Goal: Task Accomplishment & Management: Manage account settings

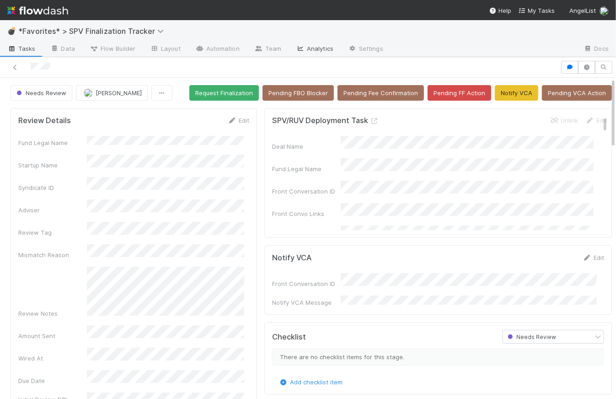
click at [327, 47] on link "Analytics" at bounding box center [314, 49] width 52 height 15
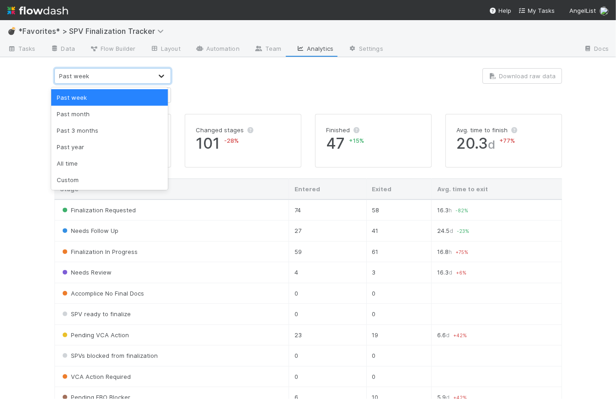
click at [162, 75] on icon at bounding box center [161, 75] width 9 height 9
click at [127, 112] on div "Past month" at bounding box center [109, 114] width 117 height 16
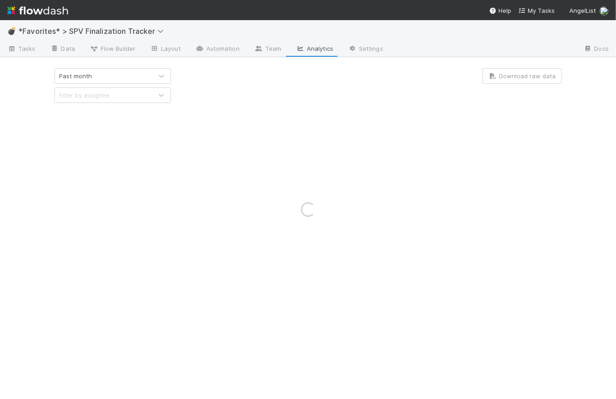
click at [315, 77] on div "Loading..." at bounding box center [308, 209] width 616 height 379
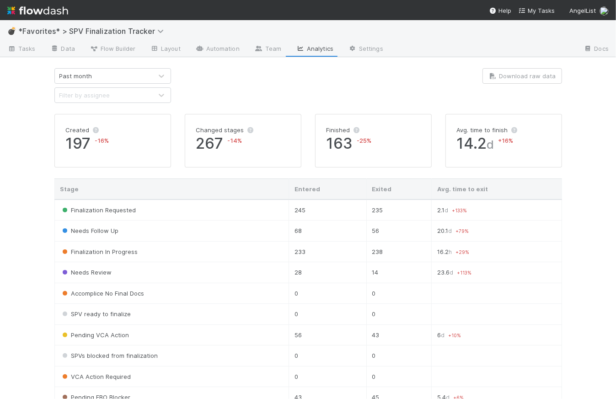
click at [45, 6] on img at bounding box center [37, 11] width 61 height 16
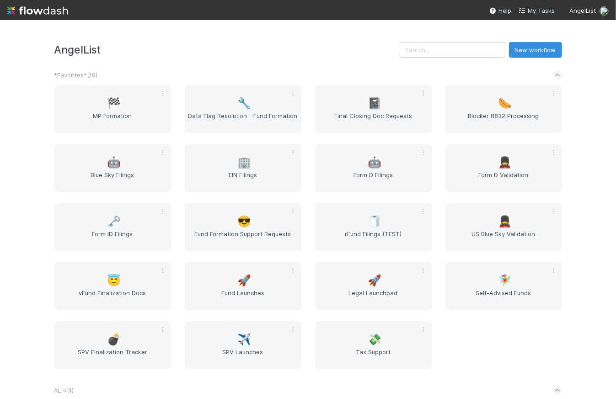
click at [251, 211] on div "😎 Fund Formation Support Requests" at bounding box center [243, 227] width 117 height 48
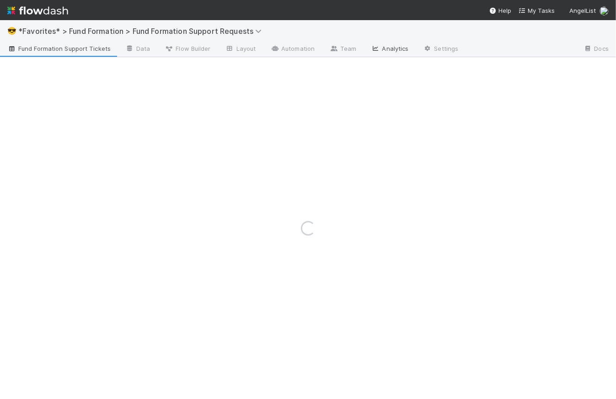
click at [396, 45] on link "Analytics" at bounding box center [390, 49] width 52 height 15
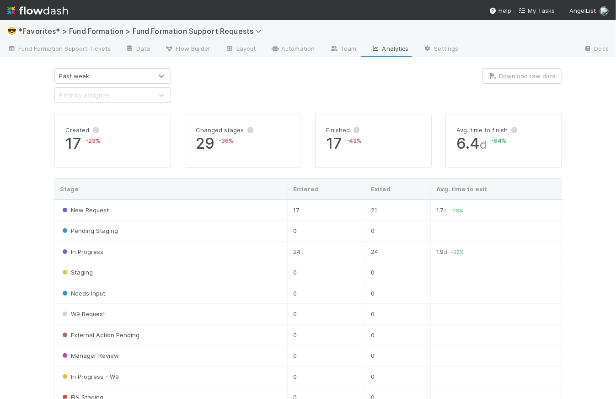
click at [153, 75] on div at bounding box center [161, 75] width 16 height 9
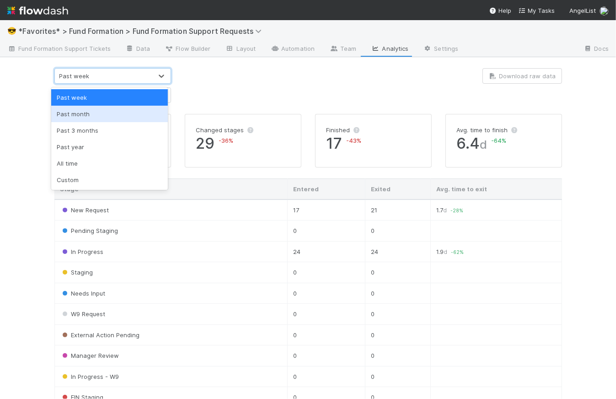
click at [127, 113] on div "Past month" at bounding box center [109, 114] width 117 height 16
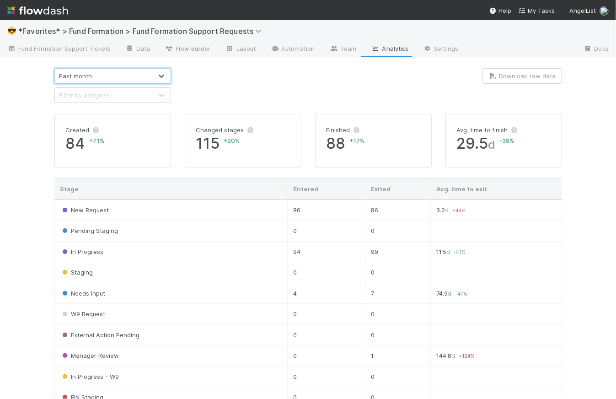
click at [298, 87] on div at bounding box center [308, 85] width 261 height 35
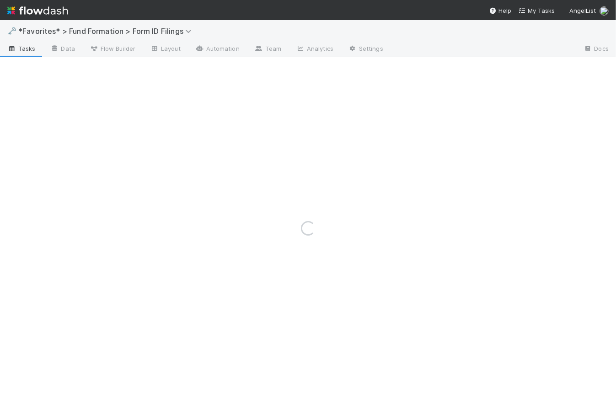
click at [57, 11] on img at bounding box center [37, 11] width 61 height 16
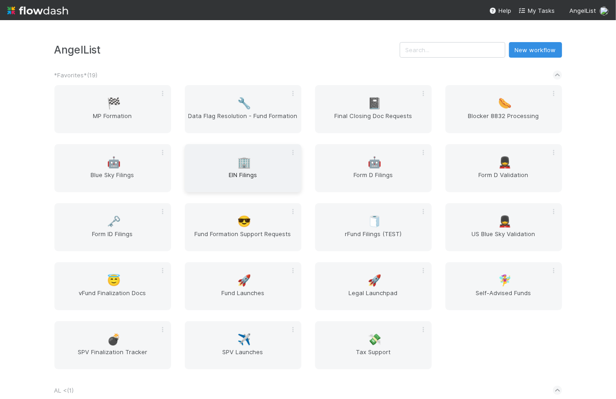
click at [219, 164] on div "🏢 EIN Filings" at bounding box center [243, 168] width 117 height 48
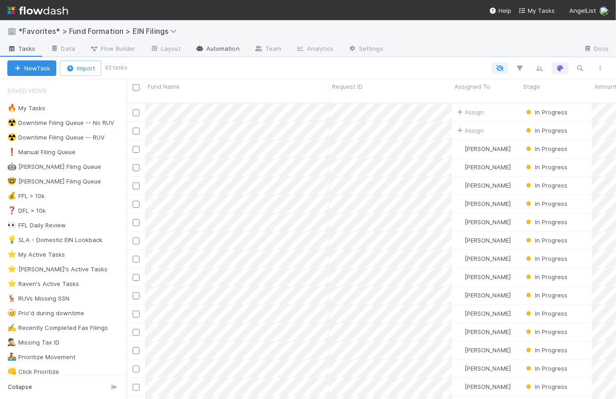
scroll to position [297, 483]
click at [311, 47] on link "Analytics" at bounding box center [314, 49] width 52 height 15
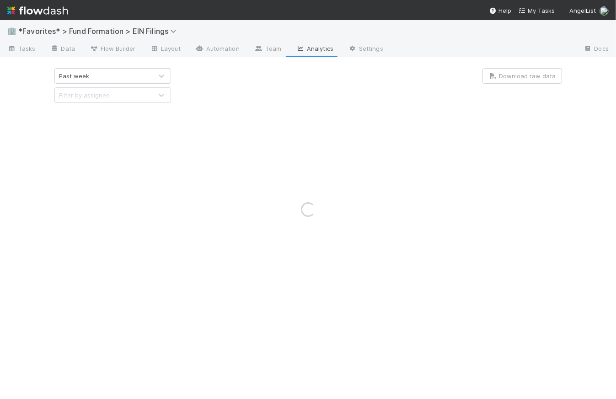
click at [122, 75] on div "Loading..." at bounding box center [308, 209] width 616 height 379
click at [139, 74] on div "Loading..." at bounding box center [308, 209] width 616 height 379
click at [162, 76] on div "Loading..." at bounding box center [308, 209] width 616 height 379
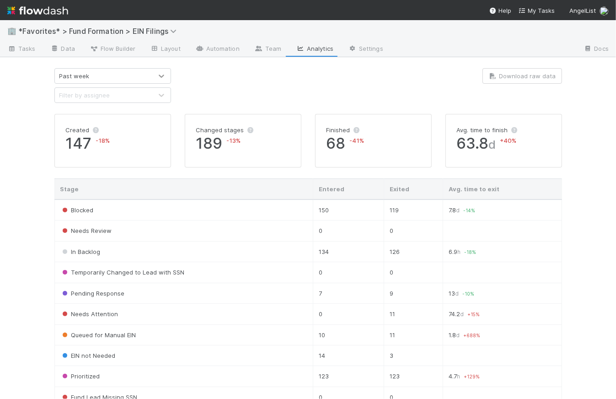
click at [162, 76] on icon at bounding box center [161, 75] width 9 height 9
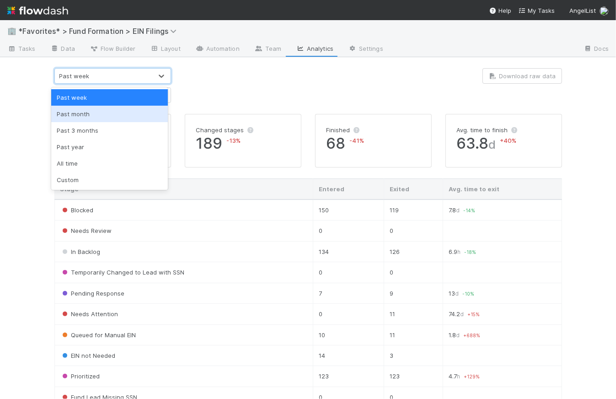
click at [87, 110] on div "Past month" at bounding box center [109, 114] width 117 height 16
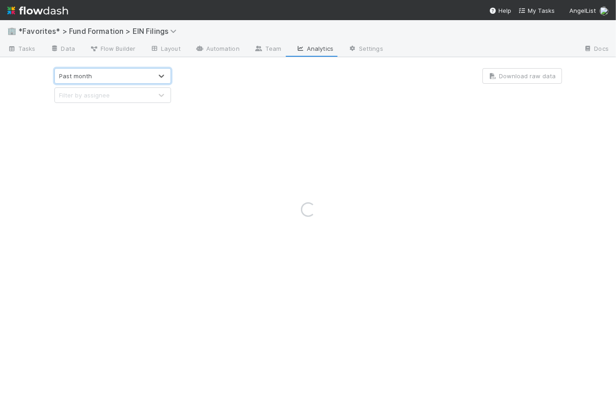
click at [251, 81] on div "Loading..." at bounding box center [308, 209] width 616 height 379
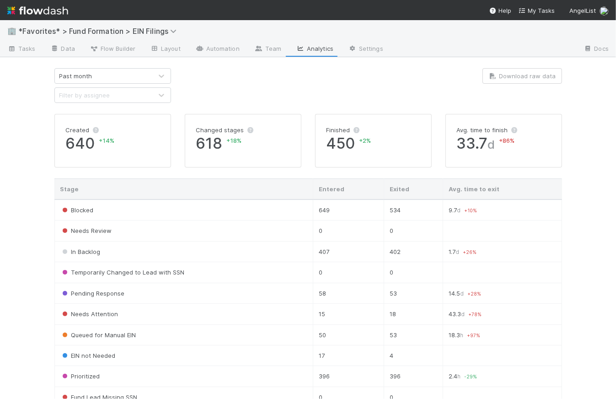
click at [50, 12] on img at bounding box center [37, 11] width 61 height 16
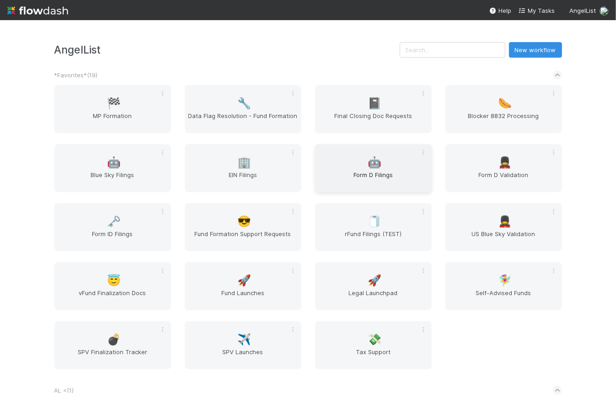
click at [384, 175] on span "Form D Filings" at bounding box center [373, 179] width 109 height 18
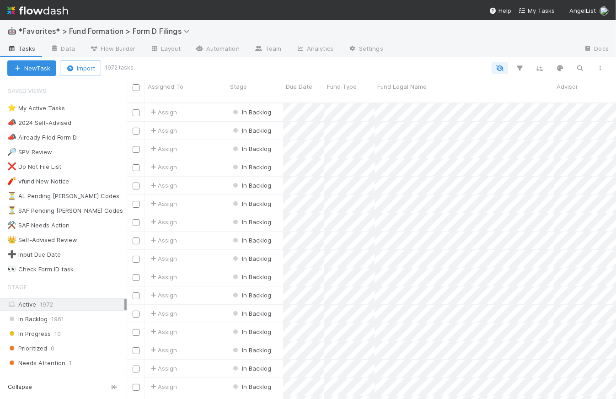
scroll to position [297, 483]
click at [219, 47] on link "Automation" at bounding box center [217, 49] width 59 height 15
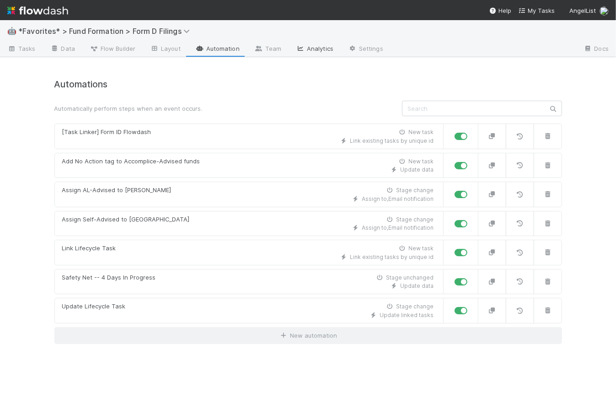
click at [321, 44] on link "Analytics" at bounding box center [314, 49] width 52 height 15
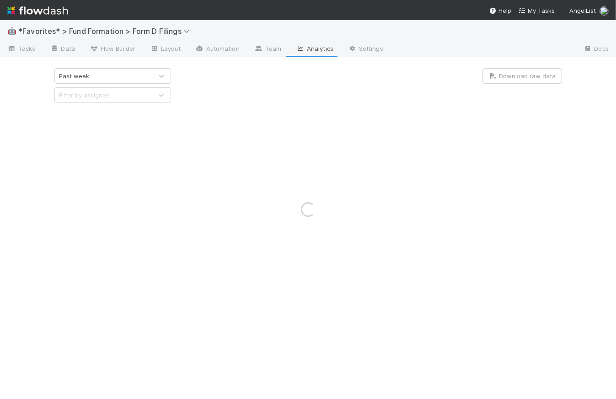
click at [164, 79] on div "Loading..." at bounding box center [308, 209] width 616 height 379
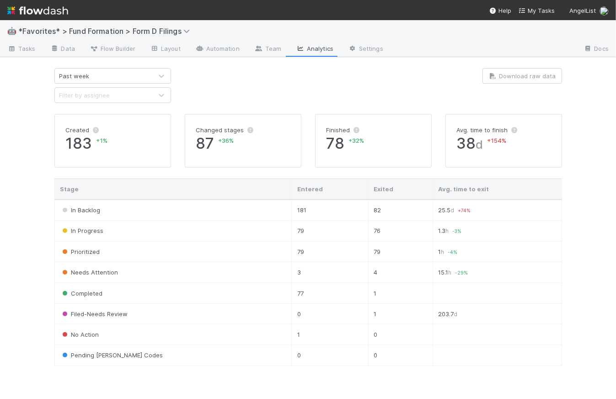
click at [145, 76] on div "Past week" at bounding box center [103, 76] width 97 height 15
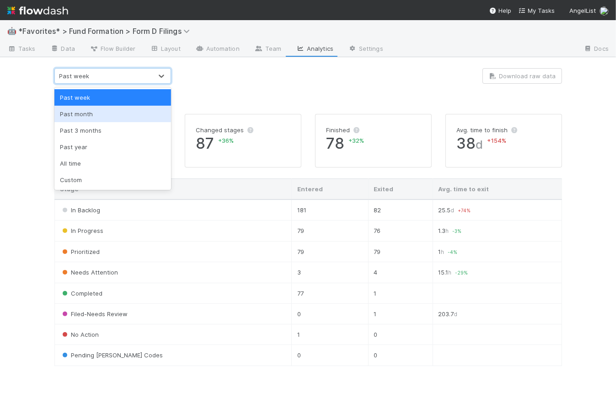
click at [129, 111] on div "Past month" at bounding box center [112, 114] width 117 height 16
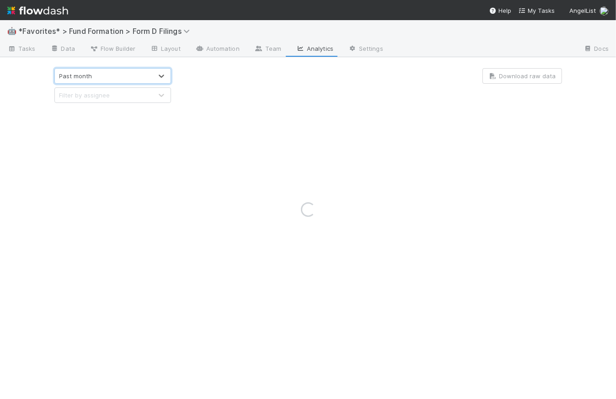
click at [318, 74] on div "Loading..." at bounding box center [308, 209] width 616 height 379
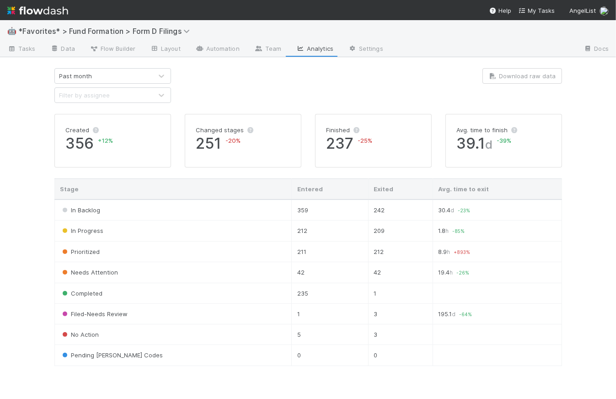
click at [44, 12] on img at bounding box center [37, 11] width 61 height 16
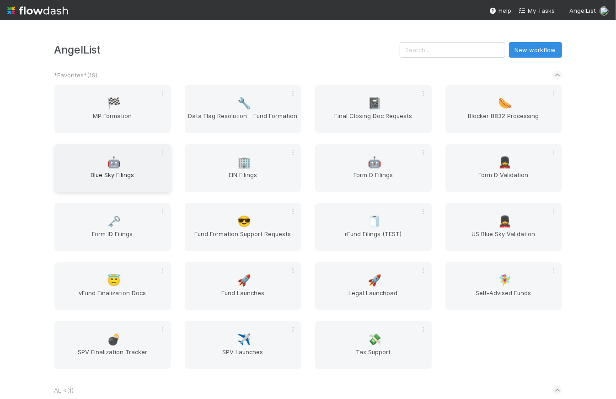
click at [115, 174] on span "Blue Sky Filings" at bounding box center [112, 179] width 109 height 18
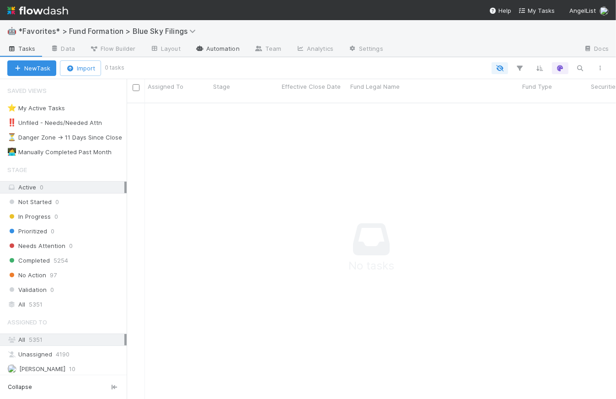
scroll to position [291, 483]
click at [226, 50] on link "Automation" at bounding box center [217, 49] width 59 height 15
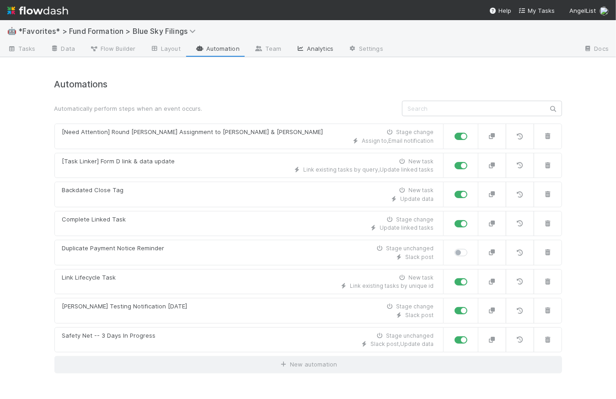
click at [321, 52] on link "Analytics" at bounding box center [314, 49] width 52 height 15
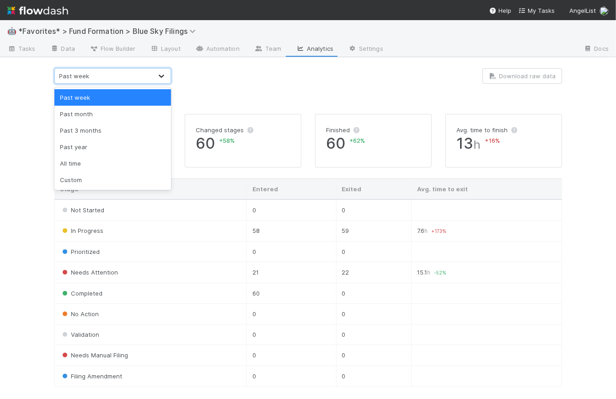
click at [158, 72] on icon at bounding box center [161, 75] width 9 height 9
click at [108, 106] on div "Past month" at bounding box center [112, 114] width 117 height 16
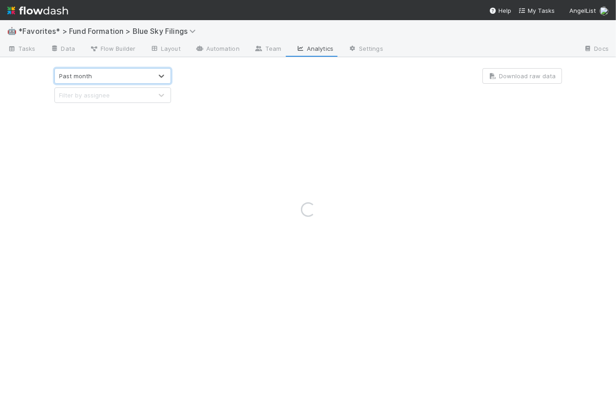
click at [218, 88] on div at bounding box center [308, 85] width 261 height 35
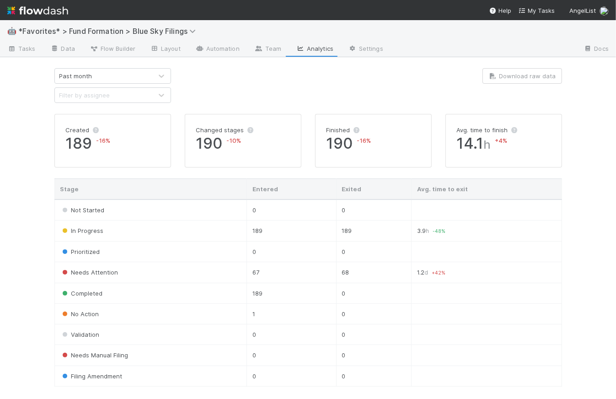
click at [55, 9] on img at bounding box center [37, 11] width 61 height 16
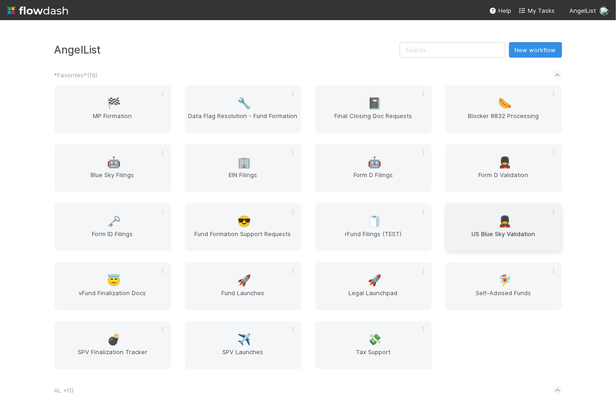
click at [502, 227] on div "💂 US Blue Sky Validation" at bounding box center [503, 227] width 117 height 48
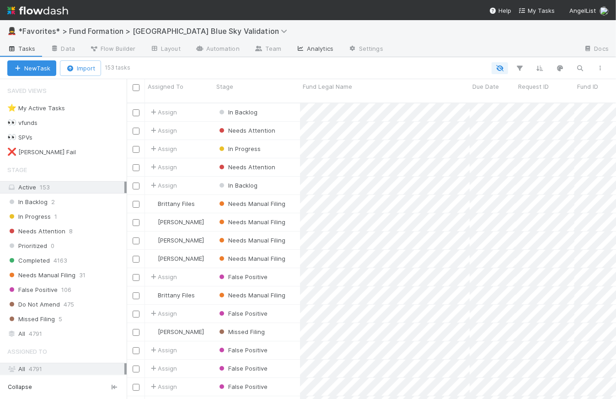
scroll to position [297, 483]
click at [323, 47] on link "Analytics" at bounding box center [314, 49] width 52 height 15
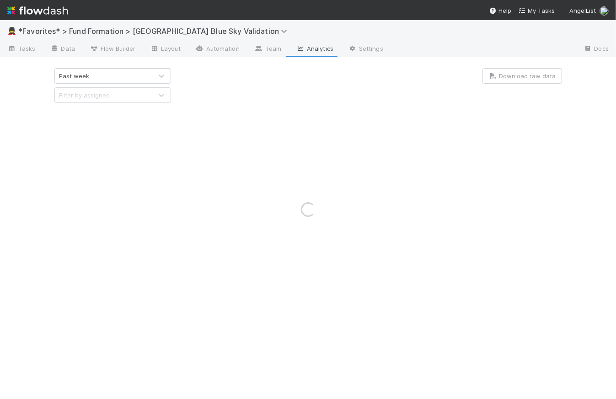
click at [133, 76] on div "Loading..." at bounding box center [308, 209] width 616 height 379
click at [120, 75] on div "Loading..." at bounding box center [308, 209] width 616 height 379
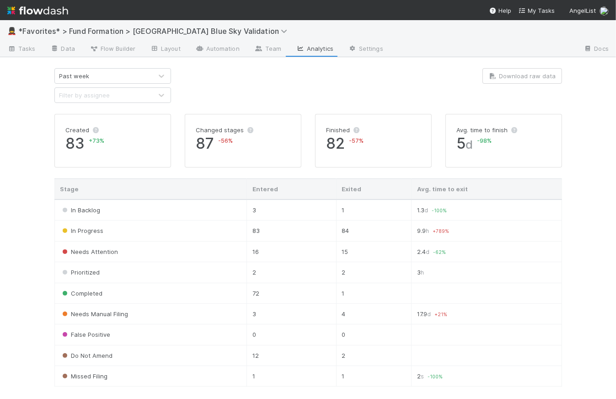
click at [120, 75] on div "Past week" at bounding box center [103, 76] width 97 height 15
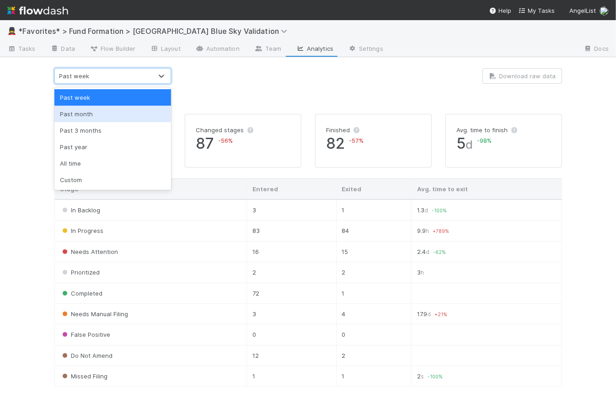
click at [116, 117] on div "Past month" at bounding box center [112, 114] width 117 height 16
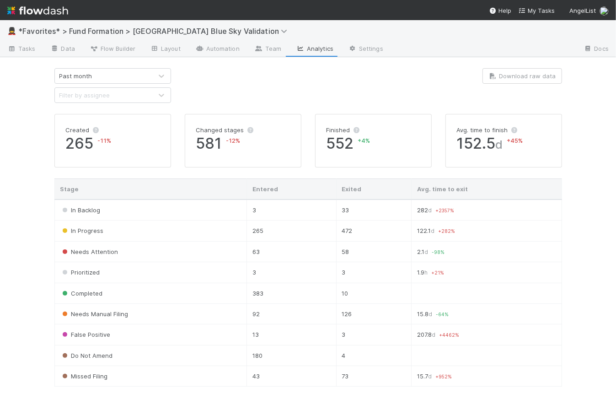
click at [48, 9] on img at bounding box center [37, 11] width 61 height 16
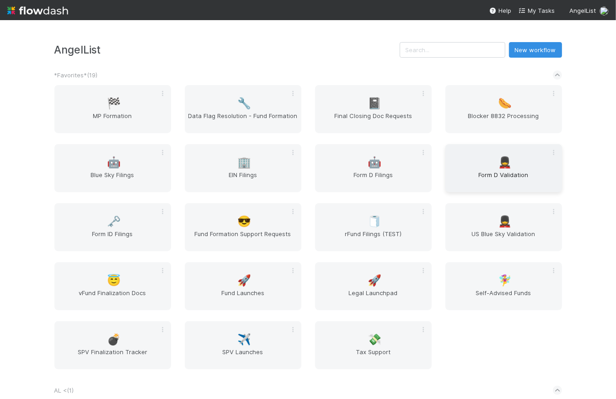
click at [515, 174] on span "Form D Validation" at bounding box center [503, 179] width 109 height 18
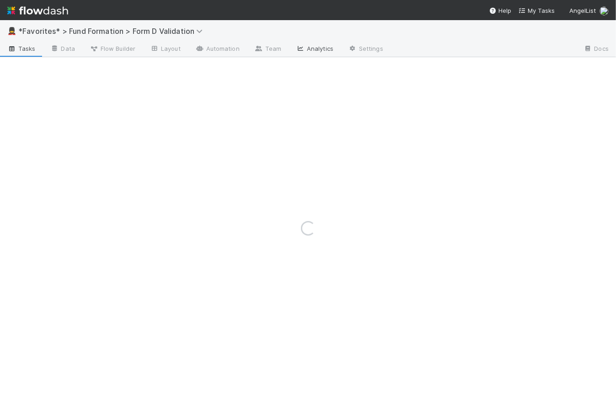
click at [301, 48] on icon at bounding box center [300, 48] width 9 height 5
click at [137, 72] on div "Loading..." at bounding box center [308, 209] width 616 height 379
click at [123, 80] on div "Loading..." at bounding box center [308, 209] width 616 height 379
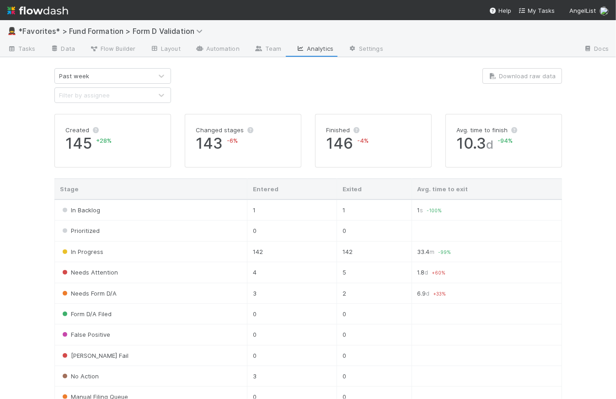
click at [120, 77] on div "Past week" at bounding box center [103, 76] width 97 height 15
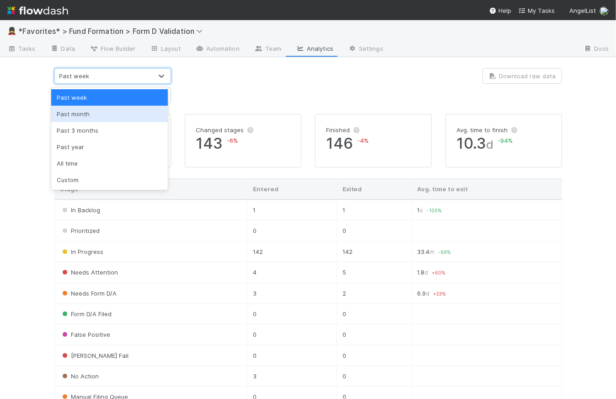
click at [119, 116] on div "Past month" at bounding box center [109, 114] width 117 height 16
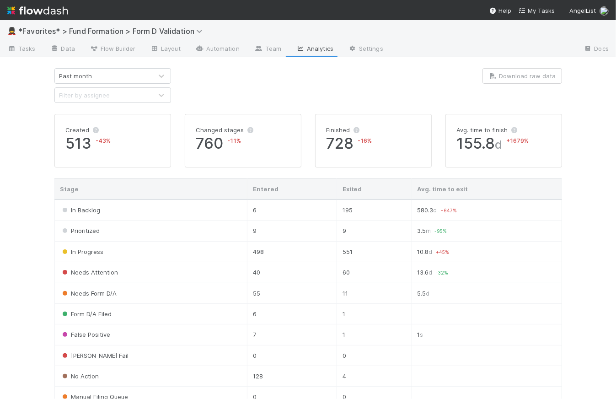
click at [57, 15] on img at bounding box center [37, 11] width 61 height 16
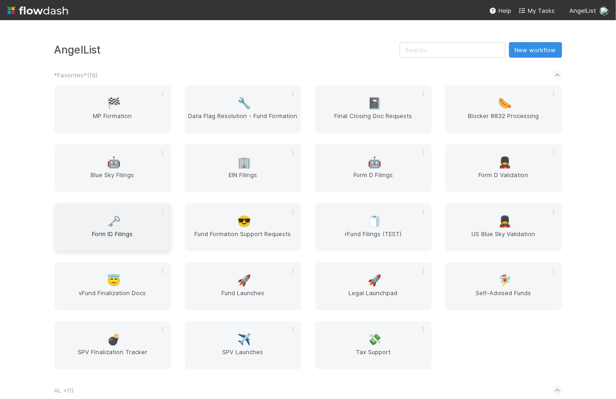
click at [106, 230] on span "Form ID Filings" at bounding box center [112, 238] width 109 height 18
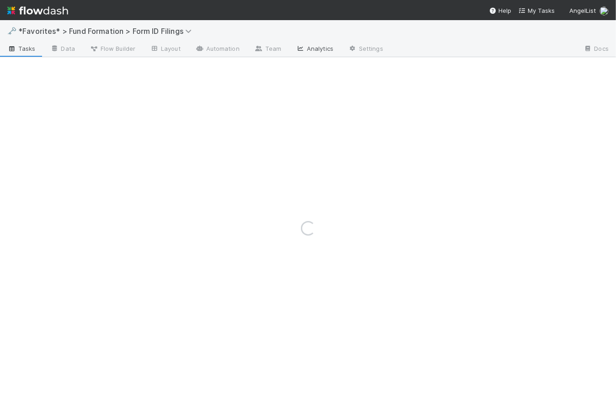
click at [325, 47] on link "Analytics" at bounding box center [314, 49] width 52 height 15
click at [124, 77] on div "Loading..." at bounding box center [308, 209] width 616 height 379
click at [163, 76] on div "Loading..." at bounding box center [308, 209] width 616 height 379
click at [160, 76] on div "Loading..." at bounding box center [308, 209] width 616 height 379
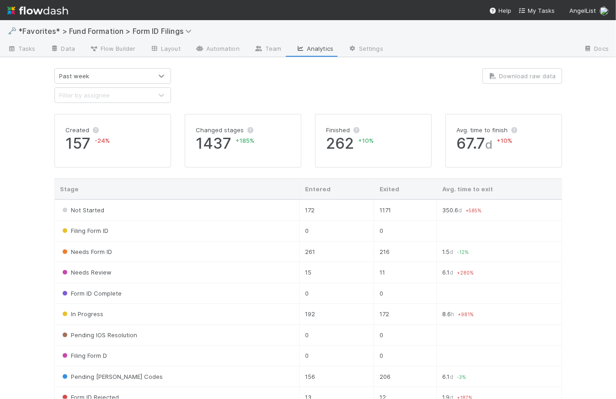
click at [159, 76] on icon at bounding box center [161, 76] width 5 height 3
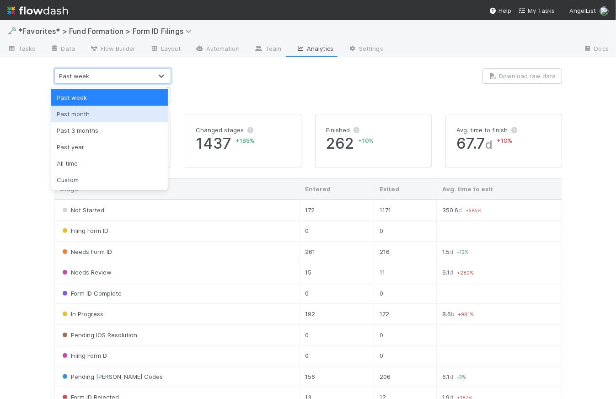
click at [120, 117] on div "Past month" at bounding box center [109, 114] width 117 height 16
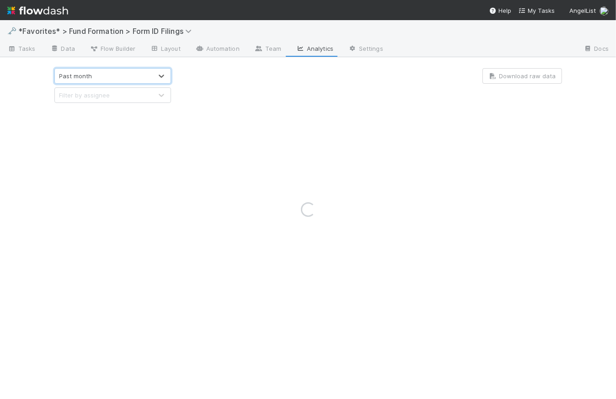
click at [249, 93] on div "Loading..." at bounding box center [308, 209] width 616 height 379
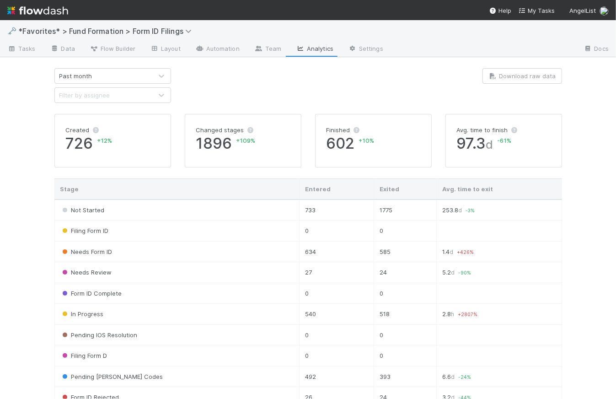
click at [42, 12] on img at bounding box center [37, 11] width 61 height 16
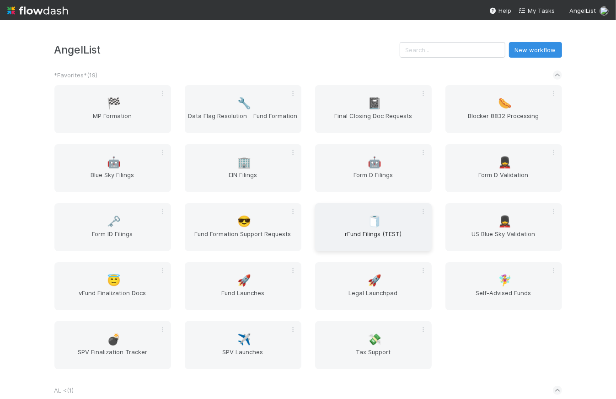
click at [389, 217] on div "🧻 rFund Filings (TEST)" at bounding box center [373, 227] width 117 height 48
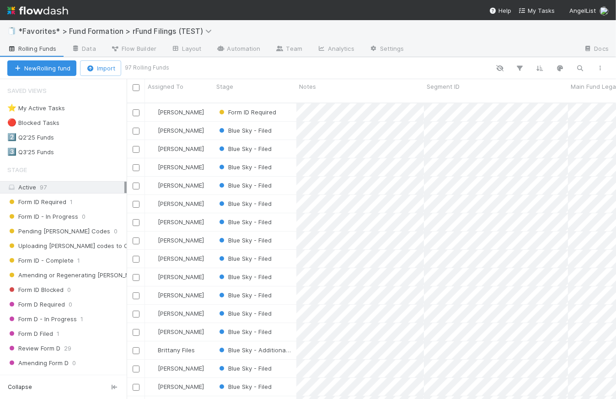
scroll to position [297, 483]
click at [207, 30] on icon at bounding box center [209, 30] width 9 height 7
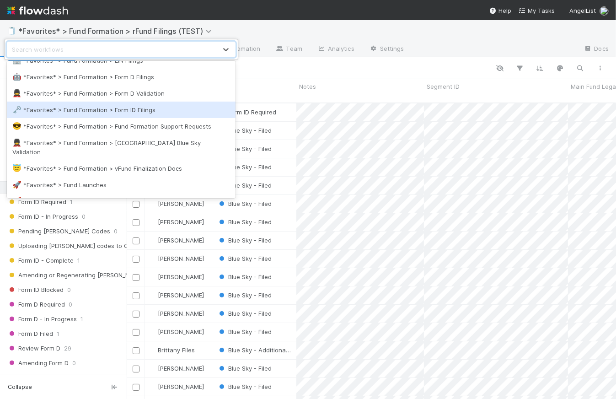
scroll to position [0, 0]
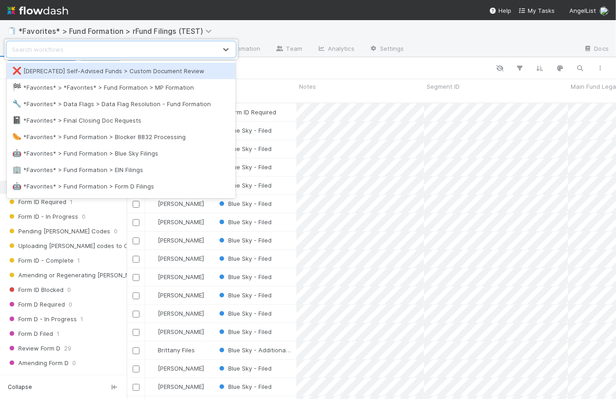
click at [233, 31] on div "option [DEPRECATED] Self-Advised Funds > Custom Document Review focused, 1 of 9…" at bounding box center [308, 199] width 616 height 399
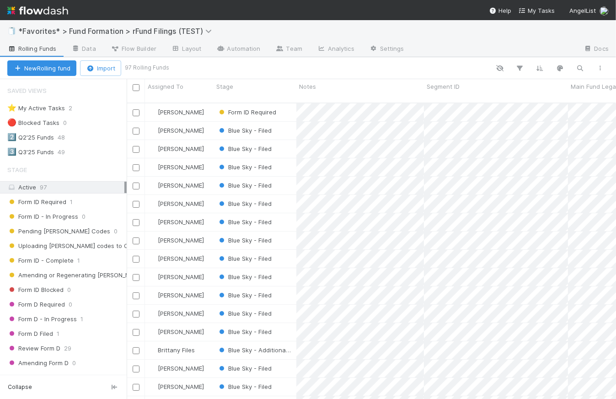
click at [196, 24] on div "🧻 *Favorites* > Fund Formation > rFund Filings (TEST)" at bounding box center [308, 31] width 616 height 22
click at [197, 27] on span "*Favorites* > Fund Formation > rFund Filings (TEST)" at bounding box center [117, 31] width 198 height 9
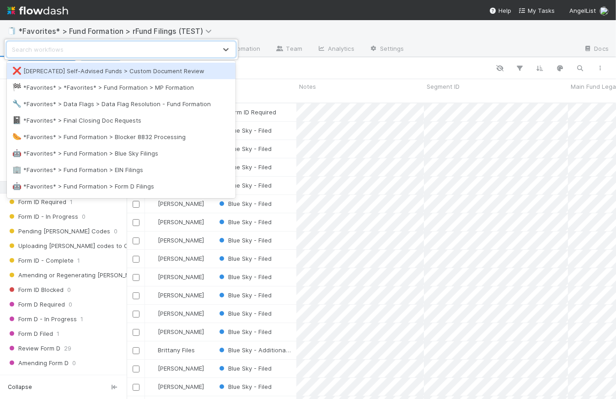
click at [226, 27] on div "option [DEPRECATED] Self-Advised Funds > Custom Document Review focused, 1 of 9…" at bounding box center [308, 199] width 616 height 399
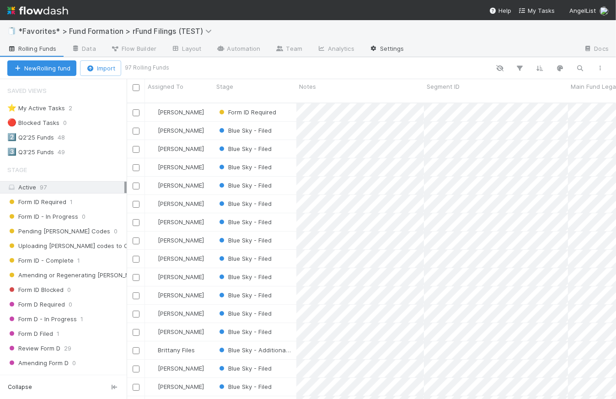
click at [401, 45] on link "Settings" at bounding box center [387, 49] width 50 height 15
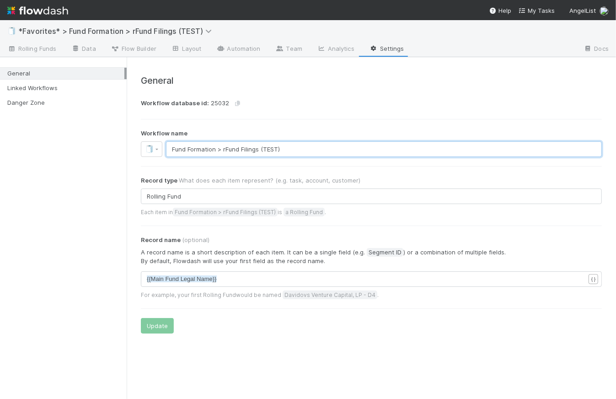
click at [295, 152] on input "Fund Formation > rFund Filings (TEST)" at bounding box center [384, 149] width 436 height 16
type input "Fund Formation > rFund Filings"
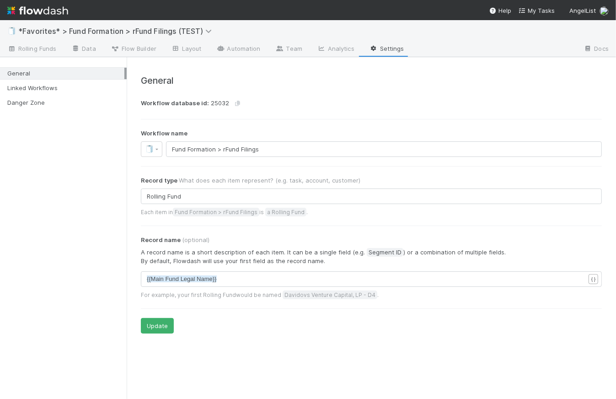
click at [382, 85] on h4 "General" at bounding box center [371, 80] width 461 height 11
click at [165, 325] on button "Update" at bounding box center [157, 326] width 33 height 16
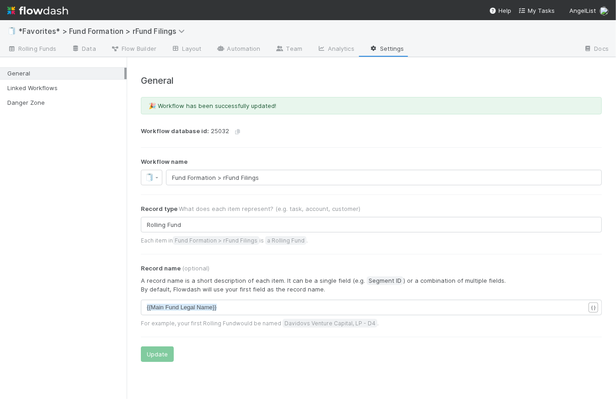
click at [322, 75] on h4 "General" at bounding box center [371, 80] width 461 height 11
click at [341, 50] on link "Analytics" at bounding box center [335, 49] width 52 height 15
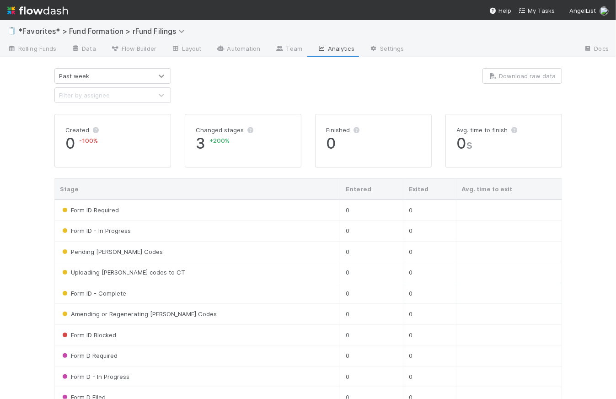
click at [153, 76] on div at bounding box center [161, 75] width 16 height 9
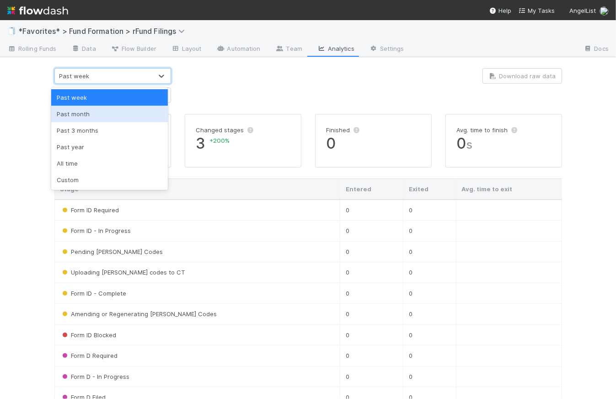
click at [105, 118] on div "Past month" at bounding box center [109, 114] width 117 height 16
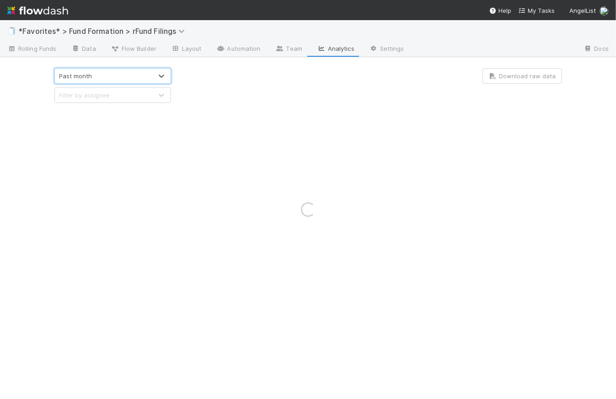
click at [298, 100] on div at bounding box center [308, 85] width 261 height 35
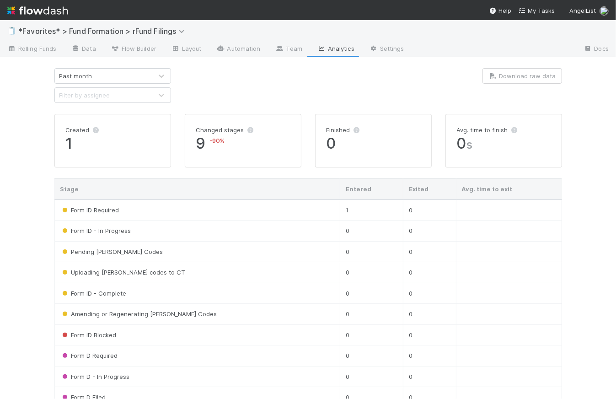
click at [53, 6] on img at bounding box center [37, 11] width 61 height 16
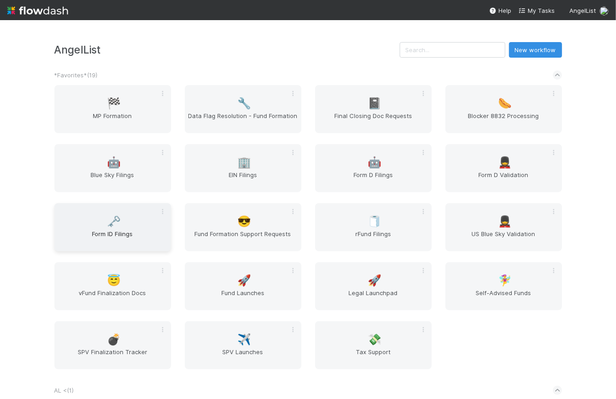
click at [110, 219] on span "🗝️" at bounding box center [114, 221] width 14 height 12
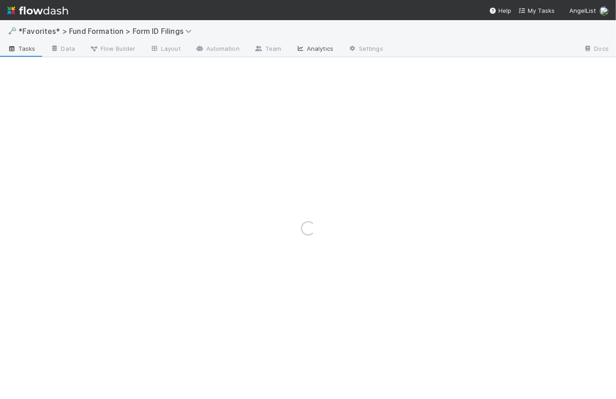
click at [311, 48] on link "Analytics" at bounding box center [314, 49] width 52 height 15
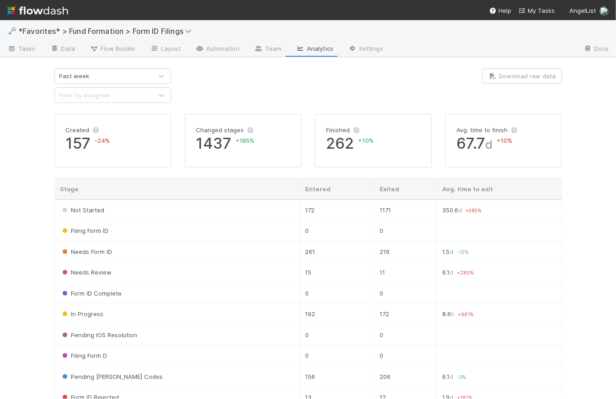
click at [148, 75] on div "Past week" at bounding box center [103, 76] width 97 height 15
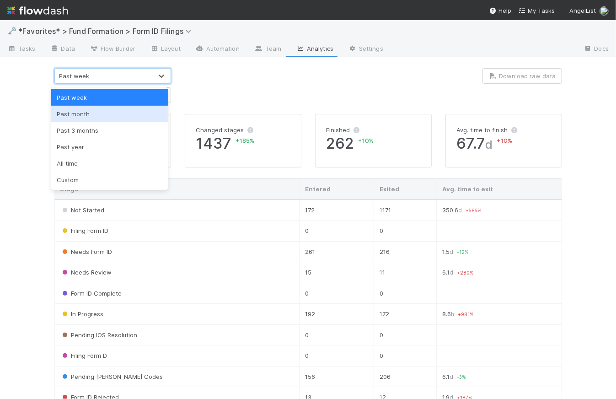
click at [121, 109] on div "Past month" at bounding box center [109, 114] width 117 height 16
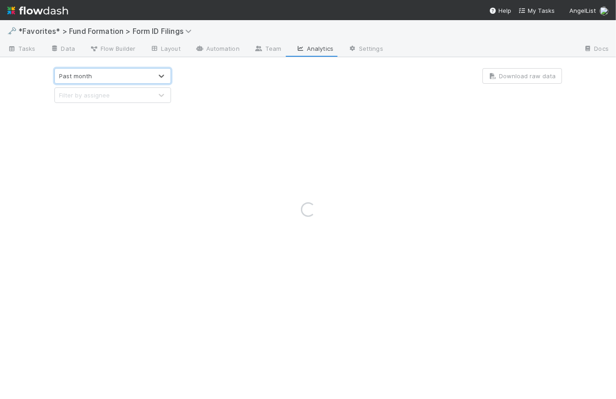
click at [228, 88] on div "Loading..." at bounding box center [308, 209] width 616 height 379
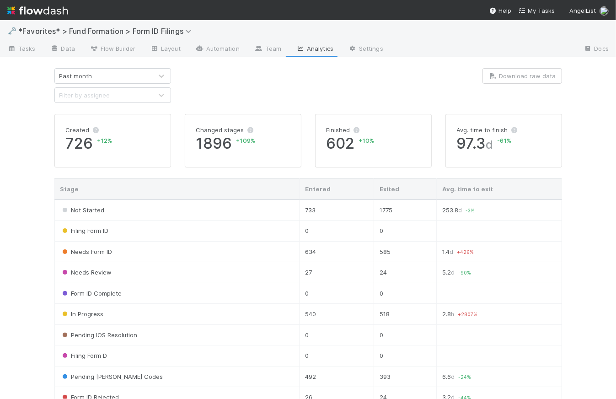
click at [58, 8] on img at bounding box center [37, 11] width 61 height 16
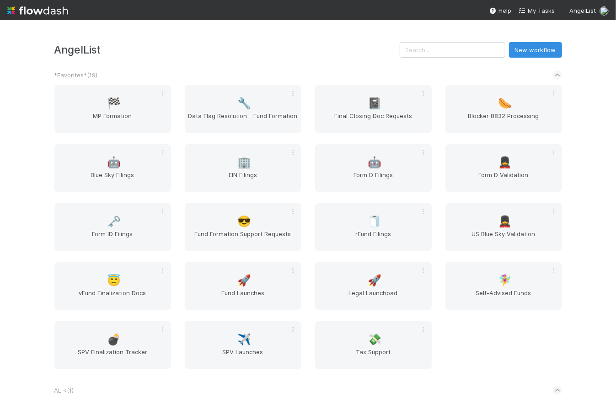
scroll to position [971, 0]
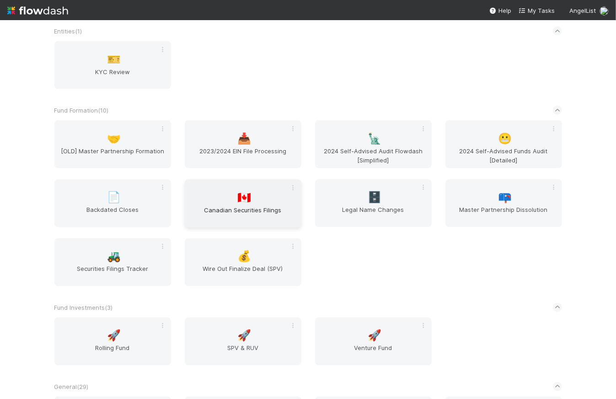
click at [243, 213] on span "Canadian Securities Filings" at bounding box center [242, 214] width 109 height 18
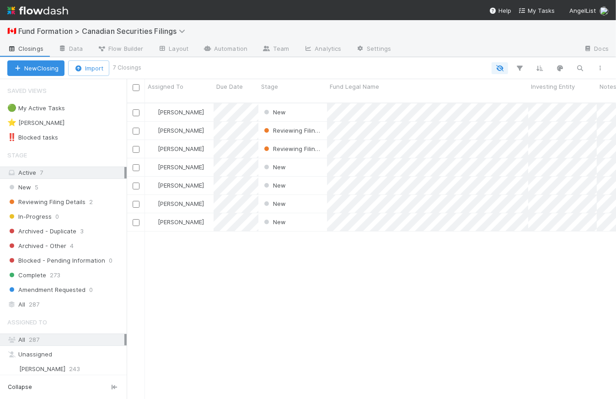
scroll to position [297, 483]
click at [325, 47] on link "Analytics" at bounding box center [322, 49] width 52 height 15
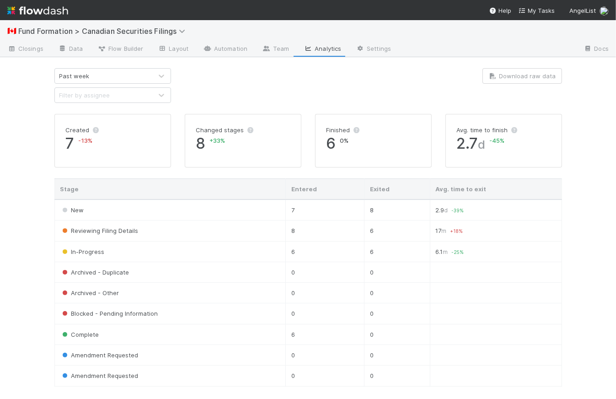
click at [57, 10] on img at bounding box center [37, 11] width 61 height 16
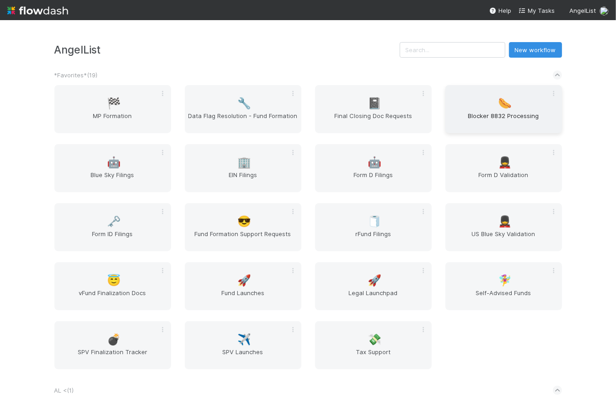
click at [515, 123] on span "Blocker 8832 Processing" at bounding box center [503, 120] width 109 height 18
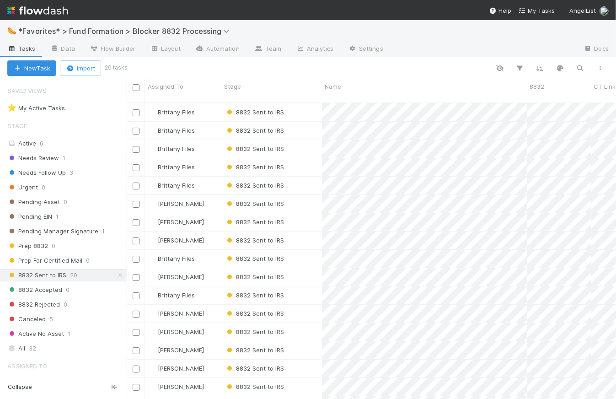
scroll to position [297, 483]
click at [319, 45] on link "Analytics" at bounding box center [314, 49] width 52 height 15
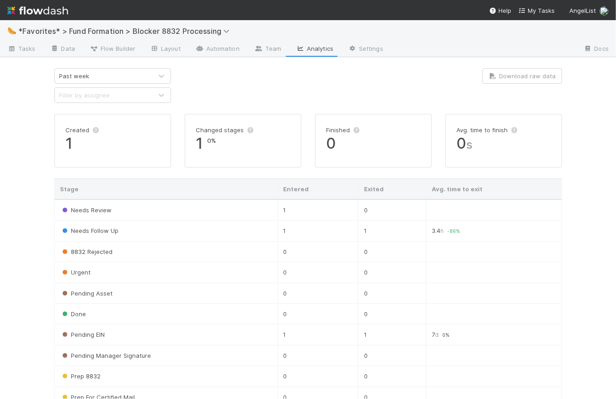
click at [269, 76] on div at bounding box center [308, 85] width 261 height 35
click at [97, 79] on div "Past week" at bounding box center [103, 76] width 97 height 15
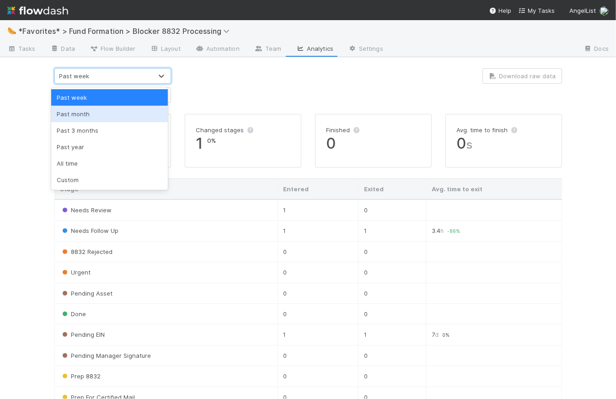
click at [99, 116] on div "Past month" at bounding box center [109, 114] width 117 height 16
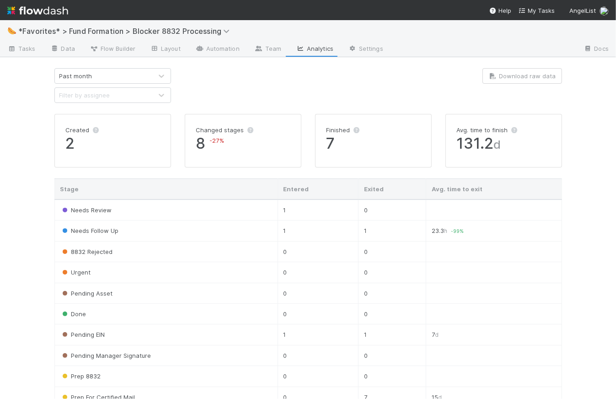
click at [302, 67] on div "🌭 *Favorites* > Fund Formation > Blocker 8832 Processing Tasks Data Flow Builde…" at bounding box center [308, 209] width 616 height 379
click at [47, 14] on img at bounding box center [37, 11] width 61 height 16
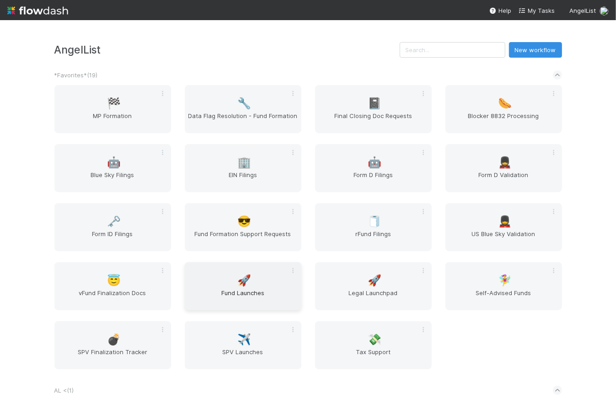
click at [250, 294] on span "Fund Launches" at bounding box center [242, 297] width 109 height 18
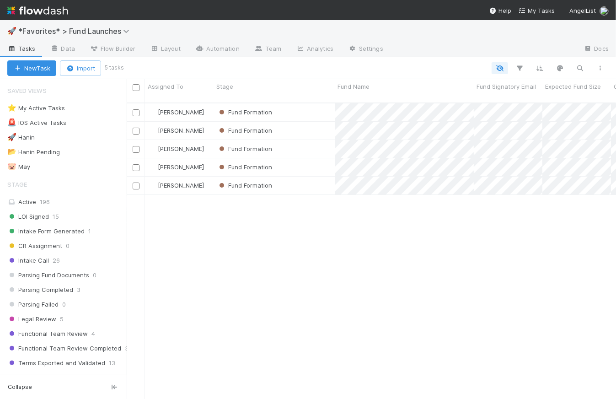
scroll to position [297, 483]
click at [320, 50] on link "Analytics" at bounding box center [314, 49] width 52 height 15
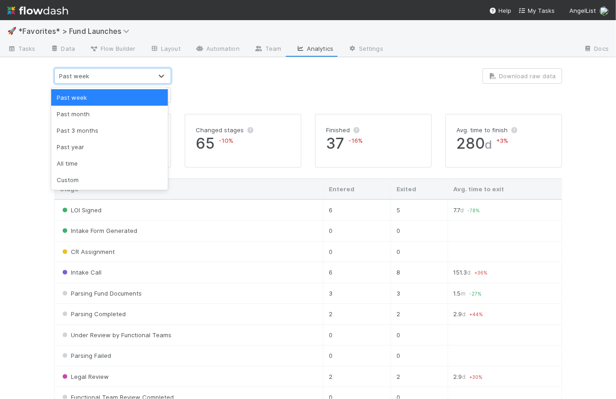
click at [148, 80] on div "Past week" at bounding box center [103, 76] width 97 height 15
click at [106, 109] on div "Past month" at bounding box center [109, 114] width 117 height 16
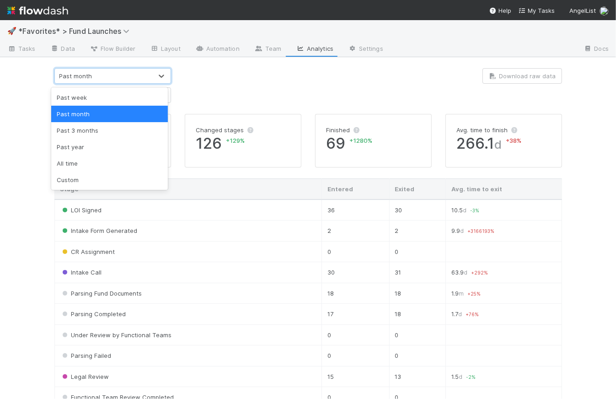
click at [60, 14] on img at bounding box center [37, 11] width 61 height 16
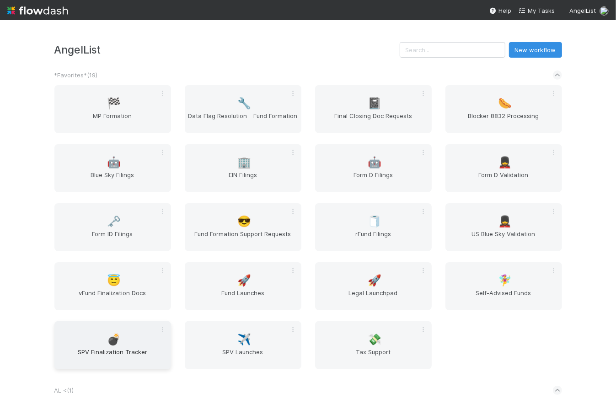
click at [113, 351] on span "SPV Finalization Tracker" at bounding box center [112, 356] width 109 height 18
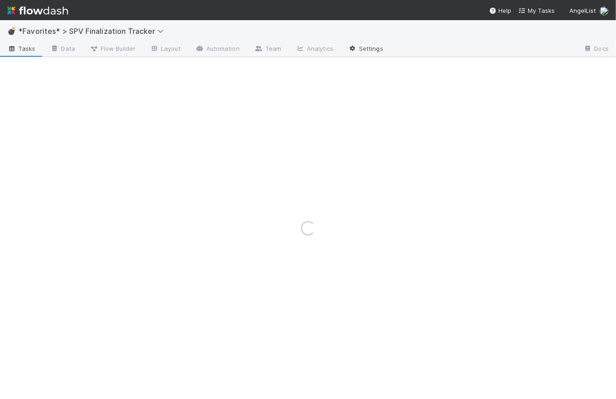
click at [364, 47] on link "Settings" at bounding box center [366, 49] width 50 height 15
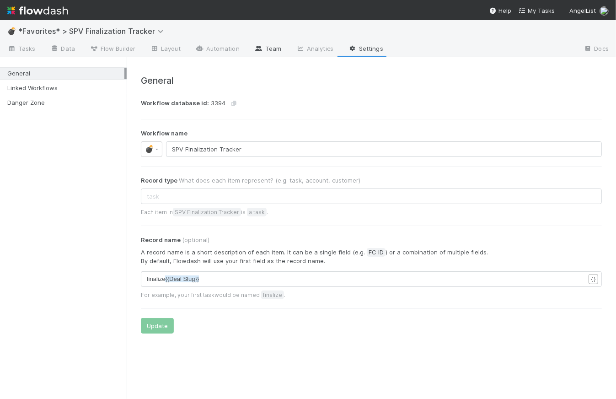
click at [267, 46] on link "Team" at bounding box center [268, 49] width 42 height 15
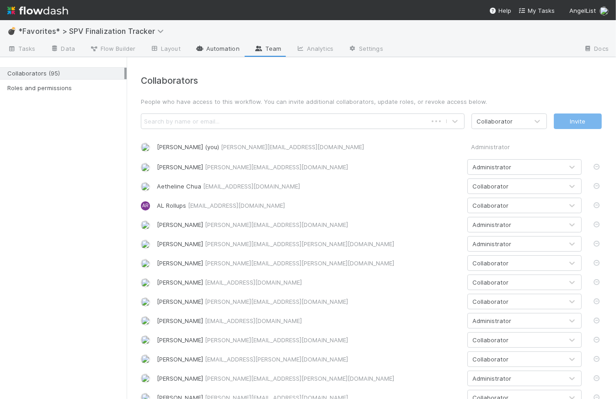
click at [219, 50] on link "Automation" at bounding box center [217, 49] width 59 height 15
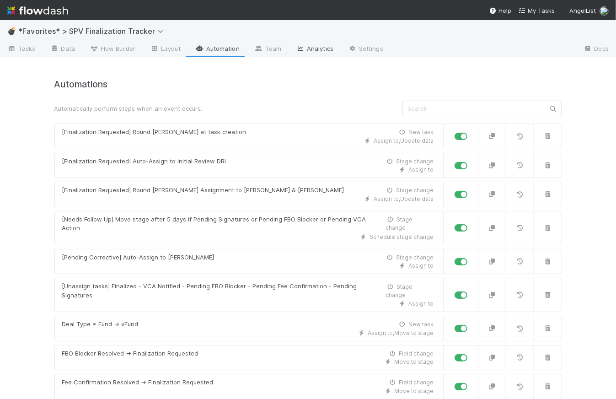
click at [321, 48] on link "Analytics" at bounding box center [314, 49] width 52 height 15
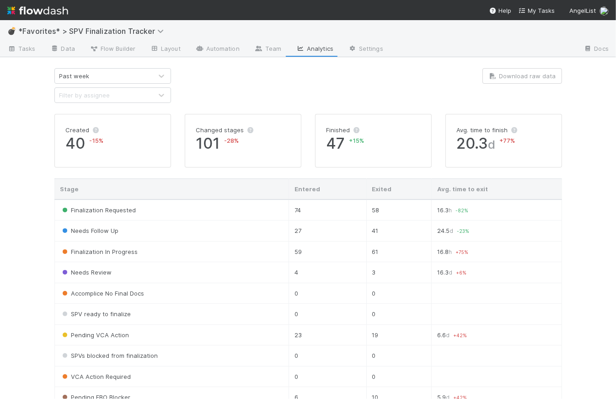
click at [107, 81] on div "Past week" at bounding box center [103, 76] width 97 height 15
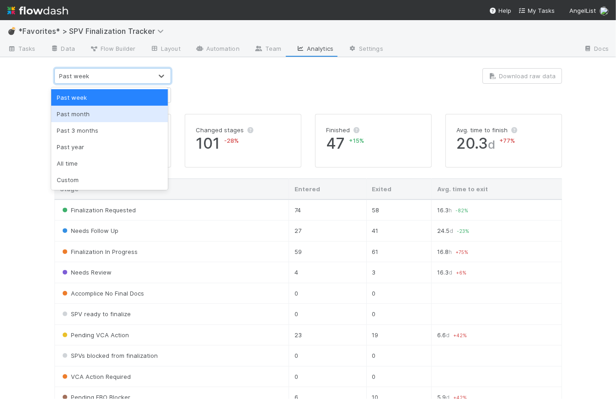
click at [105, 114] on div "Past month" at bounding box center [109, 114] width 117 height 16
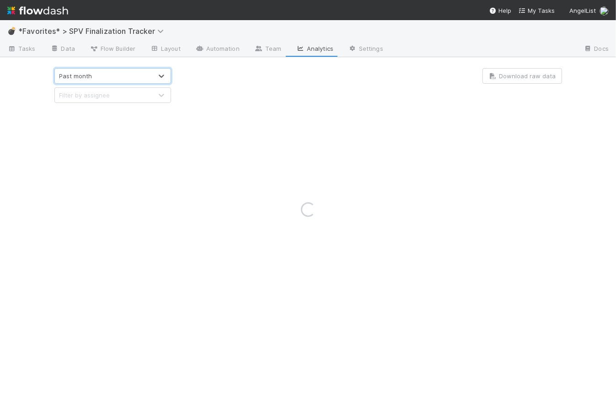
click at [280, 81] on div "Loading..." at bounding box center [308, 209] width 616 height 379
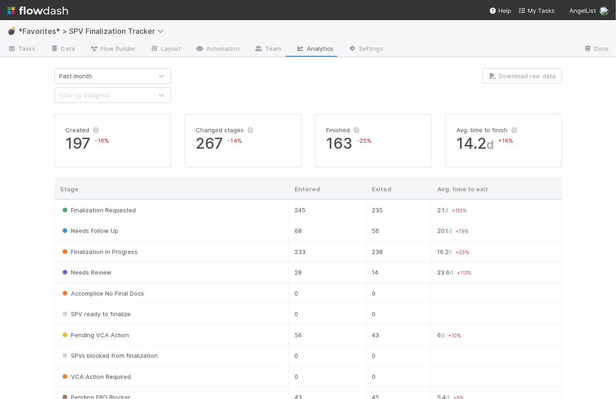
click at [30, 15] on img at bounding box center [37, 11] width 61 height 16
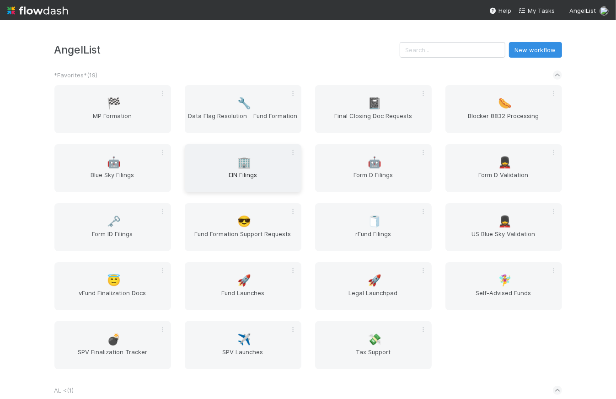
click at [248, 182] on span "EIN Filings" at bounding box center [242, 179] width 109 height 18
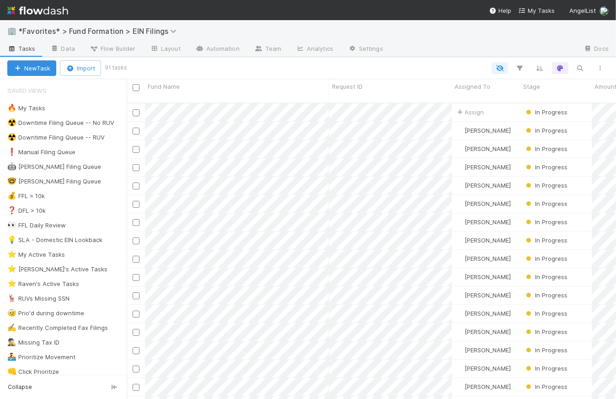
scroll to position [297, 483]
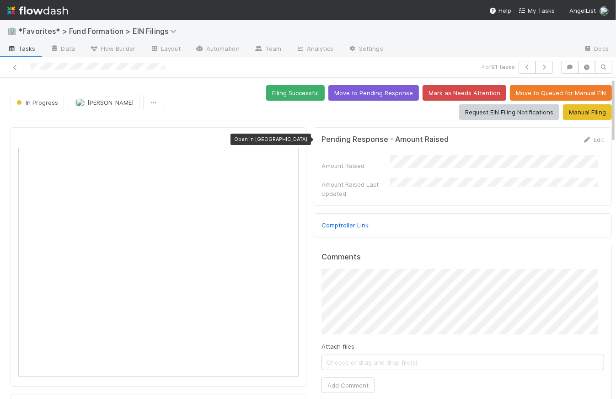
click at [289, 138] on icon at bounding box center [293, 140] width 9 height 6
click at [289, 135] on div at bounding box center [293, 139] width 9 height 9
click at [40, 13] on img at bounding box center [37, 11] width 61 height 16
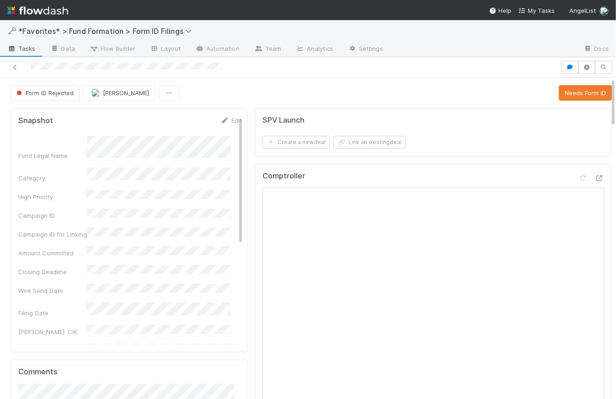
click at [24, 48] on span "Tasks" at bounding box center [21, 48] width 28 height 9
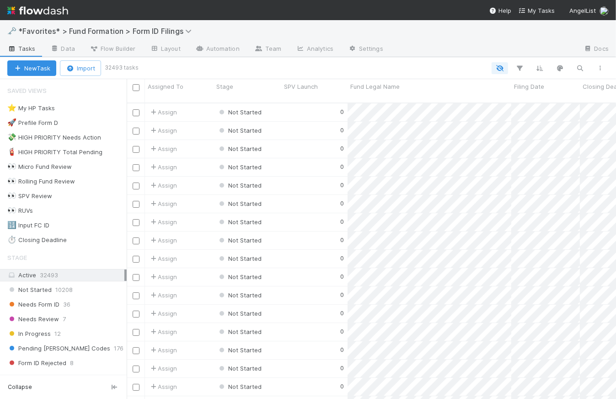
scroll to position [297, 483]
click at [44, 152] on div "🧯 HIGH PRIORITY Total Pending" at bounding box center [54, 151] width 95 height 11
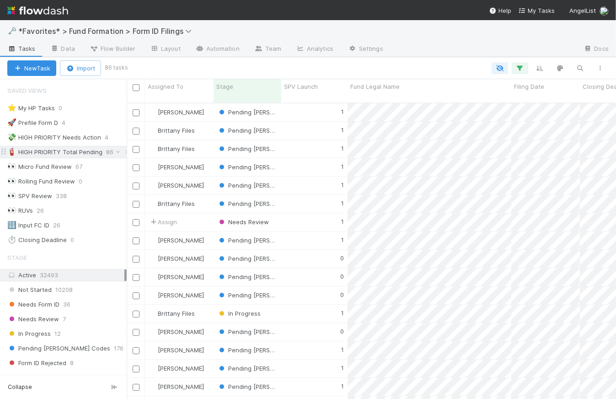
scroll to position [297, 483]
click at [41, 127] on div "🚀 Prefile Form D" at bounding box center [32, 122] width 51 height 11
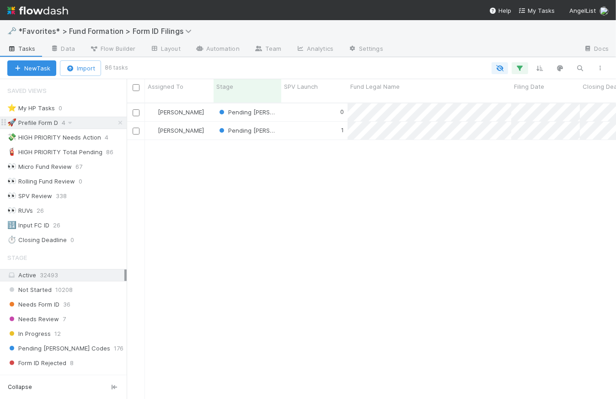
scroll to position [297, 483]
click at [311, 48] on link "Analytics" at bounding box center [314, 49] width 52 height 15
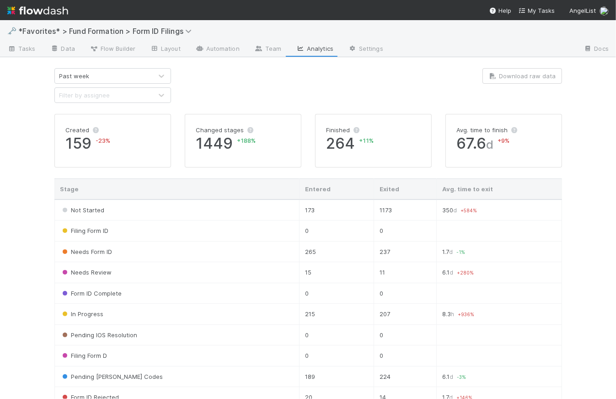
click at [121, 80] on div "Past week" at bounding box center [103, 76] width 97 height 15
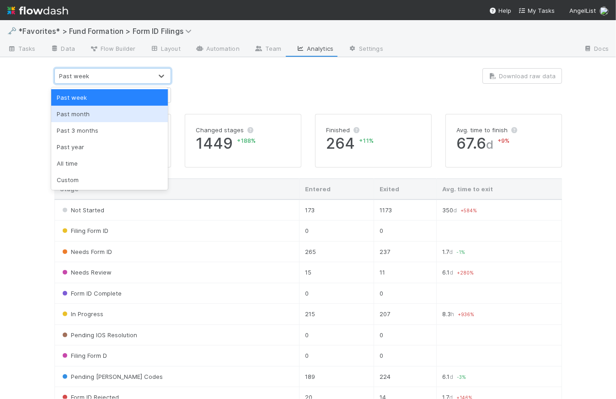
click at [106, 119] on div "Past month" at bounding box center [109, 114] width 117 height 16
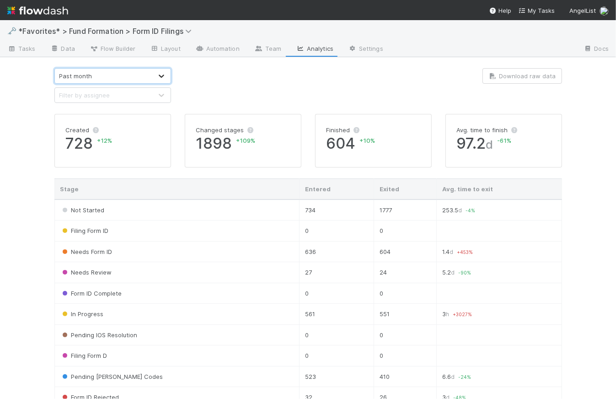
click at [153, 73] on div at bounding box center [161, 75] width 16 height 9
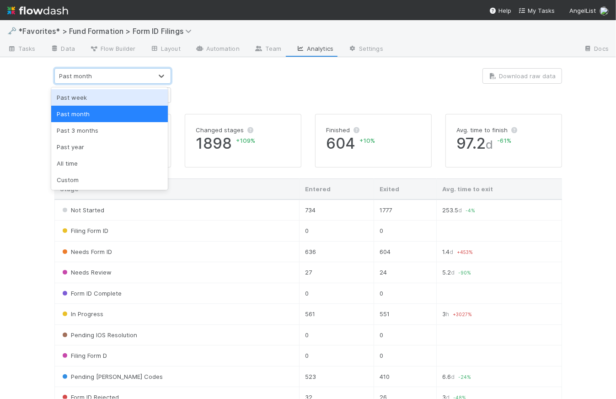
click at [87, 94] on div "Past week" at bounding box center [109, 97] width 117 height 16
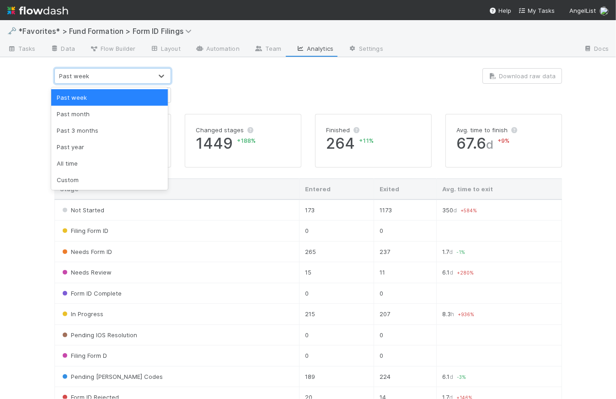
click at [134, 75] on div "Past week" at bounding box center [103, 76] width 97 height 15
click at [134, 172] on div "Custom" at bounding box center [109, 179] width 117 height 16
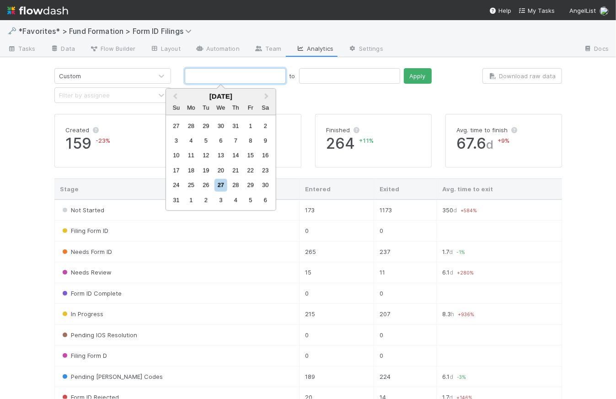
click at [213, 75] on input "text" at bounding box center [235, 76] width 101 height 16
click at [177, 156] on div "10" at bounding box center [176, 155] width 12 height 12
type input "08/10/2025"
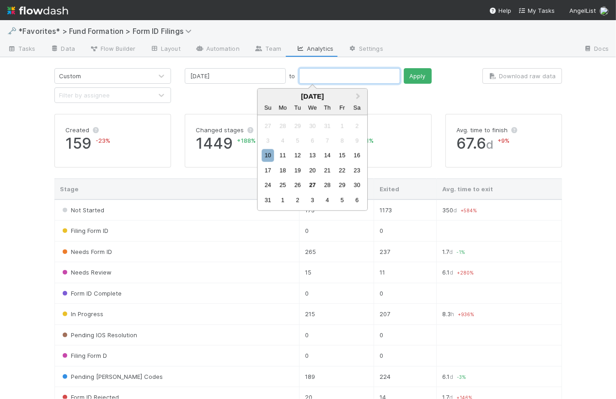
click at [316, 73] on input "text" at bounding box center [349, 76] width 101 height 16
click at [357, 154] on div "16" at bounding box center [357, 155] width 12 height 12
type input "08/16/2025"
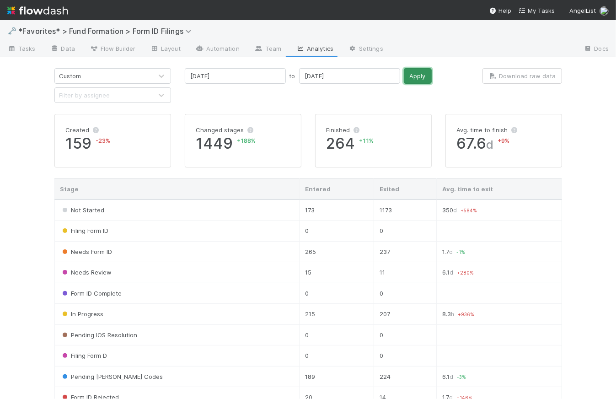
click at [404, 73] on button "Apply" at bounding box center [418, 76] width 28 height 16
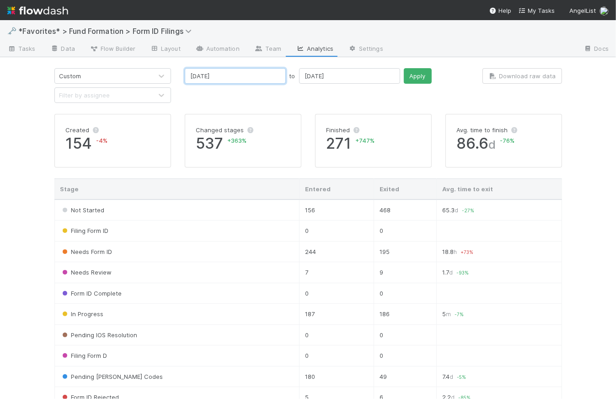
click at [221, 80] on input "08/10/2025" at bounding box center [235, 76] width 101 height 16
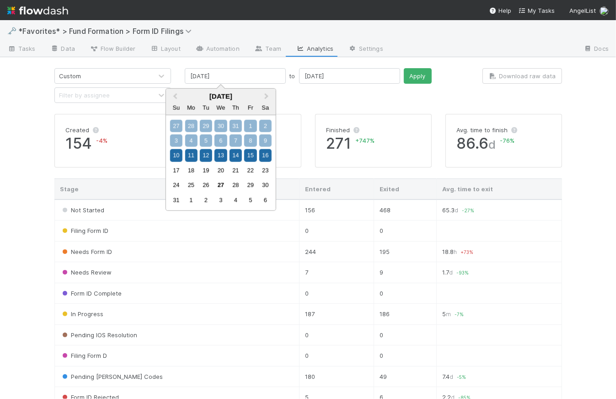
click at [176, 127] on div "27" at bounding box center [176, 125] width 12 height 12
type input "07/27/2025"
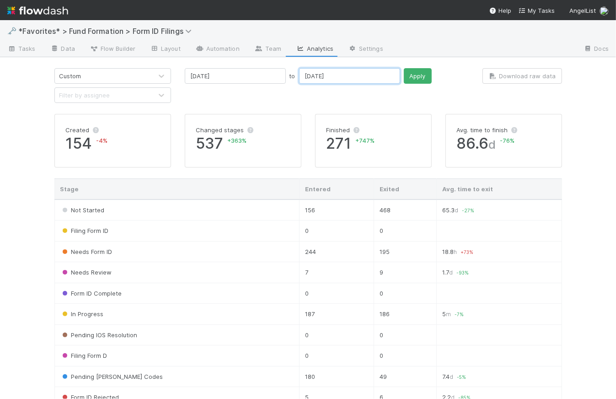
click at [316, 72] on input "08/16/2025" at bounding box center [349, 76] width 101 height 16
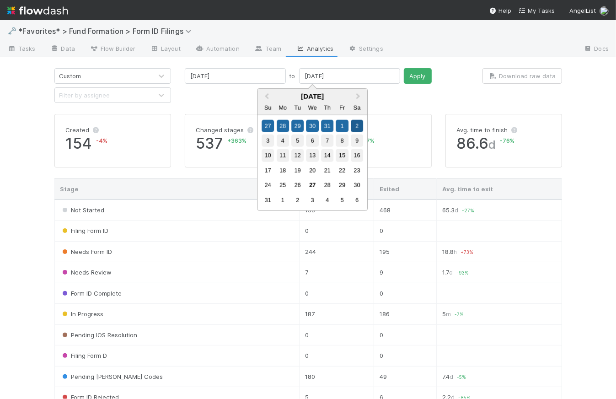
click at [357, 124] on div "2" at bounding box center [357, 125] width 12 height 12
type input "08/02/2025"
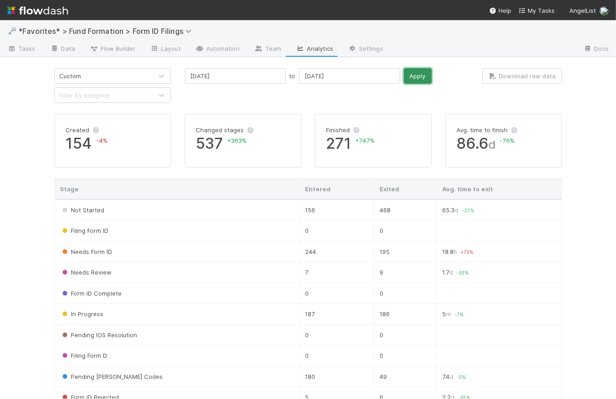
click at [404, 73] on button "Apply" at bounding box center [418, 76] width 28 height 16
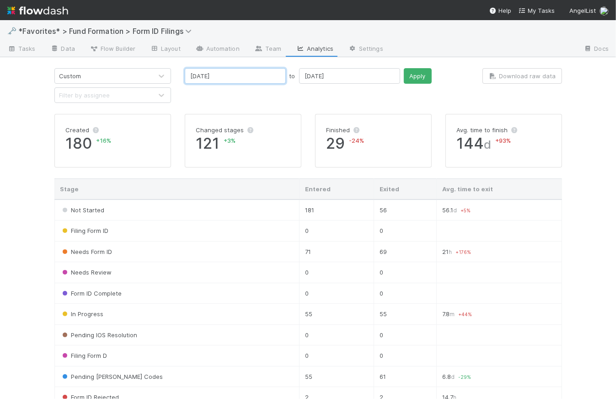
click at [235, 72] on input "07/27/2025" at bounding box center [235, 76] width 101 height 16
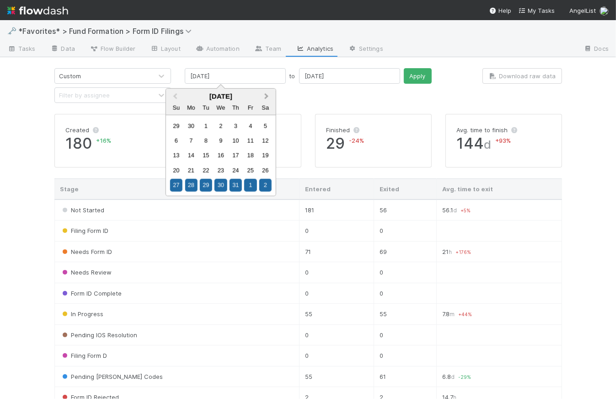
click at [266, 91] on button "Next Month" at bounding box center [267, 97] width 15 height 15
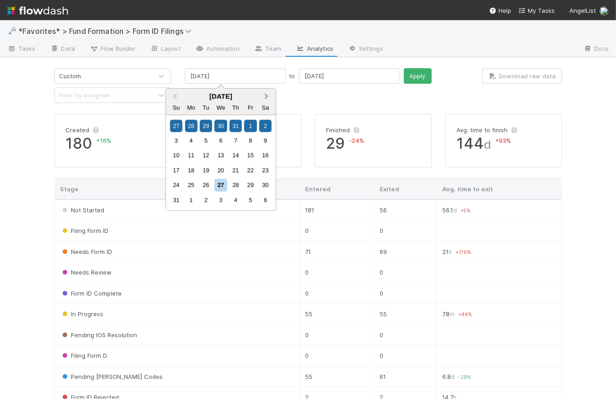
click at [266, 91] on button "Next Month" at bounding box center [267, 97] width 15 height 15
click at [172, 171] on div "21" at bounding box center [176, 170] width 12 height 12
type input "09/21/2025"
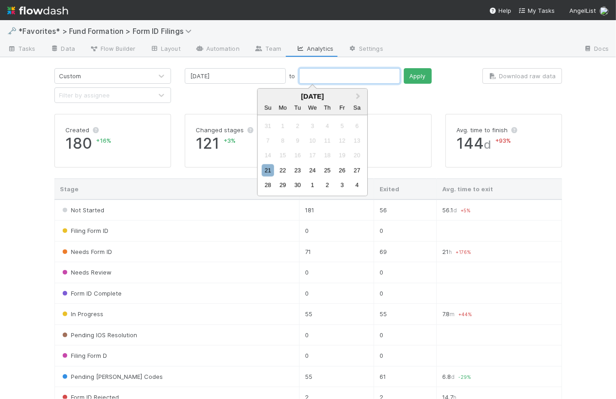
click at [306, 75] on input "text" at bounding box center [349, 76] width 101 height 16
click at [358, 171] on div "27" at bounding box center [357, 170] width 12 height 12
type input "09/27/2025"
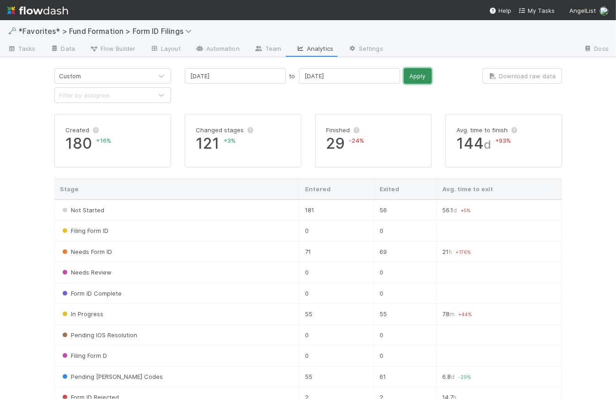
click at [404, 69] on button "Apply" at bounding box center [418, 76] width 28 height 16
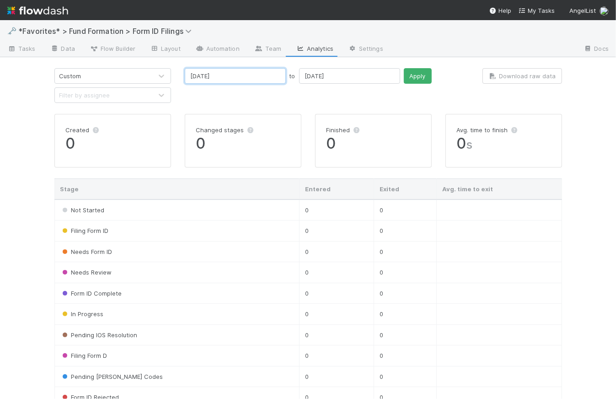
click at [234, 76] on input "09/21/2025" at bounding box center [235, 76] width 101 height 16
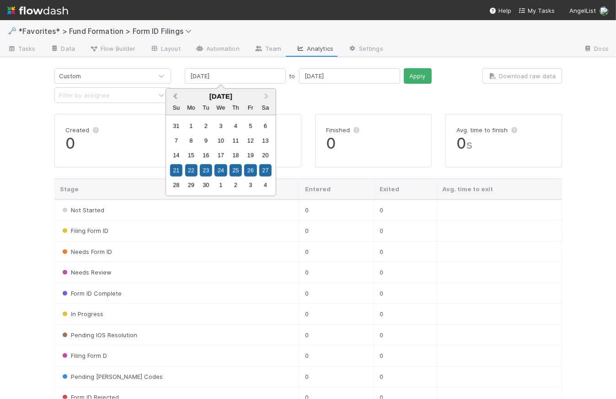
click at [177, 93] on button "Previous Month" at bounding box center [174, 97] width 15 height 15
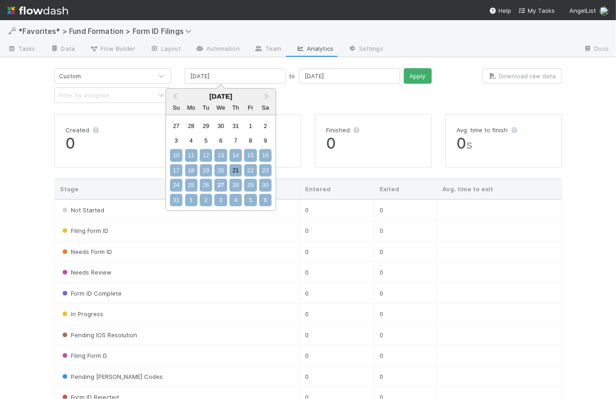
click at [174, 155] on div "10" at bounding box center [176, 155] width 12 height 12
type input "08/10/2025"
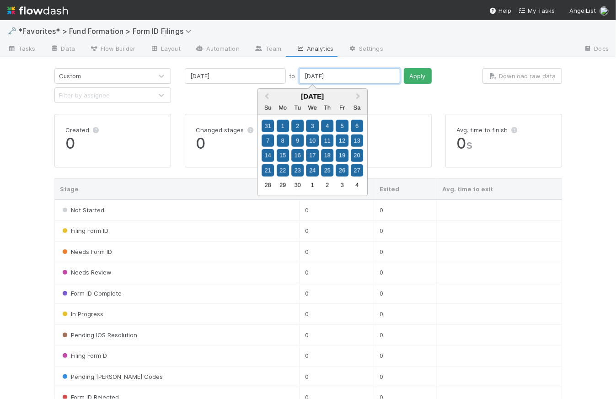
click at [309, 69] on input "09/27/2025" at bounding box center [349, 76] width 101 height 16
click at [267, 95] on span "Previous Month" at bounding box center [267, 96] width 0 height 11
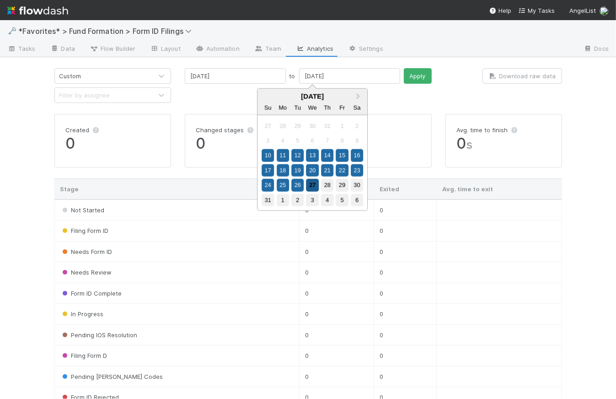
click at [312, 183] on div "27" at bounding box center [312, 185] width 12 height 12
type input "08/27/2025"
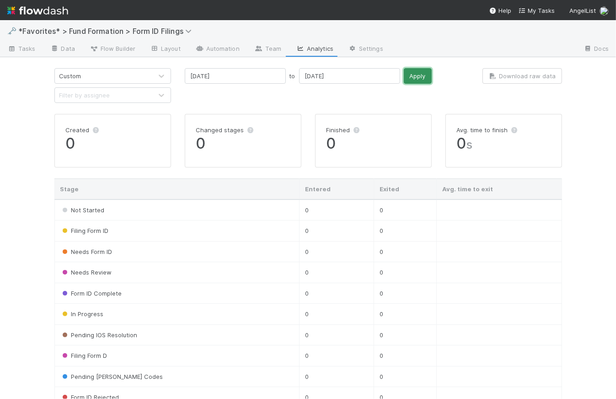
click at [404, 75] on button "Apply" at bounding box center [418, 76] width 28 height 16
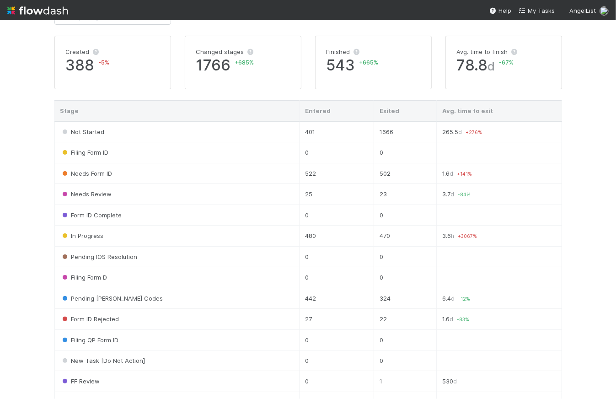
scroll to position [180, 0]
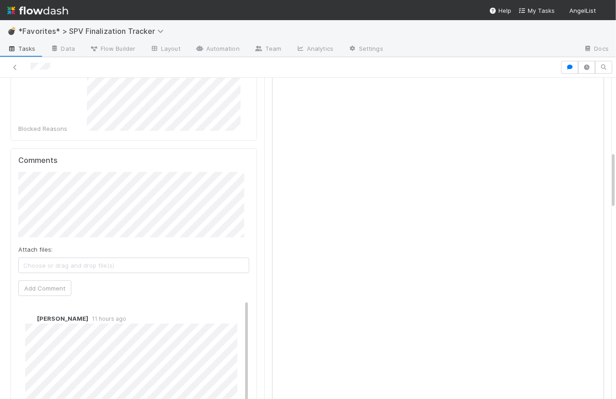
scroll to position [412, 0]
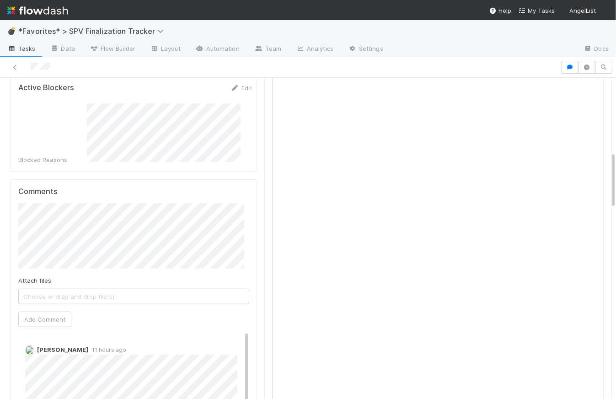
click at [12, 189] on div "Comments Attach files: Choose or drag and drop file(s) Add Comment [PERSON_NAME…" at bounding box center [134, 373] width 246 height 388
click at [64, 203] on span "[PERSON_NAME]" at bounding box center [65, 203] width 46 height 7
click at [59, 311] on button "Add Comment" at bounding box center [44, 319] width 53 height 16
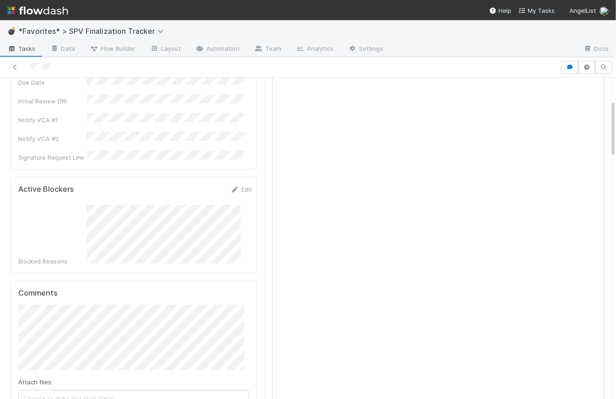
scroll to position [0, 0]
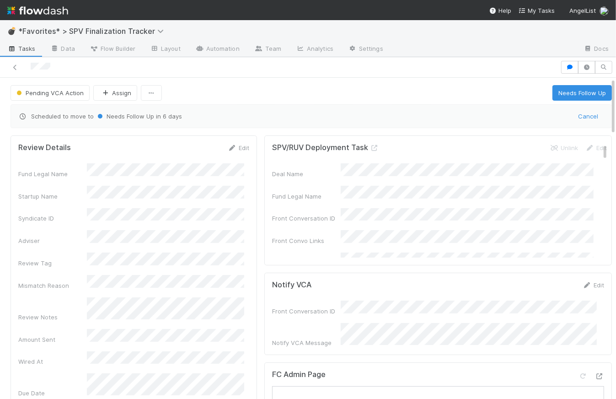
click at [32, 52] on span "Tasks" at bounding box center [21, 48] width 28 height 9
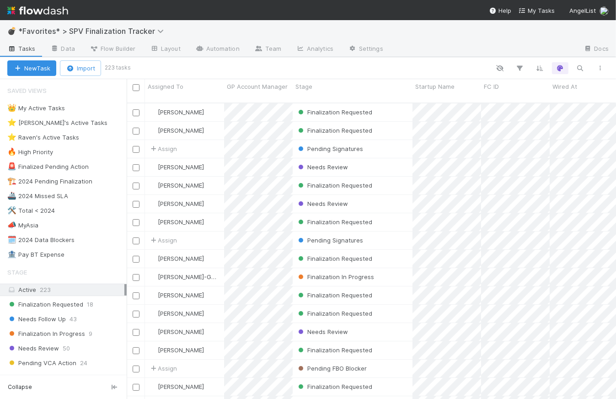
scroll to position [297, 483]
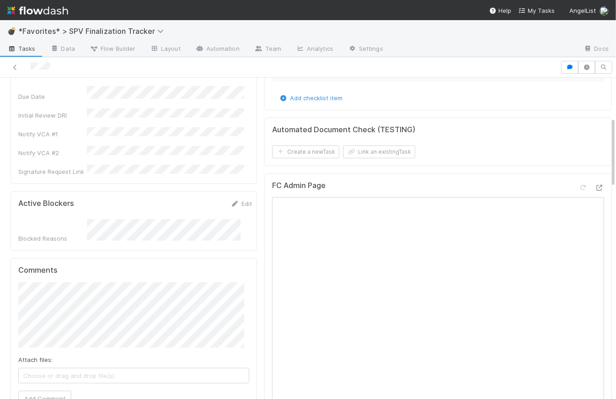
scroll to position [359, 0]
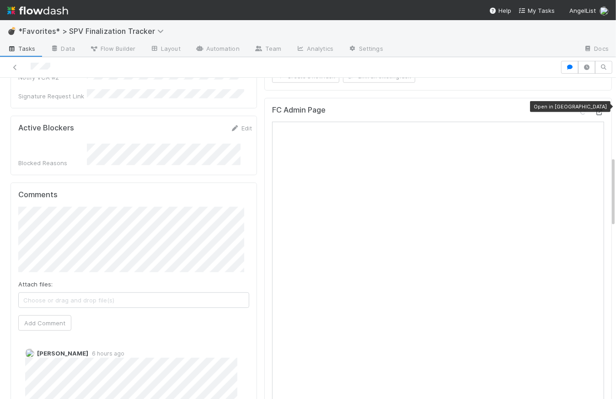
click at [595, 109] on icon at bounding box center [599, 112] width 9 height 6
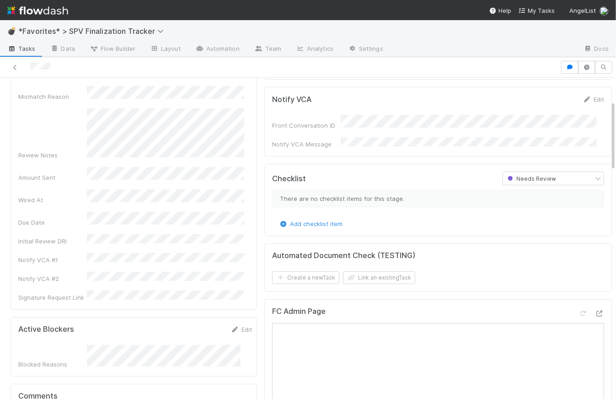
scroll to position [0, 0]
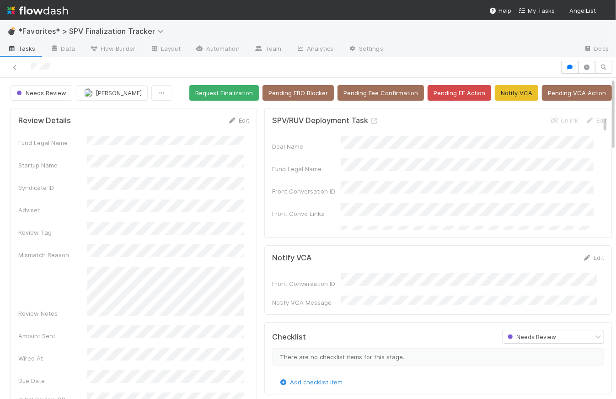
click at [269, 70] on div at bounding box center [280, 67] width 553 height 13
click at [214, 92] on button "Request Finalization" at bounding box center [223, 93] width 69 height 16
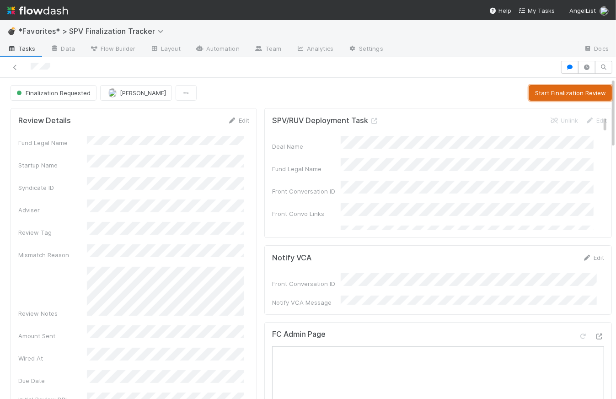
click at [576, 92] on button "Start Finalization Review" at bounding box center [570, 93] width 83 height 16
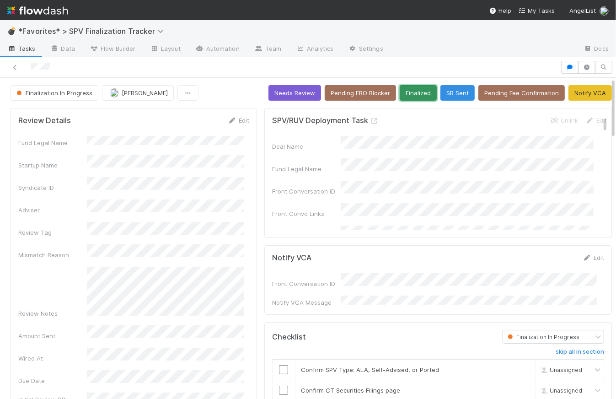
click at [414, 91] on button "Finalized" at bounding box center [418, 93] width 37 height 16
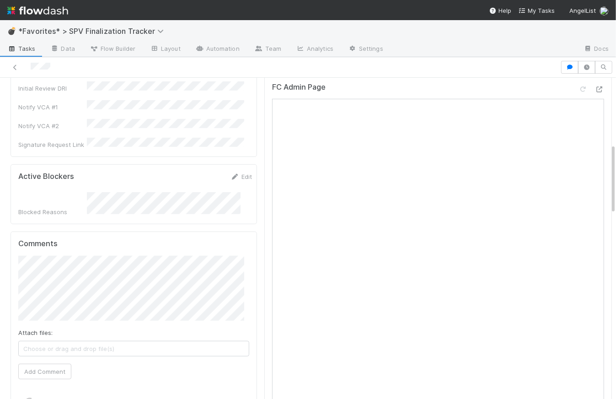
scroll to position [270, 0]
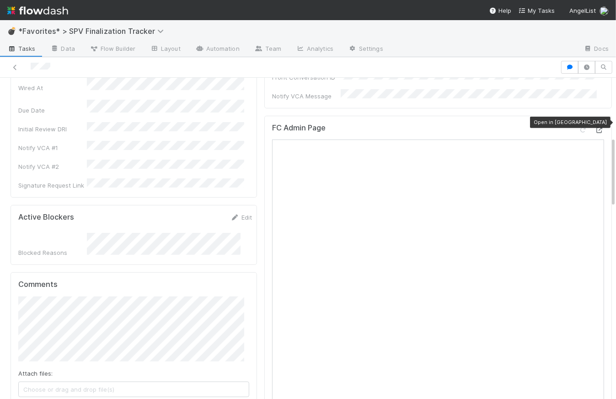
click at [595, 127] on icon at bounding box center [599, 130] width 9 height 6
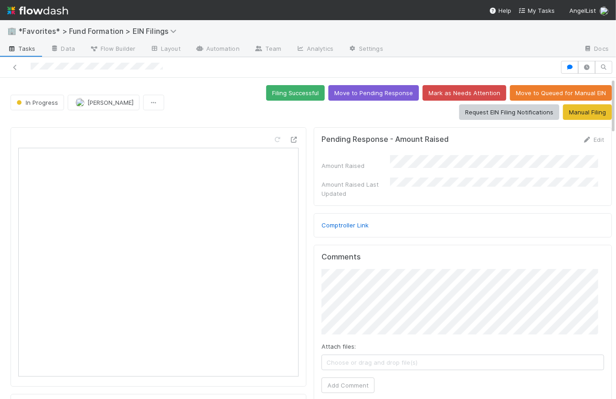
click at [29, 48] on span "Tasks" at bounding box center [21, 48] width 28 height 9
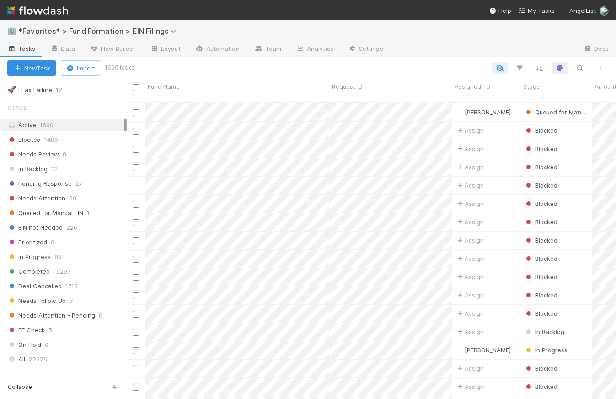
scroll to position [558, 0]
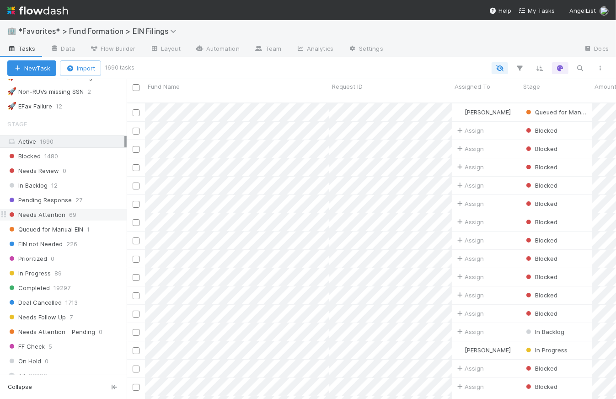
click at [48, 212] on span "Needs Attention" at bounding box center [36, 214] width 58 height 11
click at [49, 212] on span "Needs Attention" at bounding box center [36, 214] width 58 height 11
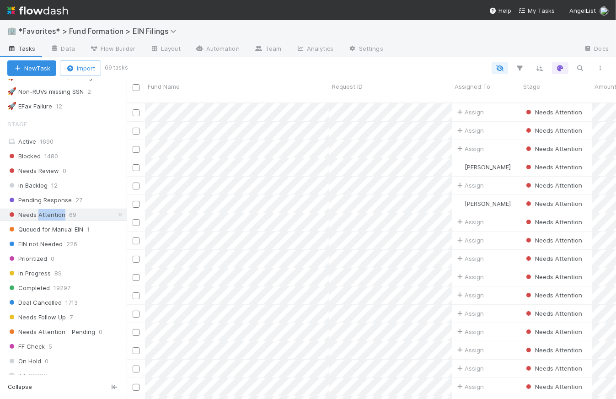
scroll to position [297, 483]
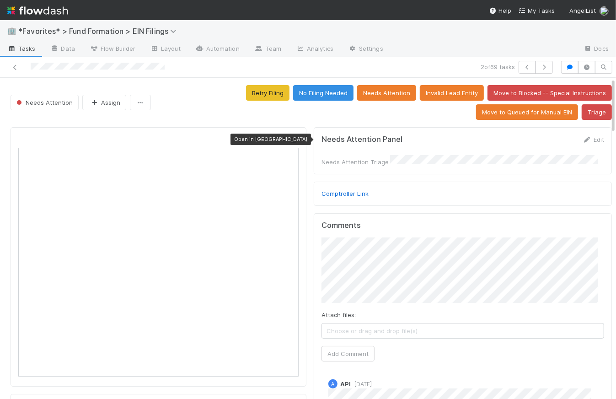
click at [289, 138] on icon at bounding box center [293, 140] width 9 height 6
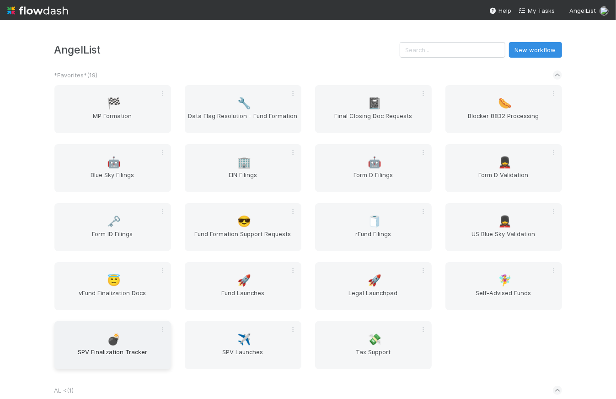
click at [102, 342] on div "💣 SPV Finalization Tracker" at bounding box center [112, 345] width 117 height 48
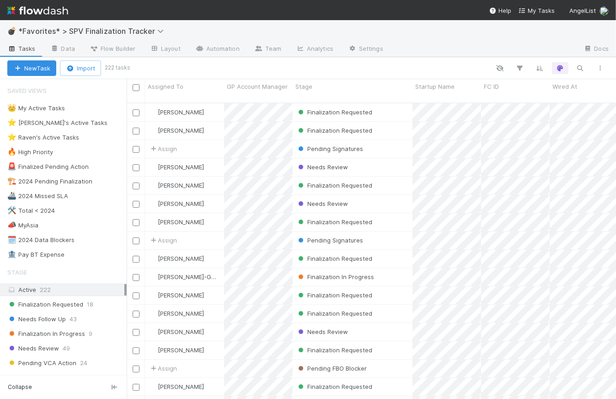
scroll to position [297, 483]
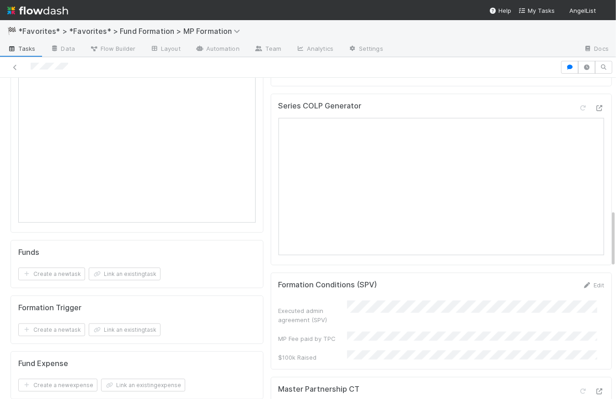
scroll to position [555, 0]
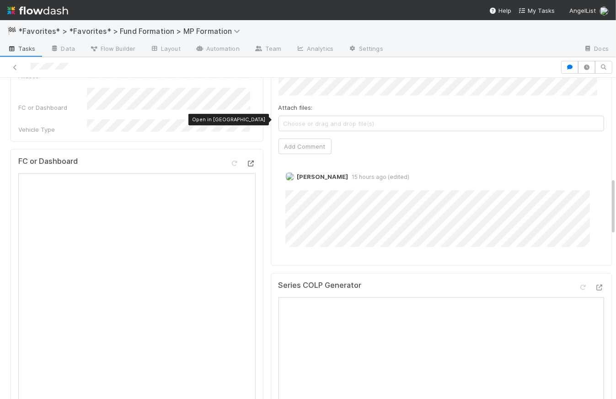
click at [246, 160] on icon at bounding box center [250, 163] width 9 height 6
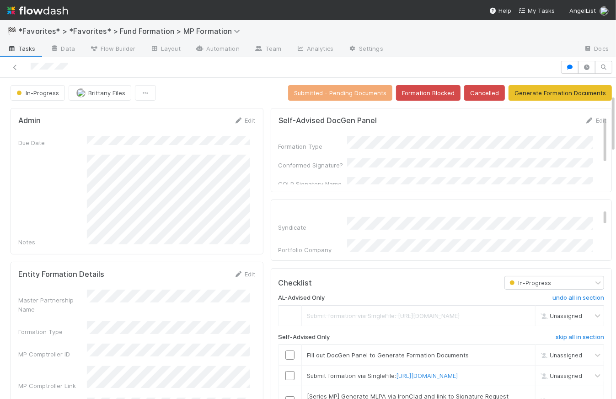
scroll to position [0, 0]
click at [311, 223] on div "Syndicate" at bounding box center [312, 227] width 69 height 9
click at [295, 213] on icon at bounding box center [299, 212] width 9 height 6
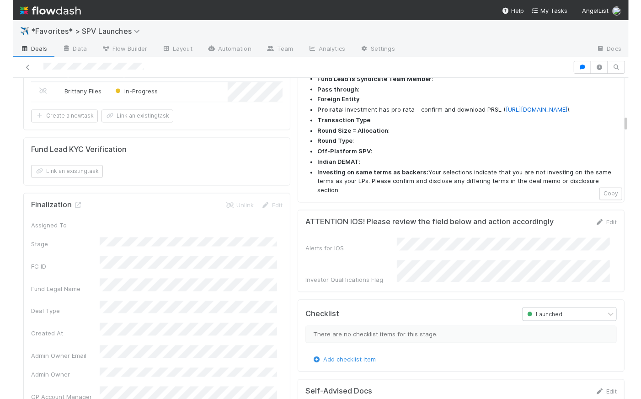
scroll to position [1199, 0]
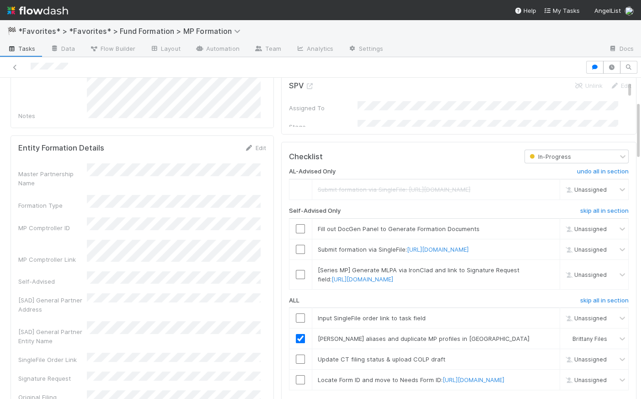
scroll to position [212, 0]
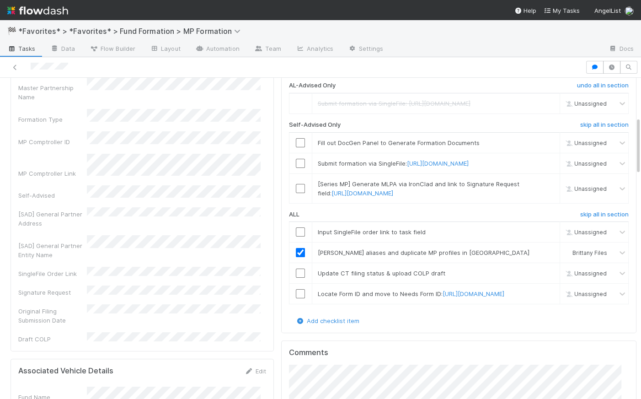
click at [252, 207] on div "[SAD] General Partner Address" at bounding box center [142, 217] width 248 height 21
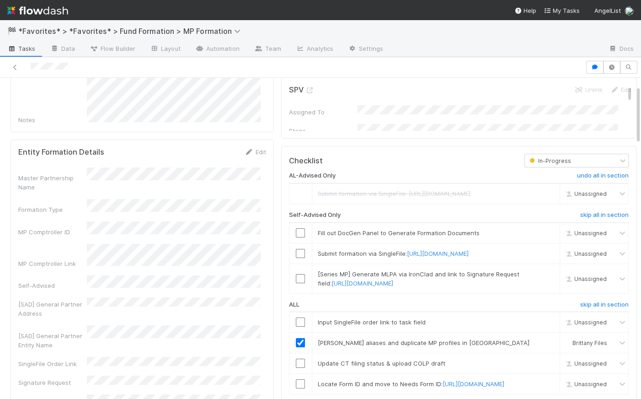
scroll to position [0, 0]
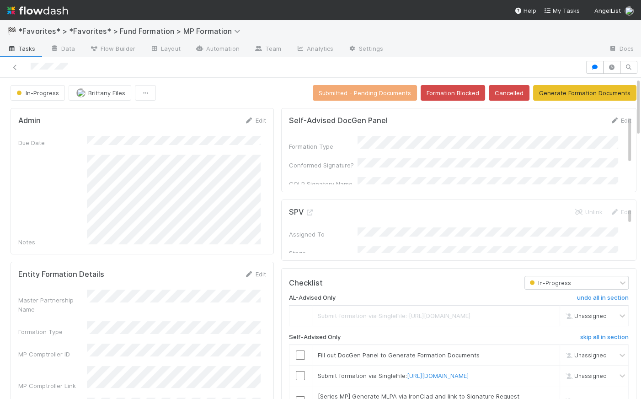
click at [272, 93] on div "In-Progress Brittany Files Submitted - Pending Documents Formation Blocked Canc…" at bounding box center [324, 93] width 626 height 16
click at [332, 206] on div "SPV Unlink Edit Assigned To Stage FC Dashboard Syndicate Portfolio Company Lead…" at bounding box center [458, 229] width 355 height 61
click at [306, 211] on icon at bounding box center [309, 212] width 9 height 6
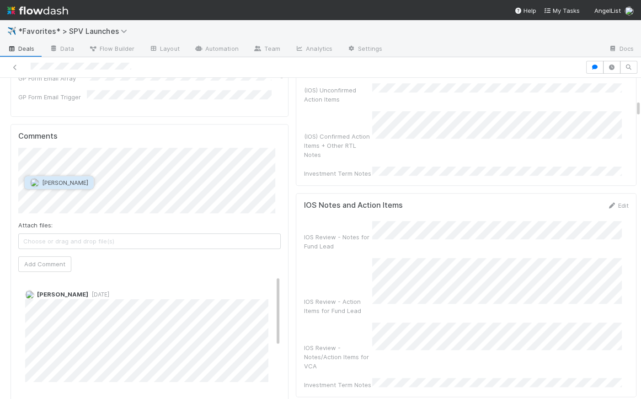
click at [75, 183] on span "Jonah Lecker" at bounding box center [65, 182] width 46 height 7
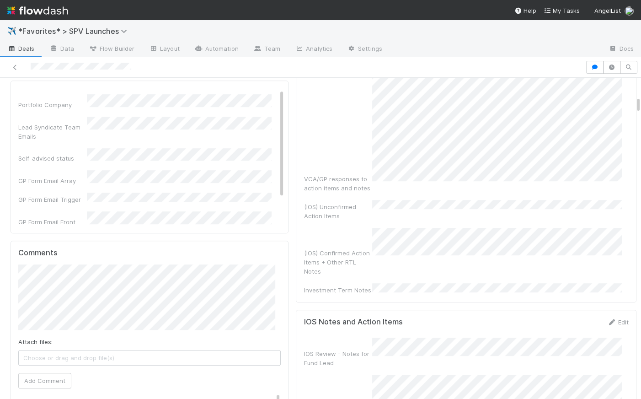
scroll to position [16, 0]
click at [0, 311] on html "✈️ *Favorites* > SPV Launches Deals Data Flow Builder Layout Automation Team An…" at bounding box center [320, 199] width 641 height 399
click at [46, 384] on button "Add Comment" at bounding box center [44, 386] width 53 height 16
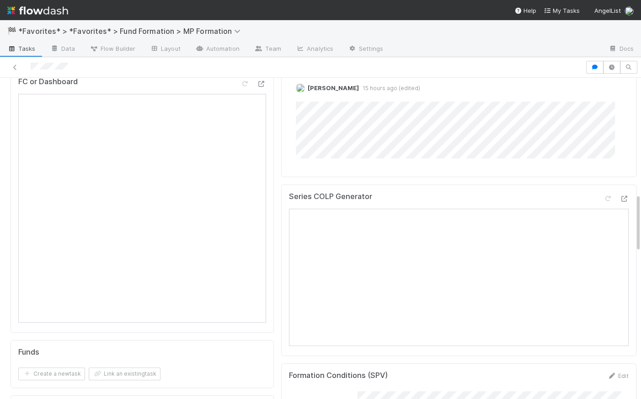
scroll to position [458, 0]
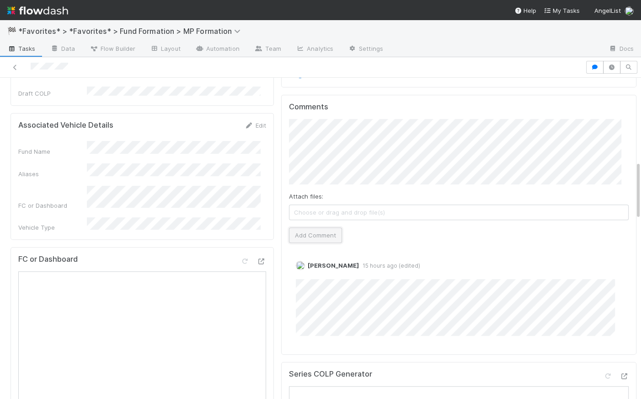
click at [317, 243] on button "Add Comment" at bounding box center [315, 235] width 53 height 16
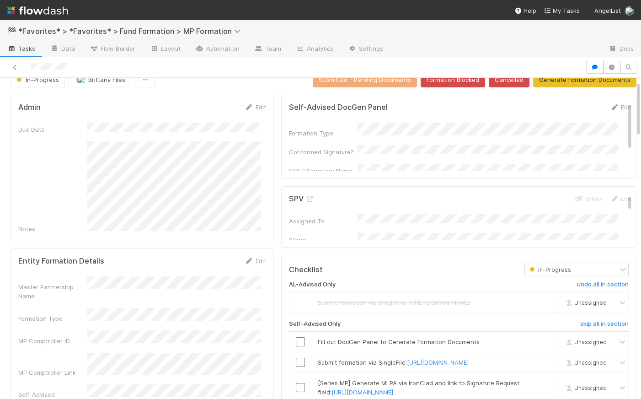
scroll to position [0, 0]
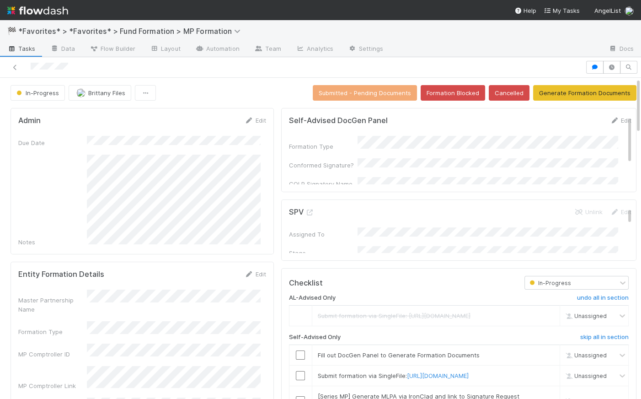
click at [258, 90] on div "In-Progress Brittany Files Submitted - Pending Documents Formation Blocked Canc…" at bounding box center [324, 93] width 626 height 16
click at [453, 91] on button "Formation Blocked" at bounding box center [453, 93] width 64 height 16
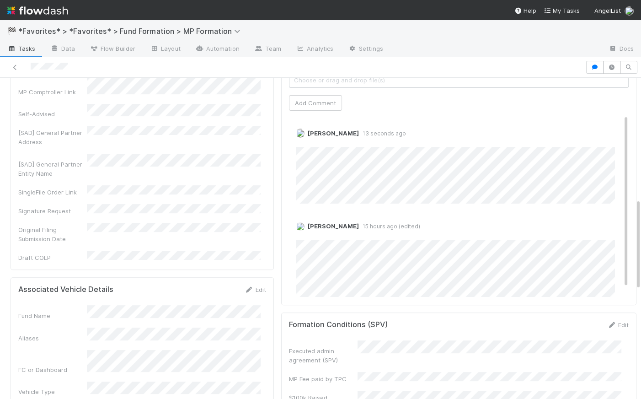
scroll to position [464, 0]
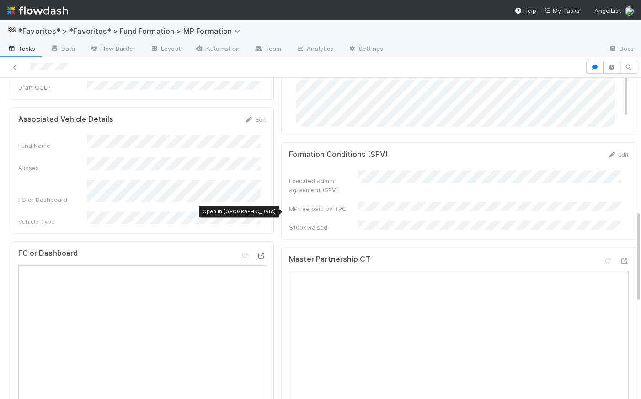
click at [259, 252] on icon at bounding box center [261, 255] width 9 height 6
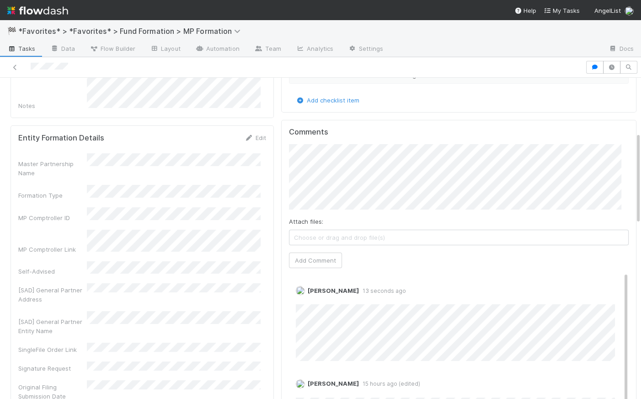
scroll to position [0, 0]
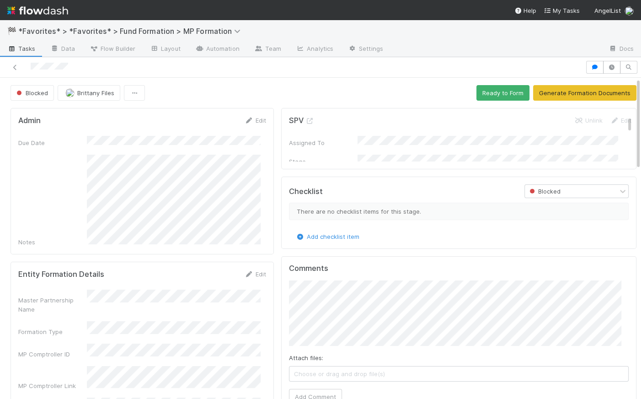
click at [21, 51] on span "Tasks" at bounding box center [21, 48] width 28 height 9
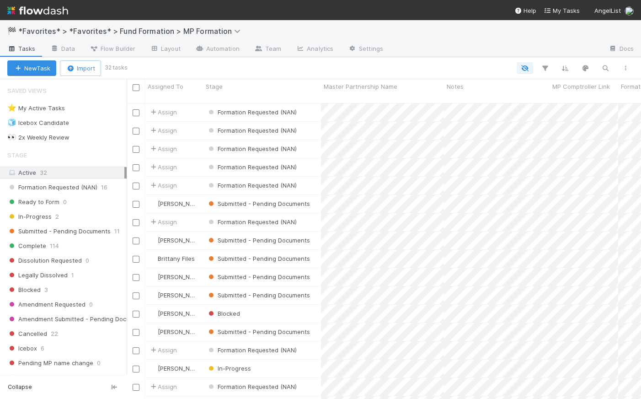
scroll to position [297, 507]
click at [78, 234] on span "Submitted - Pending Documents" at bounding box center [58, 230] width 103 height 11
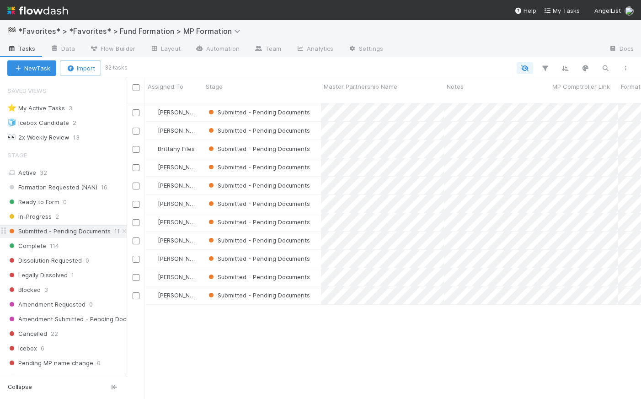
scroll to position [297, 507]
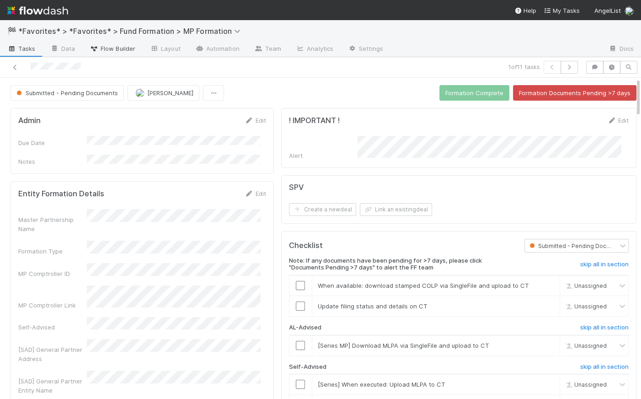
click at [124, 48] on span "Flow Builder" at bounding box center [113, 48] width 46 height 9
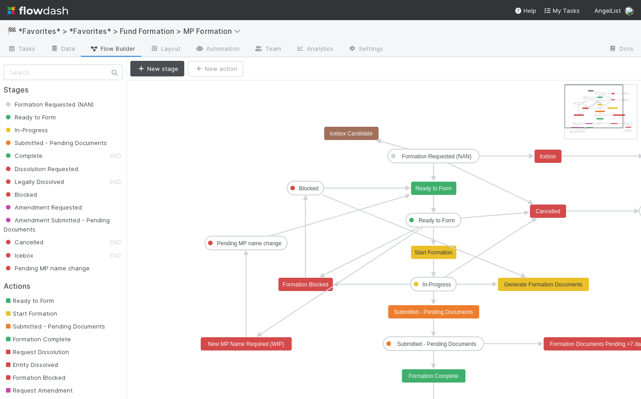
click at [444, 343] on text "Submitted - Pending Documents" at bounding box center [436, 344] width 79 height 6
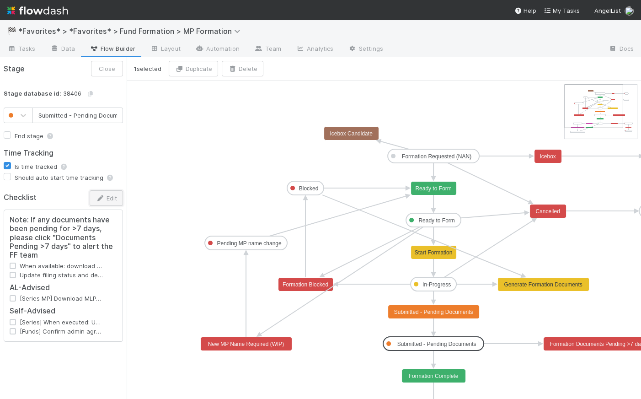
click at [114, 197] on button "Edit" at bounding box center [106, 198] width 33 height 16
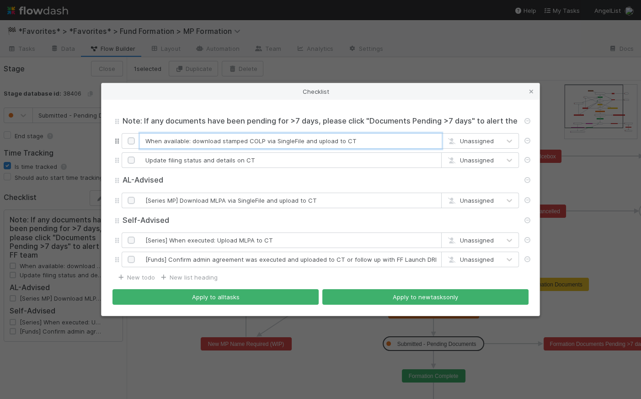
drag, startPoint x: 363, startPoint y: 142, endPoint x: 265, endPoint y: 144, distance: 98.8
click at [265, 144] on input "When available: download stamped COLP via SingleFile and upload to CT" at bounding box center [291, 141] width 302 height 16
drag, startPoint x: 223, startPoint y: 141, endPoint x: 143, endPoint y: 139, distance: 80.0
click at [143, 139] on input "When available: download stamped COLP uploaded to CT" at bounding box center [291, 141] width 302 height 16
click at [259, 142] on input "Stamped COLP uploaded to CT" at bounding box center [291, 141] width 302 height 16
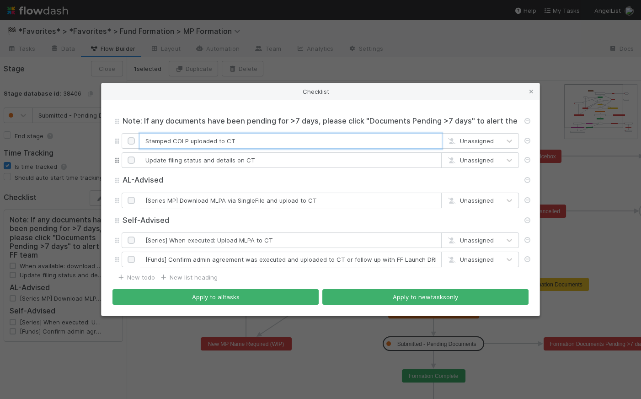
type input "Stamped COLP uploaded to CT"
drag, startPoint x: 261, startPoint y: 161, endPoint x: 148, endPoint y: 155, distance: 112.6
click at [148, 155] on input "Update filing status and details on CT" at bounding box center [291, 160] width 302 height 16
type input "CT filing status fields updated"
click at [166, 181] on input "AL-Advised" at bounding box center [320, 180] width 397 height 10
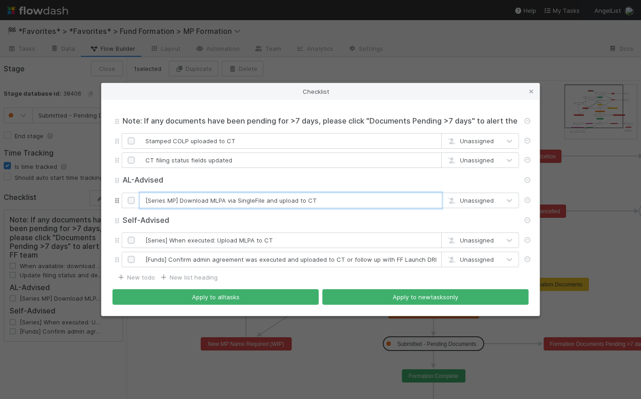
click at [175, 201] on input "[Series MP] Download MLPA via SingleFile and upload to CT" at bounding box center [291, 200] width 302 height 16
click at [187, 202] on input "[Series MLPA] Download MLPA via SingleFile and upload to CT" at bounding box center [291, 200] width 302 height 16
click at [184, 201] on input "[Series MLPA] For AL-Advised -> Download MLPA via SingleFile and upload to CT" at bounding box center [291, 200] width 302 height 16
click at [147, 200] on input "[Series MLPA For AL-Advised -> Download MLPA via SingleFile and upload to CT" at bounding box center [291, 200] width 302 height 16
drag, startPoint x: 304, startPoint y: 201, endPoint x: 285, endPoint y: 203, distance: 18.8
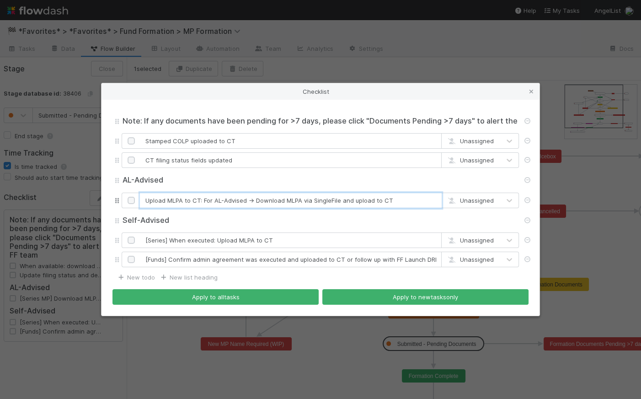
click at [285, 203] on input "Upload MLPA to CT: For AL-Advised -> Download MLPA via SingleFile and upload to…" at bounding box center [291, 200] width 302 height 16
drag, startPoint x: 383, startPoint y: 199, endPoint x: 323, endPoint y: 198, distance: 59.4
click at [323, 198] on input "Upload MLPA to CT: For AL-Advised -> Download via SingleFile and upload to CT" at bounding box center [291, 200] width 302 height 16
drag, startPoint x: 286, startPoint y: 201, endPoint x: 256, endPoint y: 203, distance: 29.3
click at [256, 203] on input "Upload MLPA to CT: For AL-Advised -> Download via SingleFile" at bounding box center [291, 200] width 302 height 16
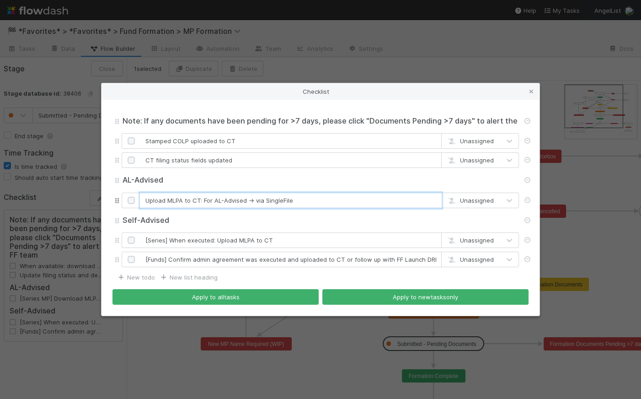
click at [314, 200] on input "Upload MLPA to CT: For AL-Advised -> via SingleFile" at bounding box center [291, 200] width 302 height 16
drag, startPoint x: 215, startPoint y: 201, endPoint x: 204, endPoint y: 202, distance: 10.6
click at [204, 202] on input "Upload MLPA to CT: For AL-Advised -> via SingleFile" at bounding box center [291, 200] width 302 height 16
click at [315, 202] on input "Upload MLPA to CT: AL-Advised -> via SingleFile" at bounding box center [291, 200] width 302 height 16
type input "Upload MLPA to CT: AL-Advised -> via SingleFile | Self-Advised ->"
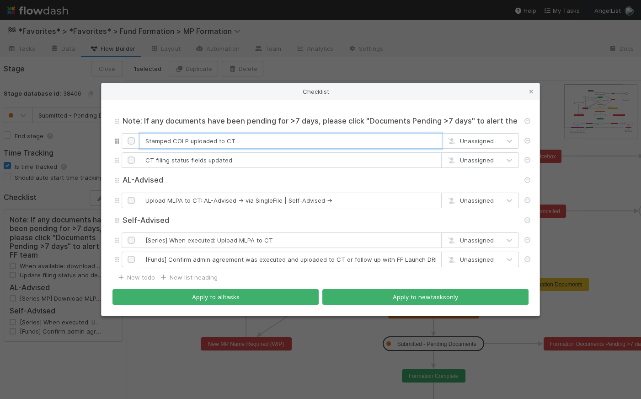
click at [147, 140] on input "Stamped COLP uploaded to CT" at bounding box center [291, 141] width 302 height 16
click at [146, 140] on input "Stamped COLP uploaded to CT" at bounding box center [291, 141] width 302 height 16
drag, startPoint x: 240, startPoint y: 139, endPoint x: 213, endPoint y: 139, distance: 27.4
click at [213, 139] on input "Upload Stamped COLP uploaded to CT" at bounding box center [291, 141] width 302 height 16
type input "Upload Stamped COLP to CT"
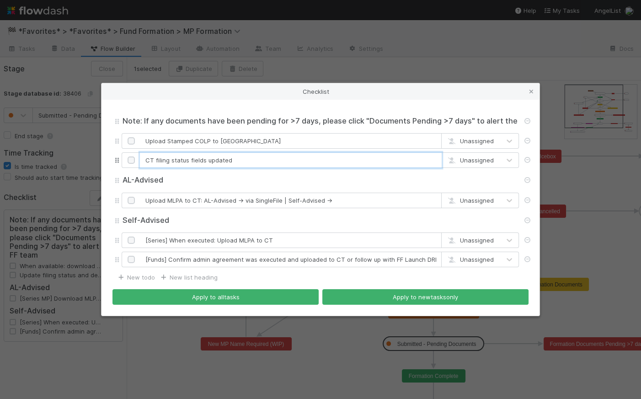
drag, startPoint x: 231, startPoint y: 160, endPoint x: 207, endPoint y: 159, distance: 23.8
click at [207, 159] on input "CT filing status fields updated" at bounding box center [291, 160] width 302 height 16
click at [145, 160] on input "CT filing status fields" at bounding box center [291, 160] width 302 height 16
type input "Update CT filing status fields"
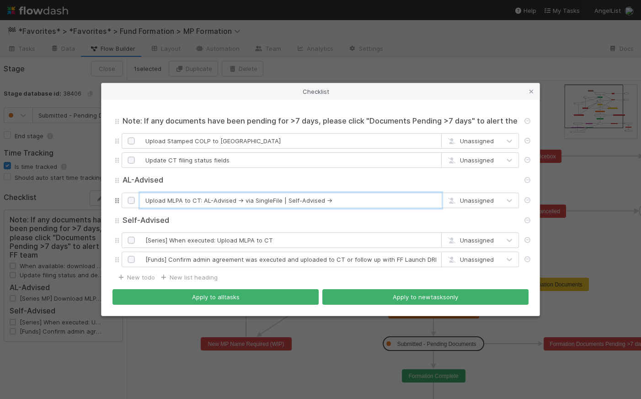
click at [350, 203] on input "Upload MLPA to CT: AL-Advised -> via SingleFile | Self-Advised ->" at bounding box center [291, 200] width 302 height 16
type input "Upload MLPA to CT: AL-Advised -> via SingleFile | Self-Advised -> Signature Req…"
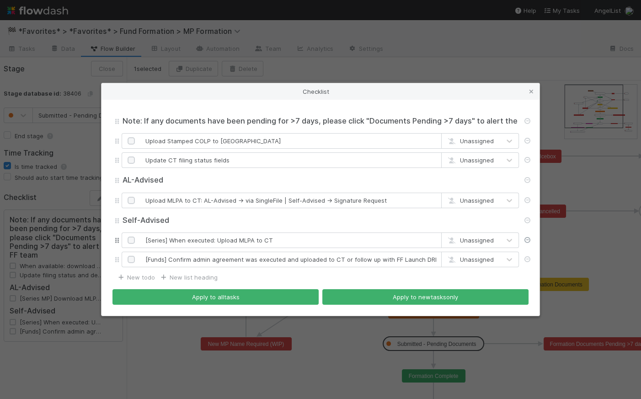
click at [527, 238] on icon at bounding box center [527, 240] width 9 height 6
type input "[Funds] Confirm admin agreement was executed and uploaded to CT or follow up wi…"
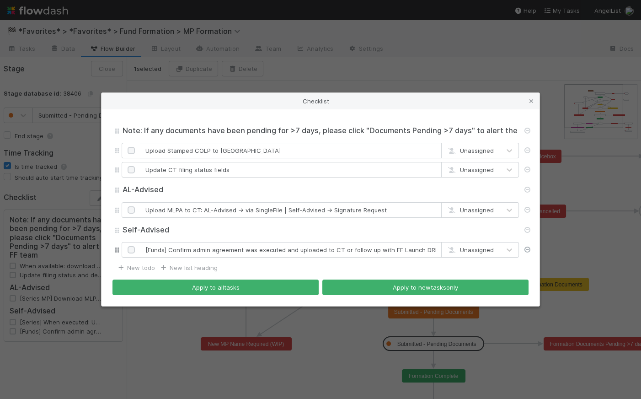
click at [526, 247] on icon at bounding box center [527, 249] width 9 height 6
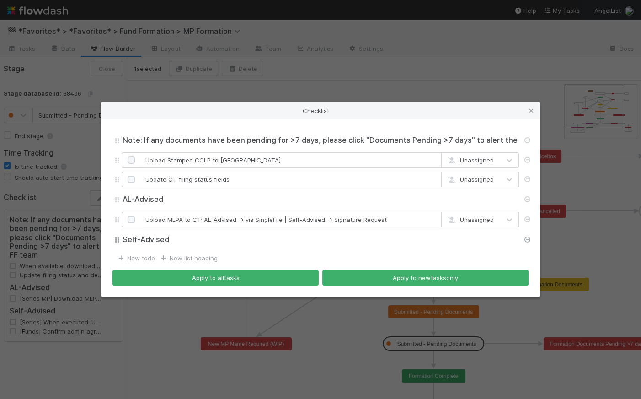
click at [530, 238] on icon at bounding box center [527, 239] width 9 height 6
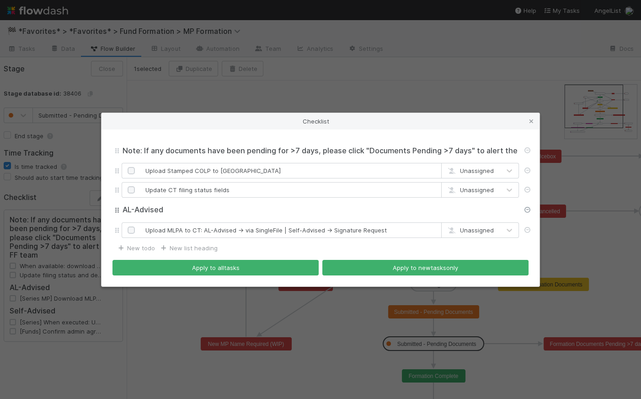
click at [527, 207] on icon at bounding box center [527, 210] width 9 height 6
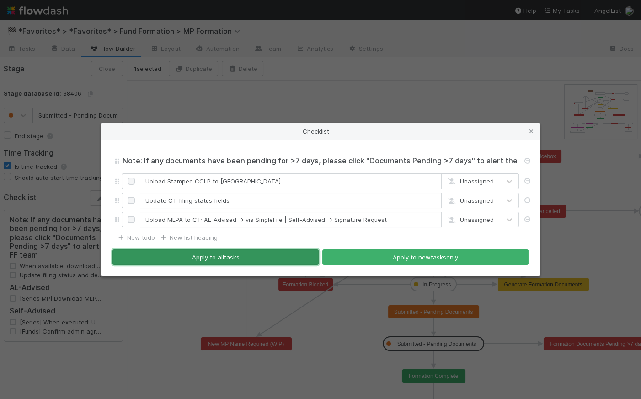
click at [236, 259] on button "Apply to all tasks" at bounding box center [215, 257] width 206 height 16
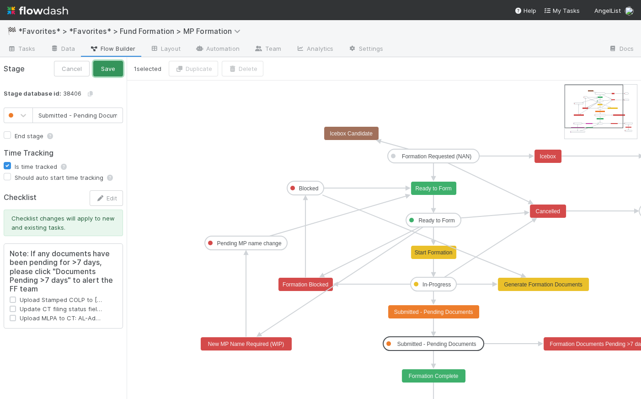
click at [105, 67] on button "Save" at bounding box center [108, 69] width 30 height 16
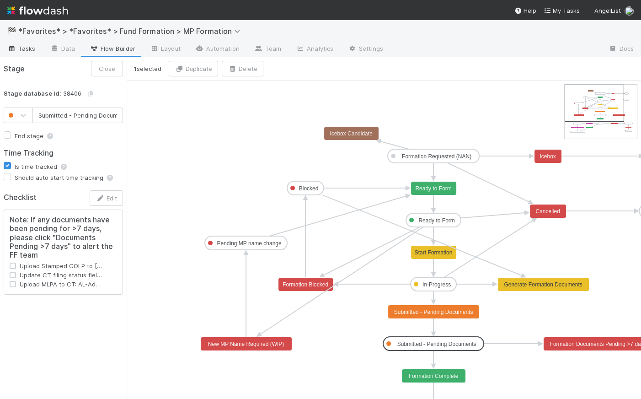
click at [15, 47] on icon at bounding box center [11, 48] width 9 height 5
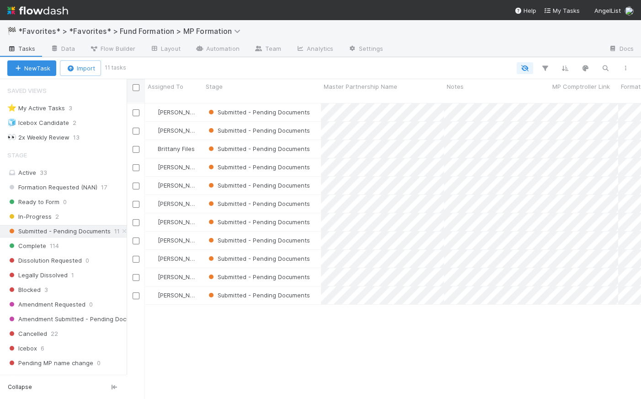
click at [134, 90] on input "checkbox" at bounding box center [136, 87] width 7 height 7
checkbox input "true"
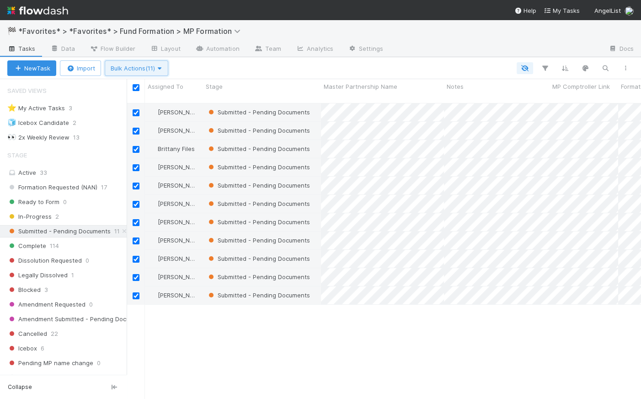
click at [135, 69] on span "Bulk Actions (11)" at bounding box center [137, 67] width 52 height 7
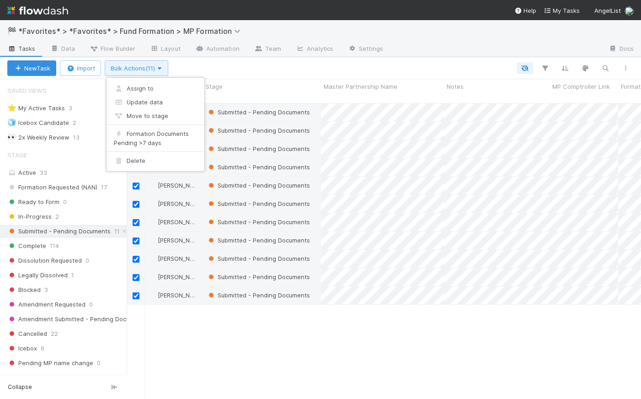
click at [135, 69] on div "Assign to Update data Move to stage Formation Documents Pending >7 days Delete" at bounding box center [320, 199] width 641 height 399
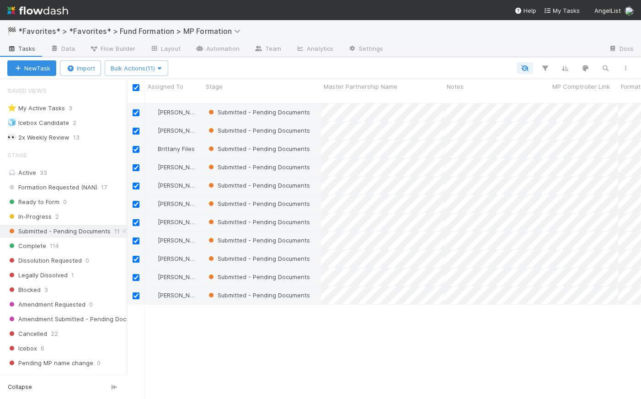
click at [300, 64] on div at bounding box center [402, 68] width 465 height 12
click at [293, 61] on div "New Task Import Bulk Actions (11)" at bounding box center [320, 68] width 641 height 22
click at [141, 73] on button "Bulk Actions (11)" at bounding box center [137, 68] width 64 height 16
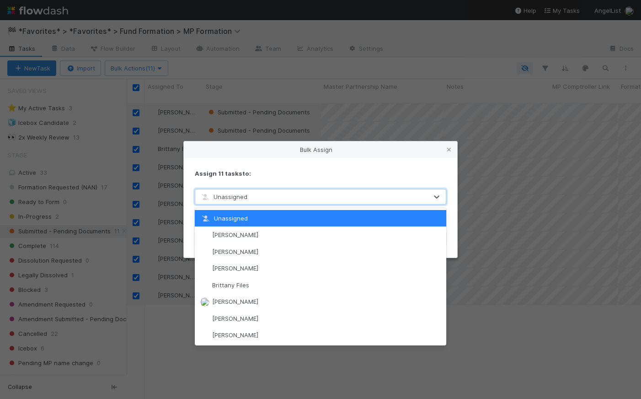
click at [248, 190] on div "Unassigned" at bounding box center [311, 196] width 232 height 15
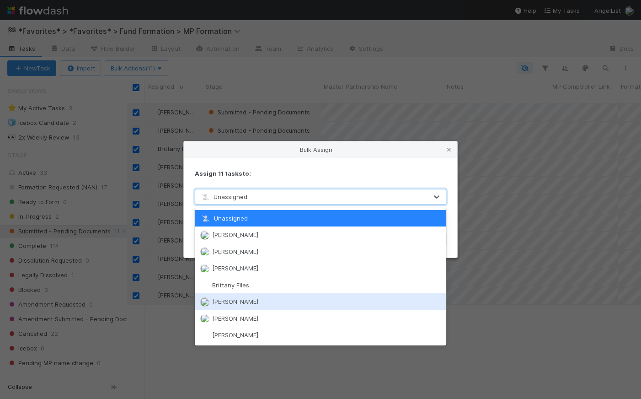
click at [258, 298] on span "[PERSON_NAME]" at bounding box center [235, 301] width 46 height 7
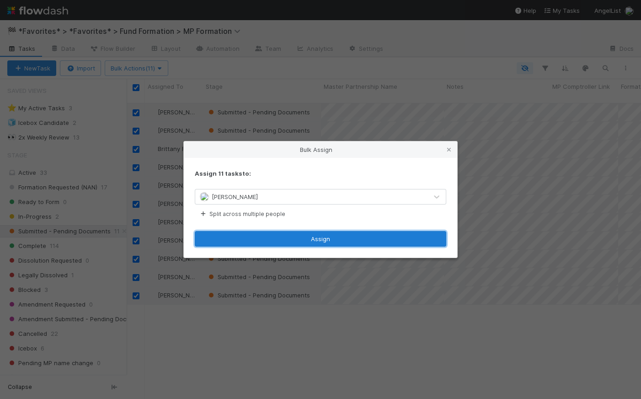
click at [330, 237] on button "Assign" at bounding box center [320, 239] width 251 height 16
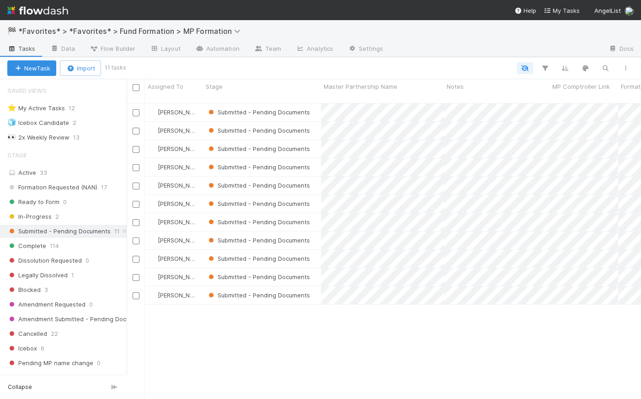
click at [279, 69] on div at bounding box center [379, 68] width 511 height 12
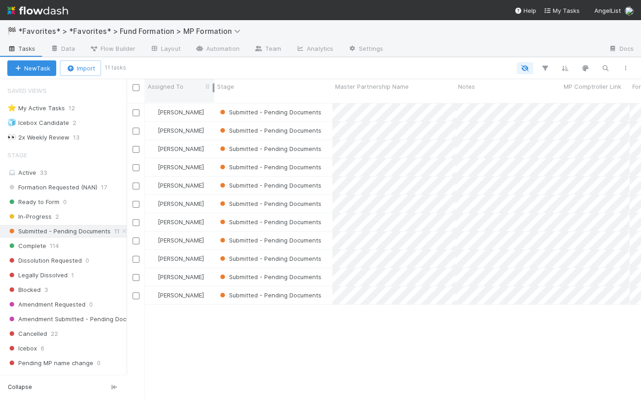
drag, startPoint x: 202, startPoint y: 85, endPoint x: 213, endPoint y: 84, distance: 11.5
click at [213, 84] on div at bounding box center [214, 87] width 2 height 9
click at [238, 330] on div "Catherine Lambright Submitted - Pending Documents 0 1 0 0 1 8/19/25, 4:58:58 AM…" at bounding box center [384, 254] width 514 height 303
click at [70, 187] on span "Formation Requested (NAN)" at bounding box center [52, 186] width 90 height 11
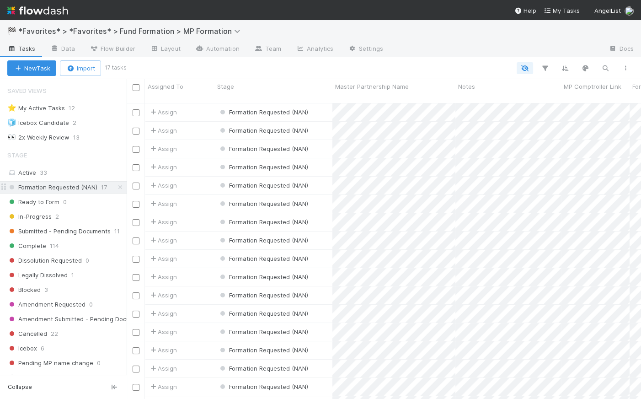
scroll to position [297, 507]
click at [69, 234] on span "Submitted - Pending Documents" at bounding box center [58, 230] width 103 height 11
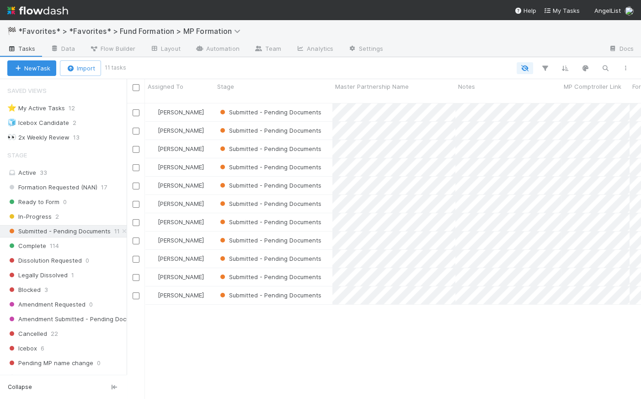
scroll to position [297, 507]
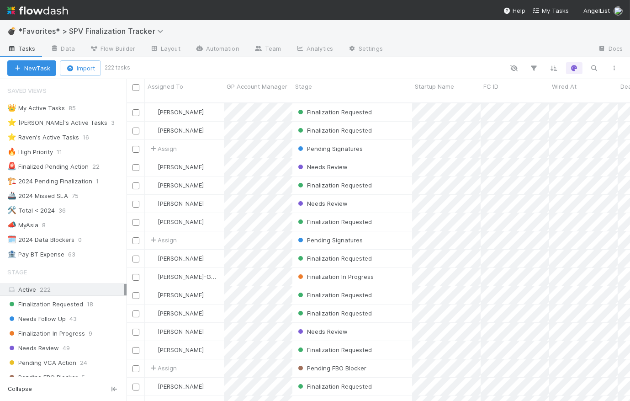
scroll to position [6, 6]
click at [58, 13] on img at bounding box center [37, 11] width 61 height 16
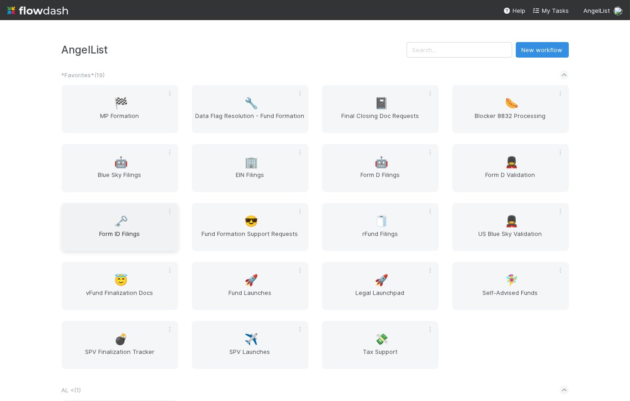
click at [137, 228] on div "🗝️ Form ID Filings" at bounding box center [120, 227] width 117 height 48
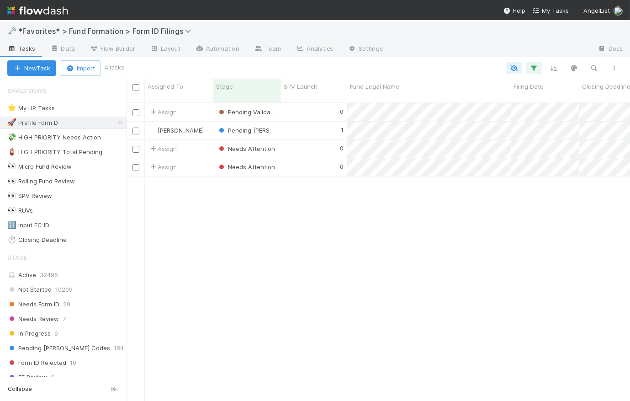
scroll to position [299, 497]
click at [294, 140] on div "0" at bounding box center [314, 149] width 66 height 18
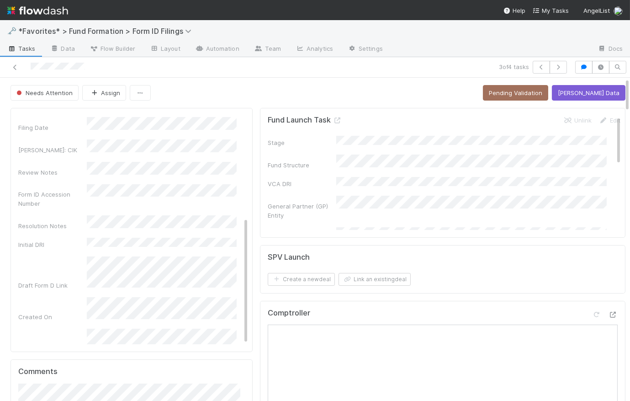
click at [178, 99] on div "Needs Attention Assign Pending Validation Amend EDGAR Data" at bounding box center [318, 93] width 615 height 16
click at [52, 96] on span "Needs Attention" at bounding box center [44, 92] width 58 height 7
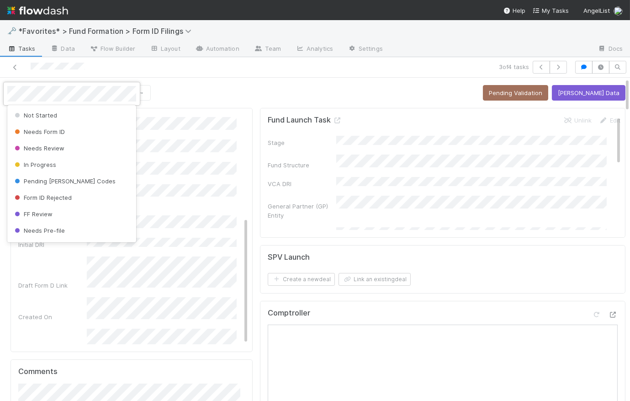
scroll to position [51, 0]
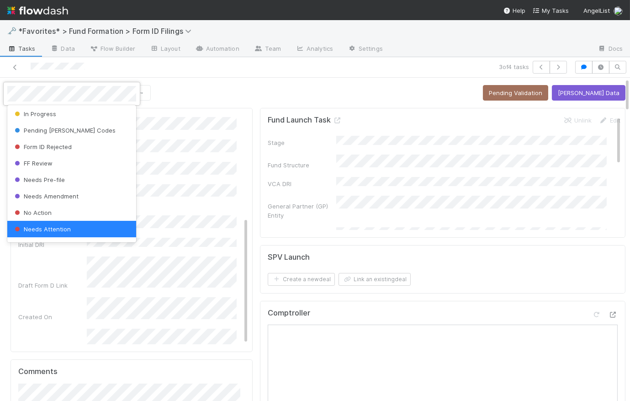
click at [235, 93] on div at bounding box center [315, 200] width 630 height 401
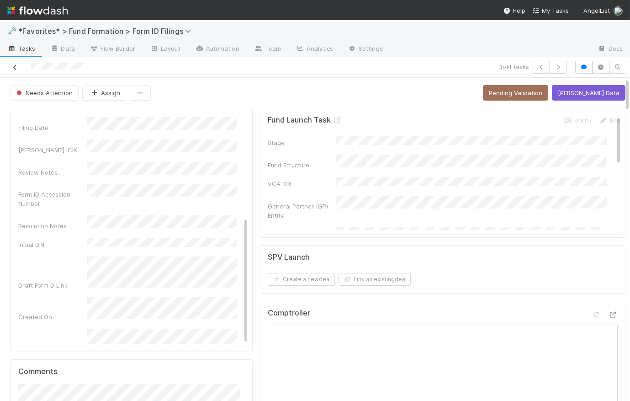
click at [16, 65] on icon at bounding box center [15, 67] width 9 height 6
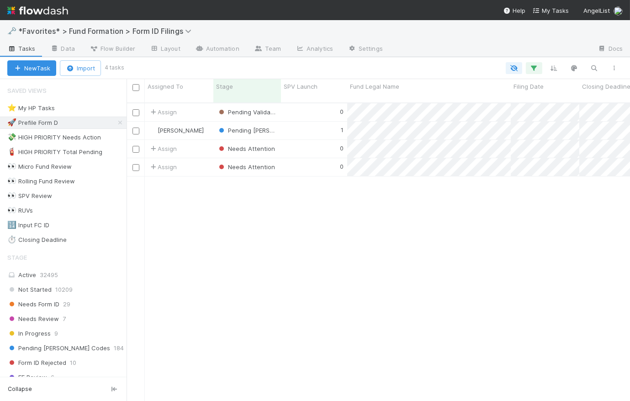
scroll to position [299, 497]
click at [307, 105] on div "0" at bounding box center [314, 112] width 66 height 18
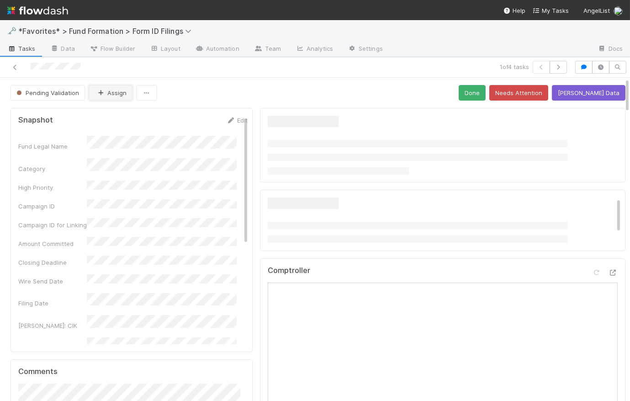
click at [109, 94] on button "Assign" at bounding box center [111, 93] width 44 height 16
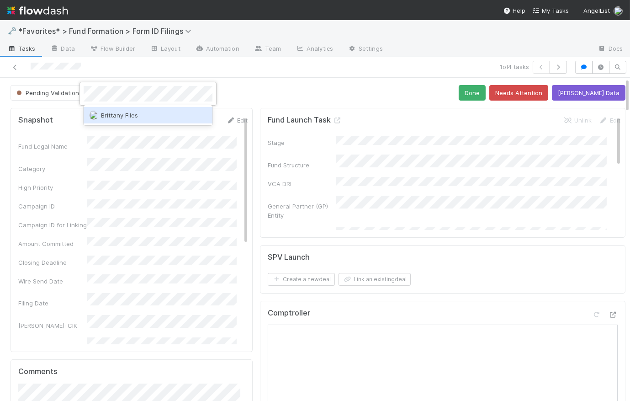
click at [148, 114] on div "Brittany Files" at bounding box center [148, 115] width 129 height 16
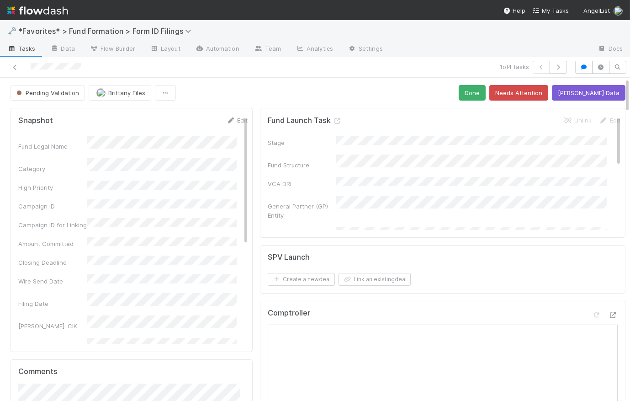
click at [256, 98] on div "Pending Validation Brittany Files Done Needs Attention Amend EDGAR Data" at bounding box center [318, 93] width 615 height 16
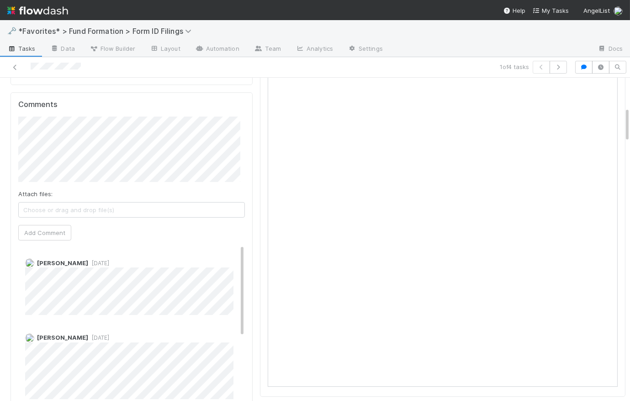
scroll to position [182, 0]
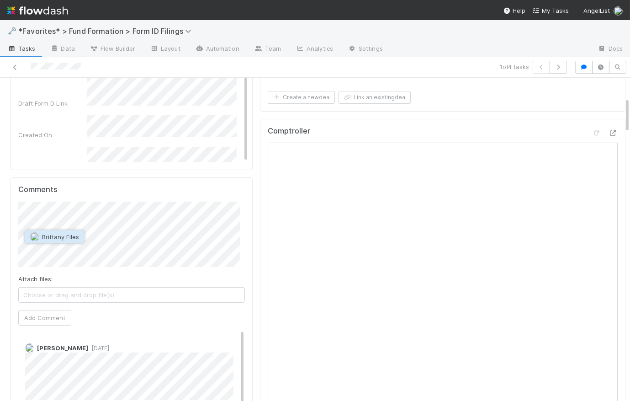
click at [56, 239] on span "Brittany Files" at bounding box center [60, 236] width 37 height 7
click at [48, 320] on button "Add Comment" at bounding box center [44, 318] width 53 height 16
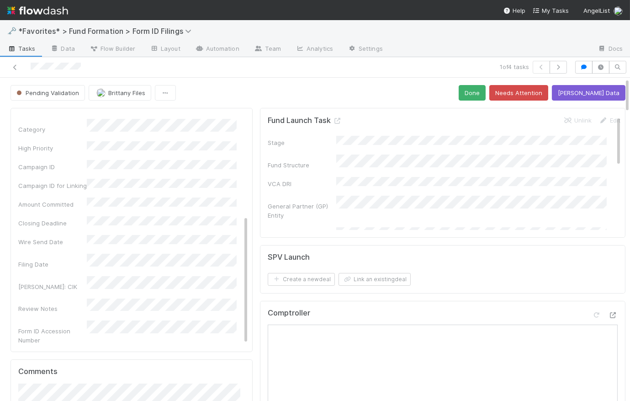
scroll to position [0, 0]
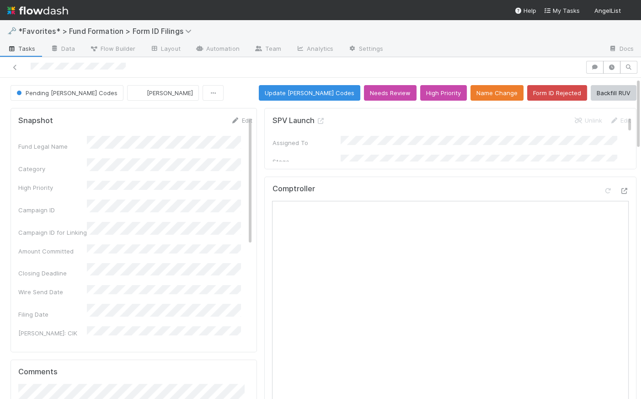
click at [250, 89] on div "Pending EDGAR Codes Novia Bautista Update EDGAR Codes Needs Review High Priorit…" at bounding box center [324, 93] width 626 height 16
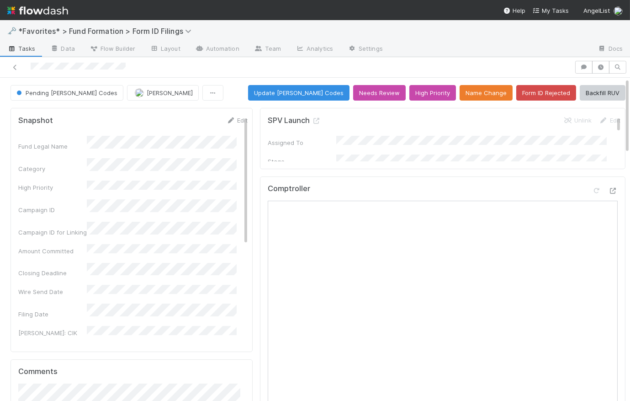
click at [251, 96] on div "Pending EDGAR Codes Novia Bautista Update EDGAR Codes Needs Review High Priorit…" at bounding box center [318, 93] width 615 height 16
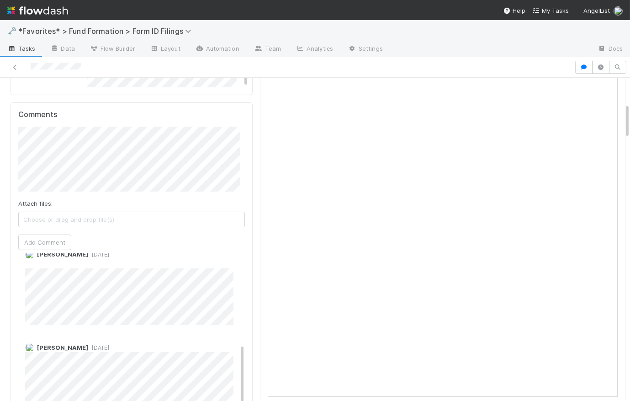
scroll to position [142, 0]
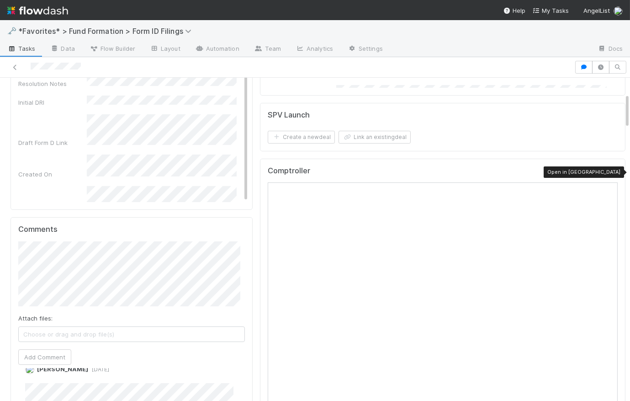
click at [609, 171] on icon at bounding box center [613, 173] width 9 height 6
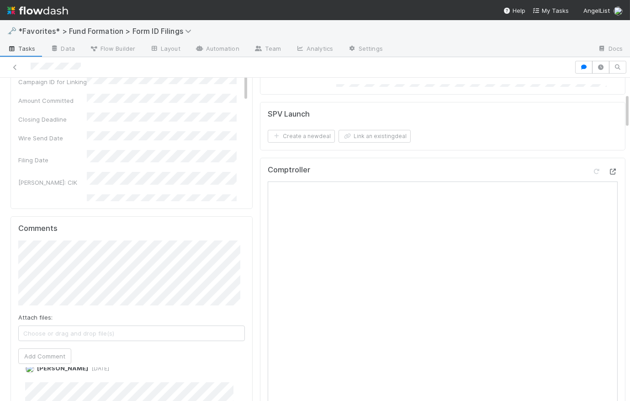
scroll to position [0, 0]
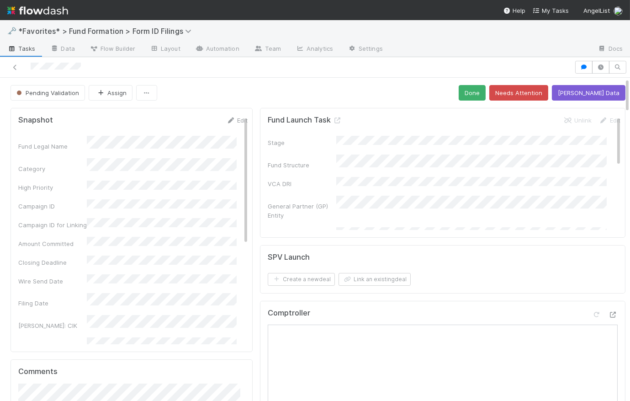
click at [259, 86] on div "Pending Validation Assign Done Needs Attention [PERSON_NAME] Data" at bounding box center [318, 93] width 615 height 16
click at [334, 122] on icon at bounding box center [337, 120] width 9 height 6
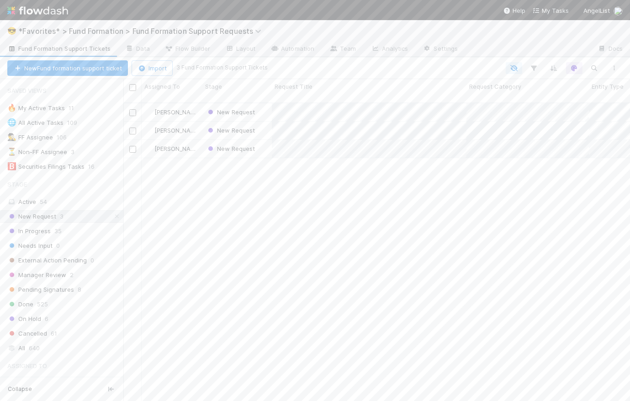
scroll to position [299, 501]
click at [112, 218] on icon at bounding box center [116, 216] width 9 height 6
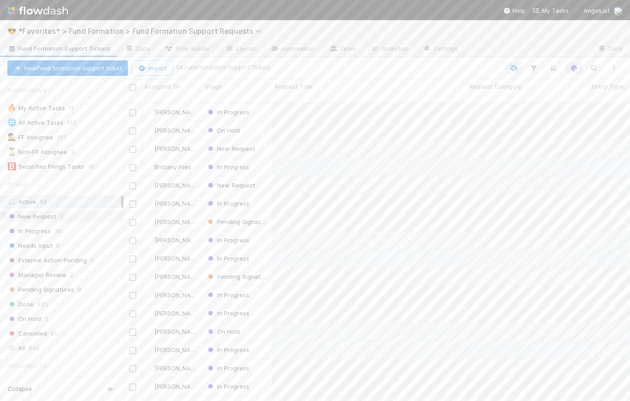
scroll to position [299, 501]
click at [81, 221] on div "New Request 3" at bounding box center [65, 216] width 116 height 11
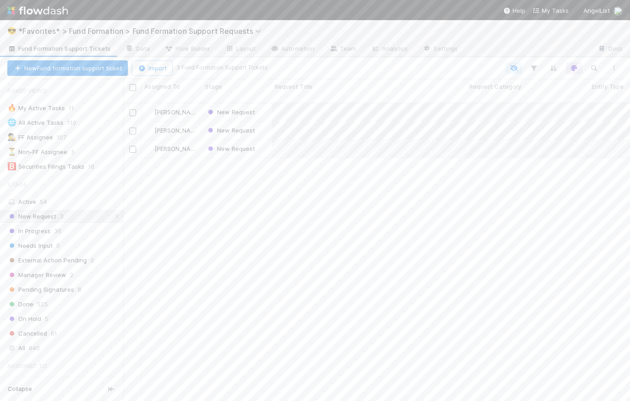
scroll to position [299, 501]
click at [264, 103] on div "New Request" at bounding box center [237, 112] width 69 height 18
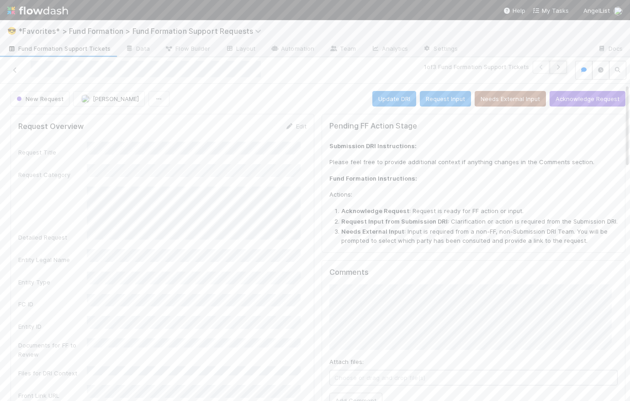
click at [560, 67] on button "button" at bounding box center [558, 67] width 17 height 13
click at [63, 49] on span "Fund Formation Support Tickets" at bounding box center [58, 48] width 103 height 9
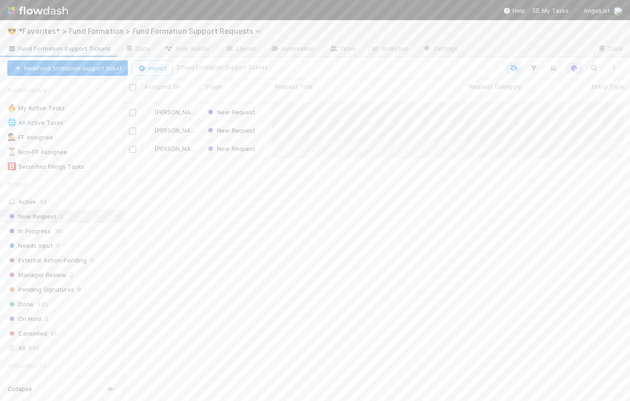
scroll to position [6, 6]
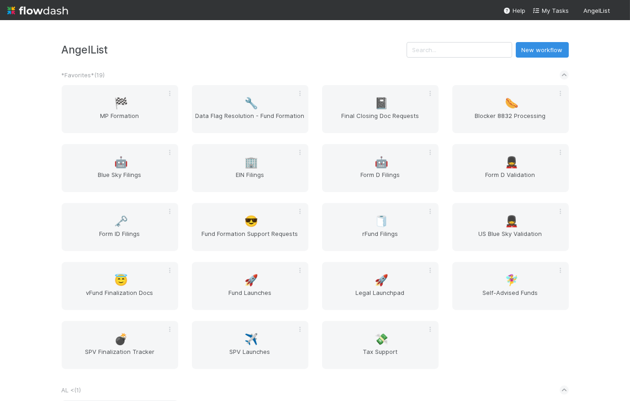
click at [327, 66] on div "*Favorites* ( 19 )" at bounding box center [315, 75] width 507 height 20
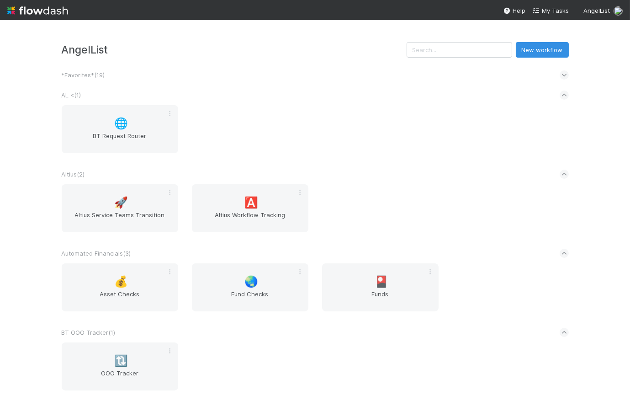
click at [432, 89] on div "AL < ( 1 )" at bounding box center [315, 95] width 507 height 20
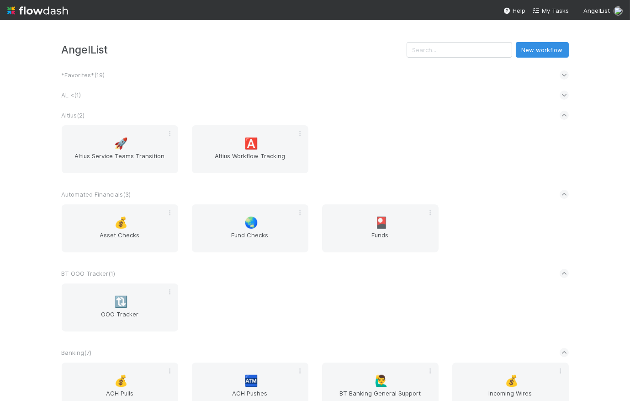
click at [561, 75] on icon at bounding box center [564, 74] width 6 height 9
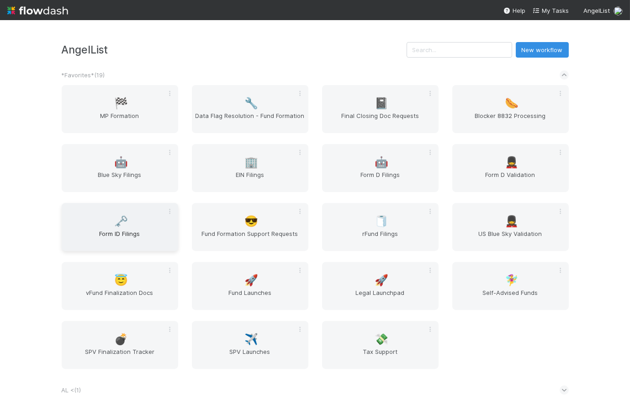
click at [128, 236] on span "Form ID Filings" at bounding box center [119, 238] width 109 height 18
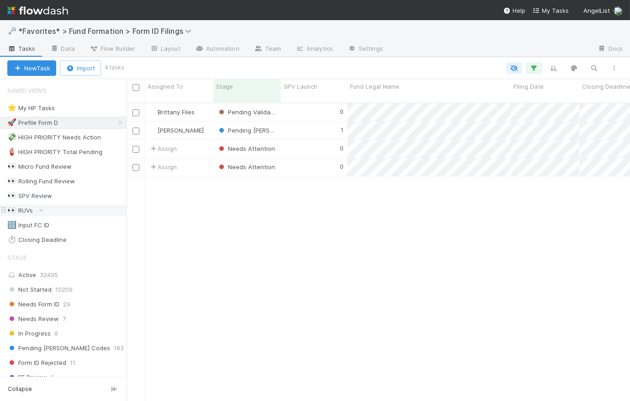
scroll to position [299, 497]
click at [116, 119] on link at bounding box center [120, 122] width 9 height 11
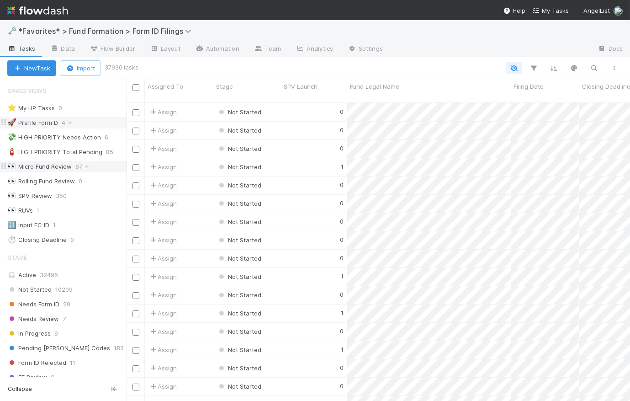
scroll to position [299, 497]
click at [98, 7] on nav "Help My Tasks AngelList" at bounding box center [315, 10] width 630 height 20
click at [59, 10] on img at bounding box center [37, 11] width 61 height 16
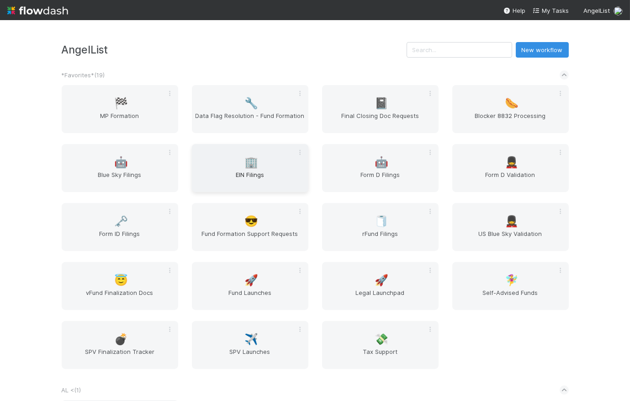
click at [245, 165] on span "🏢" at bounding box center [252, 162] width 14 height 12
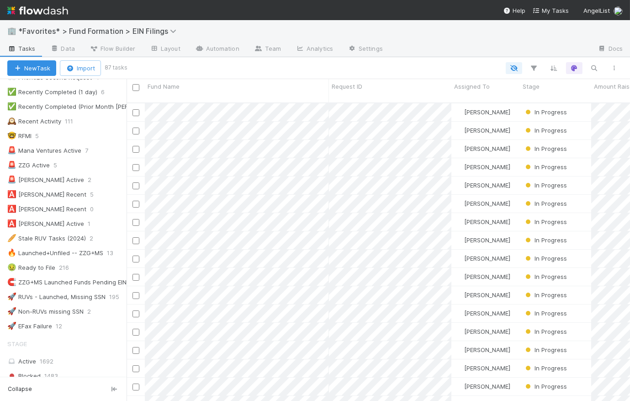
scroll to position [52, 0]
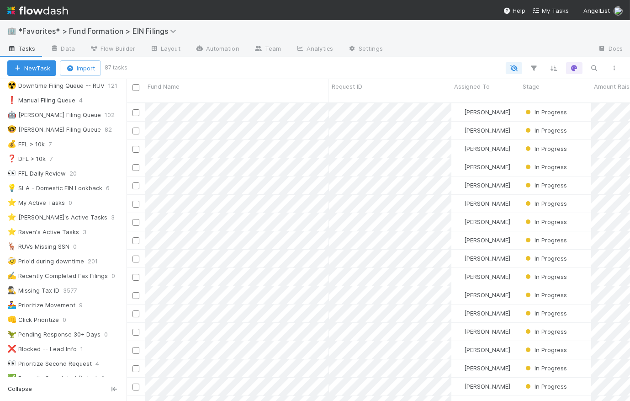
click at [34, 10] on img at bounding box center [37, 11] width 61 height 16
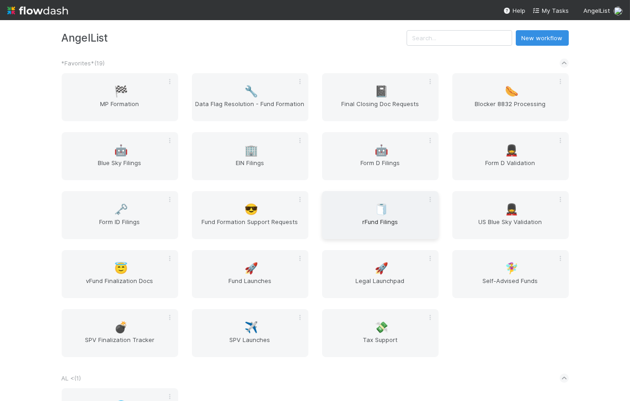
scroll to position [14, 0]
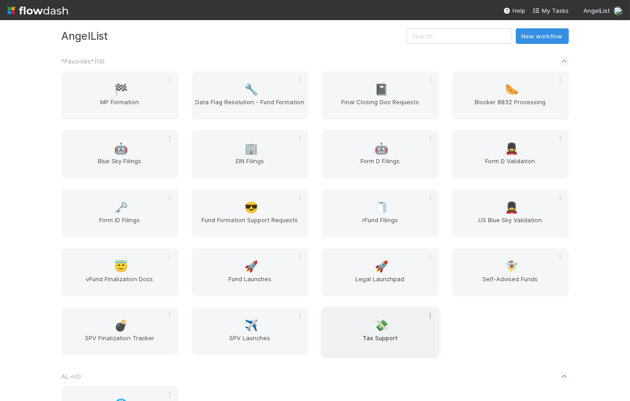
click at [427, 314] on icon at bounding box center [430, 316] width 9 height 6
click at [405, 331] on div "Unfavorite" at bounding box center [395, 331] width 72 height 14
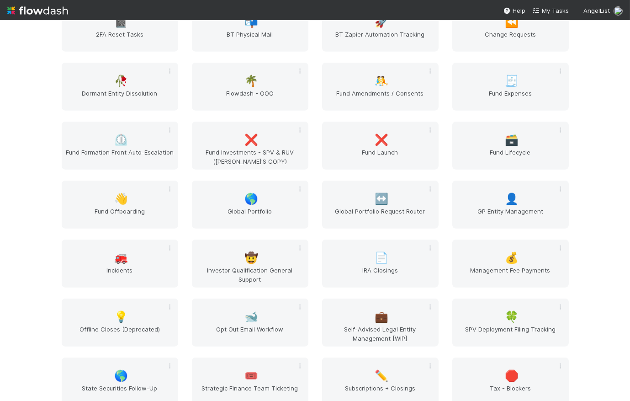
scroll to position [1758, 0]
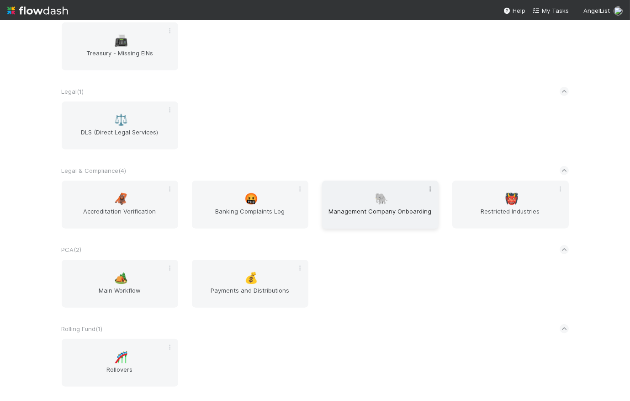
click at [426, 190] on icon at bounding box center [430, 189] width 9 height 6
click at [418, 254] on div "Favorite" at bounding box center [395, 259] width 72 height 14
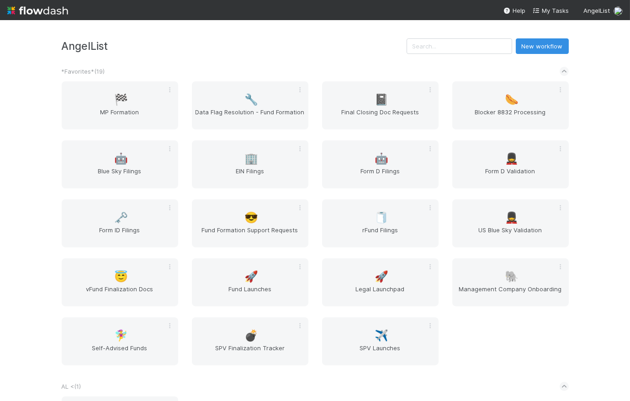
scroll to position [14, 0]
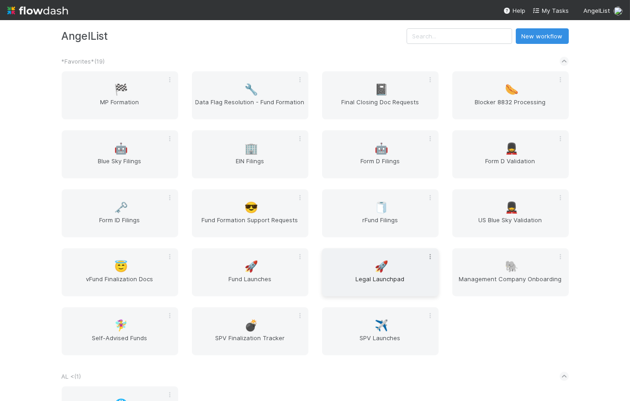
click at [428, 259] on div at bounding box center [430, 256] width 9 height 9
click at [410, 272] on div "Unfavorite" at bounding box center [395, 272] width 72 height 14
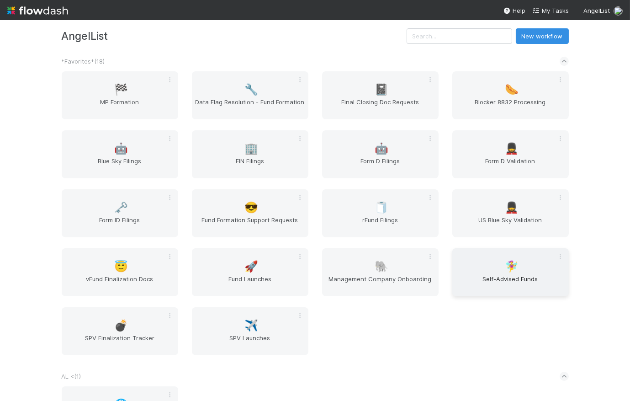
click at [534, 274] on span "Self-Advised Funds" at bounding box center [510, 283] width 109 height 18
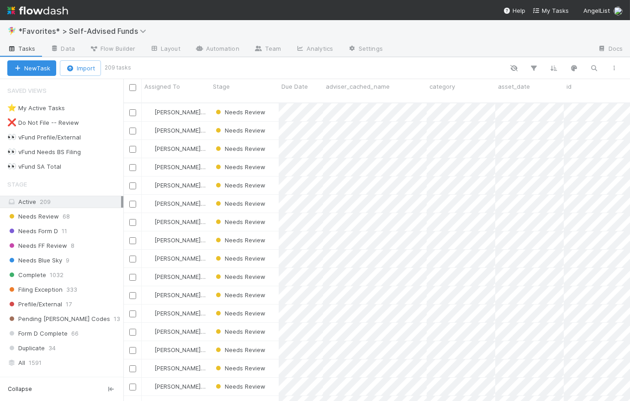
scroll to position [299, 501]
click at [56, 14] on img at bounding box center [37, 11] width 61 height 16
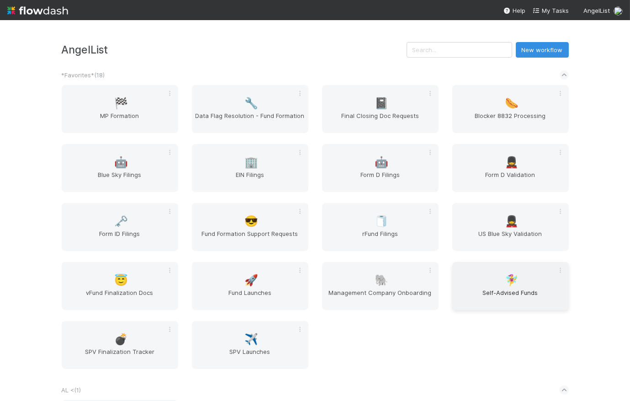
click at [493, 290] on span "Self-Advised Funds" at bounding box center [510, 297] width 109 height 18
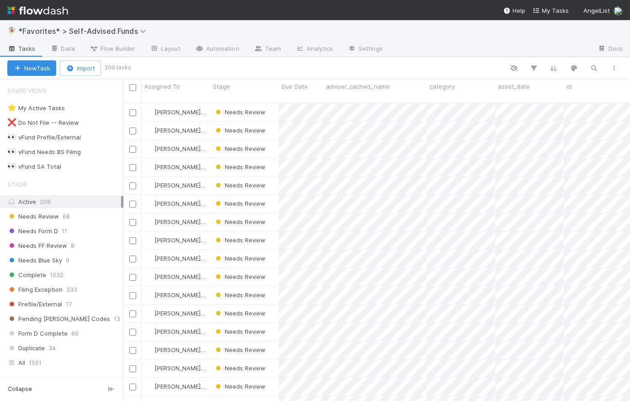
scroll to position [299, 501]
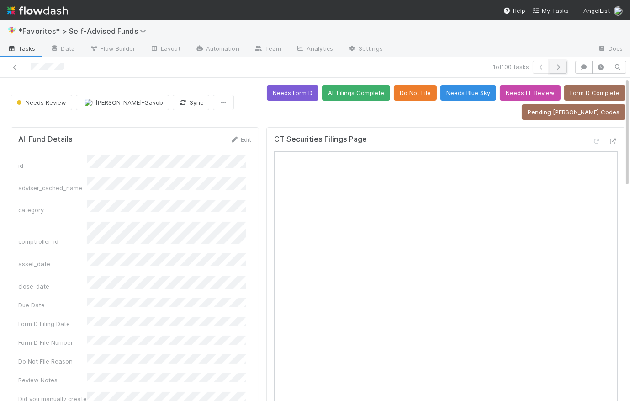
click at [554, 67] on icon "button" at bounding box center [558, 66] width 9 height 5
click at [215, 49] on link "Automation" at bounding box center [217, 49] width 59 height 15
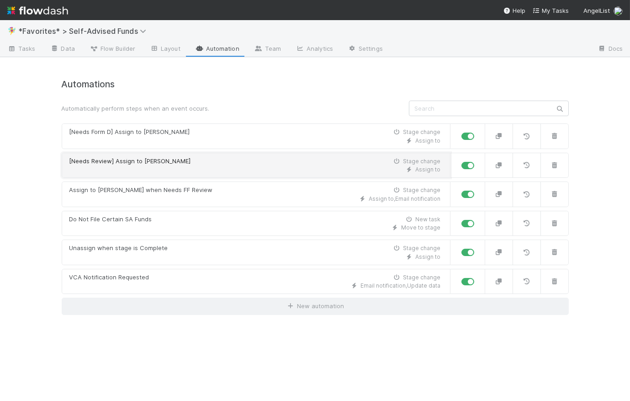
click at [286, 165] on div "Assign to" at bounding box center [255, 169] width 372 height 8
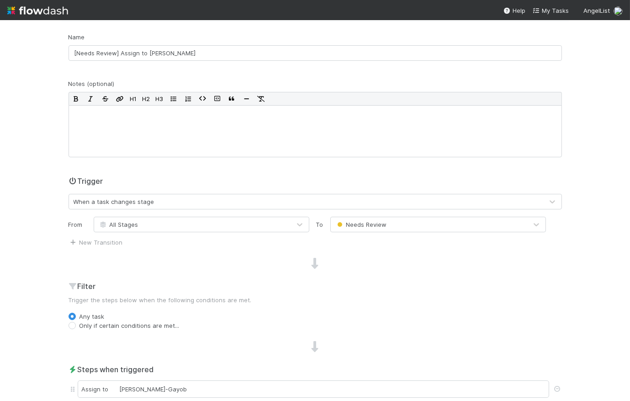
scroll to position [153, 0]
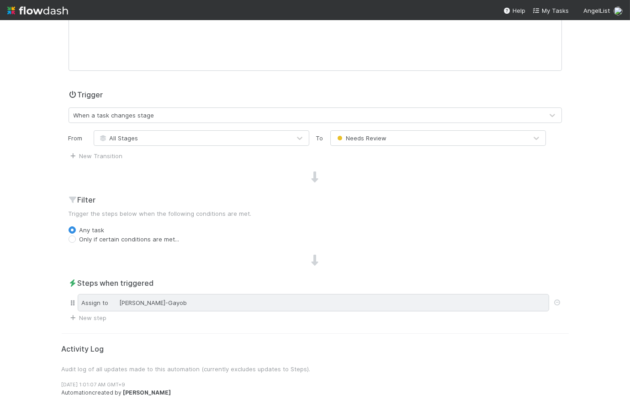
click at [230, 301] on div "Assign to Loraine Pati-Gayob" at bounding box center [314, 302] width 472 height 17
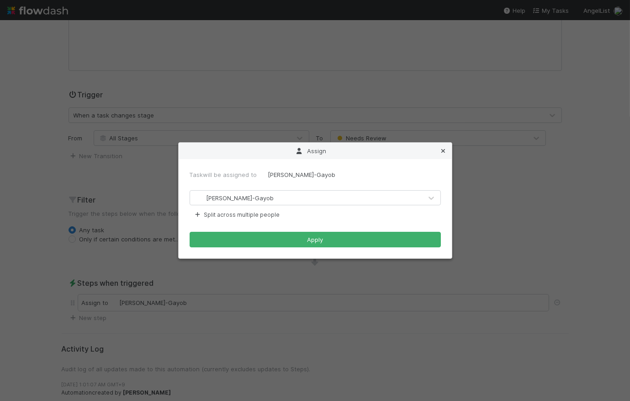
click at [448, 149] on icon at bounding box center [443, 151] width 9 height 6
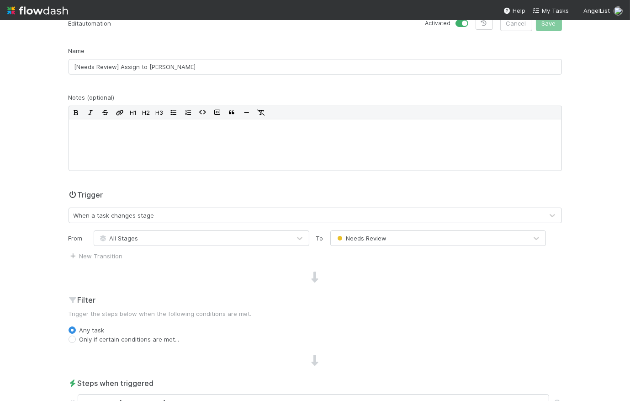
scroll to position [0, 0]
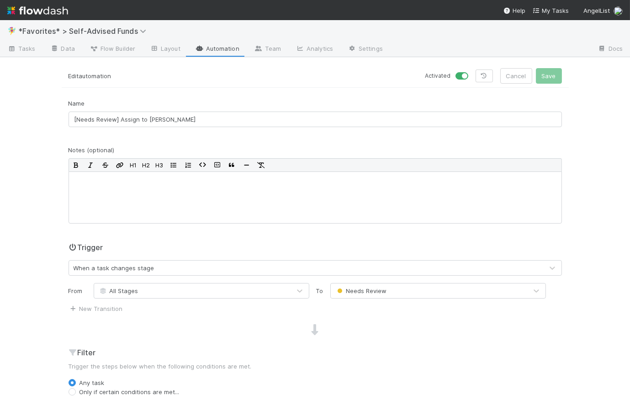
click at [472, 71] on label at bounding box center [472, 71] width 0 height 0
click at [463, 74] on input "checkbox" at bounding box center [459, 75] width 7 height 8
checkbox input "false"
click at [546, 76] on button "Save" at bounding box center [549, 76] width 26 height 16
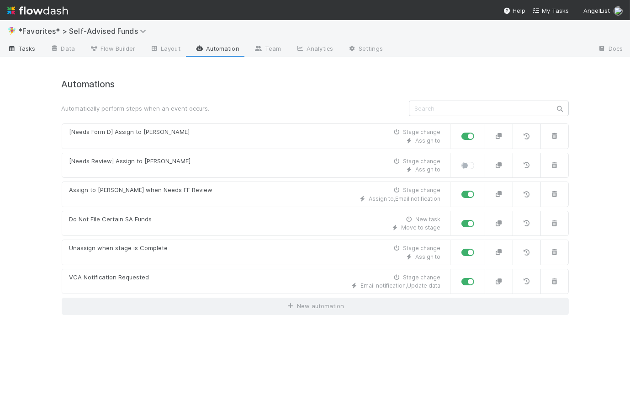
click at [24, 52] on span "Tasks" at bounding box center [21, 48] width 28 height 9
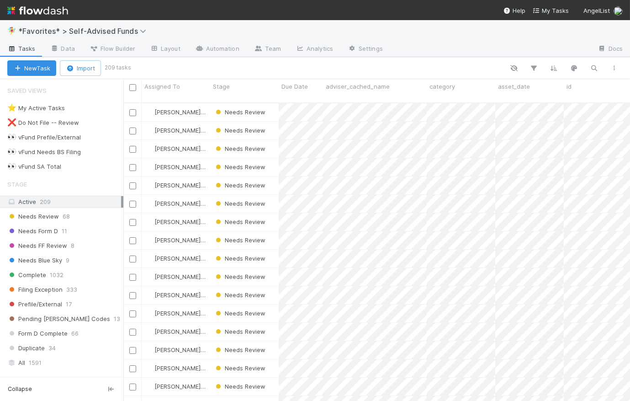
scroll to position [299, 501]
click at [48, 10] on img at bounding box center [37, 11] width 61 height 16
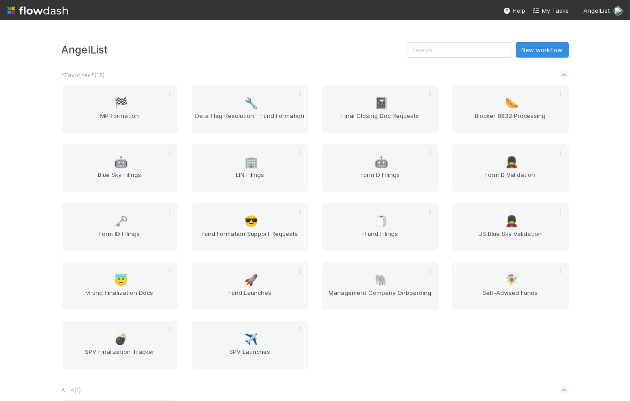
click at [248, 66] on div "*Favorites* ( 18 )" at bounding box center [315, 75] width 507 height 20
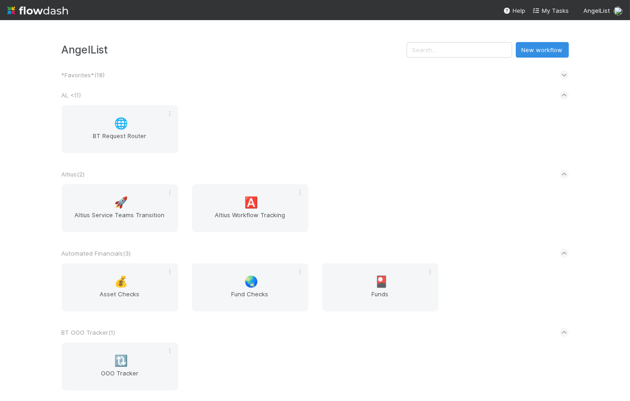
click at [276, 87] on div "AL < ( 1 )" at bounding box center [315, 95] width 507 height 20
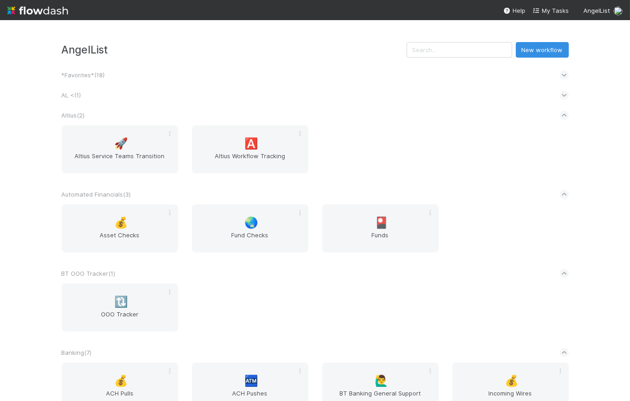
click at [563, 75] on icon at bounding box center [564, 74] width 6 height 9
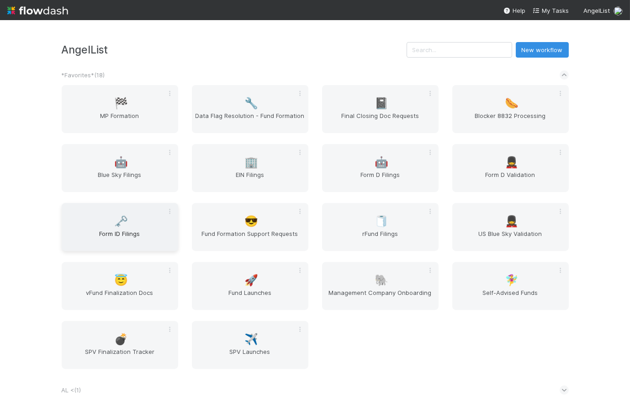
click at [126, 229] on span "Form ID Filings" at bounding box center [119, 238] width 109 height 18
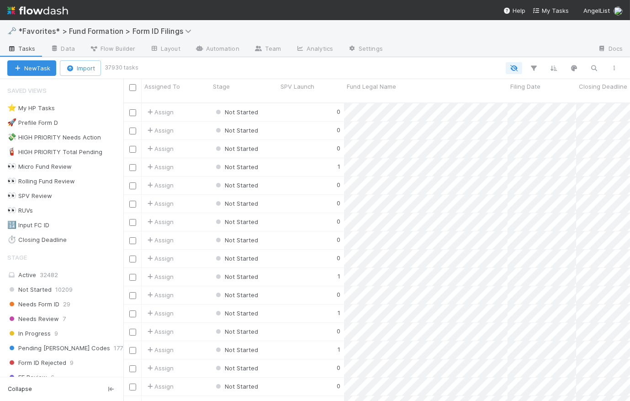
scroll to position [299, 501]
click at [26, 208] on div "👀 RUVs" at bounding box center [20, 210] width 26 height 11
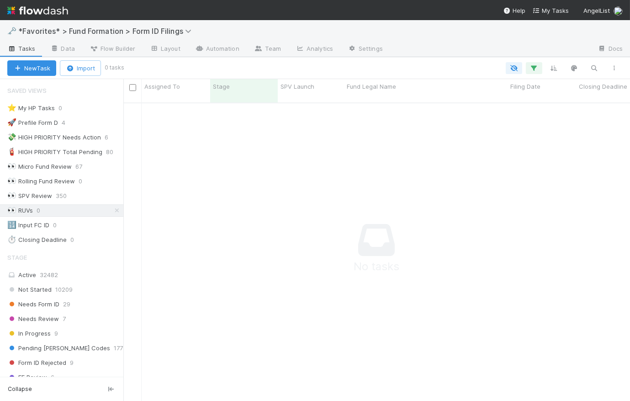
scroll to position [293, 501]
click at [375, 69] on div at bounding box center [374, 68] width 502 height 12
click at [537, 66] on icon "button" at bounding box center [534, 68] width 9 height 8
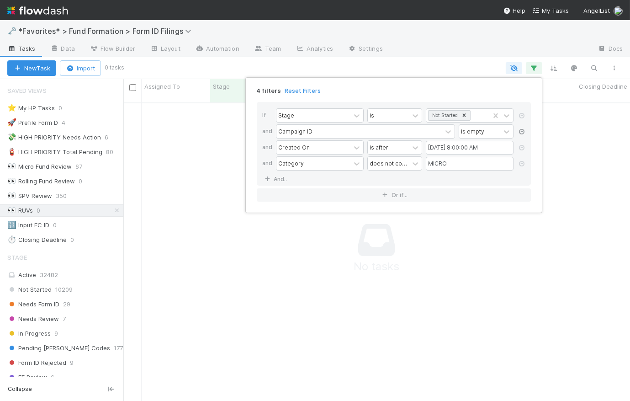
click at [524, 130] on icon at bounding box center [521, 131] width 9 height 5
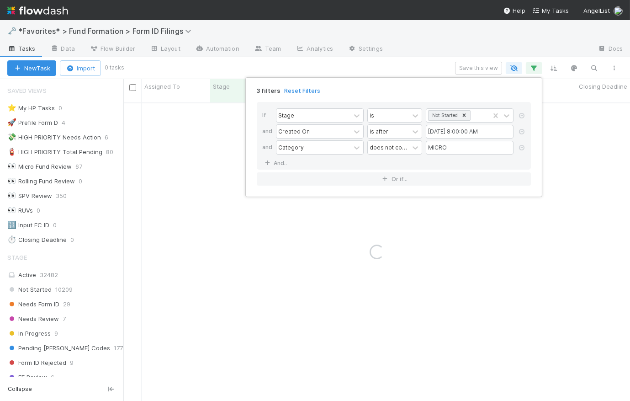
click at [436, 68] on div "3 filters Reset Filters If Stage is Not Started and Created On is after 07/07/2…" at bounding box center [315, 200] width 630 height 401
click at [433, 63] on div "3 filters Reset Filters If Stage is Not Started and Created On is after 07/07/2…" at bounding box center [315, 200] width 630 height 401
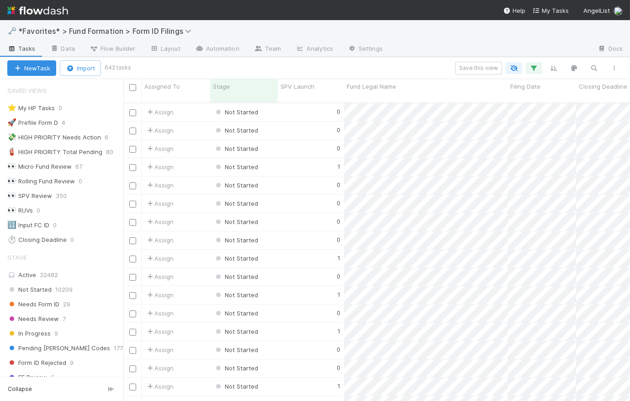
scroll to position [299, 501]
click at [287, 106] on div "0" at bounding box center [311, 112] width 66 height 18
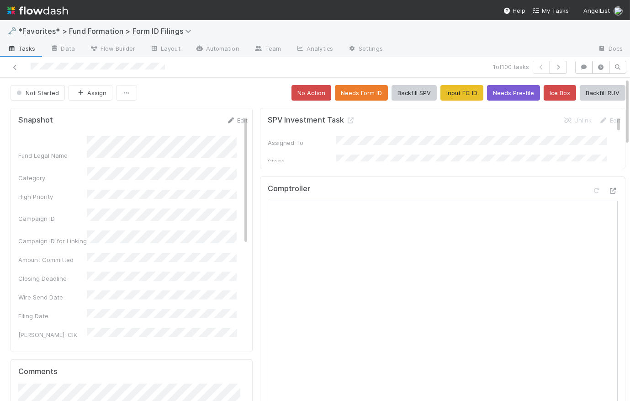
click at [243, 91] on div "Not Started Assign No Action Needs Form ID Backfill SPV Input FC ID Needs Pre-f…" at bounding box center [318, 93] width 615 height 16
click at [600, 92] on button "Backfill RUV" at bounding box center [603, 93] width 46 height 16
click at [257, 99] on div "Not Started Assign No Action Needs Form ID Backfill SPV Input FC ID Needs Pre-f…" at bounding box center [318, 93] width 615 height 16
click at [556, 68] on icon "button" at bounding box center [558, 66] width 9 height 5
click at [25, 46] on span "Tasks" at bounding box center [21, 48] width 28 height 9
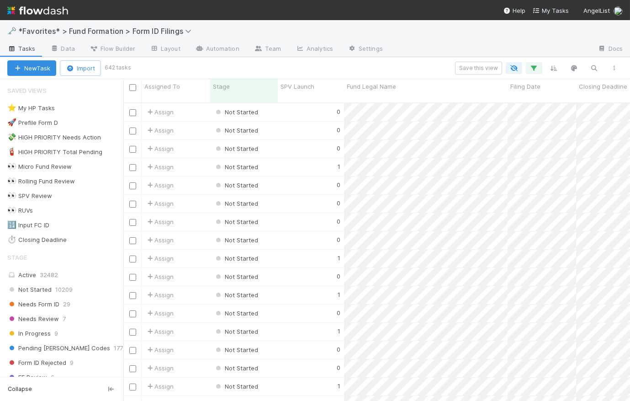
scroll to position [299, 501]
click at [32, 208] on div "👀 RUVs" at bounding box center [20, 210] width 26 height 11
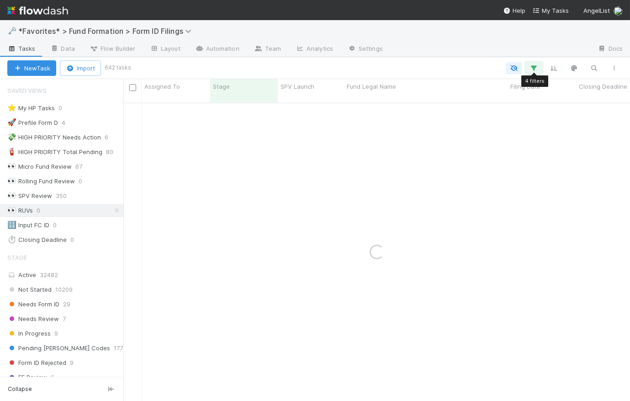
click at [534, 70] on icon "button" at bounding box center [534, 68] width 9 height 8
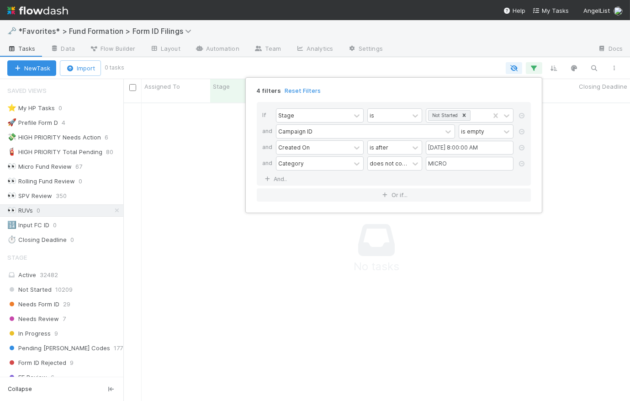
click at [480, 66] on div "4 filters Reset Filters If Stage is Not Started and Campaign ID is empty and Cr…" at bounding box center [315, 200] width 630 height 401
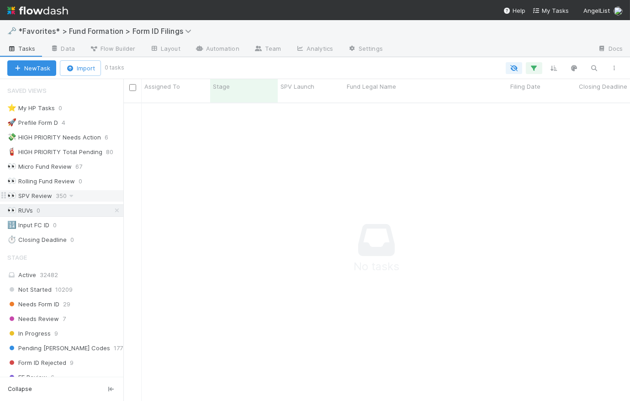
click at [45, 199] on div "👀 SPV Review" at bounding box center [29, 195] width 45 height 11
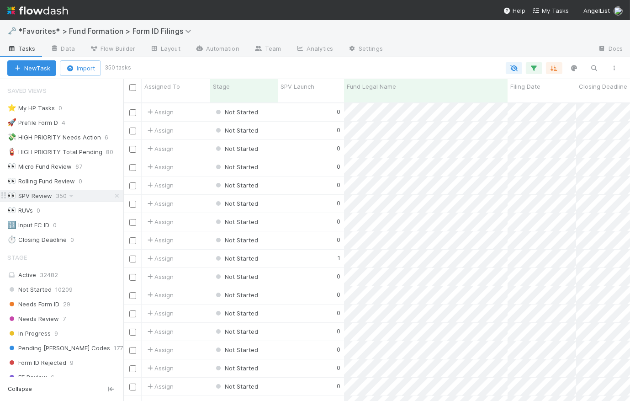
scroll to position [299, 501]
click at [532, 69] on icon "button" at bounding box center [534, 68] width 9 height 8
click at [446, 67] on div "Loading..." at bounding box center [315, 200] width 630 height 401
click at [26, 207] on div "👀 RUVs" at bounding box center [20, 210] width 26 height 11
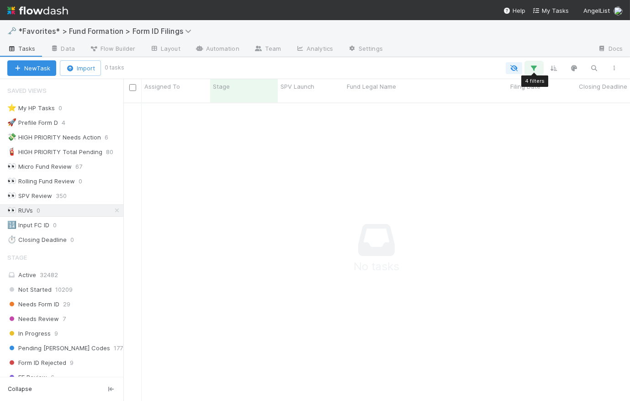
click at [533, 64] on icon "button" at bounding box center [534, 68] width 9 height 8
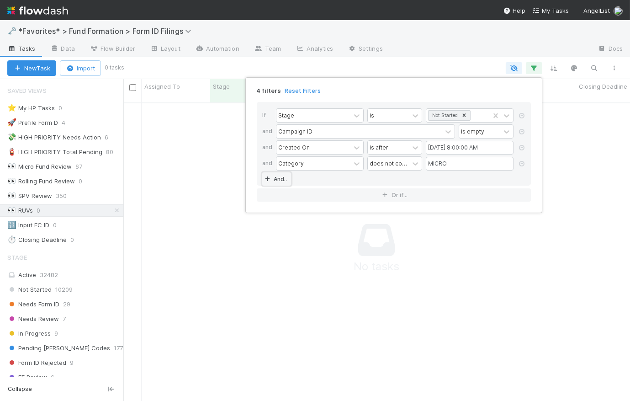
click at [282, 180] on link "And.." at bounding box center [276, 178] width 29 height 13
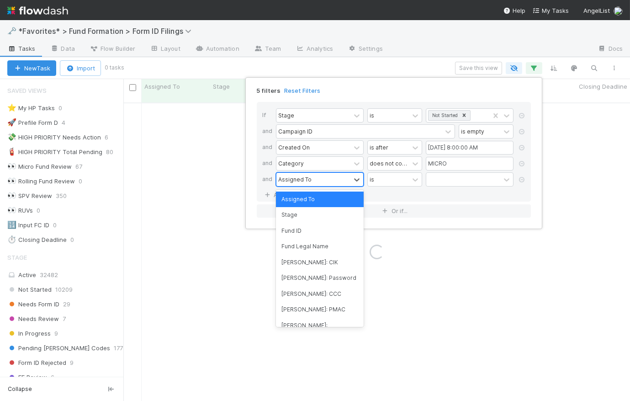
click at [315, 181] on div "Assigned To" at bounding box center [314, 179] width 74 height 13
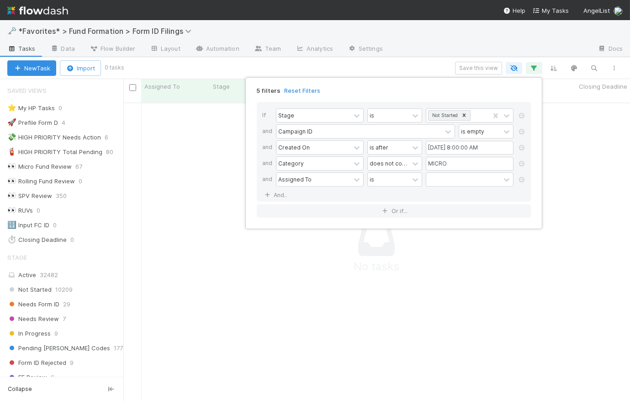
click at [537, 193] on div "If Stage is Not Started and Campaign ID is empty and Created On is after 07/07/…" at bounding box center [394, 160] width 289 height 130
click at [46, 225] on div "5 filters Reset Filters If Stage is Not Started and Campaign ID is empty and Cr…" at bounding box center [315, 200] width 630 height 401
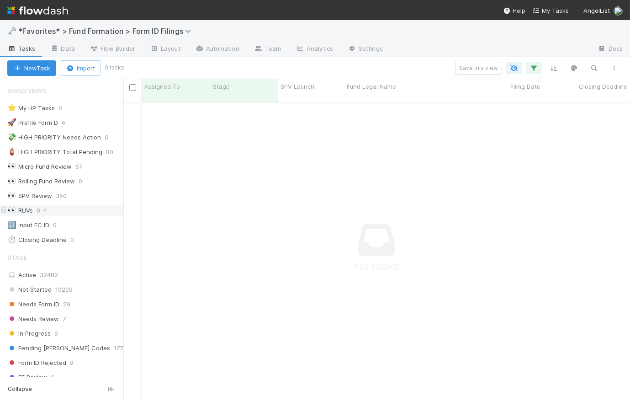
click at [32, 212] on div "👀 RUVs" at bounding box center [20, 210] width 26 height 11
click at [532, 68] on icon "button" at bounding box center [534, 68] width 9 height 8
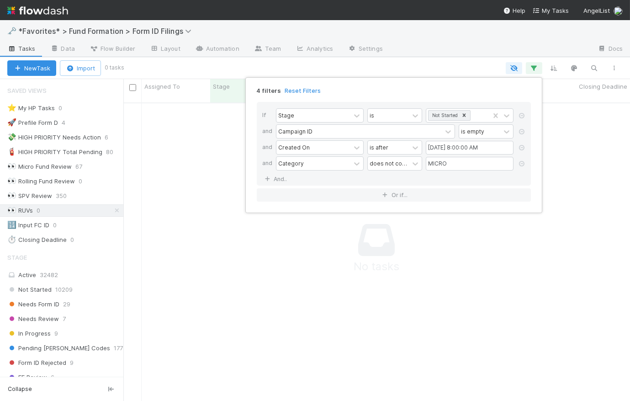
click at [294, 182] on div "If Stage is Not Started and Campaign ID is empty and Created On is after 07/07/…" at bounding box center [394, 144] width 274 height 84
click at [467, 76] on div "4 filters Reset Filters If Stage is Not Started and Campaign ID is empty and Cr…" at bounding box center [315, 200] width 630 height 401
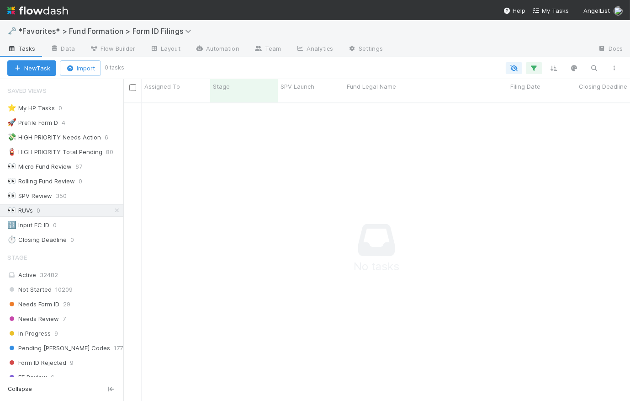
click at [467, 67] on div at bounding box center [374, 68] width 502 height 12
click at [112, 208] on icon at bounding box center [116, 211] width 9 height 6
click at [37, 223] on div "🔢 Input FC ID" at bounding box center [28, 224] width 42 height 11
click at [48, 305] on span "Needs Form ID" at bounding box center [33, 304] width 52 height 11
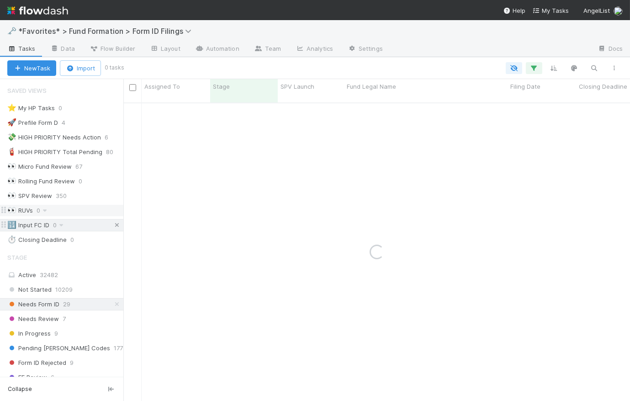
click at [112, 225] on icon at bounding box center [116, 225] width 9 height 6
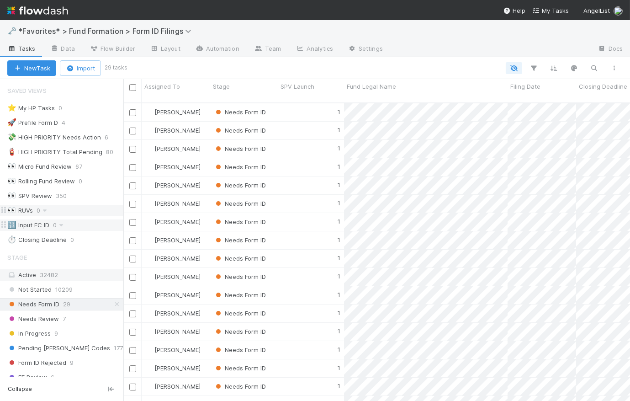
scroll to position [299, 501]
click at [285, 69] on div at bounding box center [375, 68] width 499 height 12
click at [112, 304] on icon at bounding box center [116, 304] width 9 height 6
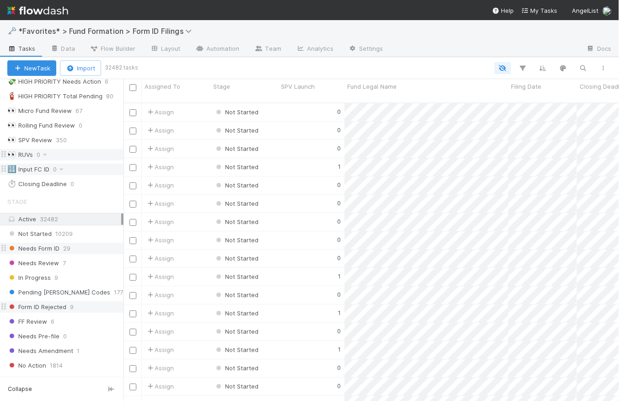
scroll to position [85, 0]
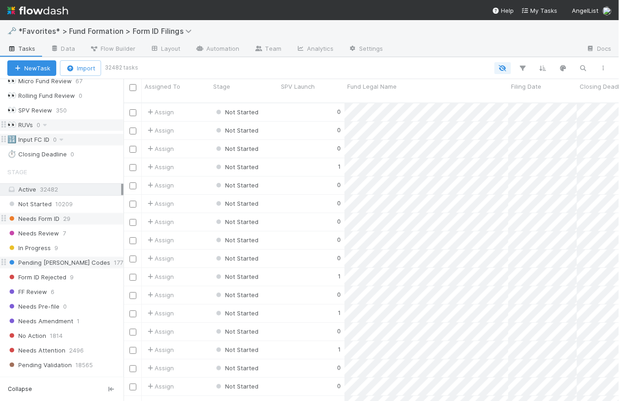
click at [70, 261] on span "Pending EDGAR Codes" at bounding box center [58, 262] width 103 height 11
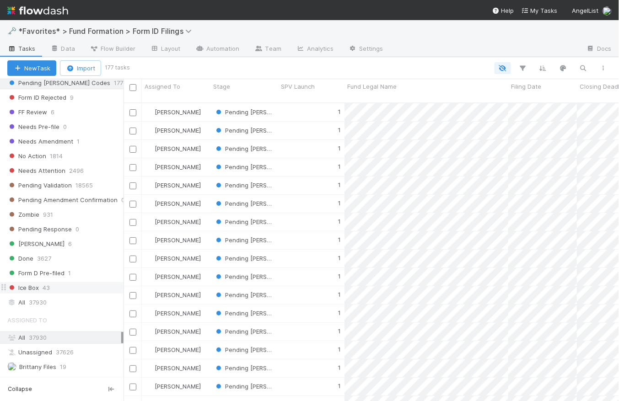
scroll to position [363, 0]
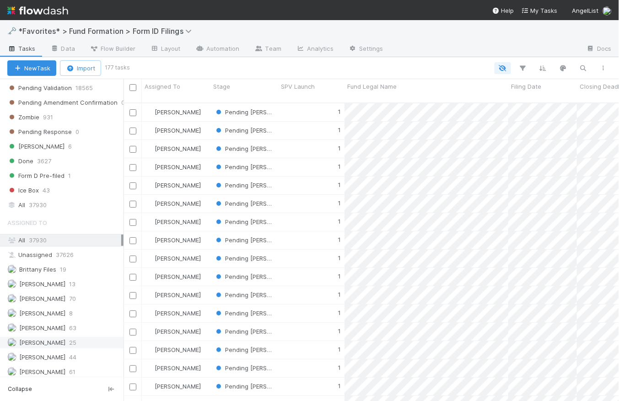
click at [55, 339] on span "Novia Bautista" at bounding box center [42, 342] width 46 height 7
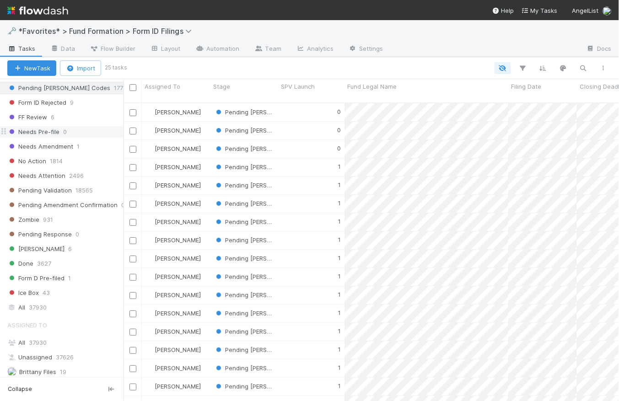
scroll to position [208, 0]
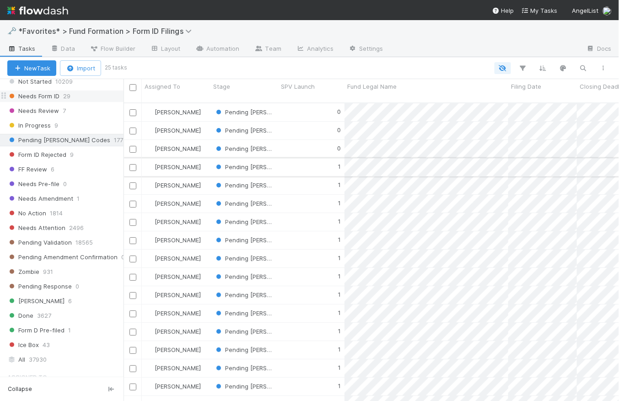
click at [301, 158] on div "1" at bounding box center [311, 167] width 66 height 18
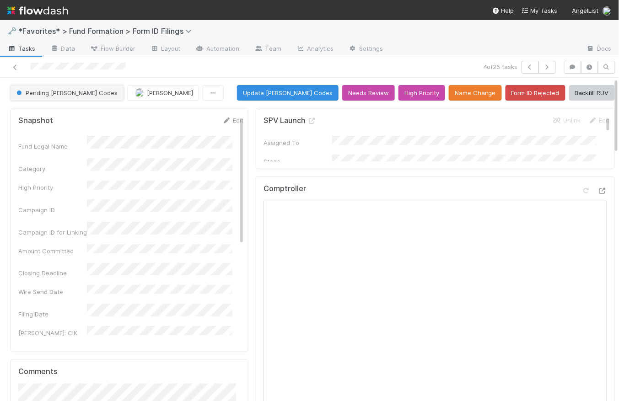
click at [72, 93] on span "Pending EDGAR Codes" at bounding box center [66, 92] width 103 height 7
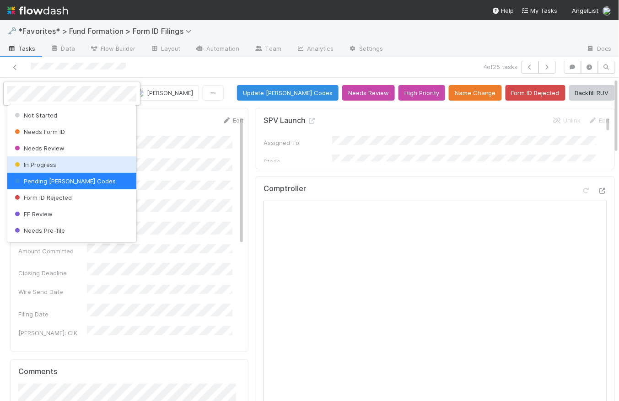
click at [68, 161] on div "In Progress" at bounding box center [71, 164] width 129 height 16
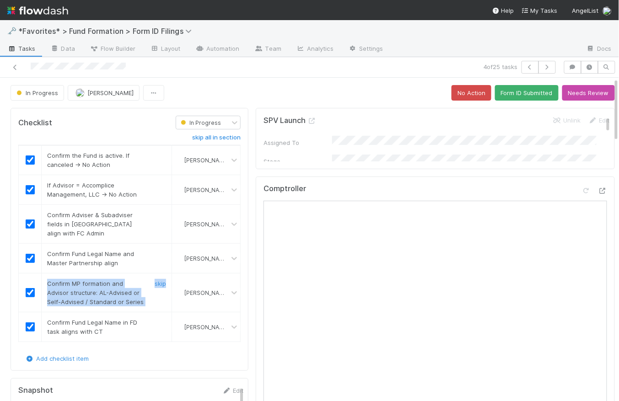
drag, startPoint x: 144, startPoint y: 292, endPoint x: 46, endPoint y: 274, distance: 100.3
click at [46, 279] on div "Confirm MP formation and Advisor structure: AL-Advised or Self-Advised / Standa…" at bounding box center [106, 292] width 133 height 27
click at [76, 281] on span "Confirm MP formation and Advisor structure: AL-Advised or Self-Advised / Standa…" at bounding box center [95, 293] width 96 height 26
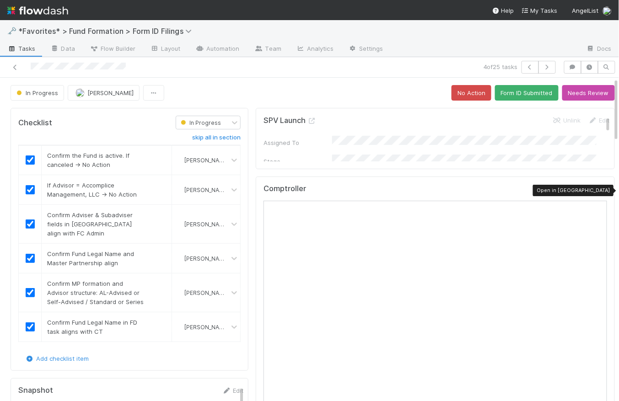
click at [597, 189] on icon at bounding box center [601, 191] width 9 height 6
click at [212, 90] on div "In Progress Novia Bautista No Action Form ID Submitted Needs Review" at bounding box center [313, 93] width 604 height 16
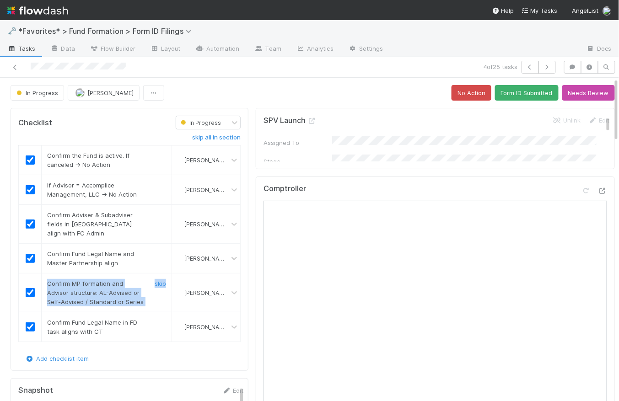
drag, startPoint x: 146, startPoint y: 291, endPoint x: 43, endPoint y: 273, distance: 104.0
click at [43, 279] on div "Confirm MP formation and Advisor structure: AL-Advised or Self-Advised / Standa…" at bounding box center [106, 292] width 133 height 27
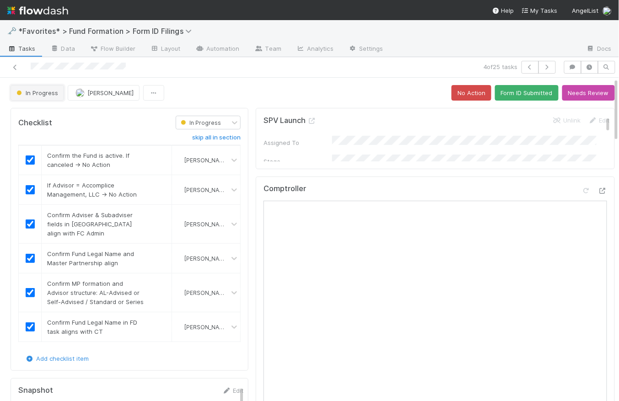
click at [38, 98] on button "In Progress" at bounding box center [37, 93] width 53 height 16
click at [381, 293] on div at bounding box center [309, 200] width 619 height 401
click at [45, 93] on span "In Progress" at bounding box center [36, 92] width 43 height 7
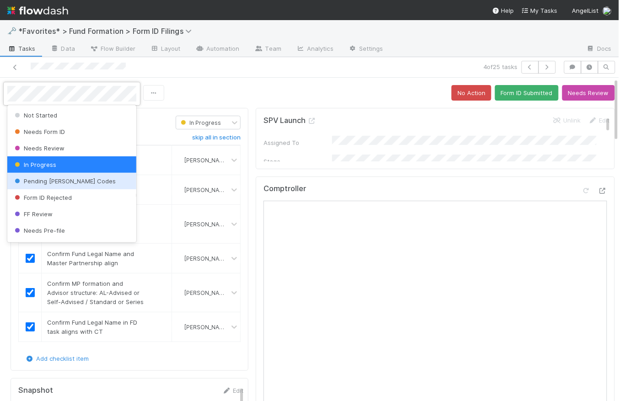
click at [59, 184] on span "Pending EDGAR Codes" at bounding box center [64, 180] width 103 height 7
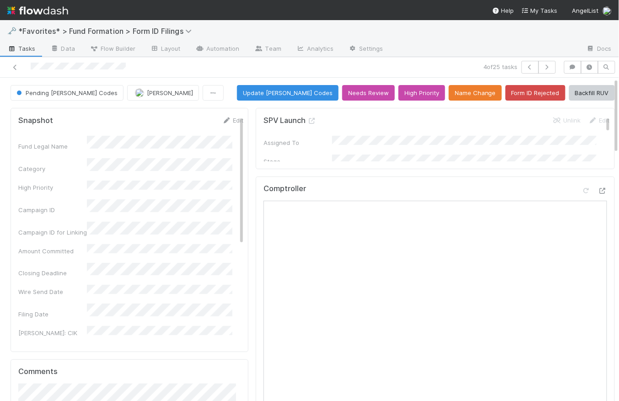
click at [228, 94] on div "Pending EDGAR Codes Novia Bautista Update EDGAR Codes Needs Review High Priorit…" at bounding box center [313, 93] width 604 height 16
click at [230, 88] on div "Pending EDGAR Codes Novia Bautista Update EDGAR Codes Needs Review High Priorit…" at bounding box center [313, 93] width 604 height 16
click at [545, 69] on icon "button" at bounding box center [546, 66] width 9 height 5
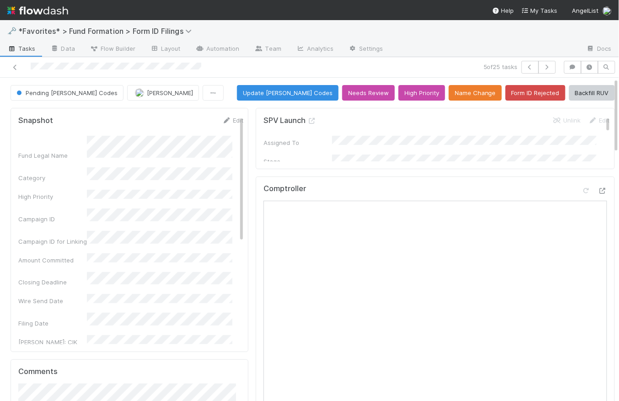
click at [233, 88] on div "Pending EDGAR Codes Novia Bautista Update EDGAR Codes Needs Review High Priorit…" at bounding box center [313, 93] width 604 height 16
click at [597, 188] on icon at bounding box center [601, 191] width 9 height 6
click at [239, 95] on div "Pending EDGAR Codes Novia Bautista Update EDGAR Codes Needs Review High Priorit…" at bounding box center [315, 93] width 608 height 16
click at [526, 71] on button "button" at bounding box center [534, 67] width 17 height 13
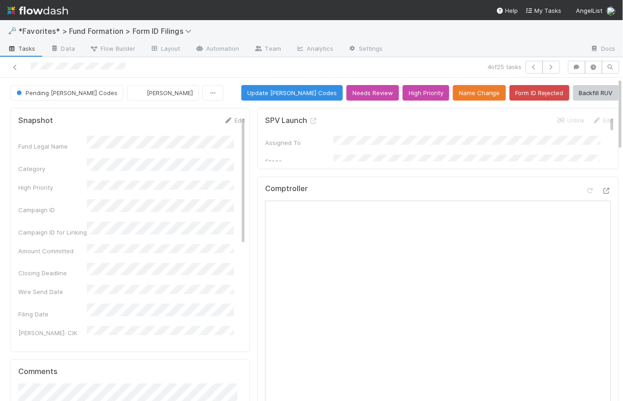
click at [81, 69] on div at bounding box center [145, 67] width 282 height 13
click at [147, 68] on div at bounding box center [145, 67] width 282 height 13
click at [602, 189] on icon at bounding box center [606, 191] width 9 height 6
click at [220, 89] on div "Pending EDGAR Codes Novia Bautista Update EDGAR Codes Needs Review High Priorit…" at bounding box center [315, 93] width 608 height 16
click at [215, 86] on div "Pending EDGAR Codes Novia Bautista Update EDGAR Codes Needs Review High Priorit…" at bounding box center [315, 93] width 608 height 16
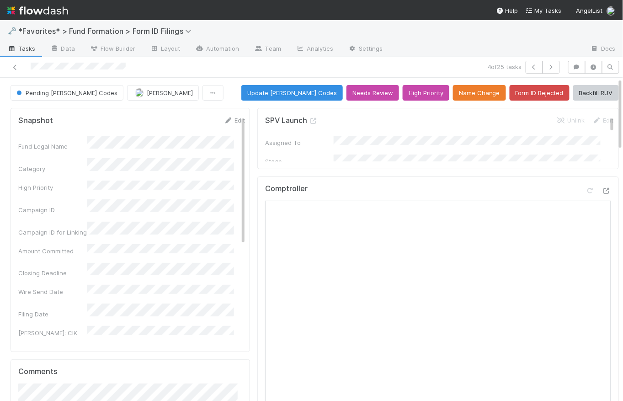
click at [232, 90] on div "Pending EDGAR Codes Novia Bautista Update EDGAR Codes Needs Review High Priorit…" at bounding box center [315, 93] width 608 height 16
click at [237, 98] on div "Pending EDGAR Codes Novia Bautista Update EDGAR Codes Needs Review High Priorit…" at bounding box center [315, 93] width 608 height 16
click at [27, 48] on span "Tasks" at bounding box center [21, 48] width 28 height 9
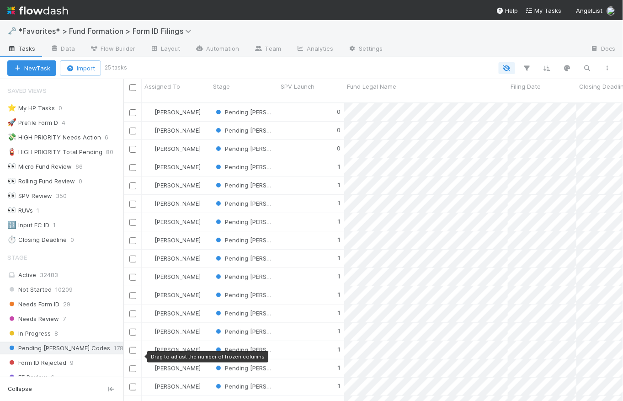
scroll to position [158, 0]
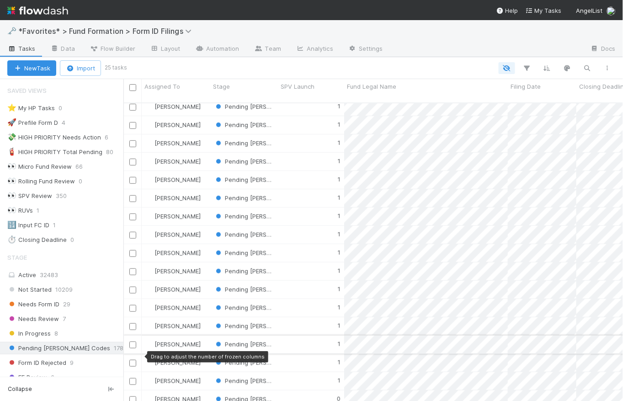
click at [315, 336] on div "1" at bounding box center [311, 345] width 66 height 18
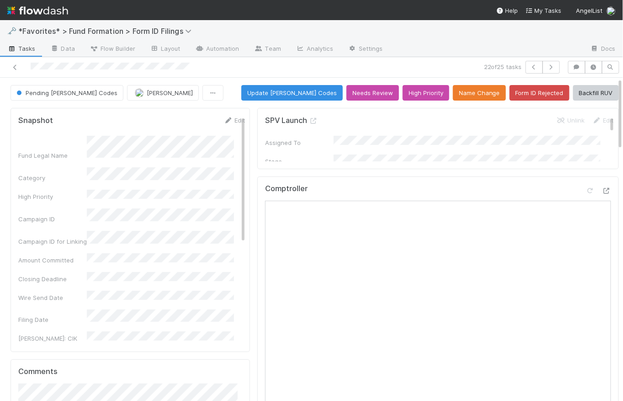
click at [222, 85] on div "Pending EDGAR Codes Novia Bautista Update EDGAR Codes Needs Review High Priorit…" at bounding box center [315, 93] width 608 height 16
click at [26, 47] on span "Tasks" at bounding box center [21, 48] width 28 height 9
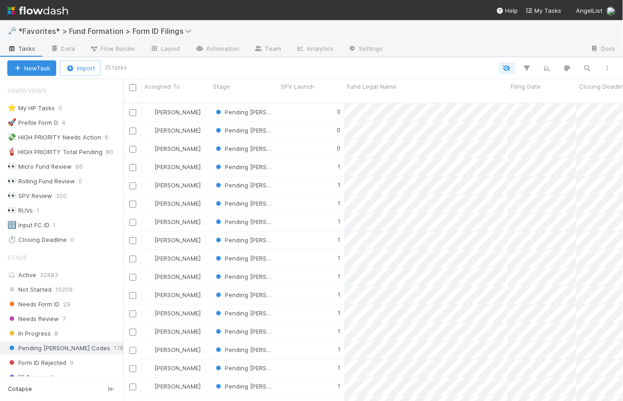
scroll to position [158, 0]
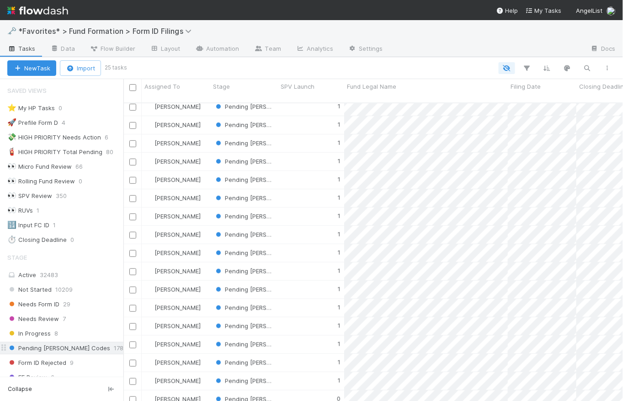
click at [123, 346] on icon at bounding box center [127, 348] width 9 height 6
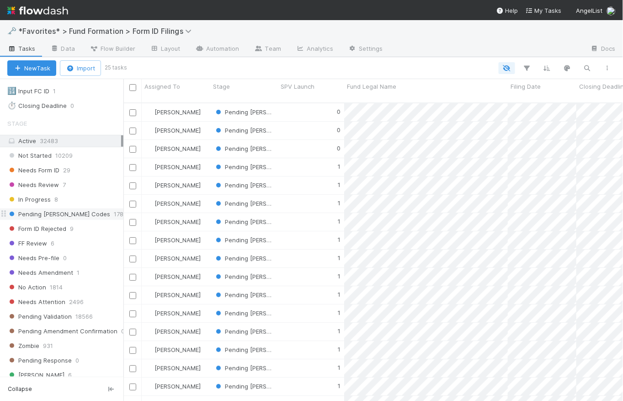
scroll to position [342, 0]
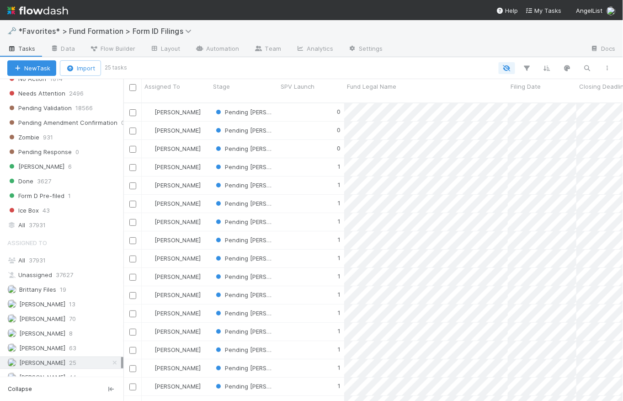
click at [111, 360] on icon at bounding box center [114, 363] width 9 height 6
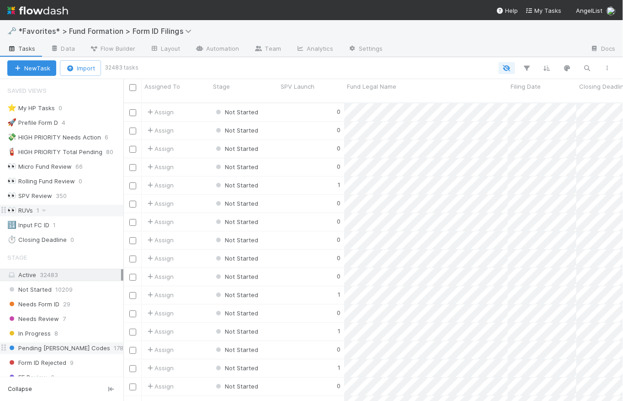
scroll to position [299, 494]
click at [32, 208] on div "👀 RUVs" at bounding box center [20, 210] width 26 height 11
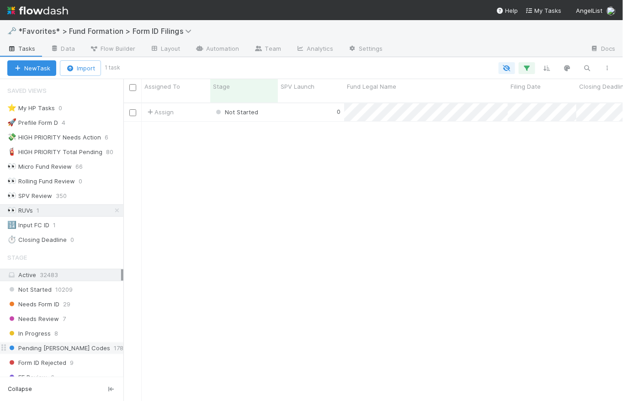
scroll to position [299, 494]
click at [526, 68] on icon "button" at bounding box center [527, 68] width 9 height 8
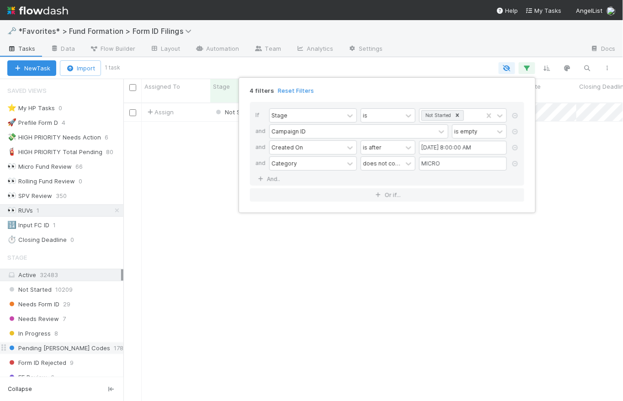
click at [419, 65] on div "4 filters Reset Filters If Stage is Not Started and Campaign ID is empty and Cr…" at bounding box center [311, 200] width 623 height 401
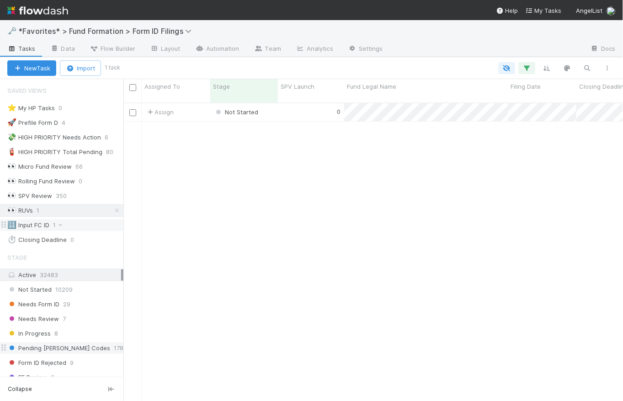
click at [31, 224] on div "🔢 Input FC ID" at bounding box center [28, 224] width 42 height 11
click at [529, 67] on icon "button" at bounding box center [527, 68] width 9 height 8
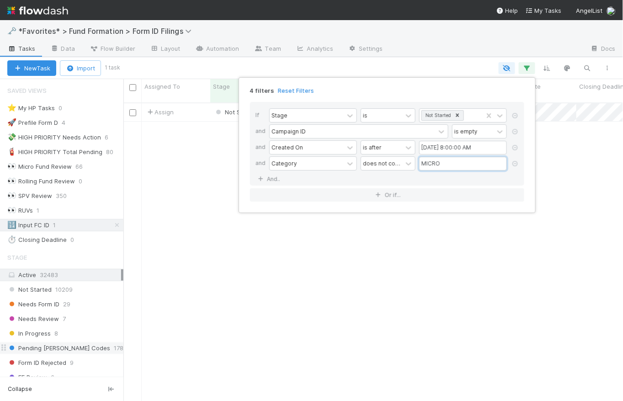
click at [459, 164] on input "MICRO" at bounding box center [463, 164] width 88 height 14
click at [488, 90] on div "4 filters Reset Filters" at bounding box center [387, 87] width 289 height 13
click at [482, 66] on div "4 filters Reset Filters If Stage is Not Started and Campaign ID is empty and Cr…" at bounding box center [311, 200] width 623 height 401
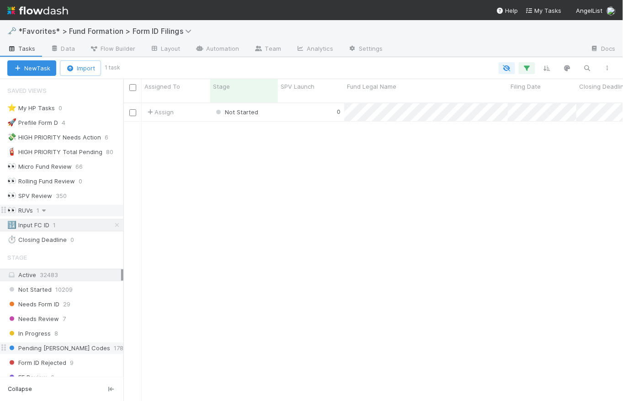
click at [45, 210] on icon at bounding box center [43, 211] width 9 height 6
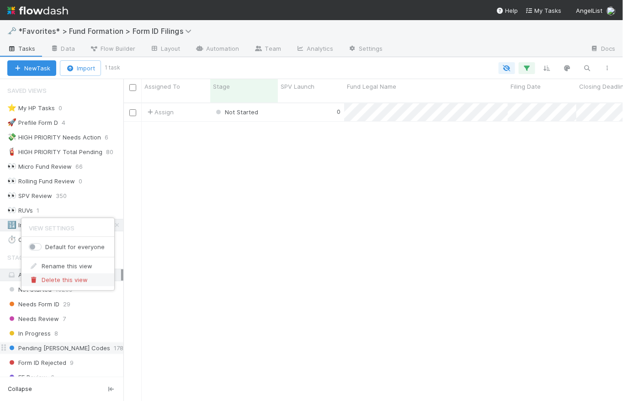
click at [63, 277] on span "Delete this view" at bounding box center [65, 279] width 46 height 7
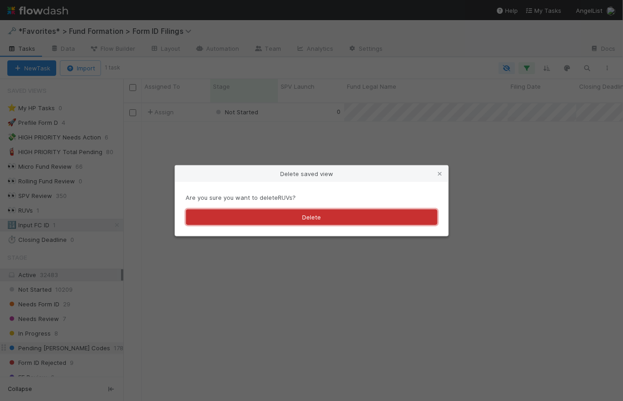
click at [328, 214] on button "Delete" at bounding box center [311, 217] width 251 height 16
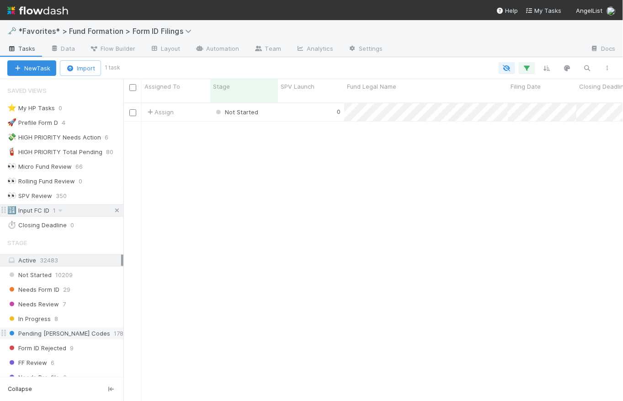
click at [112, 208] on icon at bounding box center [116, 211] width 9 height 6
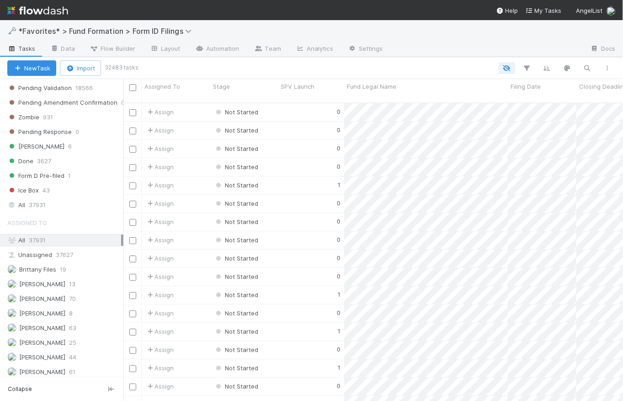
scroll to position [299, 494]
click at [70, 10] on nav "Help My Tasks AngelList" at bounding box center [311, 10] width 623 height 20
click at [39, 14] on img at bounding box center [37, 11] width 61 height 16
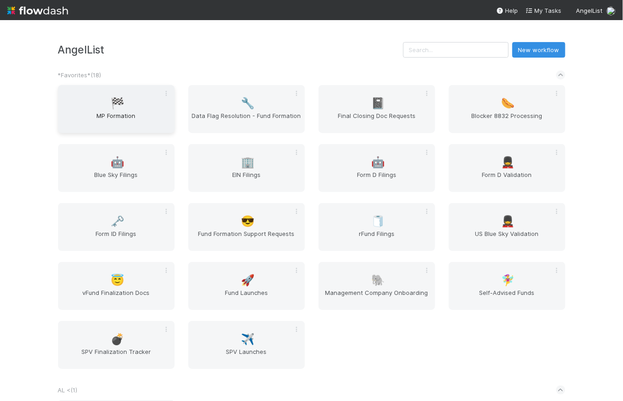
click at [128, 110] on div "🏁 MP Formation" at bounding box center [116, 109] width 117 height 48
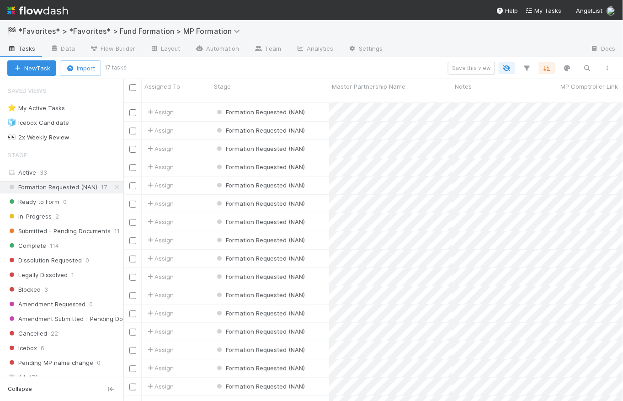
scroll to position [299, 494]
click at [33, 140] on div "👀 2x Weekly Review" at bounding box center [38, 137] width 62 height 11
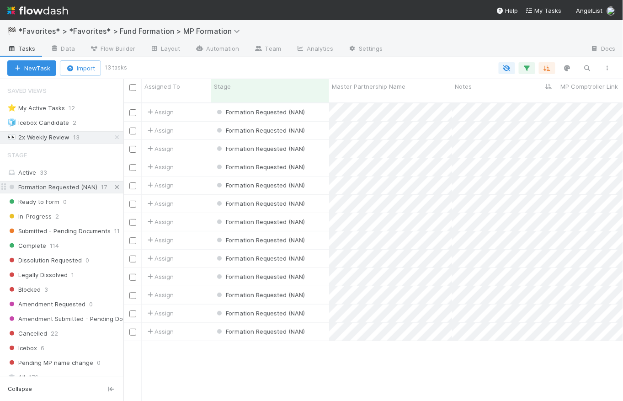
scroll to position [299, 494]
click at [113, 187] on icon at bounding box center [116, 187] width 9 height 6
click at [69, 187] on span "Formation Requested (NAN)" at bounding box center [52, 186] width 90 height 11
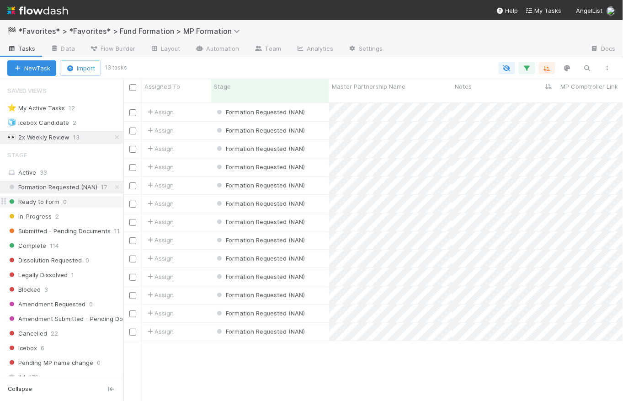
click at [53, 201] on span "Ready to Form" at bounding box center [33, 201] width 52 height 11
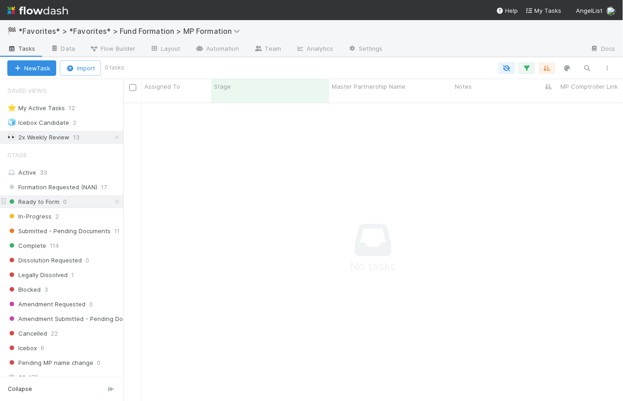
scroll to position [293, 494]
click at [64, 191] on span "Formation Requested (NAN)" at bounding box center [52, 186] width 90 height 11
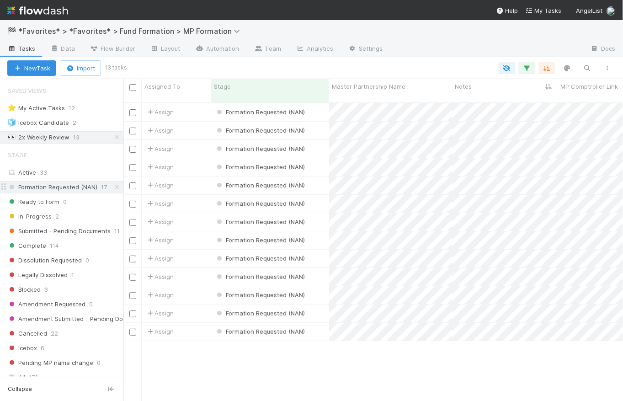
scroll to position [299, 494]
click at [53, 135] on div "👀 2x Weekly Review" at bounding box center [38, 137] width 62 height 11
click at [51, 203] on span "Ready to Form" at bounding box center [33, 201] width 52 height 11
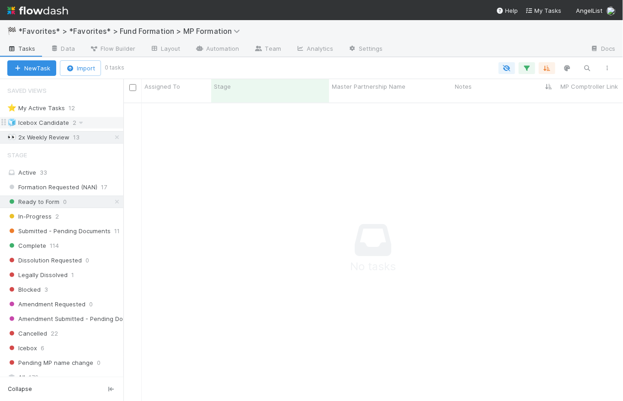
scroll to position [293, 494]
click at [112, 204] on icon at bounding box center [116, 202] width 9 height 6
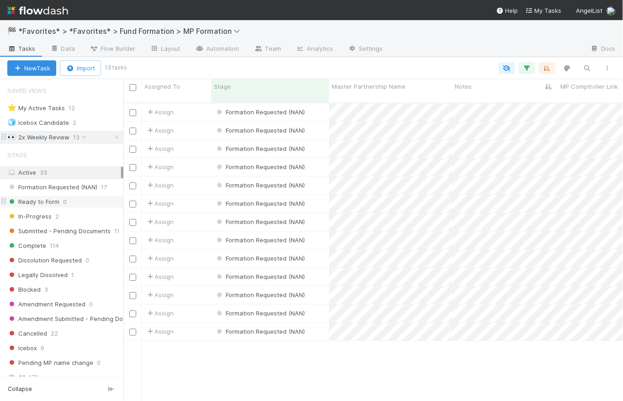
scroll to position [299, 494]
click at [193, 178] on div "Assign" at bounding box center [176, 185] width 69 height 18
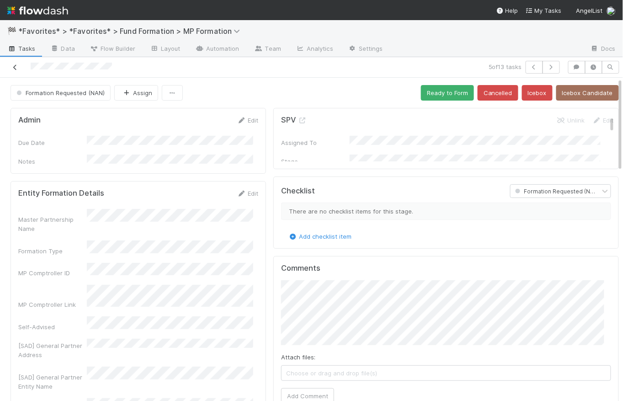
click at [14, 64] on icon at bounding box center [15, 67] width 9 height 6
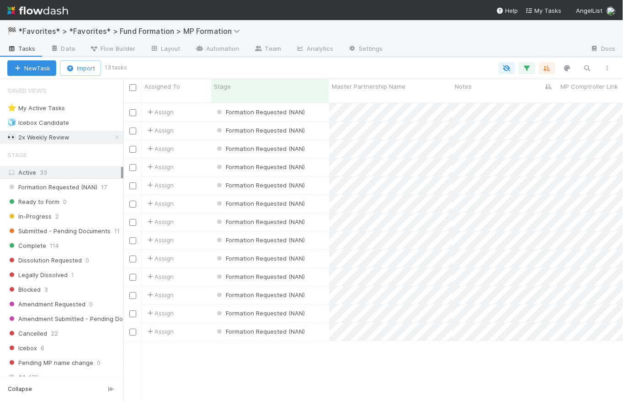
scroll to position [299, 494]
click at [201, 103] on div "Assign" at bounding box center [176, 112] width 69 height 18
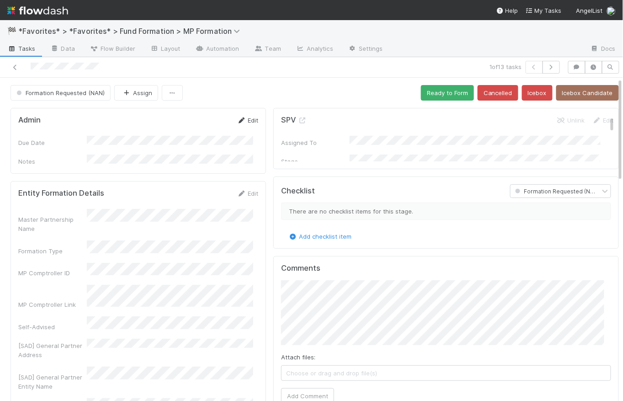
click at [251, 120] on link "Edit" at bounding box center [247, 120] width 21 height 7
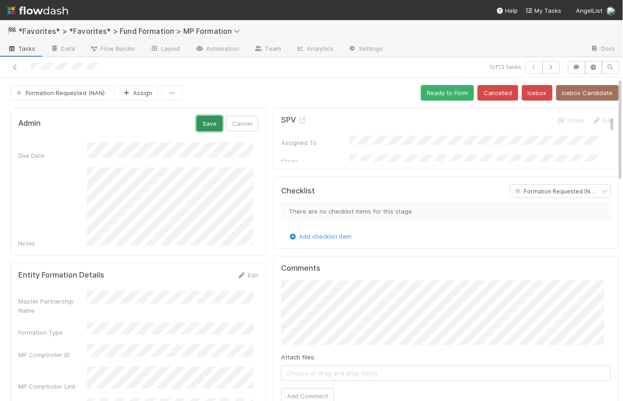
click at [206, 127] on button "Save" at bounding box center [210, 124] width 26 height 16
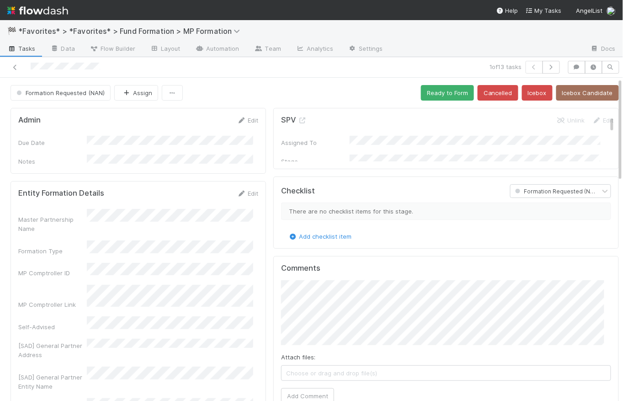
click at [277, 92] on div "Formation Requested (NAN) Assign Ready to Form Cancelled Icebox Icebox Candidate" at bounding box center [315, 93] width 608 height 16
click at [267, 91] on div "Formation Requested (NAN) Assign Ready to Form Cancelled Icebox Icebox Candidate" at bounding box center [315, 93] width 608 height 16
click at [434, 91] on button "Ready to Form" at bounding box center [447, 93] width 53 height 16
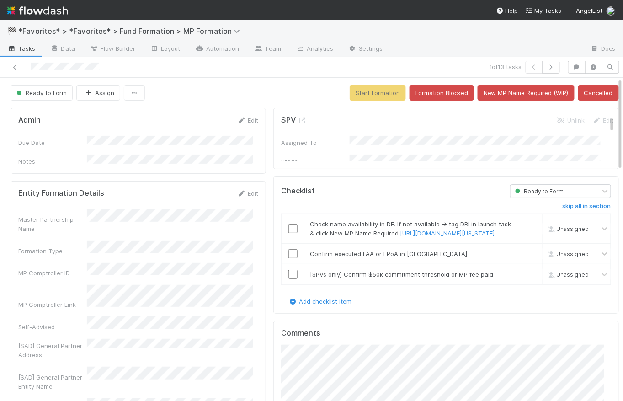
click at [264, 96] on div "Ready to Form Assign Start Formation Formation Blocked New MP Name Required (WI…" at bounding box center [315, 93] width 608 height 16
click at [549, 68] on icon "button" at bounding box center [551, 66] width 9 height 5
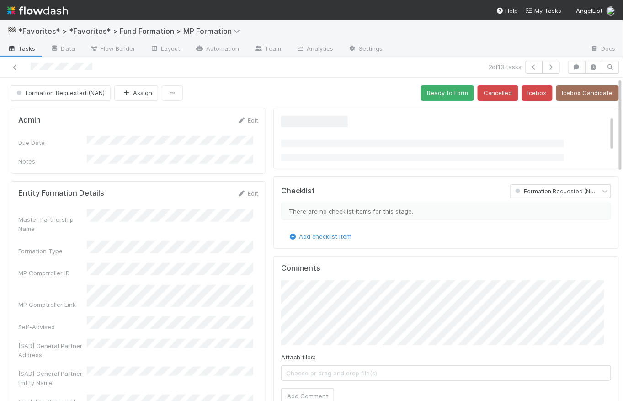
drag, startPoint x: 75, startPoint y: 277, endPoint x: 11, endPoint y: 279, distance: 64.5
click at [11, 279] on div "Entity Formation Details Edit Master Partnership Name Formation Type MP Comptro…" at bounding box center [139, 330] width 256 height 298
click at [42, 300] on div "MP Comptroller Link" at bounding box center [52, 304] width 69 height 9
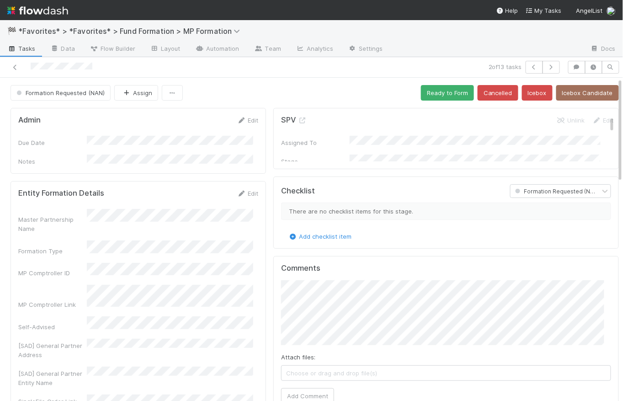
click at [279, 99] on div "Formation Requested (NAN) Assign Ready to Form Cancelled Icebox Icebox Candidate" at bounding box center [315, 93] width 608 height 16
click at [201, 148] on div "Due Date Notes" at bounding box center [138, 151] width 240 height 30
click at [248, 121] on link "Edit" at bounding box center [247, 120] width 21 height 7
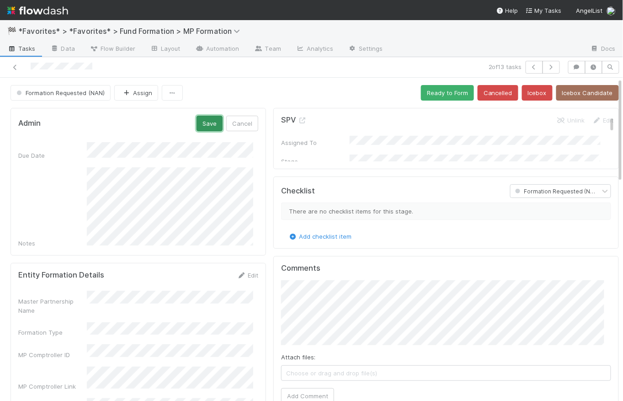
click at [205, 122] on button "Save" at bounding box center [210, 124] width 26 height 16
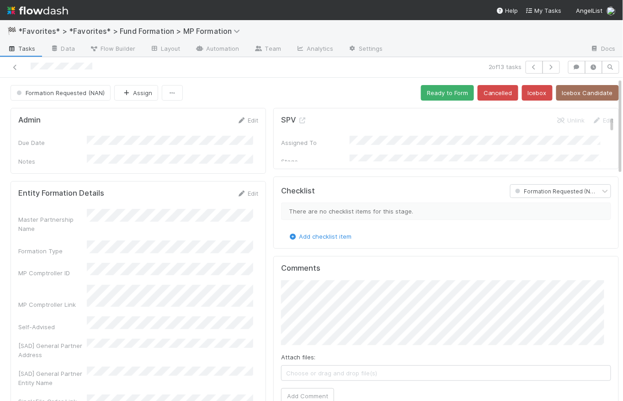
click at [277, 87] on div "Formation Requested (NAN) Assign Ready to Form Cancelled Icebox Icebox Candidate" at bounding box center [315, 93] width 608 height 16
click at [269, 87] on div "Formation Requested (NAN) Assign Ready to Form Cancelled Icebox Icebox Candidate" at bounding box center [315, 93] width 608 height 16
click at [547, 65] on icon "button" at bounding box center [551, 66] width 9 height 5
click at [272, 87] on div "Formation Requested (NAN) Assign Ready to Form Cancelled Icebox Icebox Candidate" at bounding box center [315, 93] width 608 height 16
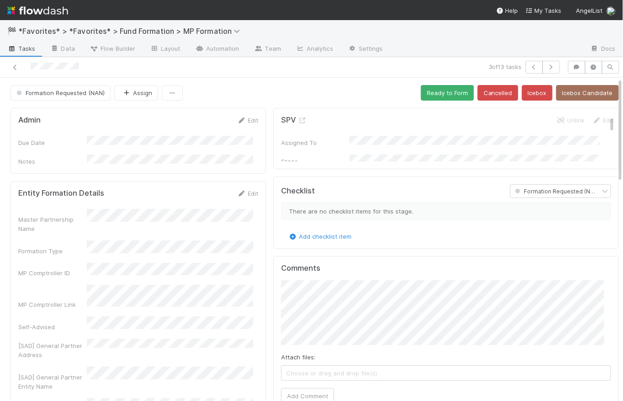
drag, startPoint x: 208, startPoint y: 149, endPoint x: 219, endPoint y: 146, distance: 11.9
click at [208, 149] on div "Due Date Notes" at bounding box center [138, 151] width 240 height 30
click at [250, 123] on link "Edit" at bounding box center [247, 120] width 21 height 7
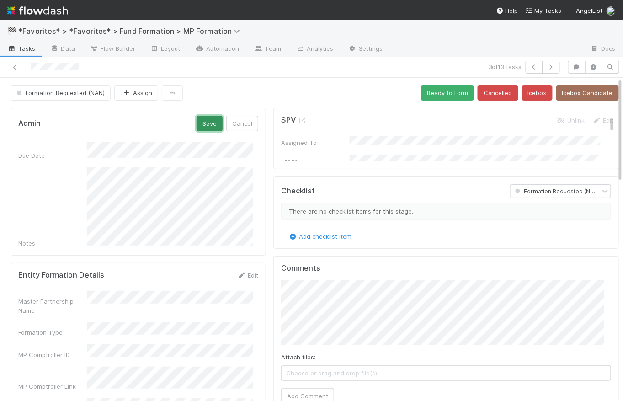
click at [212, 123] on button "Save" at bounding box center [210, 124] width 26 height 16
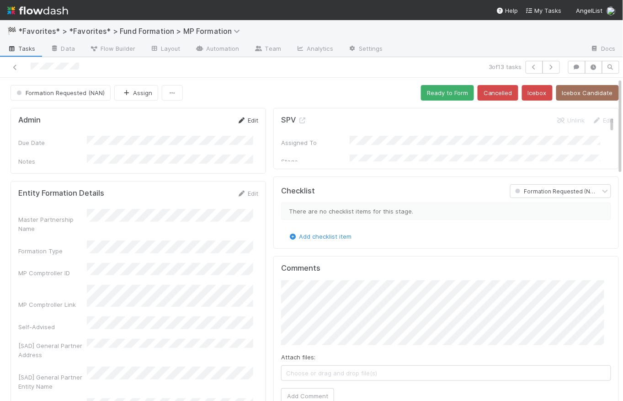
click at [252, 118] on link "Edit" at bounding box center [247, 120] width 21 height 7
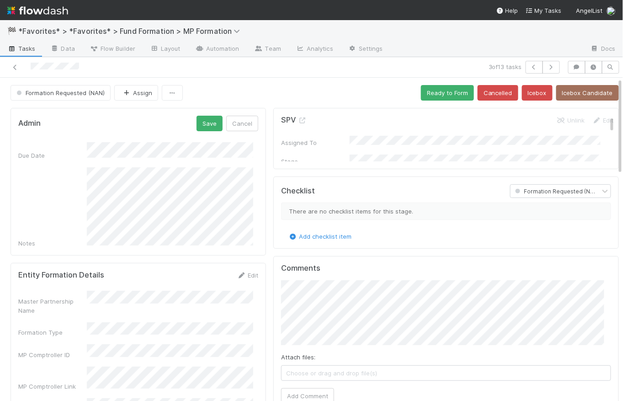
click at [85, 200] on div "Notes" at bounding box center [138, 207] width 240 height 80
click at [208, 117] on button "Save" at bounding box center [210, 124] width 26 height 16
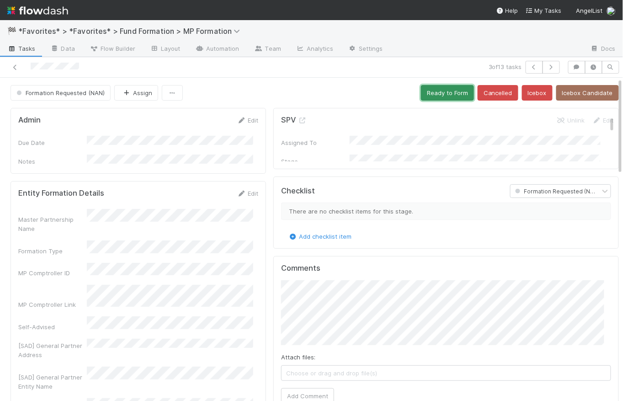
click at [440, 94] on button "Ready to Form" at bounding box center [447, 93] width 53 height 16
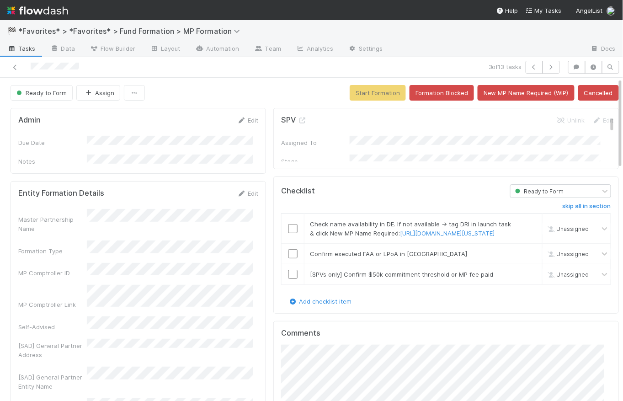
click at [260, 96] on div "Ready to Form Assign Start Formation Formation Blocked New MP Name Required (WI…" at bounding box center [315, 93] width 608 height 16
click at [547, 66] on icon "button" at bounding box center [551, 66] width 9 height 5
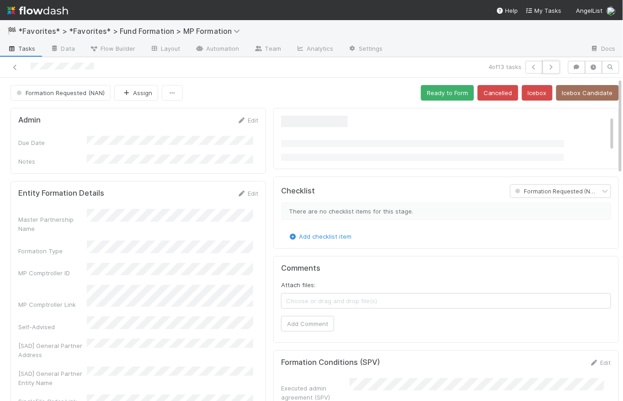
click at [547, 66] on icon "button" at bounding box center [551, 66] width 9 height 5
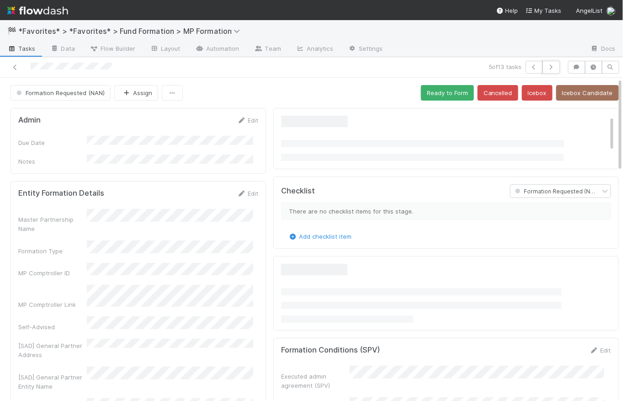
click at [547, 66] on icon "button" at bounding box center [551, 66] width 9 height 5
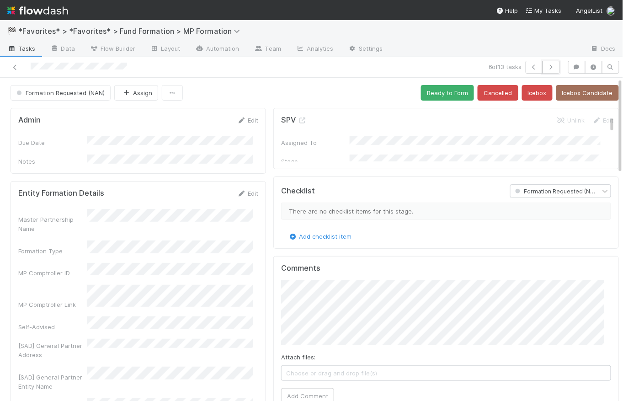
click at [547, 66] on icon "button" at bounding box center [551, 66] width 9 height 5
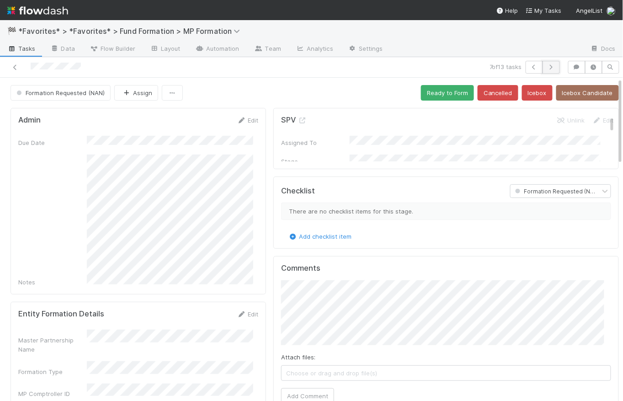
click at [544, 71] on button "button" at bounding box center [551, 67] width 17 height 13
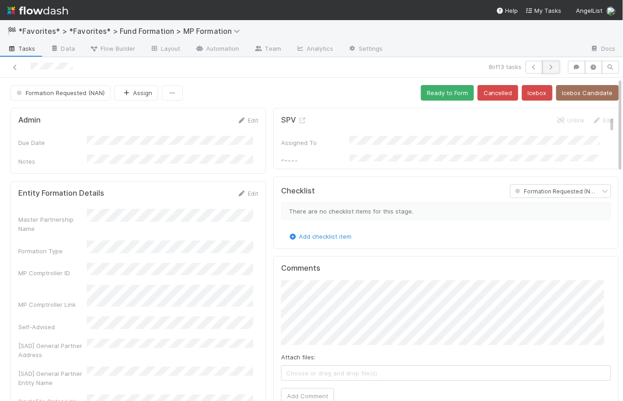
click at [547, 67] on icon "button" at bounding box center [551, 66] width 9 height 5
click at [547, 65] on icon "button" at bounding box center [551, 66] width 9 height 5
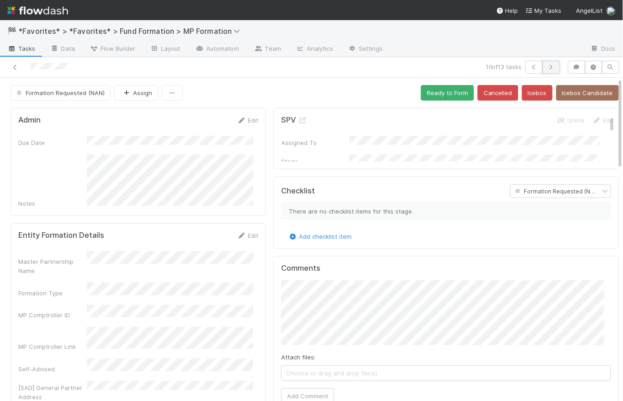
click at [547, 66] on icon "button" at bounding box center [551, 66] width 9 height 5
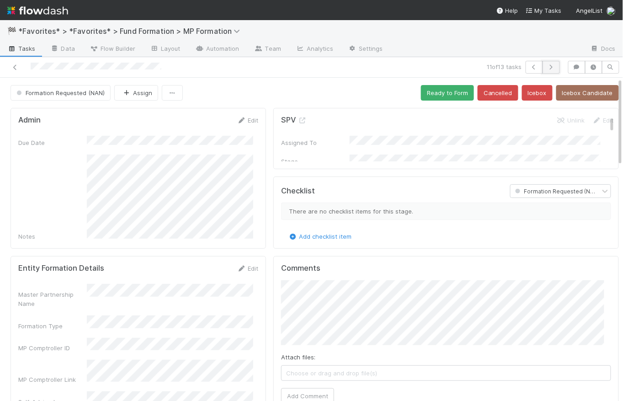
click at [547, 67] on icon "button" at bounding box center [551, 66] width 9 height 5
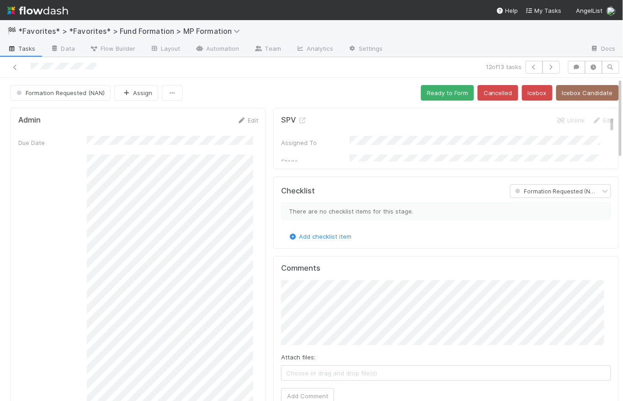
click at [267, 96] on div "Formation Requested (NAN) Assign Ready to Form Cancelled Icebox Icebox Candidate" at bounding box center [315, 93] width 608 height 16
click at [278, 85] on div "Formation Requested (NAN) Assign Ready to Form Cancelled Icebox Icebox Candidate" at bounding box center [315, 93] width 608 height 16
click at [579, 93] on button "Icebox Candidate" at bounding box center [587, 93] width 63 height 16
click at [261, 90] on div "Formation Requested (NAN) Assign Ready to Form Cancelled Icebox Icebox Candidate" at bounding box center [315, 93] width 608 height 16
click at [276, 92] on div "Formation Requested (NAN) Assign Ready to Form Cancelled Icebox Icebox Candidate" at bounding box center [315, 93] width 608 height 16
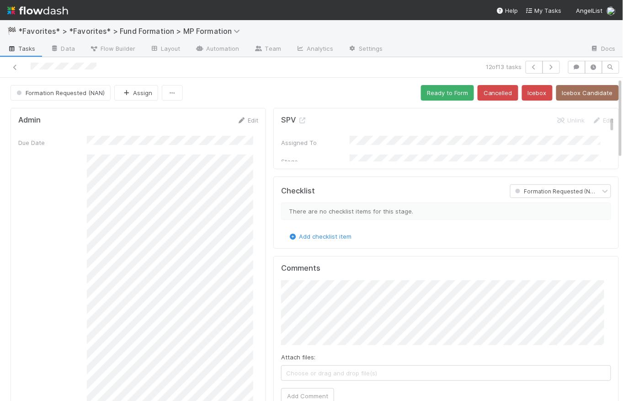
click at [252, 91] on div "Formation Requested (NAN) Assign Ready to Form Cancelled Icebox Icebox Candidate" at bounding box center [315, 93] width 608 height 16
click at [28, 48] on span "Tasks" at bounding box center [21, 48] width 28 height 9
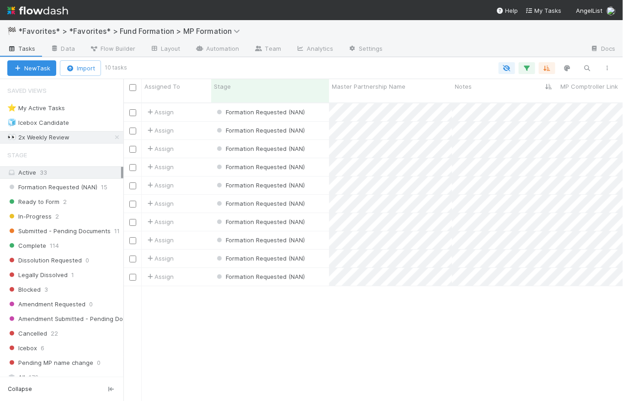
scroll to position [299, 494]
click at [49, 126] on div "🧊 Icebox Candidate" at bounding box center [38, 122] width 62 height 11
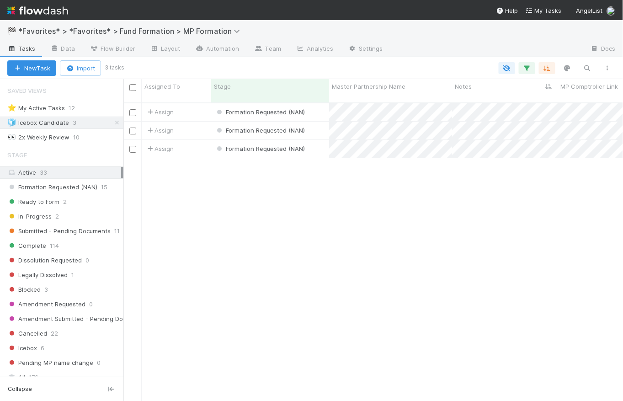
scroll to position [299, 494]
click at [39, 137] on div "👀 2x Weekly Review" at bounding box center [38, 137] width 62 height 11
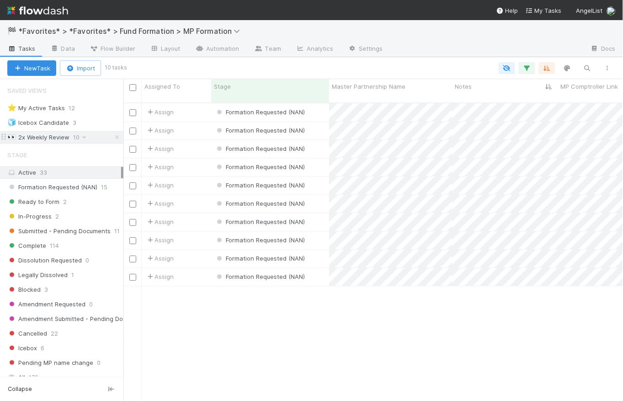
scroll to position [299, 494]
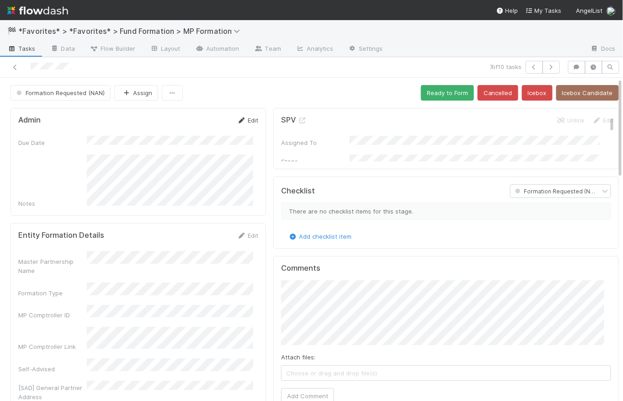
click at [248, 119] on link "Edit" at bounding box center [247, 120] width 21 height 7
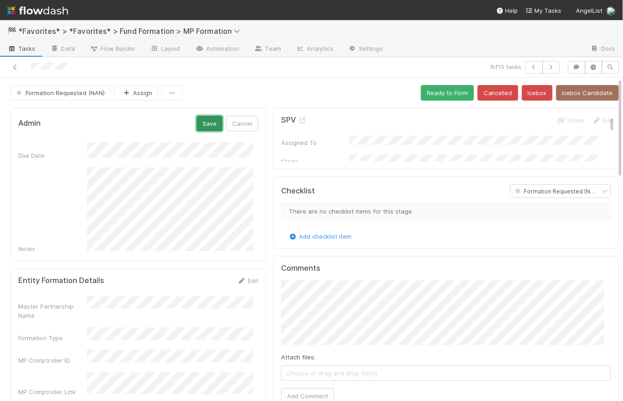
click at [206, 123] on button "Save" at bounding box center [210, 124] width 26 height 16
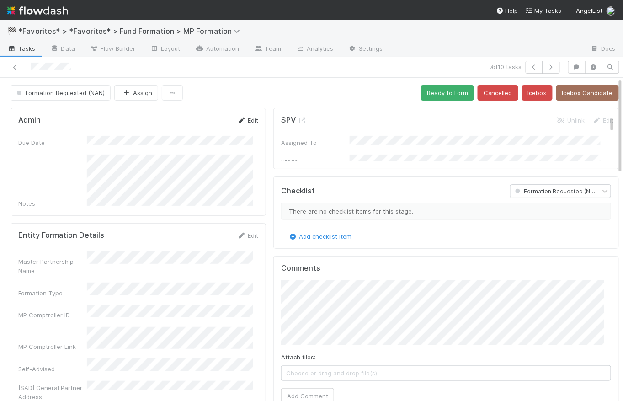
click at [245, 121] on link "Edit" at bounding box center [247, 120] width 21 height 7
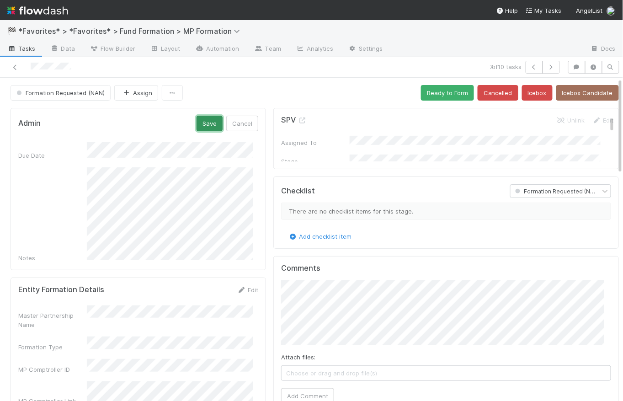
click at [212, 118] on button "Save" at bounding box center [210, 124] width 26 height 16
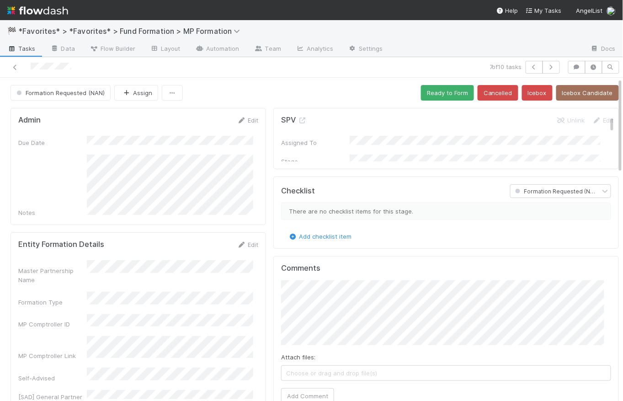
click at [227, 96] on div "Formation Requested (NAN) Assign Ready to Form Cancelled Icebox Icebox Candidate" at bounding box center [315, 93] width 608 height 16
click at [22, 48] on span "Tasks" at bounding box center [21, 48] width 28 height 9
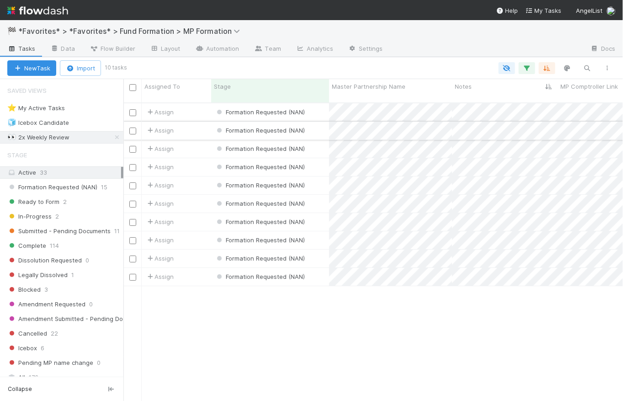
scroll to position [299, 494]
click at [199, 103] on div "Assign" at bounding box center [176, 112] width 69 height 18
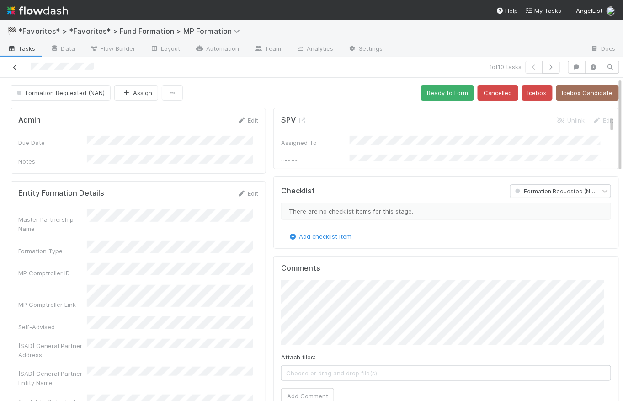
click at [12, 64] on icon at bounding box center [15, 67] width 9 height 6
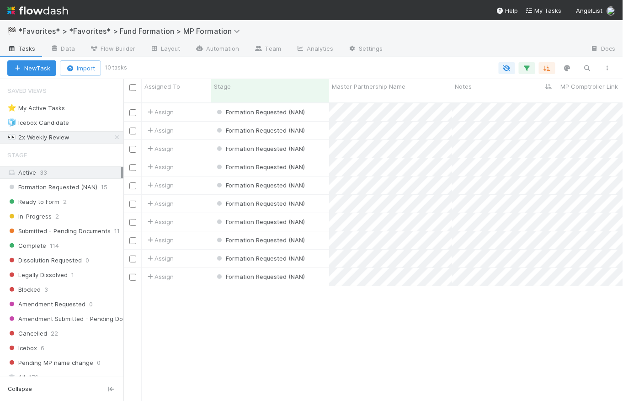
scroll to position [299, 494]
click at [256, 52] on link "Team" at bounding box center [268, 49] width 42 height 15
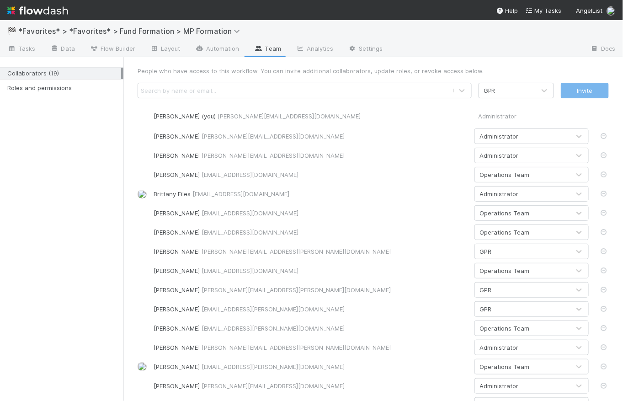
scroll to position [79, 0]
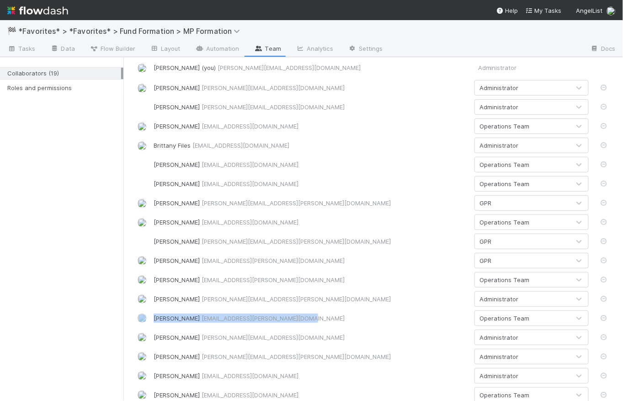
drag, startPoint x: 292, startPoint y: 316, endPoint x: 132, endPoint y: 316, distance: 159.5
click at [132, 316] on div "Novia Bautista novia.bautista@belltowerfunds.com Operations Team" at bounding box center [373, 318] width 485 height 16
click at [526, 321] on div "Operations Team" at bounding box center [522, 318] width 95 height 15
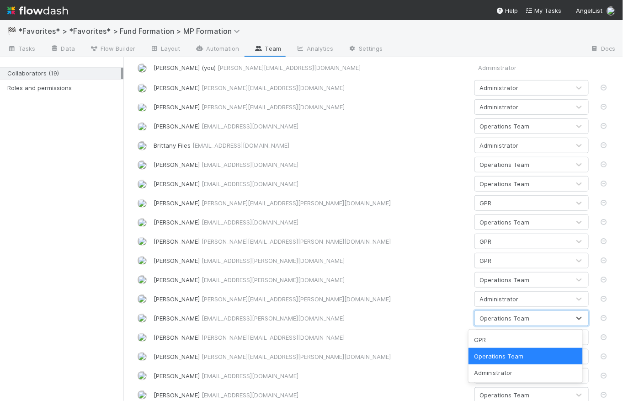
click at [540, 357] on div "Operations Team" at bounding box center [526, 356] width 114 height 16
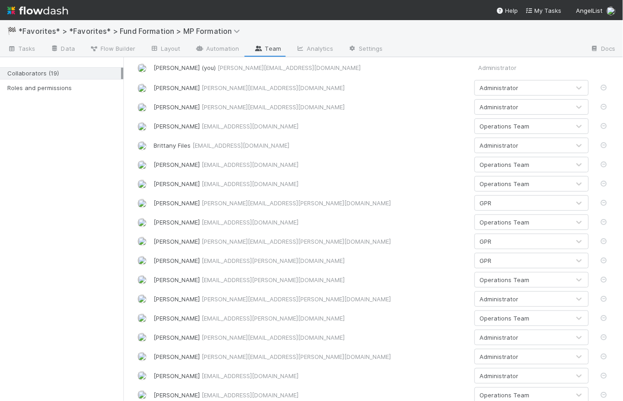
scroll to position [0, 0]
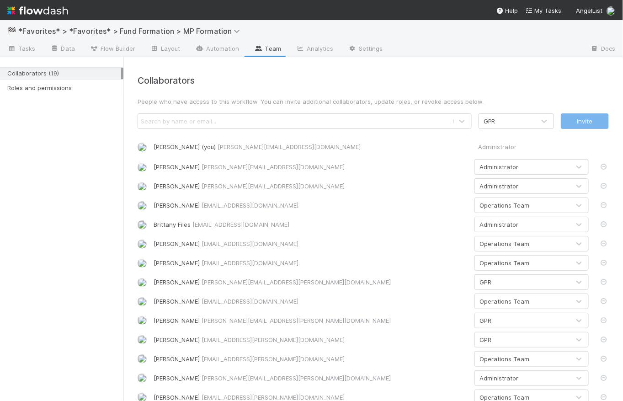
click at [340, 81] on h4 "Collaborators" at bounding box center [373, 80] width 471 height 11
click at [21, 51] on span "Tasks" at bounding box center [21, 48] width 28 height 9
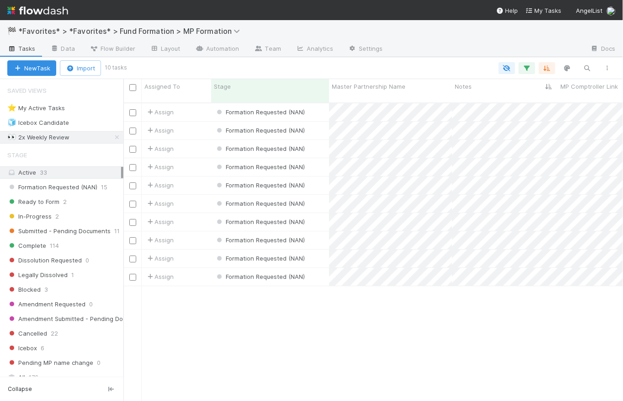
scroll to position [299, 494]
click at [319, 68] on div at bounding box center [371, 68] width 492 height 12
click at [112, 139] on icon at bounding box center [116, 137] width 9 height 6
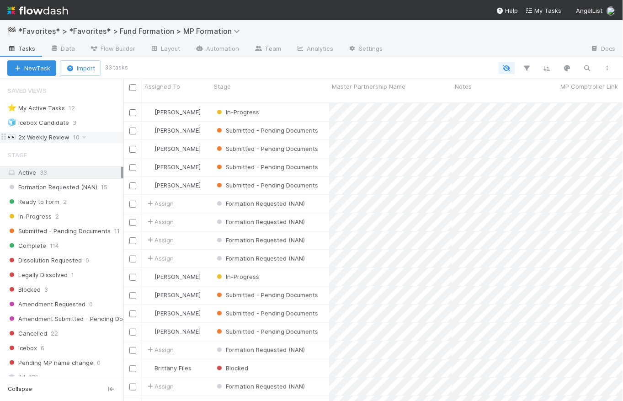
scroll to position [299, 494]
click at [59, 231] on span "Submitted - Pending Documents" at bounding box center [58, 230] width 103 height 11
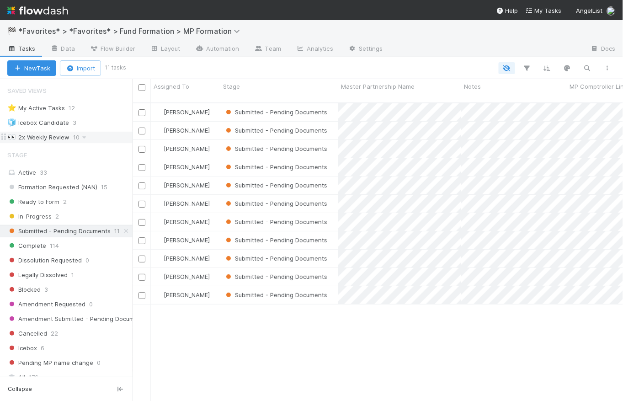
scroll to position [299, 491]
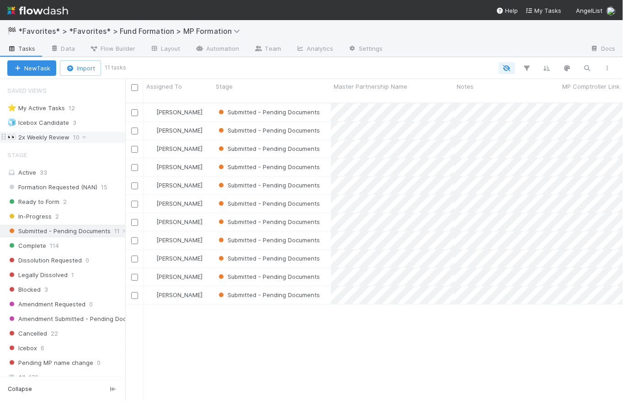
click at [125, 83] on div at bounding box center [125, 240] width 0 height 322
click at [324, 105] on div "Submitted - Pending Documents" at bounding box center [272, 112] width 118 height 18
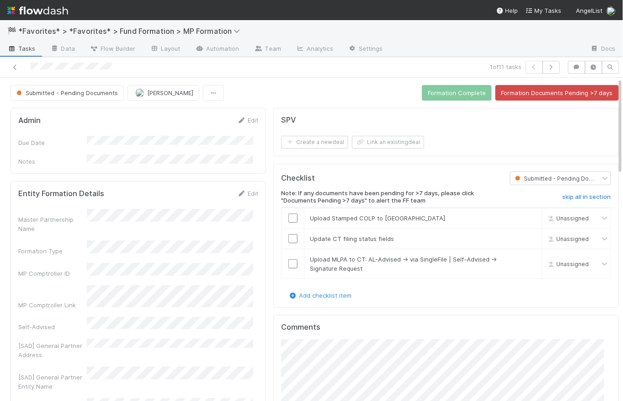
click at [28, 46] on span "Tasks" at bounding box center [21, 48] width 28 height 9
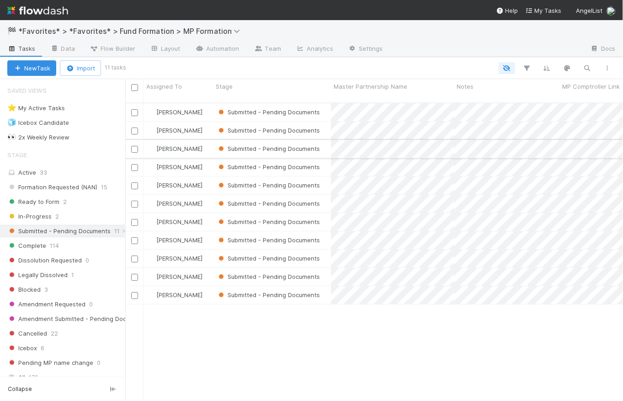
scroll to position [299, 491]
click at [133, 85] on input "checkbox" at bounding box center [134, 87] width 7 height 7
checkbox input "true"
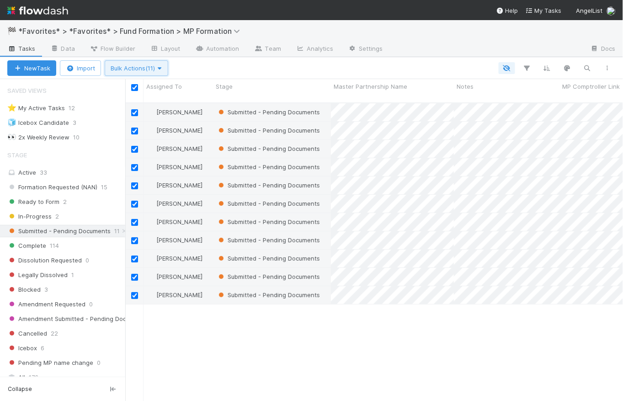
click at [144, 69] on span "Bulk Actions (11)" at bounding box center [137, 67] width 52 height 7
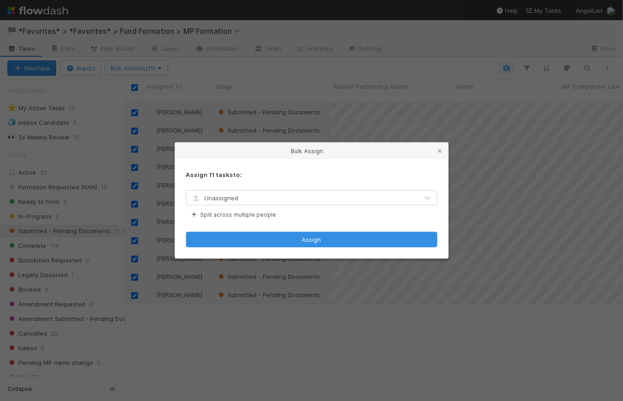
click at [283, 198] on div "Unassigned" at bounding box center [303, 198] width 232 height 15
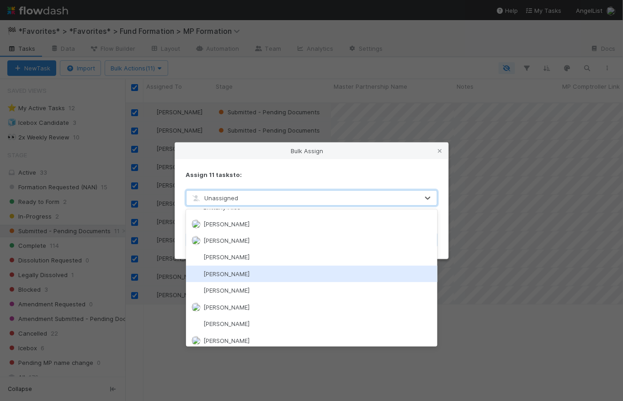
scroll to position [0, 0]
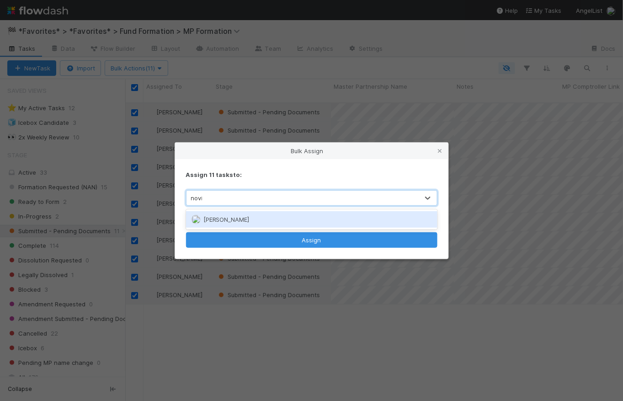
type input "novia"
click at [241, 216] on span "Novia Bautista" at bounding box center [226, 219] width 46 height 7
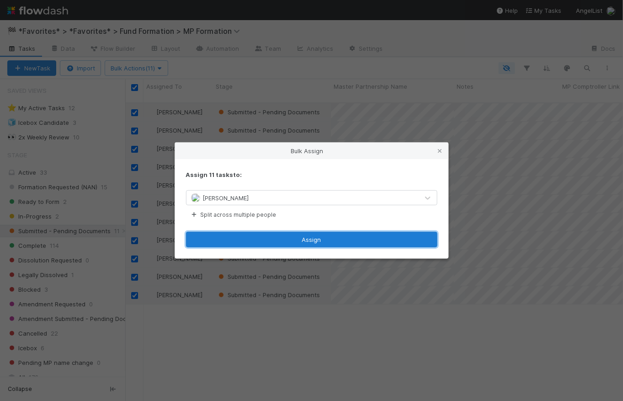
click at [310, 239] on button "Assign" at bounding box center [311, 240] width 251 height 16
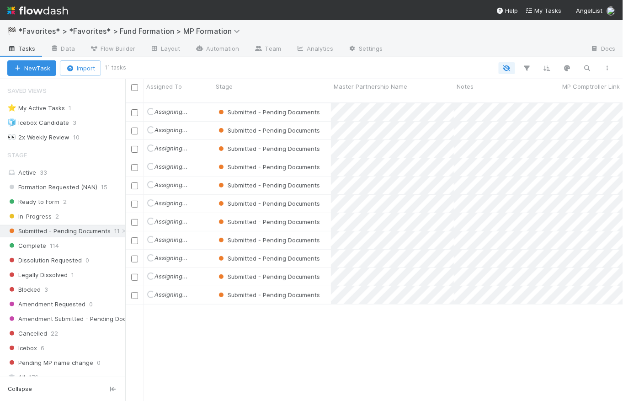
click at [213, 69] on div at bounding box center [370, 68] width 493 height 12
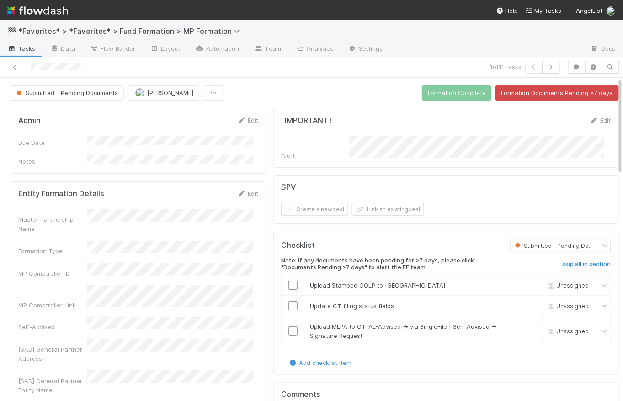
scroll to position [85, 0]
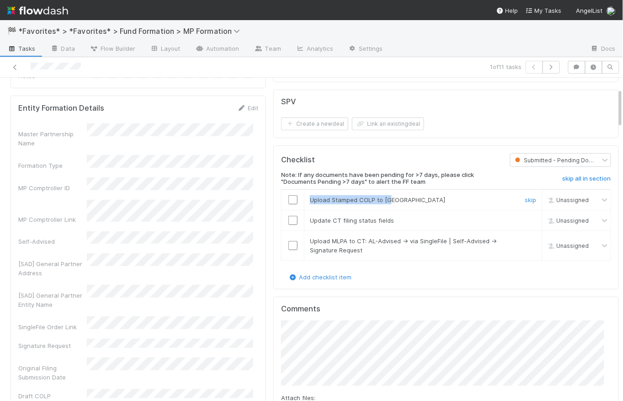
drag, startPoint x: 390, startPoint y: 198, endPoint x: 304, endPoint y: 194, distance: 86.0
click at [304, 195] on div "Upload Stamped COLP to CT" at bounding box center [409, 199] width 213 height 9
click at [401, 200] on div "Upload Stamped COLP to CT" at bounding box center [409, 199] width 213 height 9
drag, startPoint x: 383, startPoint y: 215, endPoint x: 284, endPoint y: 214, distance: 98.7
click at [284, 214] on tr "Update CT filing status fields skip Unassigned" at bounding box center [447, 220] width 330 height 21
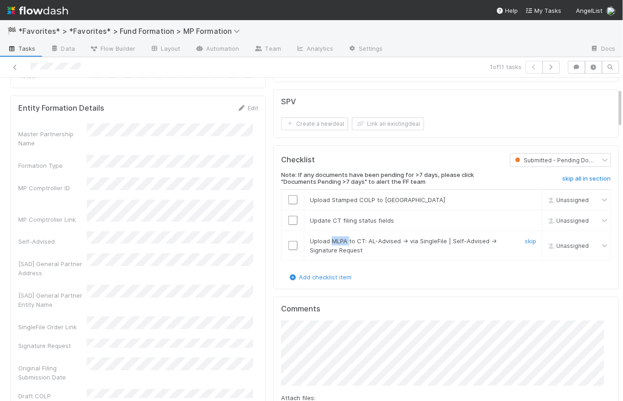
drag, startPoint x: 344, startPoint y: 238, endPoint x: 328, endPoint y: 237, distance: 15.6
click at [328, 237] on span "Upload MLPA to CT: AL-Advised -> via SingleFile | Self-Advised -> Signature Req…" at bounding box center [403, 245] width 187 height 16
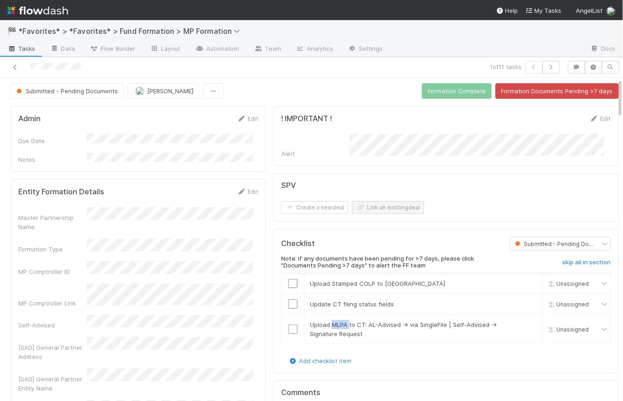
scroll to position [0, 0]
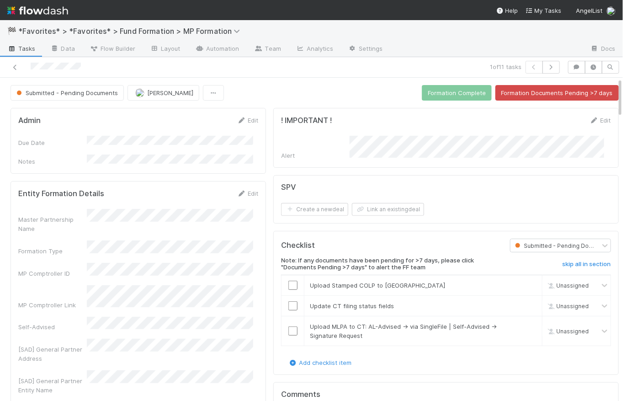
click at [288, 87] on div "Submitted - Pending Documents Novia Bautista Formation Complete Formation Docum…" at bounding box center [315, 93] width 608 height 16
click at [171, 51] on link "Layout" at bounding box center [165, 49] width 45 height 15
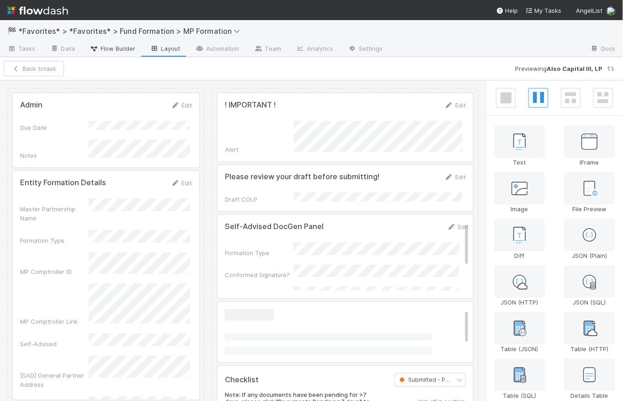
click at [119, 51] on span "Flow Builder" at bounding box center [113, 48] width 46 height 9
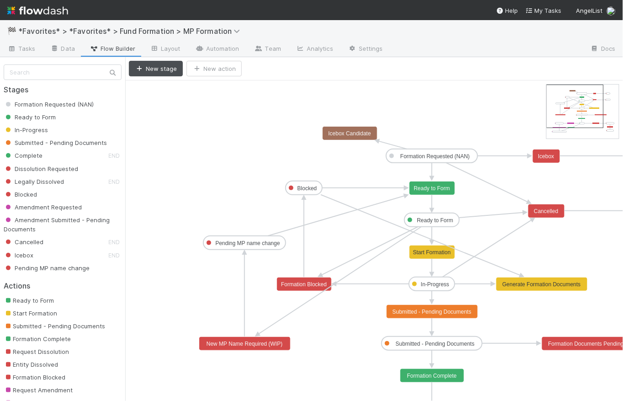
click at [446, 347] on rect at bounding box center [432, 343] width 101 height 14
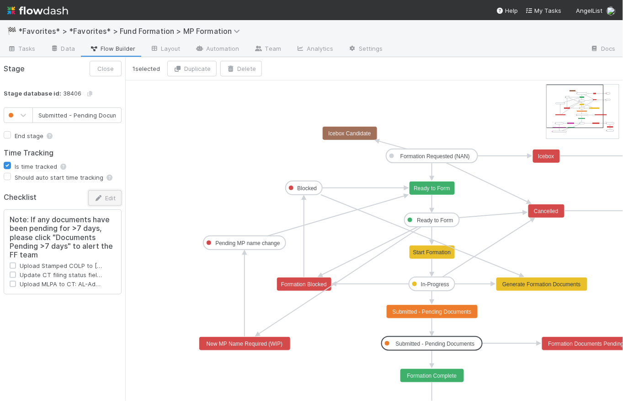
click at [107, 196] on button "Edit" at bounding box center [104, 198] width 33 height 16
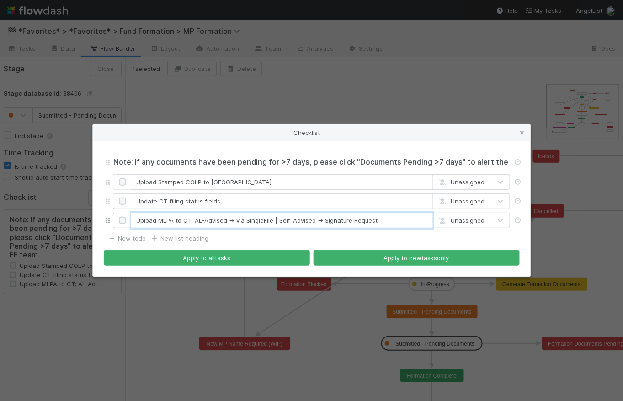
click at [174, 221] on input "Upload MLPA to CT: AL-Advised -> via SingleFile | Self-Advised -> Signature Req…" at bounding box center [282, 221] width 302 height 16
click at [136, 222] on input "Upload MLPA to CT: AL-Advised -> via SingleFile | Self-Advised -> Signature Req…" at bounding box center [282, 221] width 302 height 16
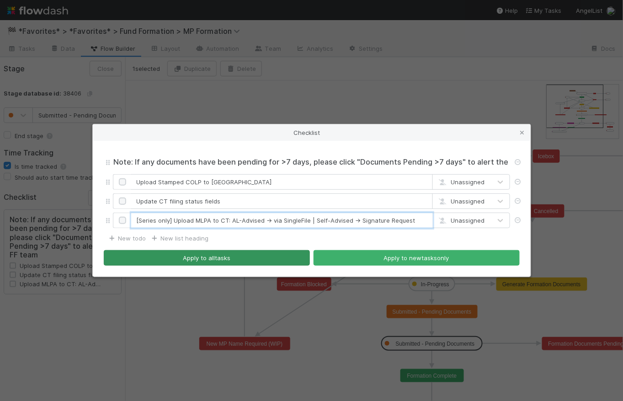
type input "[Series only] Upload MLPA to CT: AL-Advised -> via SingleFile | Self-Advised ->…"
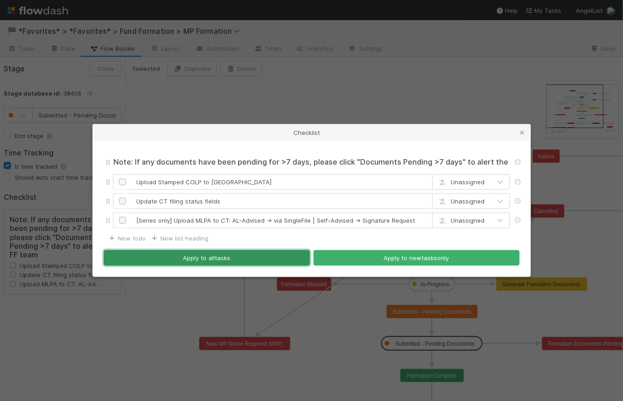
click at [237, 261] on button "Apply to all tasks" at bounding box center [207, 258] width 206 height 16
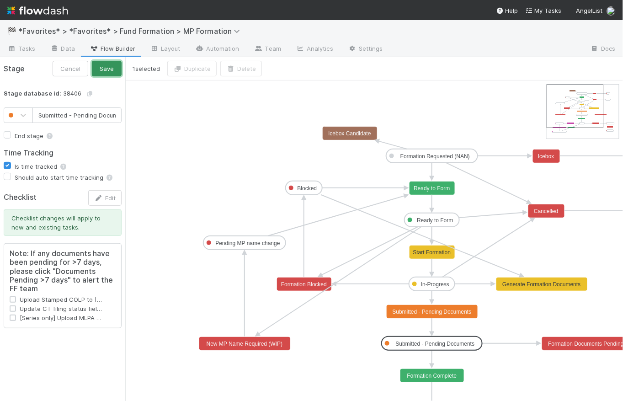
click at [112, 69] on button "Save" at bounding box center [107, 69] width 30 height 16
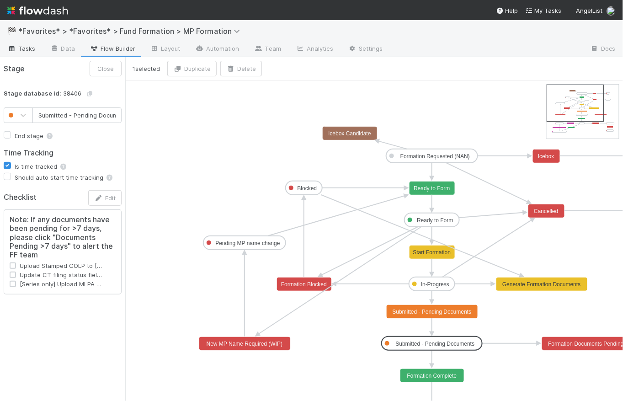
click at [30, 46] on span "Tasks" at bounding box center [21, 48] width 28 height 9
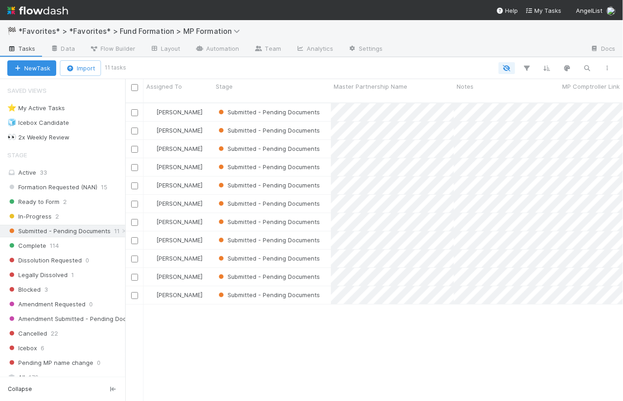
scroll to position [299, 491]
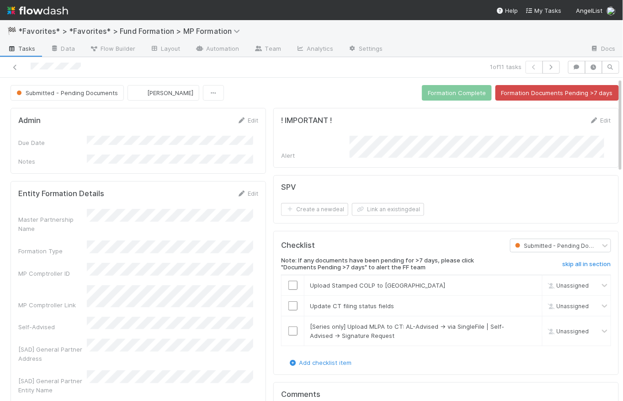
click at [269, 95] on div "Submitted - Pending Documents Novia Bautista Formation Complete Formation Docum…" at bounding box center [315, 93] width 608 height 16
click at [255, 239] on div "Entity Formation Details Edit Master Partnership Name Formation Type MP Comptro…" at bounding box center [139, 337] width 256 height 312
click at [288, 282] on input "checkbox" at bounding box center [292, 285] width 9 height 9
click at [288, 305] on input "checkbox" at bounding box center [292, 305] width 9 height 9
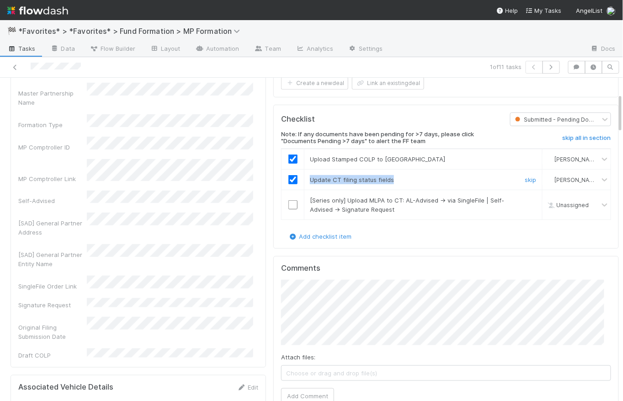
drag, startPoint x: 352, startPoint y: 170, endPoint x: 312, endPoint y: 170, distance: 40.2
click at [312, 170] on td "Update CT filing status fields skip" at bounding box center [423, 179] width 238 height 21
click at [336, 176] on span "Update CT filing status fields" at bounding box center [352, 179] width 84 height 7
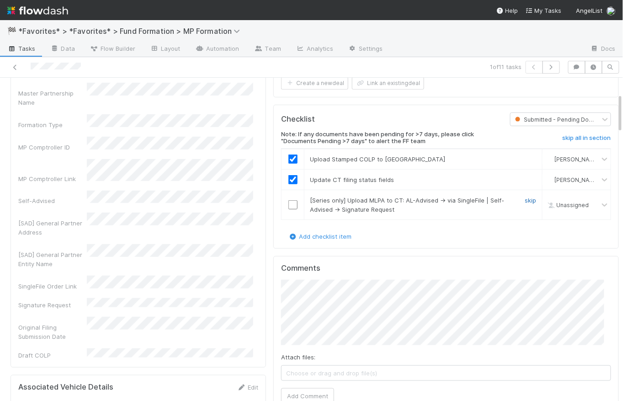
click at [525, 197] on link "skip" at bounding box center [530, 200] width 11 height 7
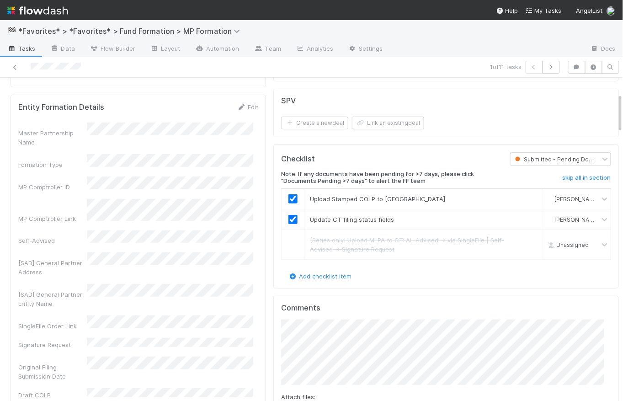
scroll to position [0, 0]
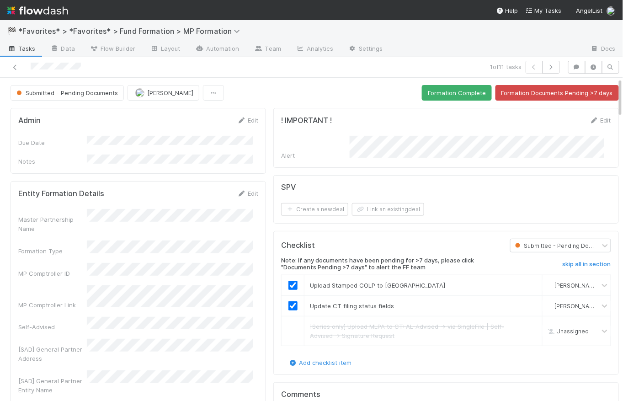
click at [262, 89] on div "Submitted - Pending Documents Novia Bautista Formation Complete Formation Docum…" at bounding box center [315, 93] width 608 height 16
click at [455, 91] on button "Formation Complete" at bounding box center [457, 93] width 70 height 16
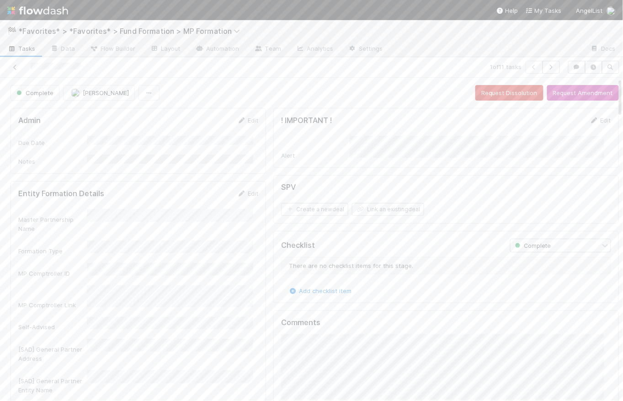
click at [271, 98] on div "Complete Novia Bautista Request Dissolution Request Amendment" at bounding box center [315, 93] width 608 height 16
click at [578, 165] on div "! IMPORTANT ! Edit Alert" at bounding box center [446, 138] width 346 height 60
click at [327, 136] on div "Alert" at bounding box center [446, 148] width 330 height 24
click at [285, 89] on div "Complete Novia Bautista Request Dissolution Request Amendment" at bounding box center [315, 93] width 608 height 16
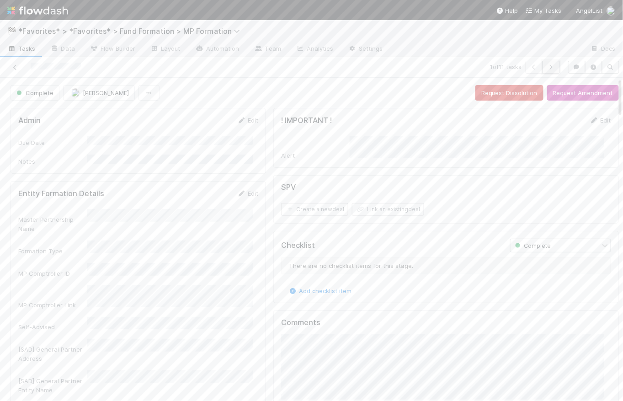
click at [552, 67] on button "button" at bounding box center [551, 67] width 17 height 13
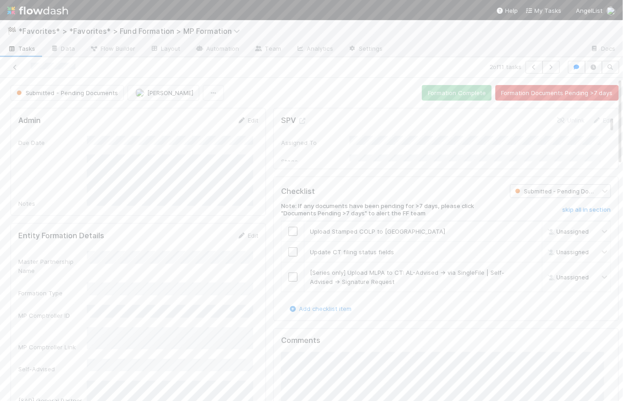
click at [299, 85] on div "Submitted - Pending Documents Novia Bautista Formation Complete Formation Docum…" at bounding box center [315, 93] width 608 height 16
click at [325, 94] on div "Submitted - Pending Documents Novia Bautista Formation Complete Formation Docum…" at bounding box center [315, 93] width 608 height 16
click at [547, 69] on icon "button" at bounding box center [551, 66] width 9 height 5
click at [300, 93] on div "Submitted - Pending Documents Novia Bautista Formation Complete Formation Docum…" at bounding box center [315, 93] width 608 height 16
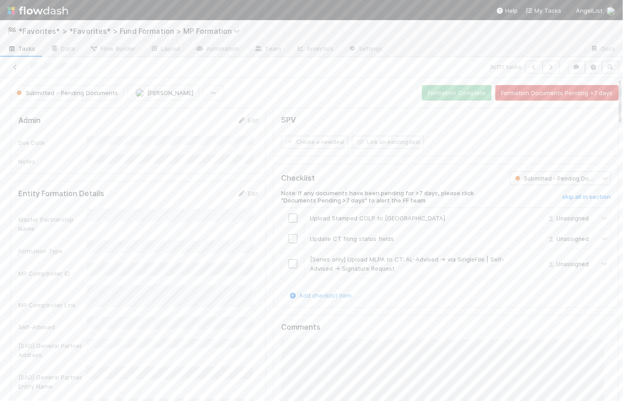
click at [265, 95] on div "Submitted - Pending Documents Novia Bautista Formation Complete Formation Docum…" at bounding box center [315, 93] width 608 height 16
click at [251, 121] on link "Edit" at bounding box center [247, 120] width 21 height 7
click at [200, 122] on button "Save" at bounding box center [210, 124] width 26 height 16
click at [293, 91] on div "Submitted - Pending Documents Novia Bautista Formation Complete Formation Docum…" at bounding box center [315, 93] width 608 height 16
click at [552, 96] on button "Formation Documents Pending >7 days" at bounding box center [557, 93] width 123 height 16
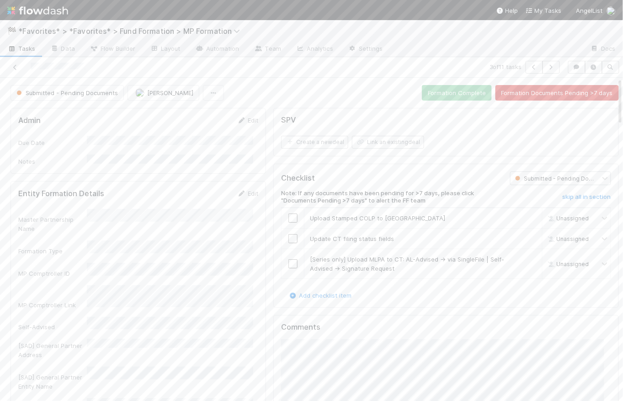
click at [290, 91] on div "Submitted - Pending Documents Novia Bautista Formation Complete Formation Docum…" at bounding box center [315, 93] width 608 height 16
click at [275, 93] on div "Submitted - Pending Documents Novia Bautista Formation Complete Formation Docum…" at bounding box center [315, 93] width 608 height 16
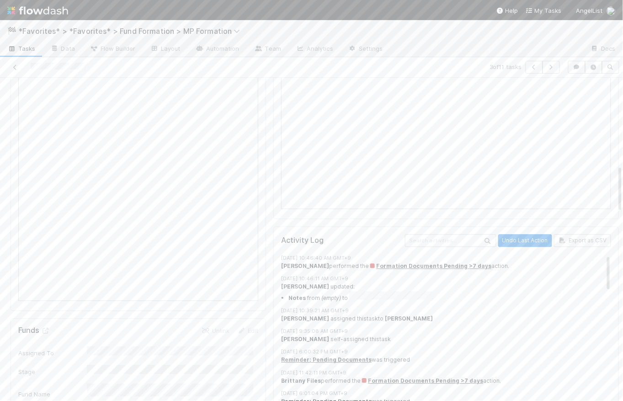
scroll to position [675, 0]
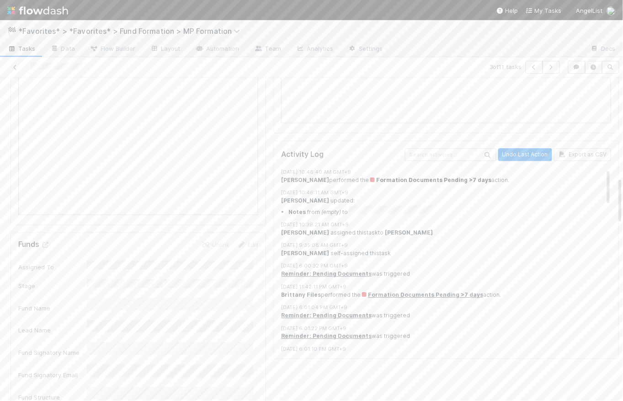
click at [436, 176] on span "Formation Documents Pending >7 days" at bounding box center [430, 179] width 123 height 7
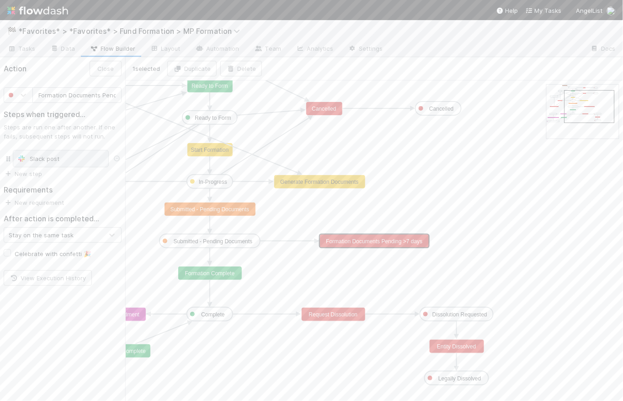
click at [78, 158] on div "Slack post" at bounding box center [61, 158] width 88 height 9
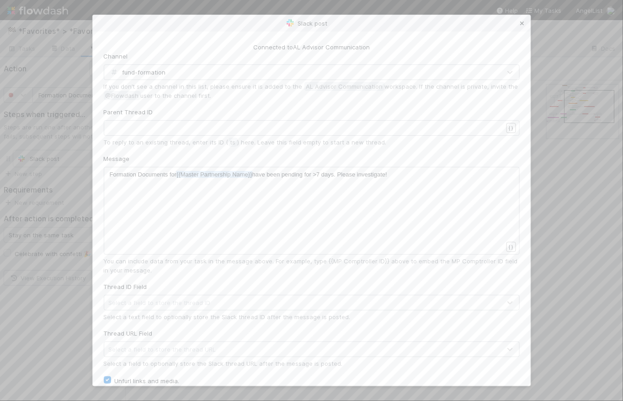
click at [522, 22] on icon at bounding box center [522, 24] width 9 height 6
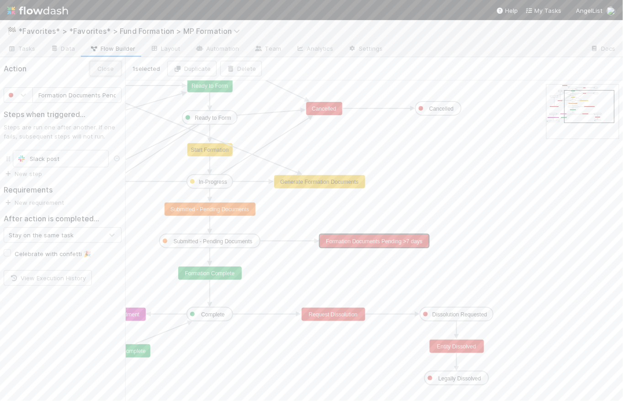
click at [106, 66] on button "Close" at bounding box center [106, 69] width 32 height 16
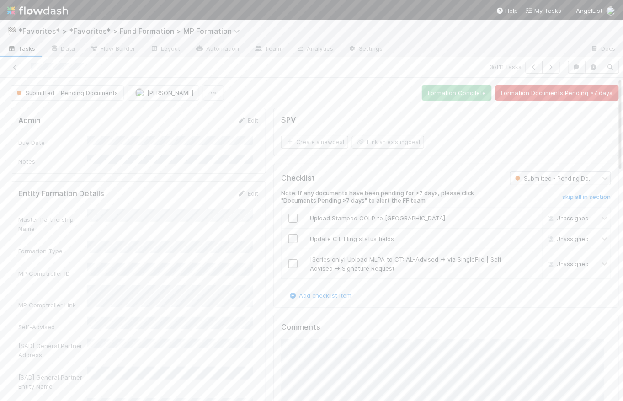
click at [285, 98] on div "Submitted - Pending Documents Novia Bautista Formation Complete Formation Docum…" at bounding box center [315, 93] width 608 height 16
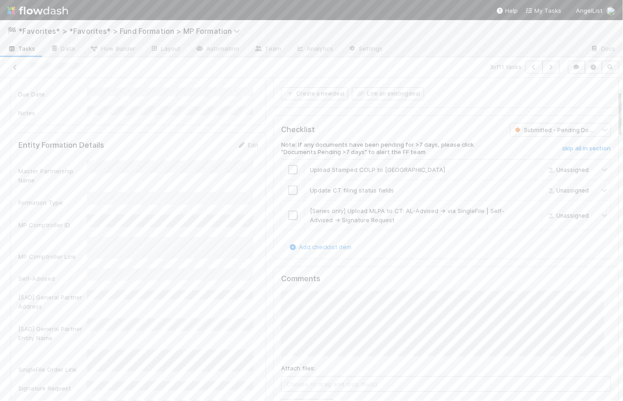
scroll to position [85, 0]
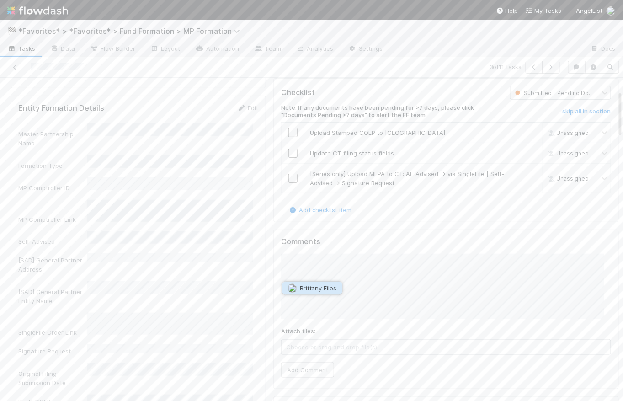
click at [330, 291] on span "Brittany Files" at bounding box center [318, 287] width 37 height 7
click at [319, 367] on button "Add Comment" at bounding box center [307, 370] width 53 height 16
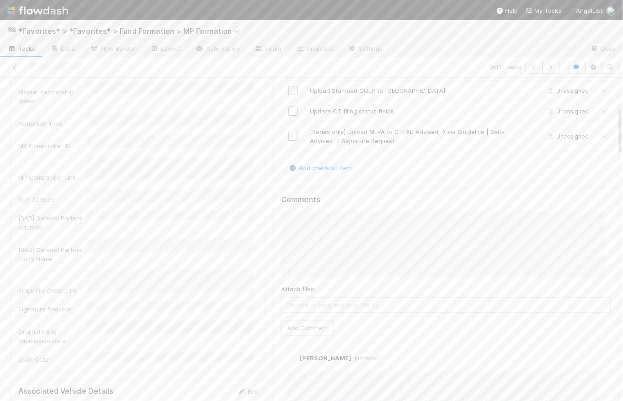
scroll to position [0, 0]
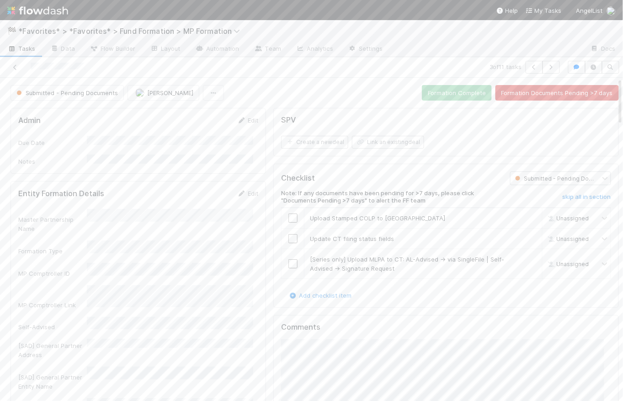
click at [547, 69] on icon "button" at bounding box center [551, 66] width 9 height 5
click at [288, 218] on input "checkbox" at bounding box center [292, 217] width 9 height 9
click at [288, 239] on input "checkbox" at bounding box center [292, 238] width 9 height 9
checkbox input "true"
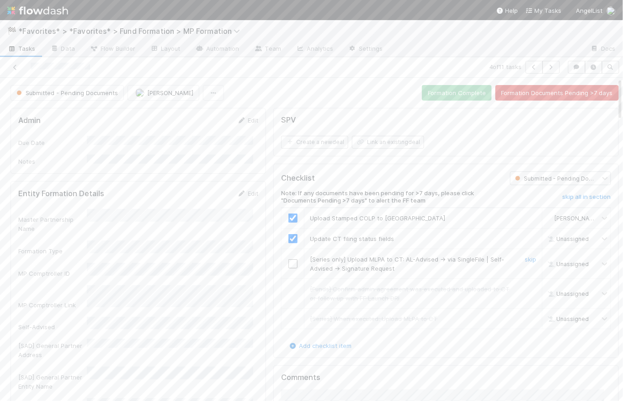
click at [289, 263] on input "checkbox" at bounding box center [292, 263] width 9 height 9
click at [262, 89] on div "Submitted - Pending Documents Novia Bautista Formation Complete Formation Docum…" at bounding box center [315, 93] width 608 height 16
drag, startPoint x: 401, startPoint y: 262, endPoint x: 340, endPoint y: 256, distance: 61.1
click at [340, 256] on div "[Series only] Upload MLPA to CT: AL-Advised -> via SingleFile | Self-Advised ->…" at bounding box center [409, 264] width 213 height 18
click at [441, 91] on button "Formation Complete" at bounding box center [457, 93] width 70 height 16
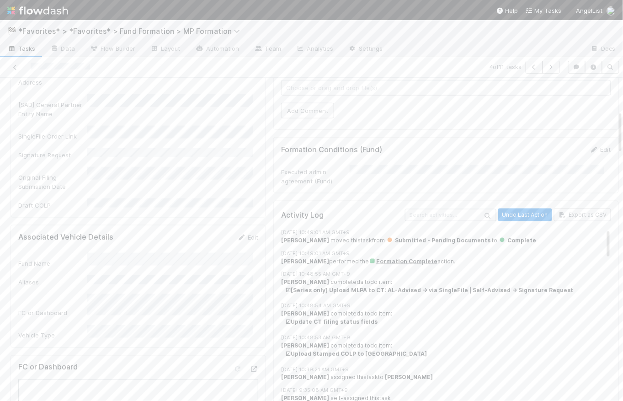
scroll to position [187, 0]
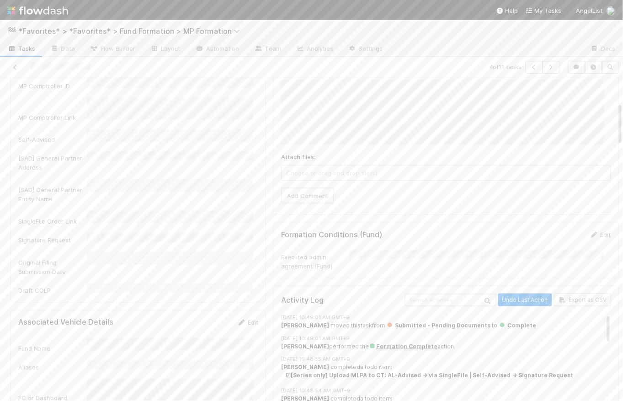
click at [249, 181] on div "Master Partnership Name Formation Type MP Comptroller ID MP Comptroller Link Se…" at bounding box center [138, 157] width 240 height 273
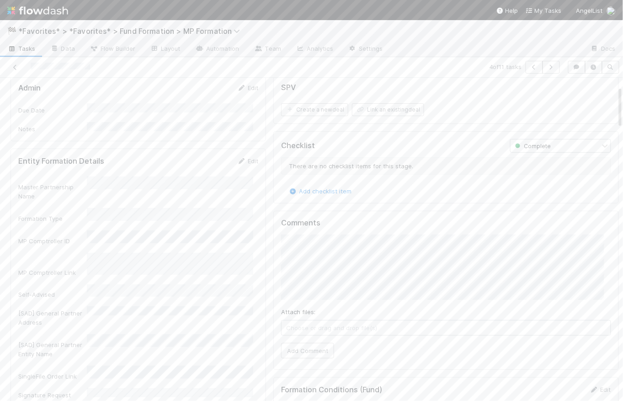
scroll to position [0, 0]
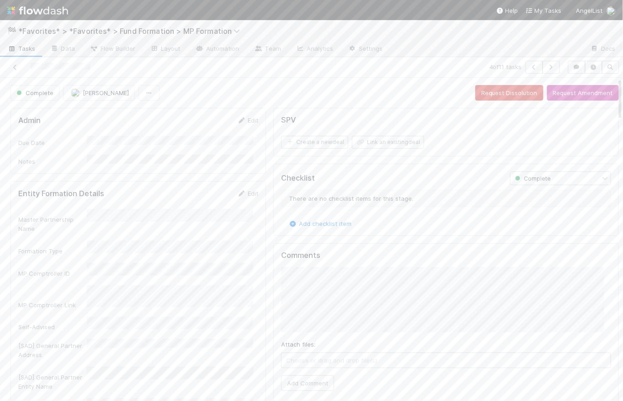
click at [31, 48] on span "Tasks" at bounding box center [21, 48] width 28 height 9
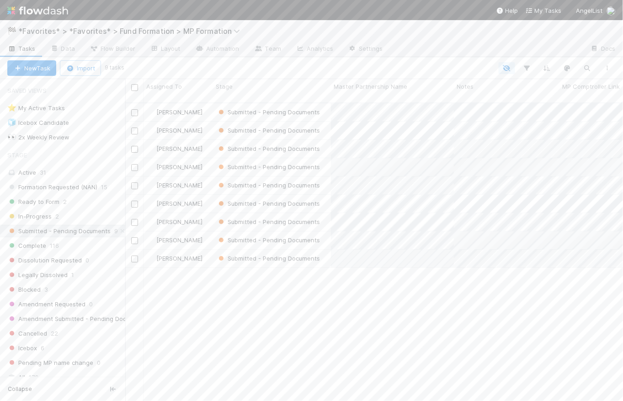
scroll to position [299, 491]
click at [231, 68] on div at bounding box center [370, 68] width 495 height 12
click at [328, 252] on div "Submitted - Pending Documents" at bounding box center [272, 259] width 118 height 18
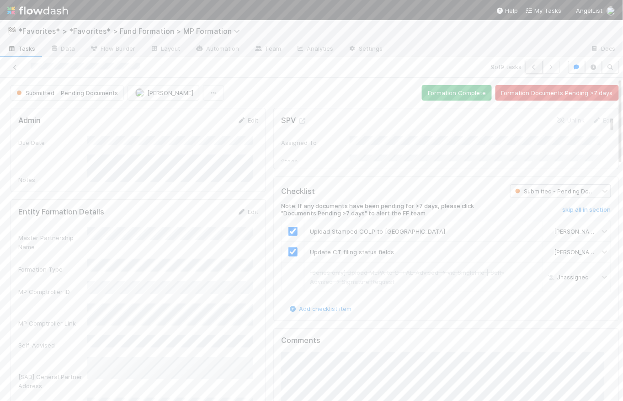
click at [530, 66] on icon "button" at bounding box center [534, 66] width 9 height 5
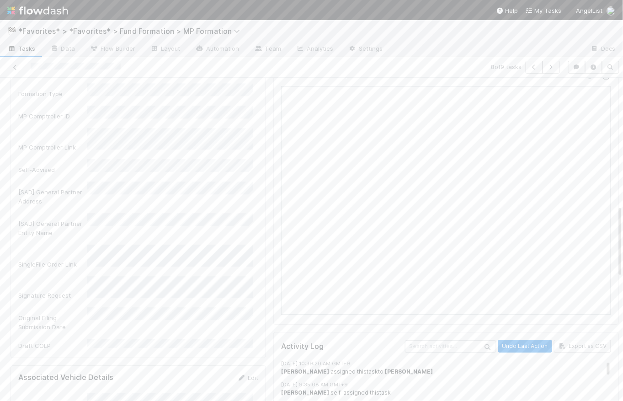
scroll to position [565, 0]
click at [56, 293] on div "Signature Request" at bounding box center [52, 297] width 69 height 9
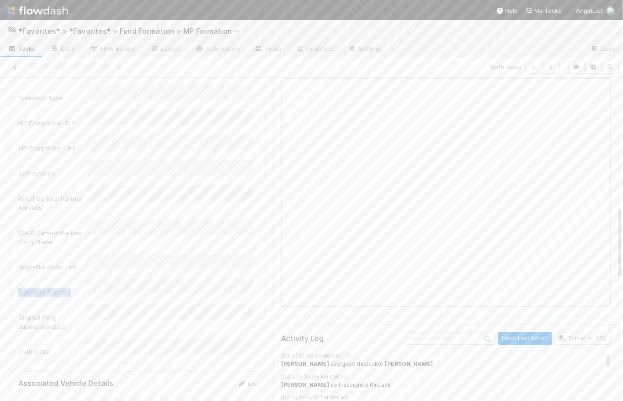
click at [56, 288] on div "Signature Request" at bounding box center [52, 292] width 69 height 9
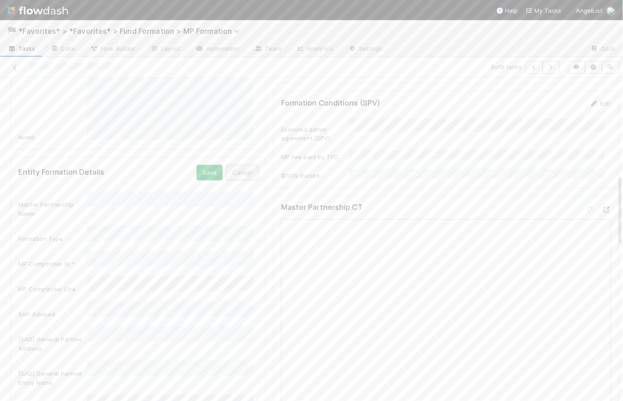
click at [246, 167] on button "Cancel" at bounding box center [242, 173] width 32 height 16
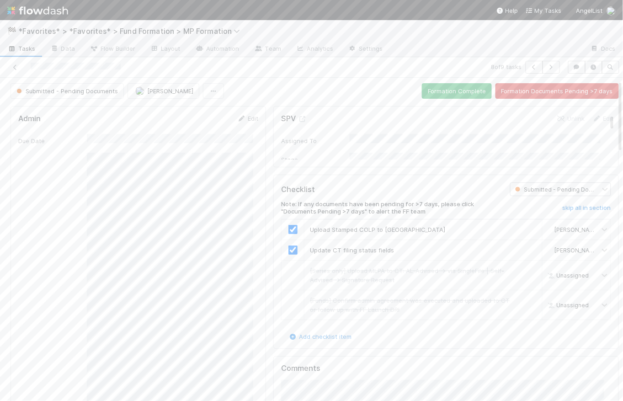
scroll to position [0, 0]
click at [254, 92] on div "Submitted - Pending Documents Novia Bautista Formation Complete Formation Docum…" at bounding box center [315, 93] width 608 height 16
click at [250, 119] on link "Edit" at bounding box center [247, 120] width 21 height 7
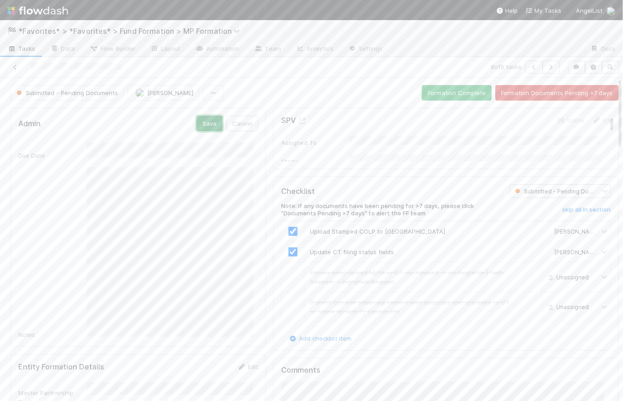
click at [200, 126] on button "Save" at bounding box center [210, 124] width 26 height 16
click at [264, 89] on div "Submitted - Pending Documents Novia Bautista Formation Complete Formation Docum…" at bounding box center [315, 93] width 608 height 16
click at [548, 68] on icon "button" at bounding box center [551, 66] width 9 height 5
click at [158, 92] on span "Novia Bautista" at bounding box center [170, 92] width 46 height 7
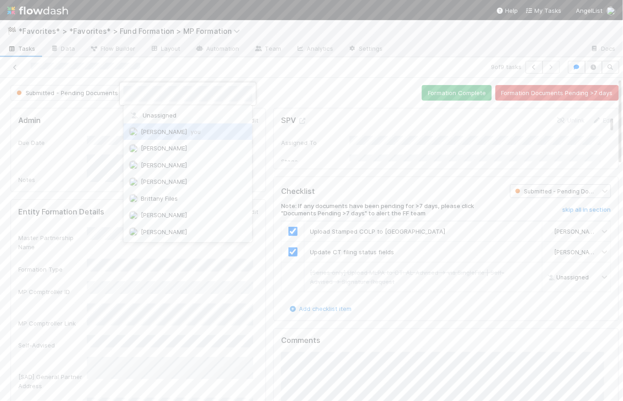
click at [175, 127] on div "Catherine Lambright you" at bounding box center [187, 131] width 129 height 16
click at [526, 70] on button "button" at bounding box center [534, 67] width 17 height 13
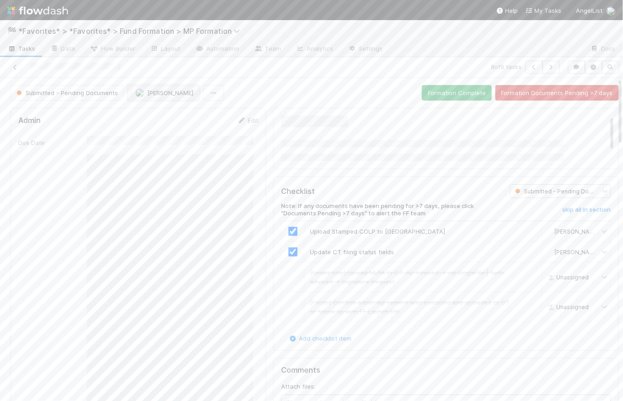
click at [171, 96] on span "Novia Bautista" at bounding box center [170, 92] width 46 height 7
click at [186, 133] on span "Catherine Lambright you" at bounding box center [171, 131] width 60 height 7
click at [268, 91] on div "Submitted - Pending Documents Catherine Lambright Formation Complete Formation …" at bounding box center [315, 93] width 608 height 16
click at [290, 94] on div "Submitted - Pending Documents Catherine Lambright Formation Complete Formation …" at bounding box center [315, 93] width 608 height 16
click at [547, 69] on icon "button" at bounding box center [551, 66] width 9 height 5
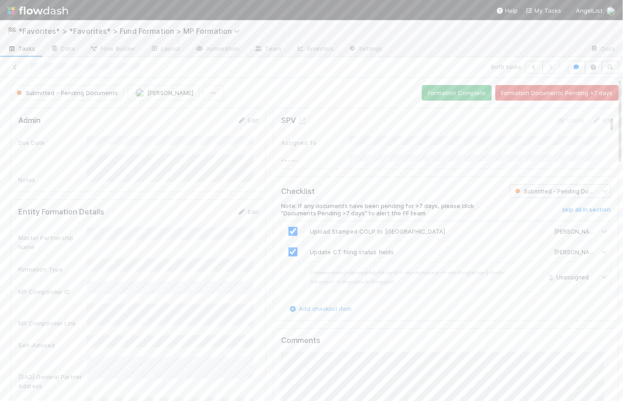
click at [31, 48] on span "Tasks" at bounding box center [21, 48] width 28 height 9
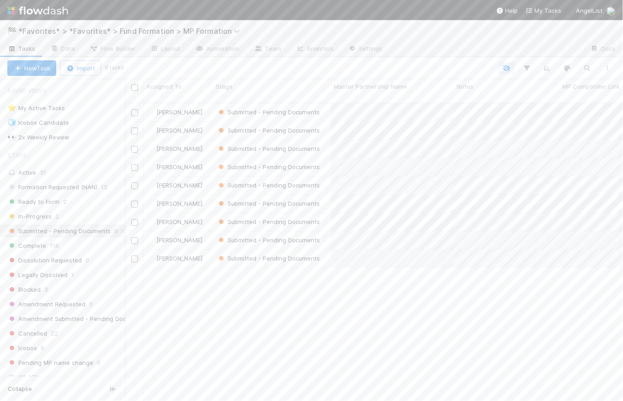
scroll to position [299, 491]
click at [49, 11] on img at bounding box center [37, 11] width 61 height 16
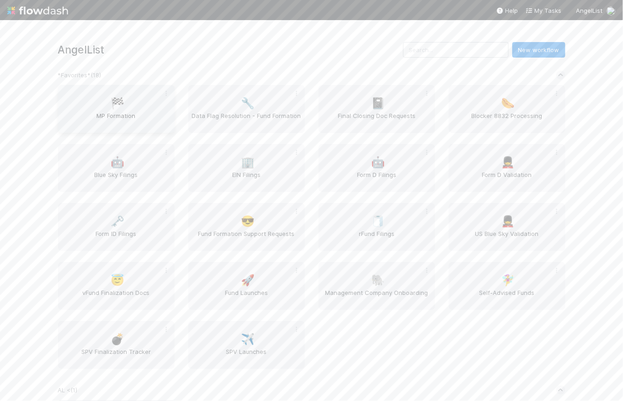
click at [138, 117] on span "MP Formation" at bounding box center [116, 120] width 109 height 18
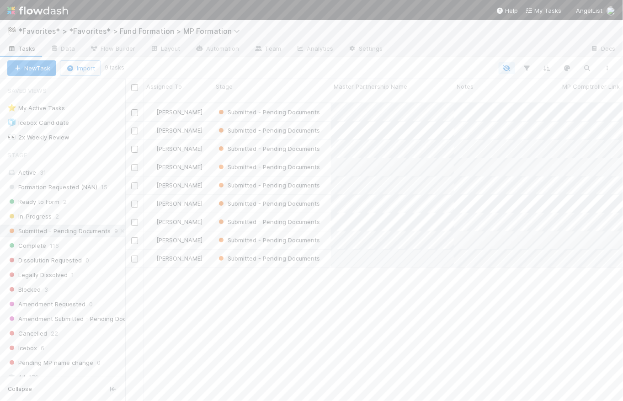
scroll to position [299, 491]
click at [59, 197] on div "Ready to Form 2" at bounding box center [66, 201] width 118 height 11
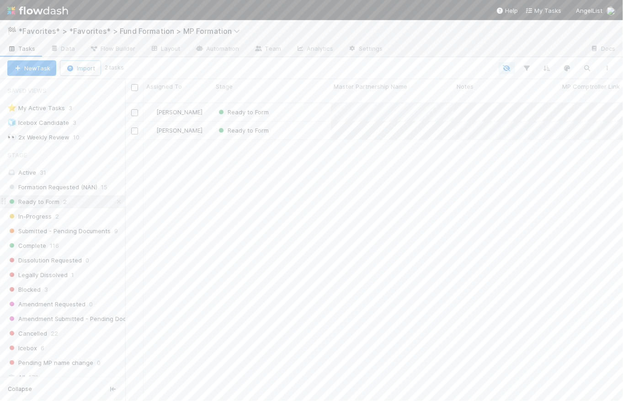
scroll to position [299, 491]
click at [293, 103] on div "Ready to Form" at bounding box center [272, 112] width 118 height 18
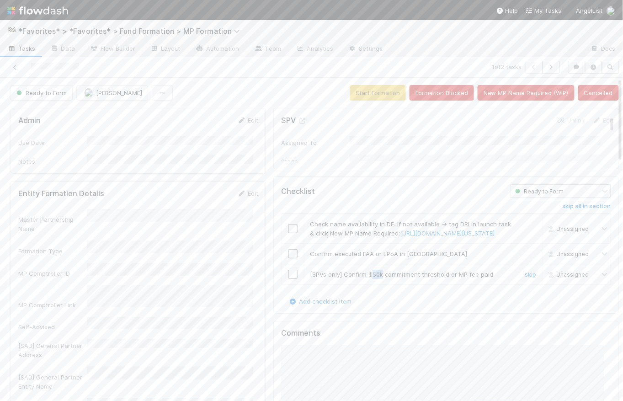
drag, startPoint x: 377, startPoint y: 292, endPoint x: 365, endPoint y: 290, distance: 12.0
click at [365, 278] on span "[SPVs only] Confirm $50k commitment threshold or MP fee paid" at bounding box center [401, 274] width 183 height 7
click at [378, 278] on span "[SPVs only] Confirm $50k commitment threshold or MP fee paid" at bounding box center [401, 274] width 183 height 7
click at [167, 52] on link "Layout" at bounding box center [165, 49] width 45 height 15
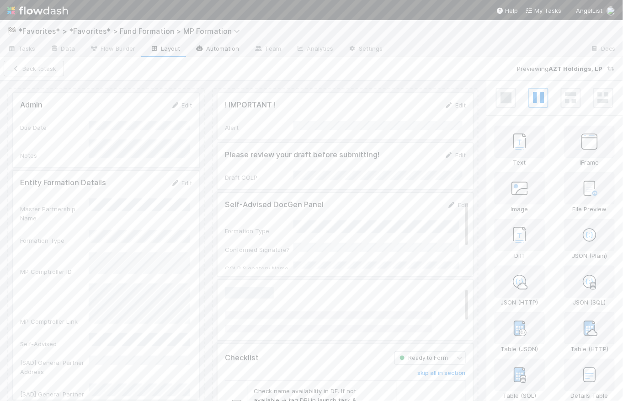
click at [215, 48] on link "Automation" at bounding box center [217, 49] width 59 height 15
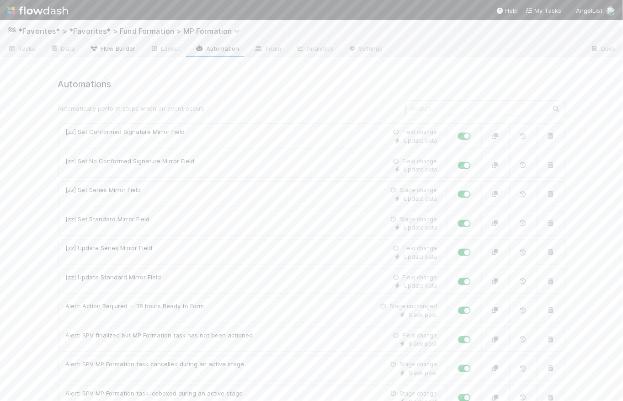
click at [108, 49] on span "Flow Builder" at bounding box center [113, 48] width 46 height 9
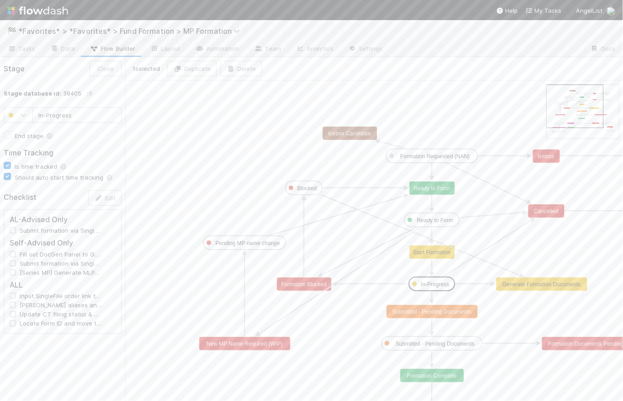
click at [437, 289] on rect at bounding box center [432, 284] width 46 height 14
type input "Ready to Form"
click at [432, 220] on text "Ready to Form" at bounding box center [435, 220] width 36 height 6
click at [106, 200] on button "Edit" at bounding box center [104, 198] width 33 height 16
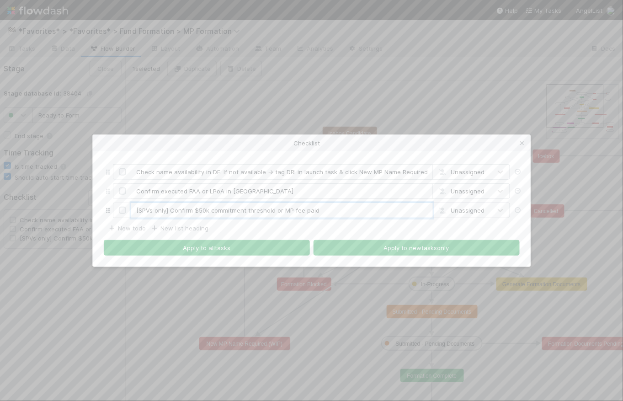
click at [205, 211] on input "[SPVs only] Confirm $50k commitment threshold or MP fee paid" at bounding box center [282, 211] width 302 height 16
type input "[SPVs only] Confirm $100k commitment threshold or MP fee paid"
click at [243, 248] on button "Apply to all tasks" at bounding box center [207, 248] width 206 height 16
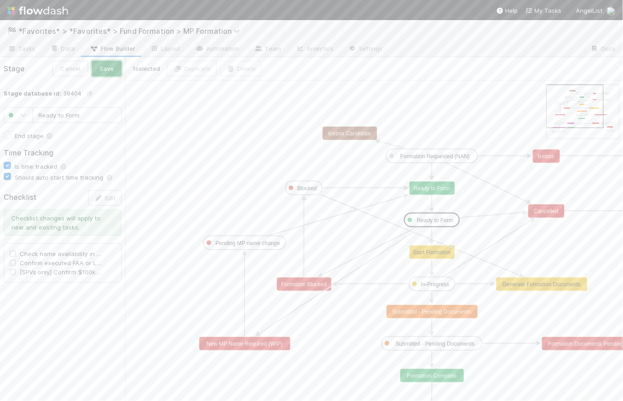
click at [110, 71] on button "Save" at bounding box center [107, 69] width 30 height 16
click at [28, 46] on span "Tasks" at bounding box center [21, 48] width 28 height 9
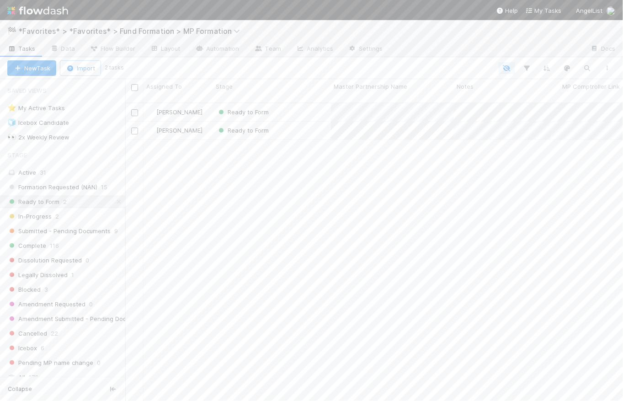
scroll to position [299, 491]
click at [135, 85] on input "checkbox" at bounding box center [134, 87] width 7 height 7
checkbox input "true"
click at [145, 68] on span "Bulk Actions (2)" at bounding box center [136, 67] width 50 height 7
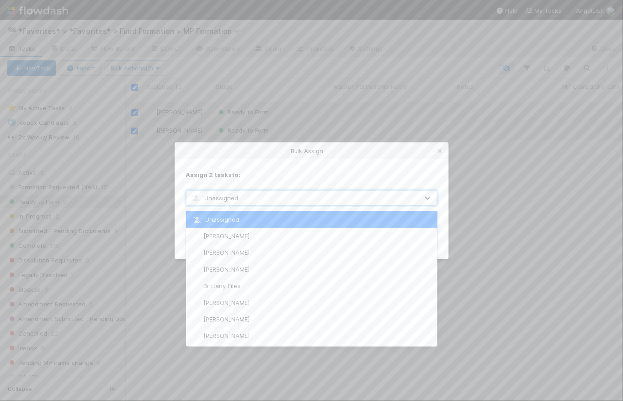
click at [277, 192] on div "Unassigned" at bounding box center [303, 198] width 232 height 15
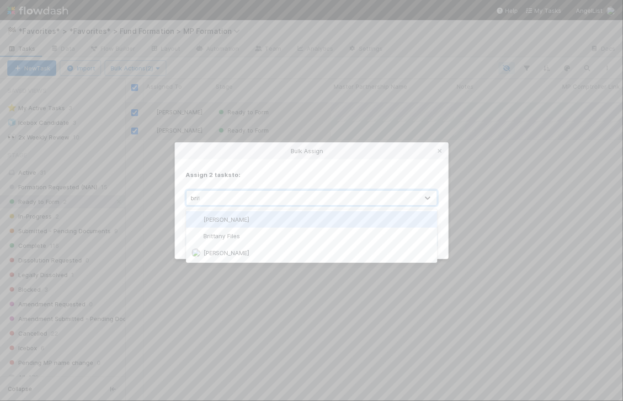
type input "britt"
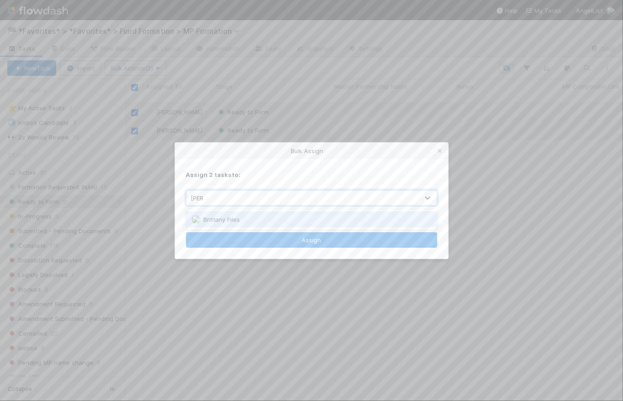
click at [250, 222] on div "Brittany Files" at bounding box center [311, 219] width 251 height 16
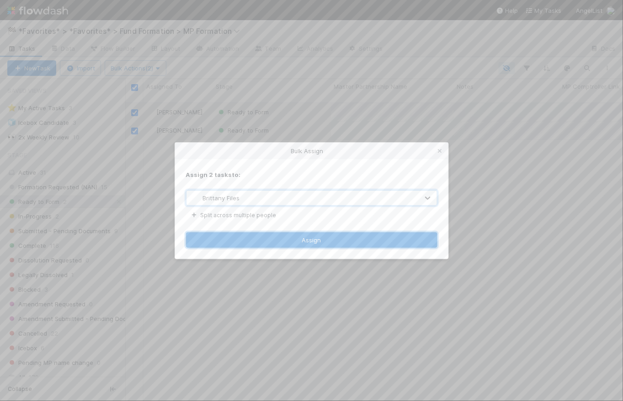
click at [324, 238] on button "Assign" at bounding box center [311, 240] width 251 height 16
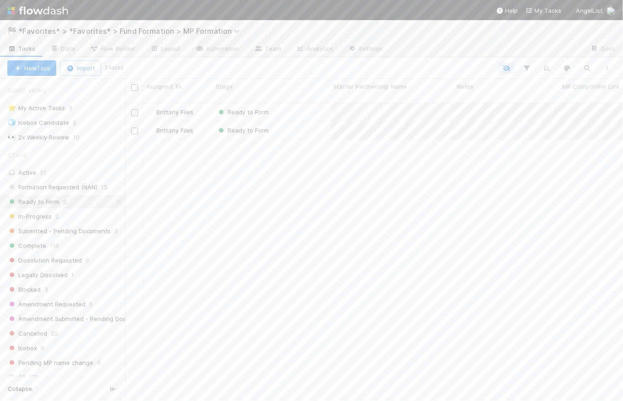
click at [225, 172] on div "Brittany Files Ready to Form 1 0 0 0 0 8/20/25, 2:00:09 AM 8/27/25, 11:09:39 AM…" at bounding box center [374, 255] width 498 height 305
click at [69, 227] on span "Submitted - Pending Documents" at bounding box center [58, 230] width 103 height 11
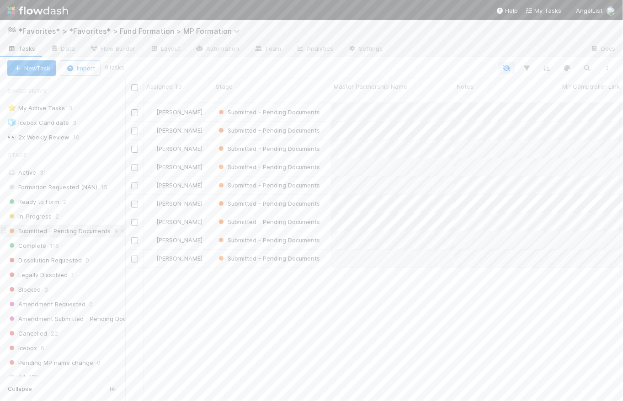
scroll to position [299, 491]
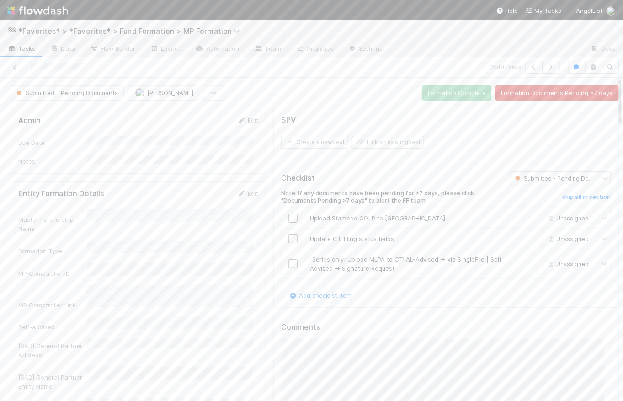
click at [26, 48] on span "Tasks" at bounding box center [21, 48] width 28 height 9
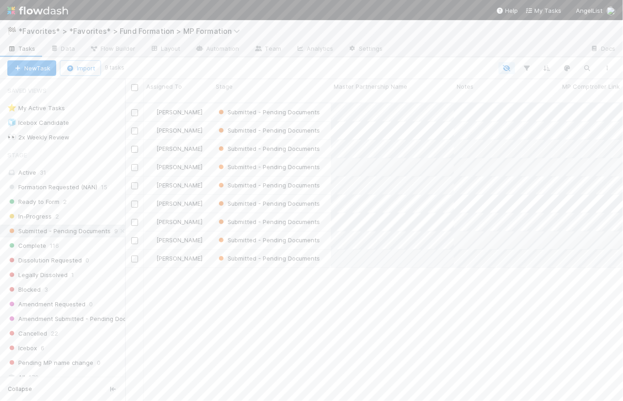
scroll to position [299, 491]
click at [48, 200] on span "Ready to Form" at bounding box center [33, 201] width 52 height 11
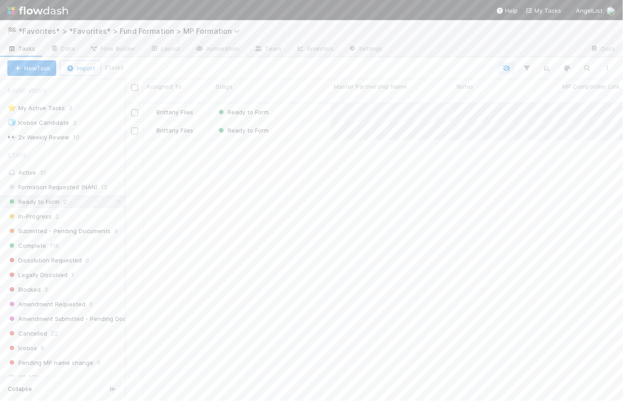
scroll to position [299, 491]
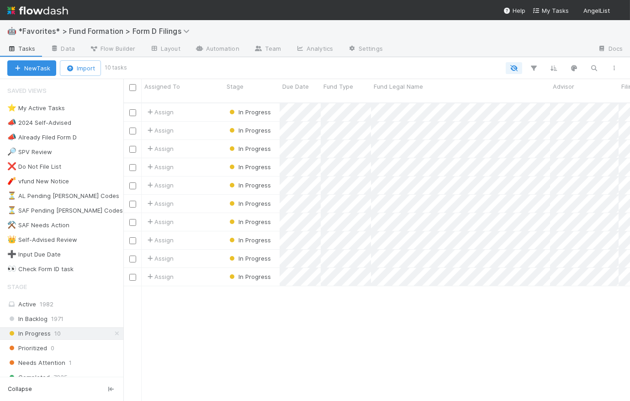
scroll to position [299, 501]
click at [112, 331] on icon at bounding box center [116, 334] width 9 height 6
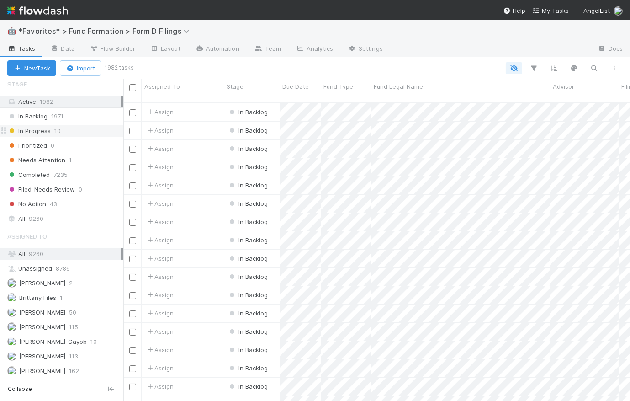
scroll to position [299, 501]
click at [66, 221] on div "All 9260" at bounding box center [64, 218] width 114 height 11
click at [601, 67] on button "button" at bounding box center [595, 68] width 16 height 12
click at [536, 53] on input at bounding box center [546, 52] width 91 height 11
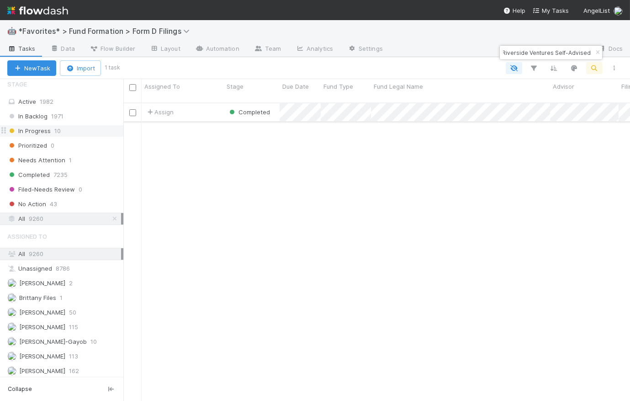
type input "KRA10 SPV, a series of Riverside Ventures Self-Advised"
click at [198, 103] on div "Assign" at bounding box center [183, 112] width 82 height 18
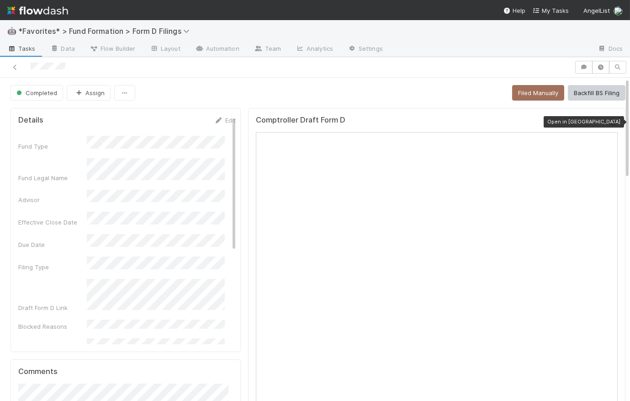
click at [609, 119] on icon at bounding box center [613, 122] width 9 height 6
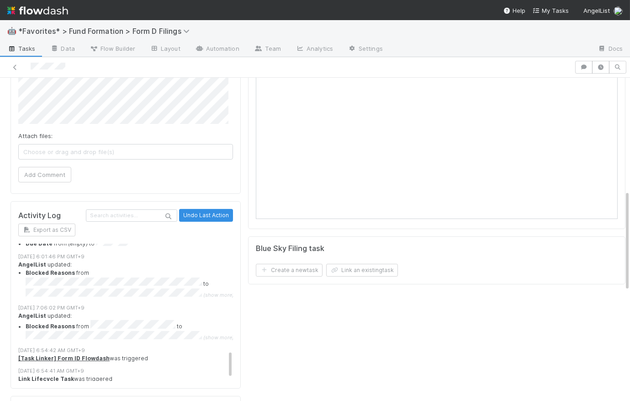
scroll to position [194, 0]
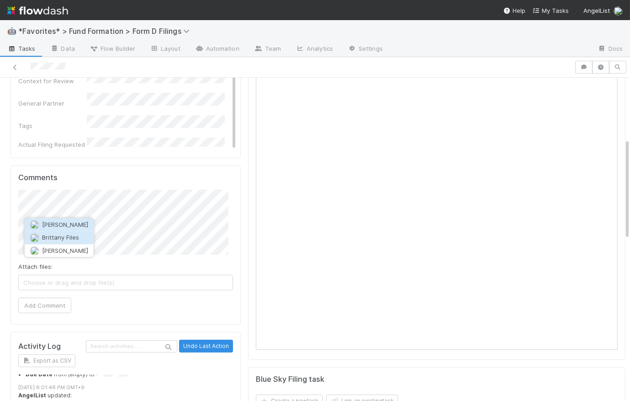
click at [61, 236] on span "Brittany Files" at bounding box center [60, 237] width 37 height 7
click at [60, 299] on button "Add Comment" at bounding box center [44, 306] width 53 height 16
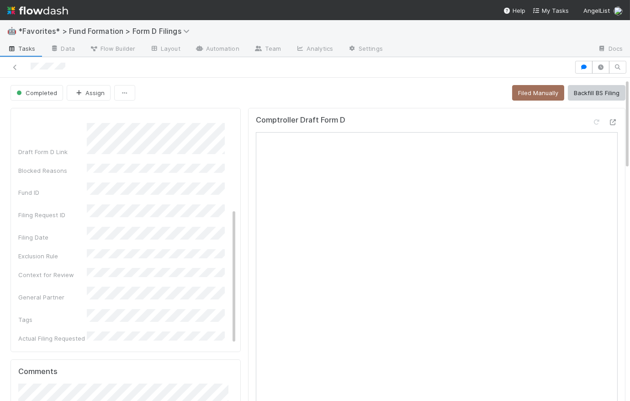
scroll to position [0, 0]
click at [237, 88] on div "Completed Assign Filed Manually Backfill BS Filing" at bounding box center [318, 93] width 615 height 16
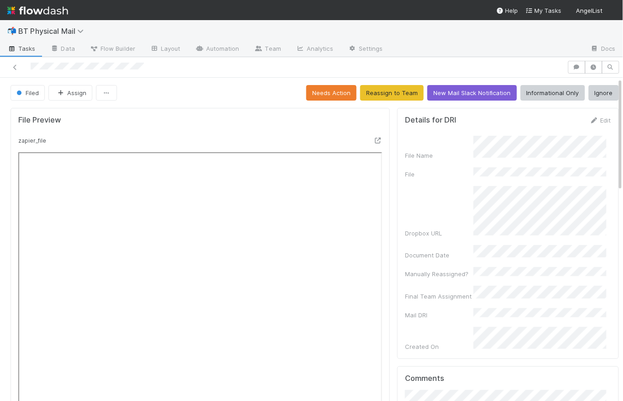
click at [407, 209] on div "Dropbox URL" at bounding box center [508, 212] width 206 height 52
click at [306, 96] on button "Needs Action" at bounding box center [331, 93] width 50 height 16
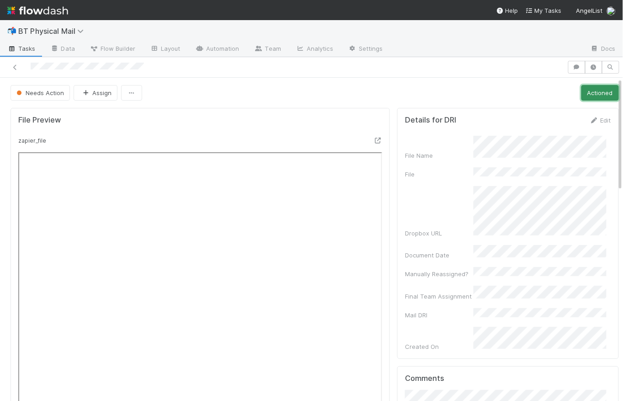
click at [594, 96] on button "Actioned" at bounding box center [599, 93] width 37 height 16
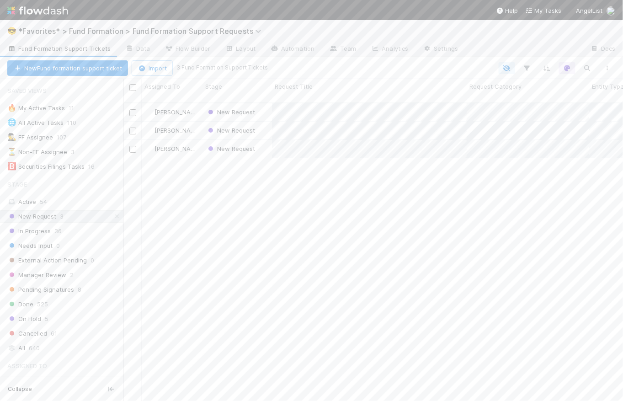
scroll to position [299, 494]
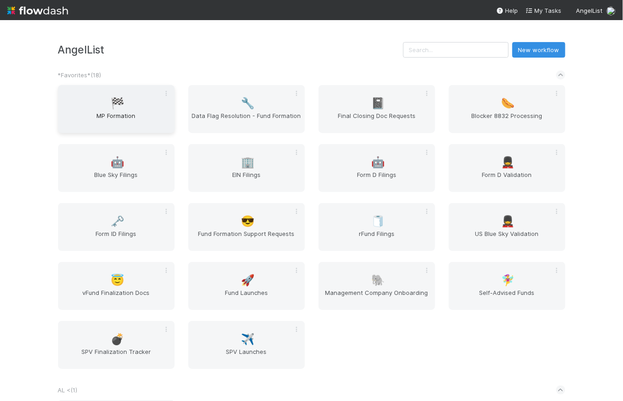
click at [112, 111] on span "MP Formation" at bounding box center [116, 120] width 109 height 18
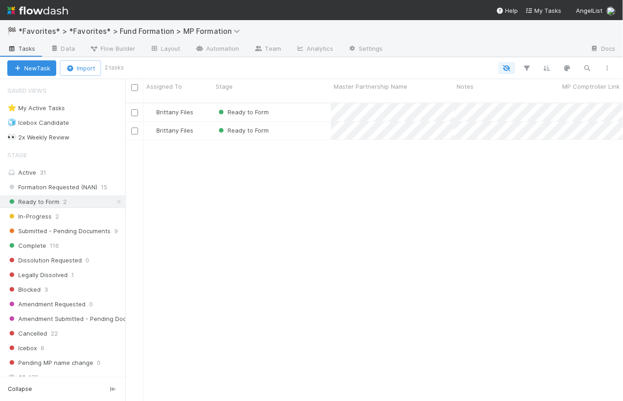
scroll to position [299, 491]
click at [84, 215] on div "In-Progress 2" at bounding box center [66, 216] width 118 height 11
click at [76, 201] on div "Ready to Form 2" at bounding box center [66, 201] width 118 height 11
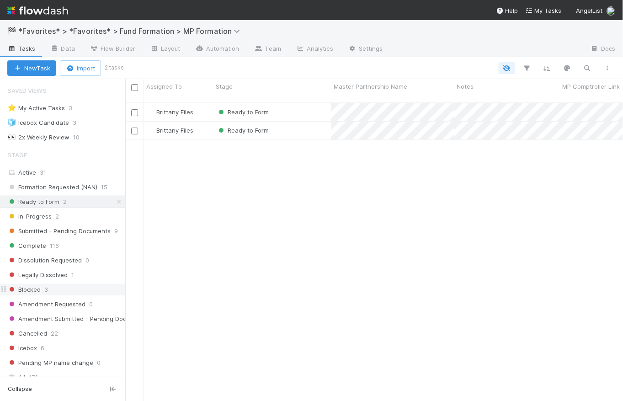
click at [89, 290] on div "Blocked 3" at bounding box center [66, 289] width 118 height 11
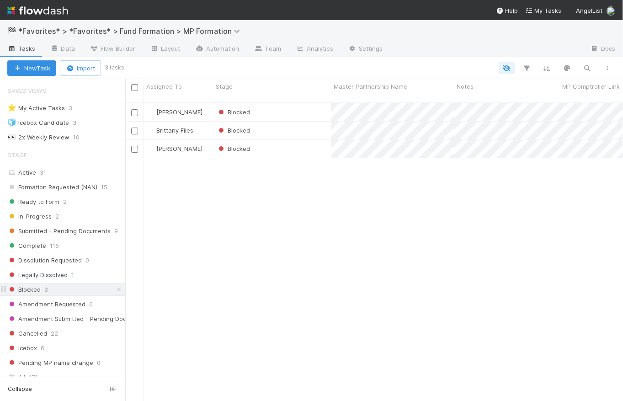
scroll to position [299, 491]
click at [116, 288] on icon at bounding box center [118, 290] width 9 height 6
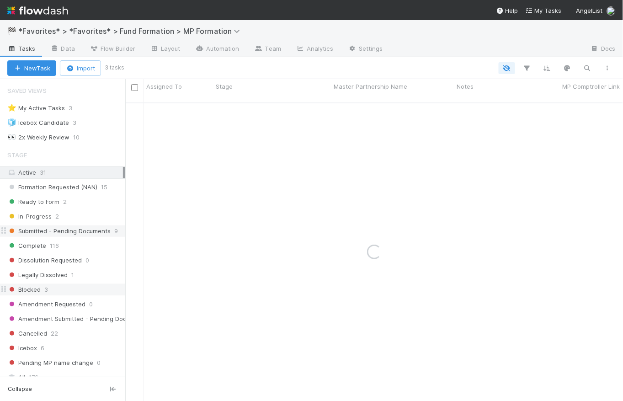
click at [76, 227] on span "Submitted - Pending Documents" at bounding box center [58, 230] width 103 height 11
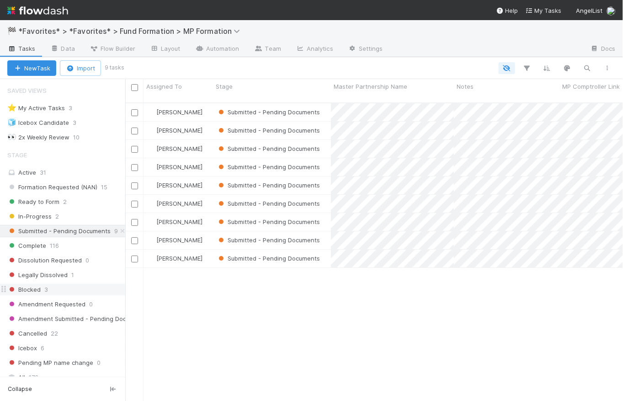
scroll to position [299, 491]
click at [228, 49] on link "Automation" at bounding box center [217, 49] width 59 height 15
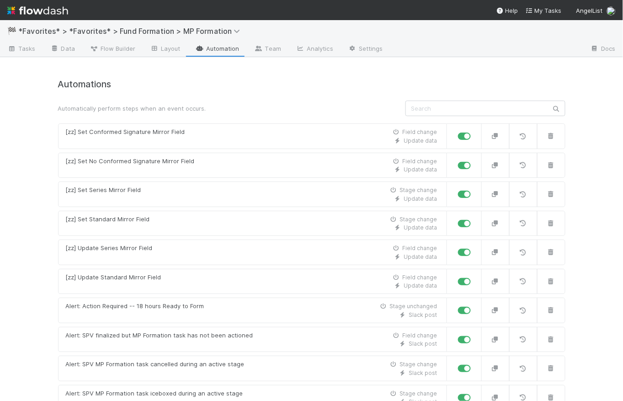
click at [34, 49] on span "Tasks" at bounding box center [21, 48] width 28 height 9
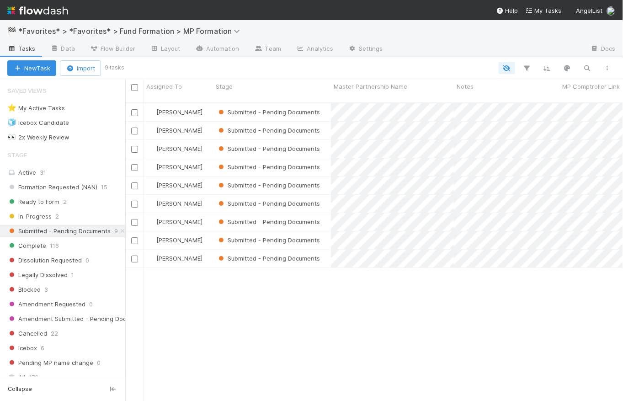
scroll to position [299, 491]
click at [224, 49] on link "Automation" at bounding box center [217, 49] width 59 height 15
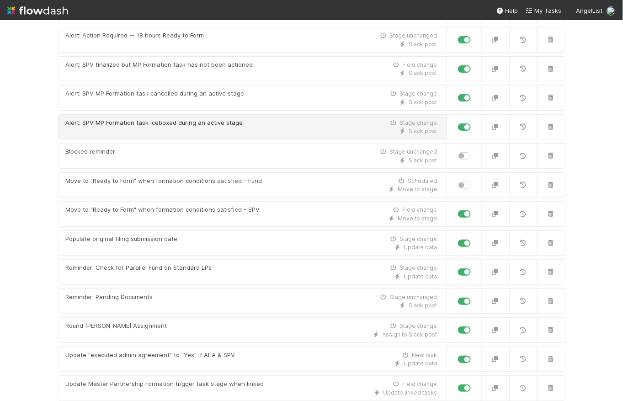
scroll to position [347, 0]
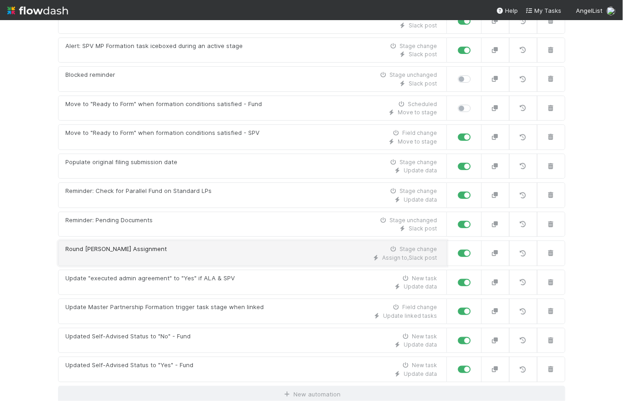
click at [316, 241] on link "Round [PERSON_NAME] Assignment Stage change Assign to , Slack post" at bounding box center [252, 253] width 389 height 26
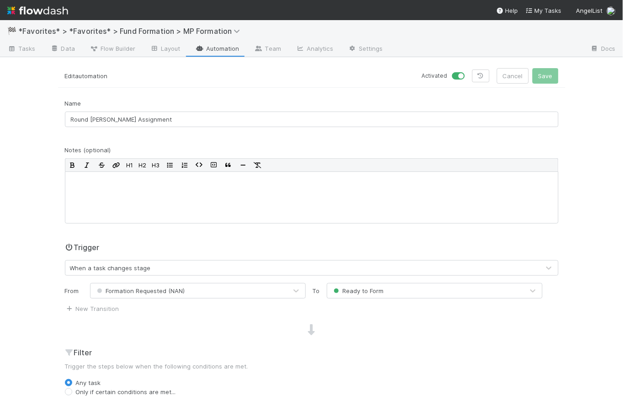
scroll to position [236, 0]
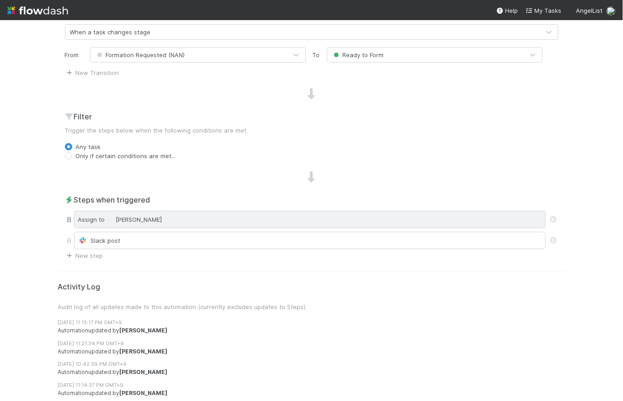
click at [309, 216] on div "Assign to [PERSON_NAME]" at bounding box center [310, 219] width 472 height 17
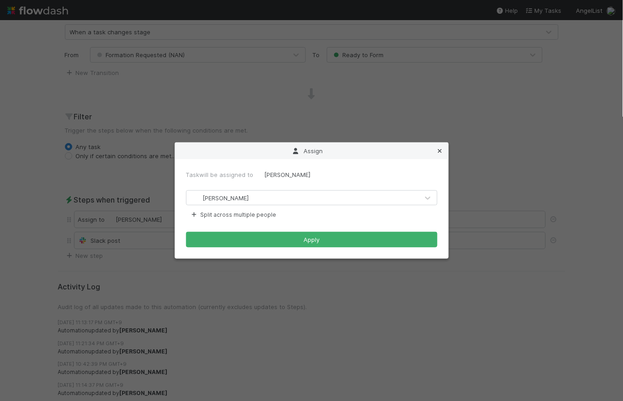
click at [439, 151] on icon at bounding box center [440, 151] width 9 height 6
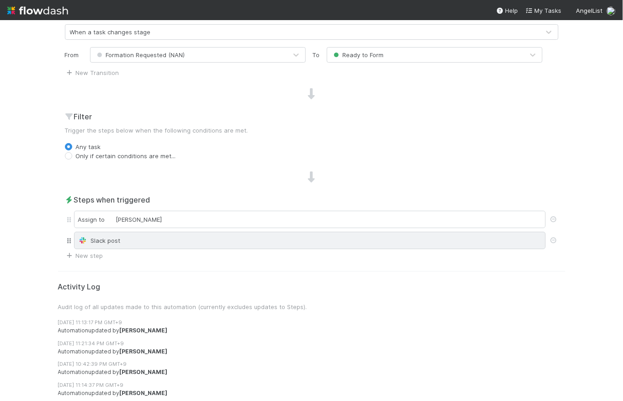
click at [213, 237] on div "Slack post" at bounding box center [310, 240] width 464 height 9
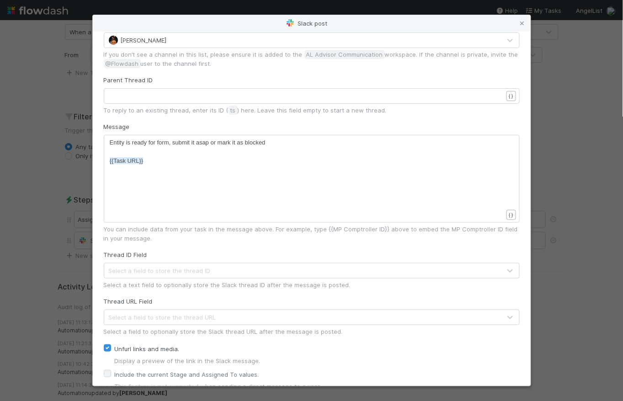
scroll to position [0, 0]
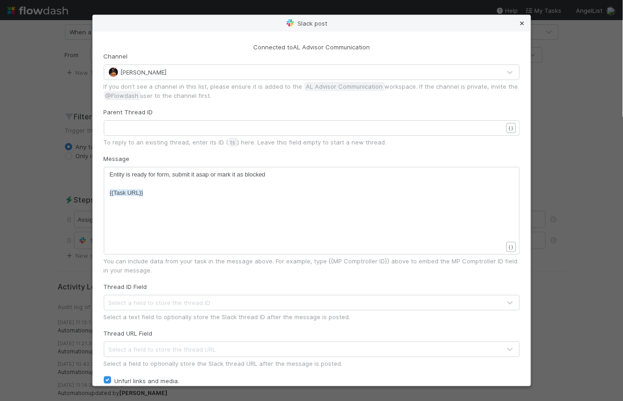
click at [522, 23] on icon at bounding box center [522, 24] width 9 height 6
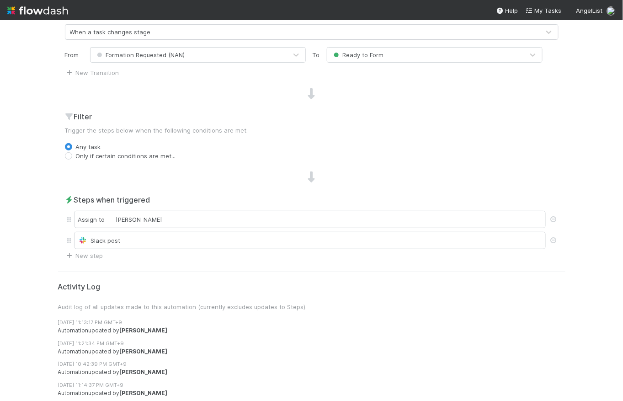
click at [249, 157] on div "Only if certain conditions are met..." at bounding box center [312, 155] width 494 height 9
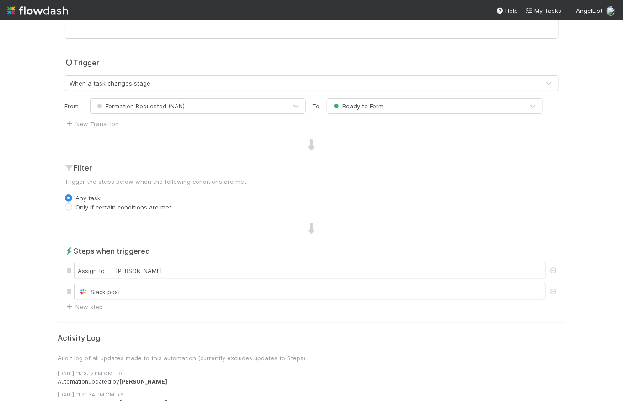
scroll to position [298, 0]
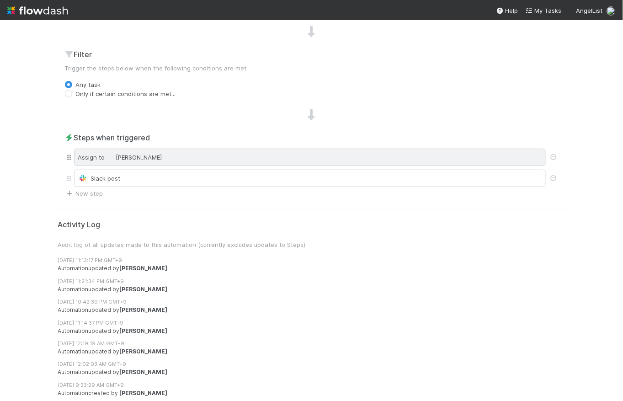
click at [166, 159] on div "Assign to [PERSON_NAME]" at bounding box center [310, 157] width 472 height 17
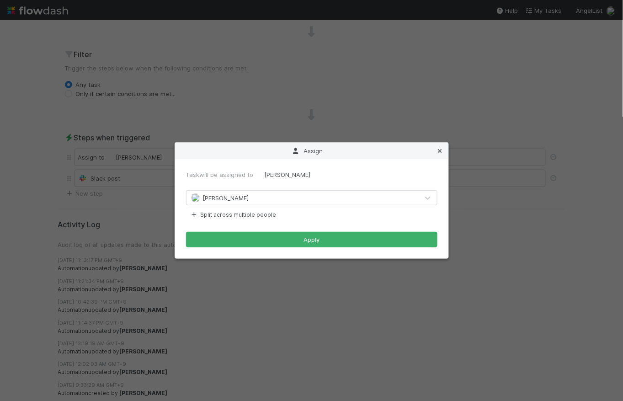
click at [441, 148] on icon at bounding box center [440, 151] width 9 height 6
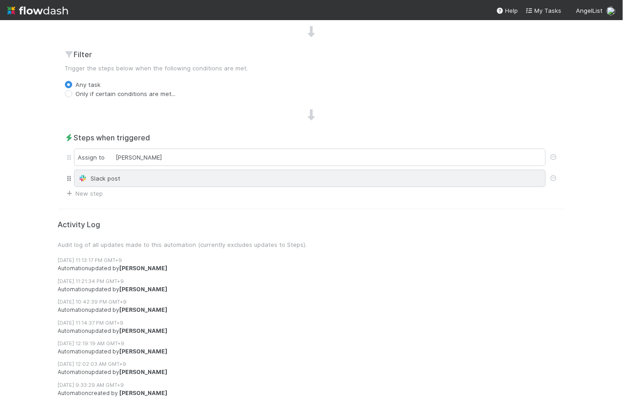
click at [196, 181] on div "Slack post" at bounding box center [310, 178] width 464 height 9
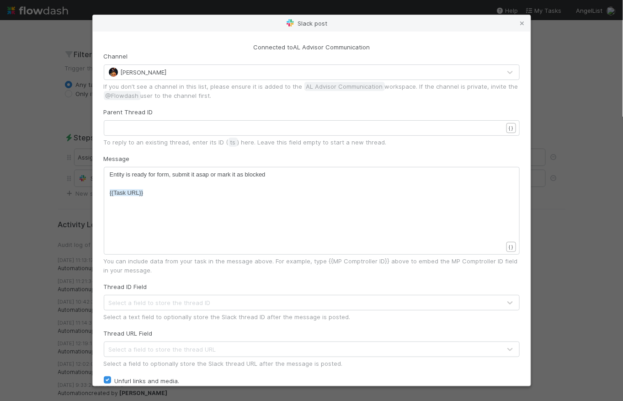
click at [159, 74] on div "[PERSON_NAME]" at bounding box center [302, 72] width 397 height 15
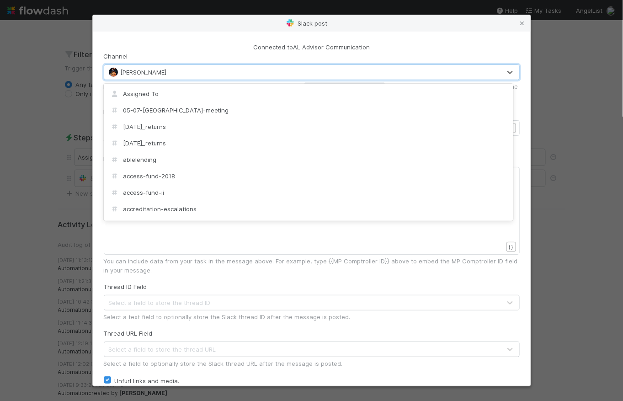
scroll to position [12423, 0]
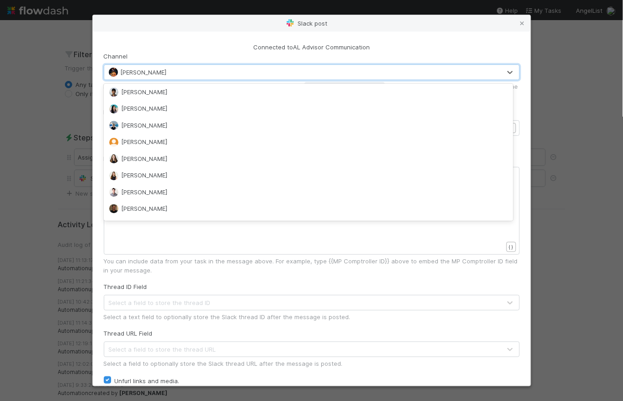
click at [163, 71] on div "[PERSON_NAME]" at bounding box center [302, 72] width 397 height 15
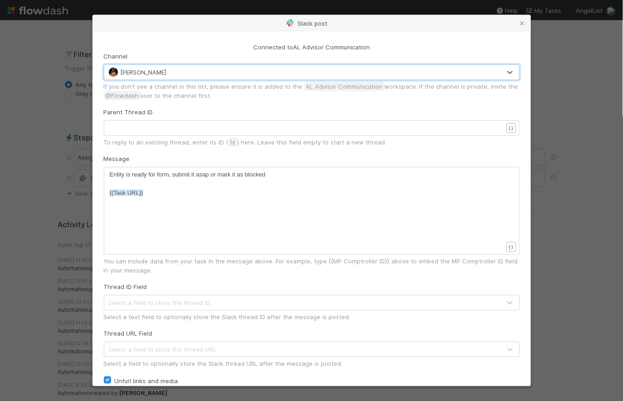
click at [163, 71] on div "[PERSON_NAME]" at bounding box center [302, 72] width 397 height 15
click at [521, 23] on icon at bounding box center [522, 24] width 9 height 6
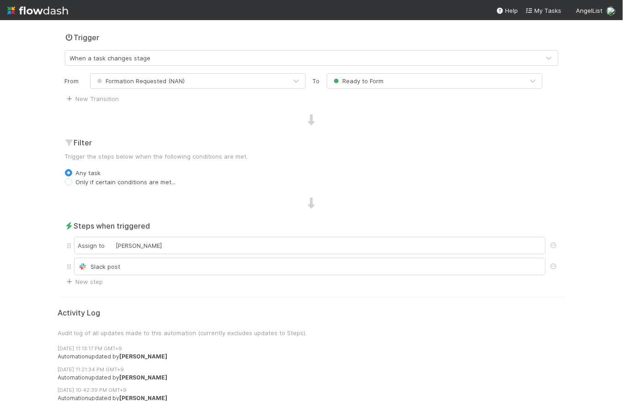
scroll to position [0, 0]
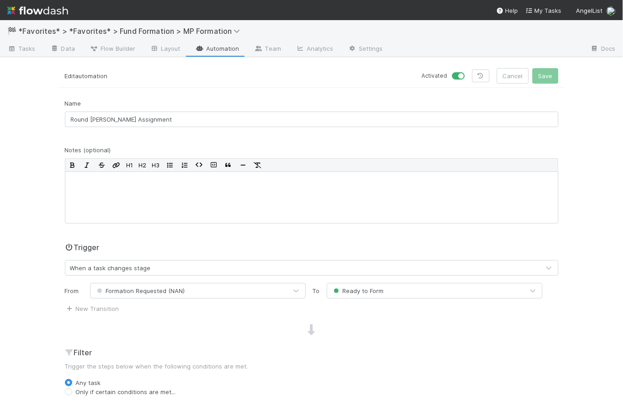
click at [327, 86] on div "Edit automation Activated Cancel Save" at bounding box center [311, 78] width 507 height 20
click at [225, 48] on link "Automation" at bounding box center [217, 49] width 59 height 15
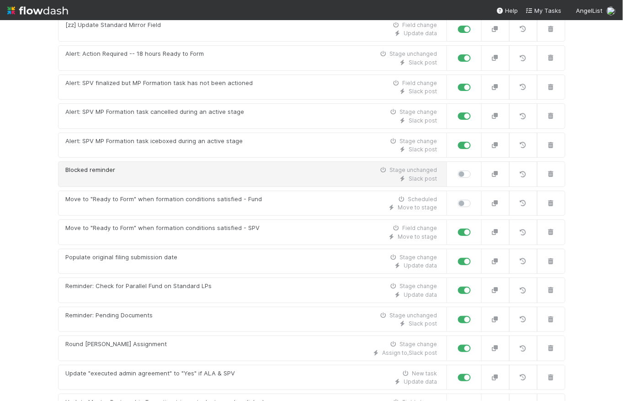
scroll to position [347, 0]
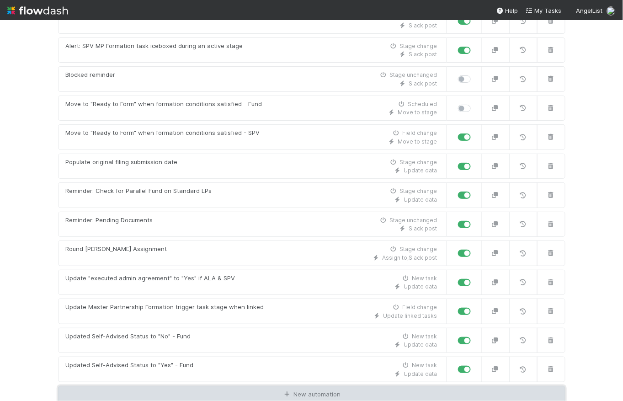
click at [326, 389] on link "New automation" at bounding box center [311, 394] width 507 height 17
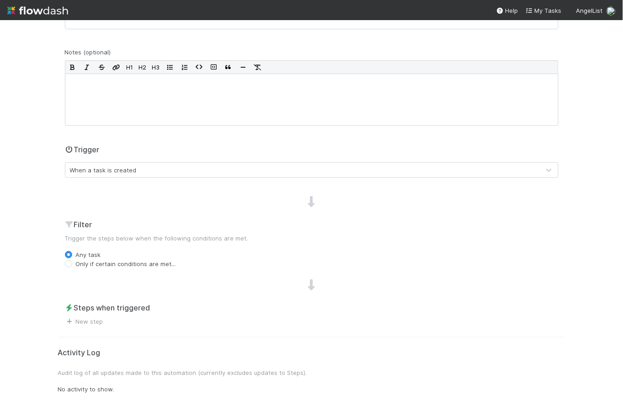
scroll to position [97, 0]
click at [152, 173] on div "When a task is created" at bounding box center [302, 170] width 475 height 15
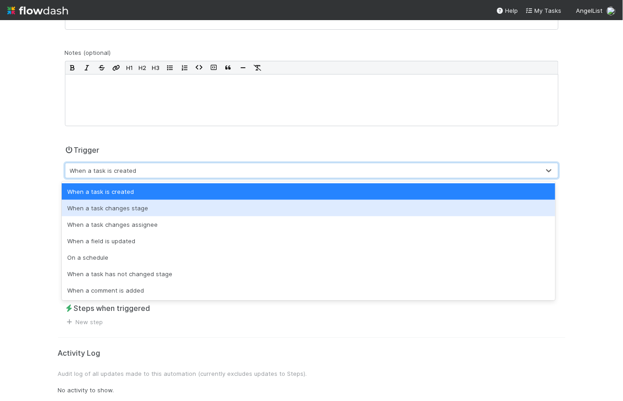
click at [154, 210] on div "When a task changes stage" at bounding box center [309, 208] width 494 height 16
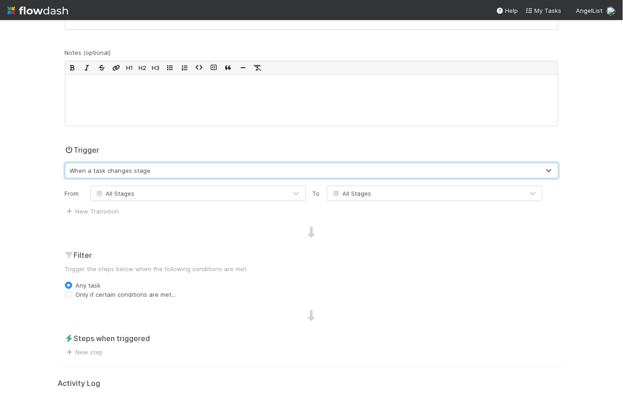
click at [390, 195] on div "All Stages" at bounding box center [425, 193] width 197 height 15
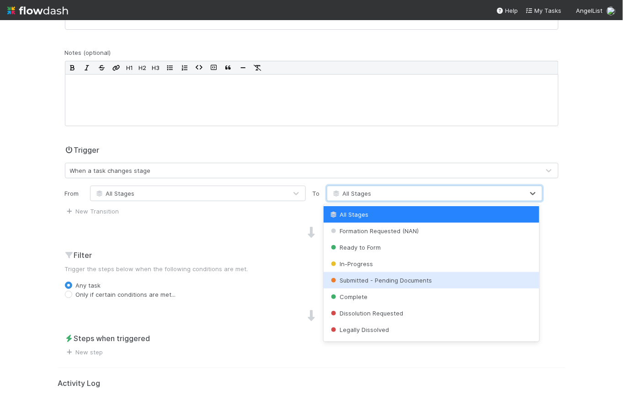
click at [399, 276] on div "Submitted - Pending Documents" at bounding box center [432, 280] width 216 height 16
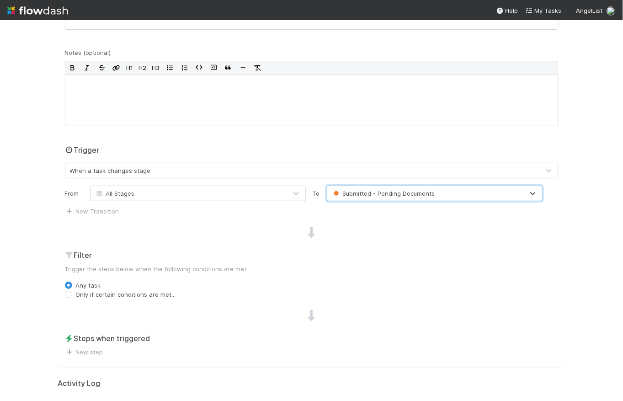
click at [172, 232] on div at bounding box center [311, 233] width 507 height 12
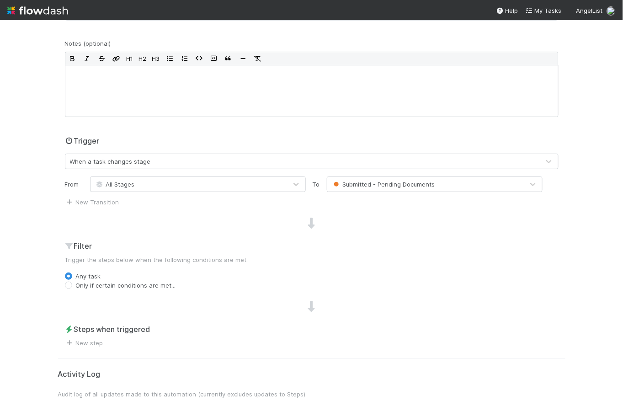
scroll to position [109, 0]
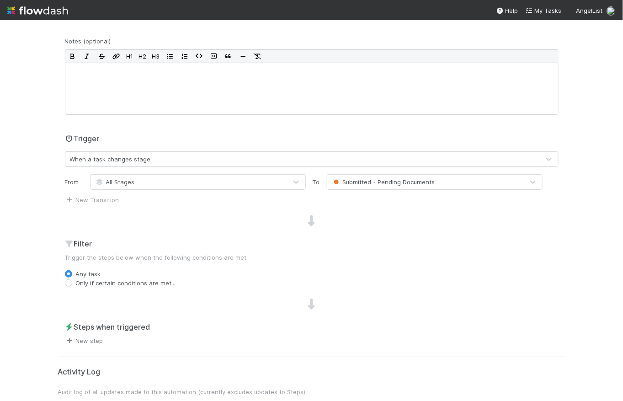
click at [91, 341] on link "New step" at bounding box center [84, 340] width 38 height 7
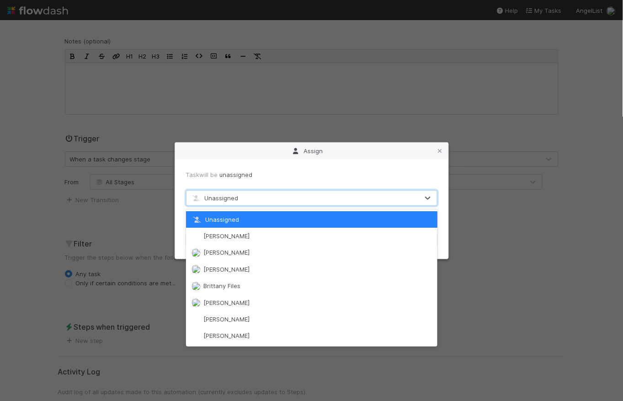
click at [264, 198] on div "Unassigned" at bounding box center [303, 198] width 232 height 15
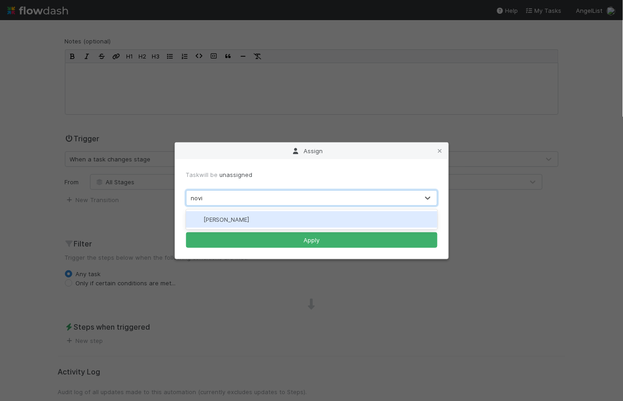
type input "novia"
click at [257, 217] on div "[PERSON_NAME]" at bounding box center [311, 219] width 251 height 16
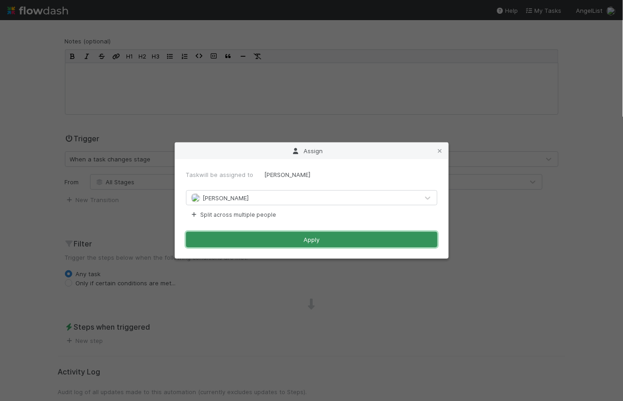
click at [309, 242] on button "Apply" at bounding box center [311, 240] width 251 height 16
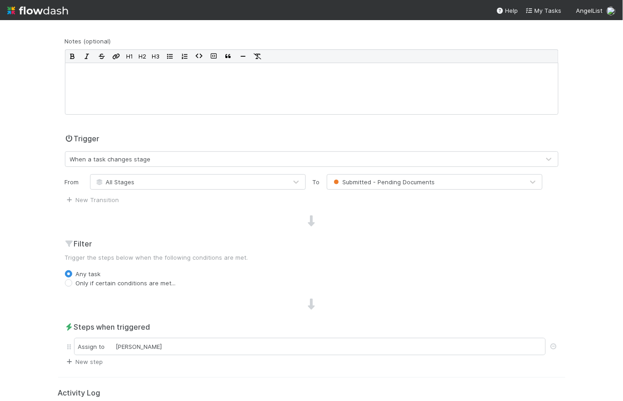
scroll to position [0, 0]
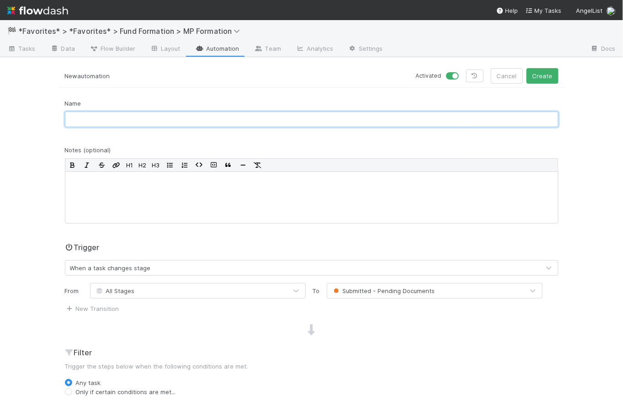
click at [141, 120] on input "text" at bounding box center [312, 120] width 494 height 16
click at [69, 117] on input "Submitted--Pending Documents] Assign to [GEOGRAPHIC_DATA]" at bounding box center [312, 120] width 494 height 16
click at [251, 121] on input "[Submitted--Pending Documents] Assign to [GEOGRAPHIC_DATA]" at bounding box center [312, 120] width 494 height 16
type input "[Submitted--Pending Documents] Assign to [GEOGRAPHIC_DATA]"
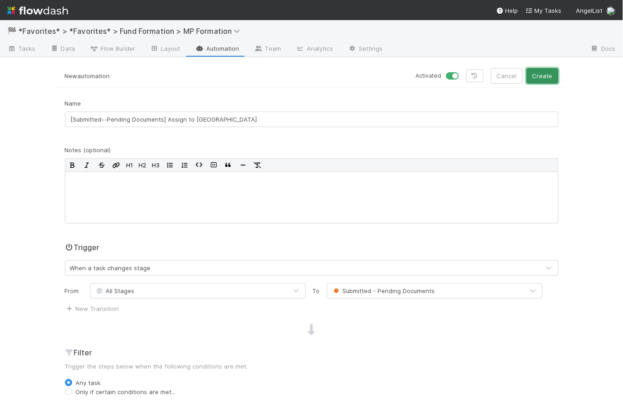
click at [546, 80] on button "Create" at bounding box center [543, 76] width 32 height 16
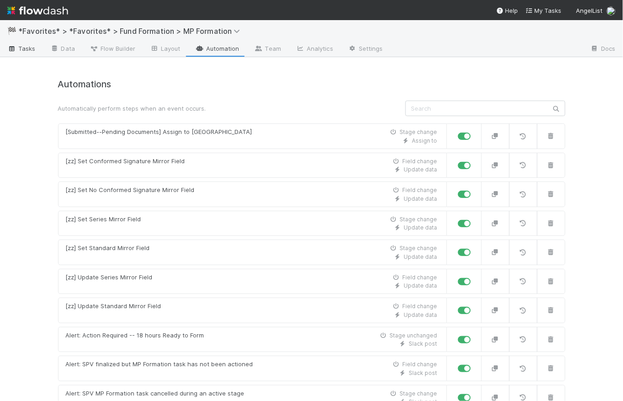
click at [22, 52] on span "Tasks" at bounding box center [21, 48] width 28 height 9
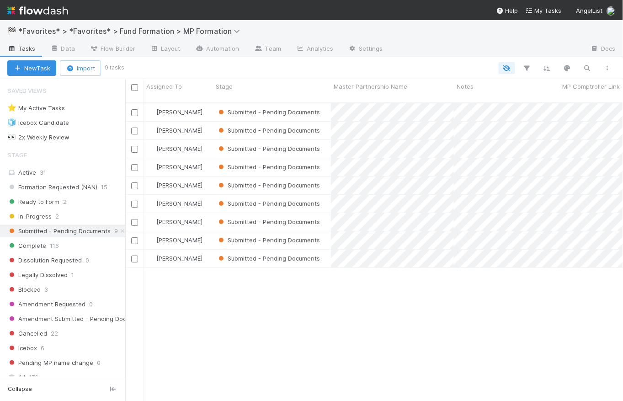
scroll to position [299, 491]
click at [39, 212] on span "In-Progress" at bounding box center [29, 216] width 44 height 11
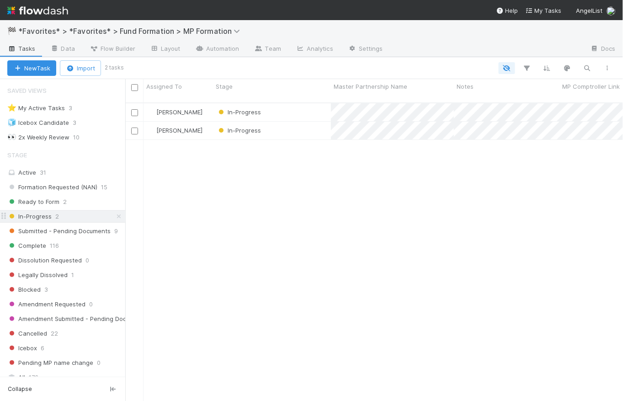
scroll to position [299, 491]
click at [254, 168] on div "[PERSON_NAME] In-Progress 0 0 0 0 0 [DATE] 5:01:13 AM [DATE] 6:58:59 PM [PERSON…" at bounding box center [374, 255] width 498 height 305
click at [71, 235] on span "Submitted - Pending Documents" at bounding box center [58, 230] width 103 height 11
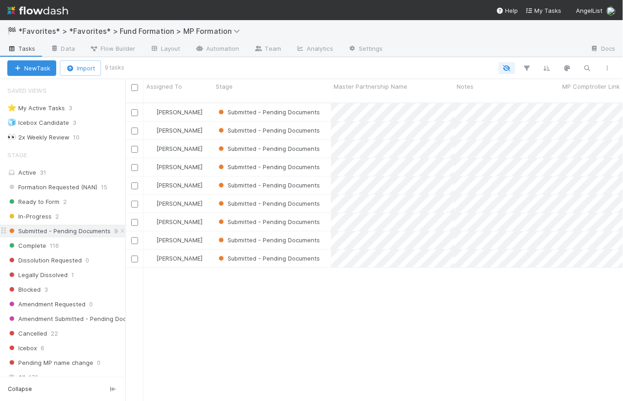
scroll to position [299, 491]
click at [186, 269] on div "[PERSON_NAME] Submitted - Pending Documents 1 0 1 0 0 [DATE] 6:18:59 AM [DATE] …" at bounding box center [374, 255] width 498 height 305
click at [48, 18] on link at bounding box center [37, 10] width 61 height 21
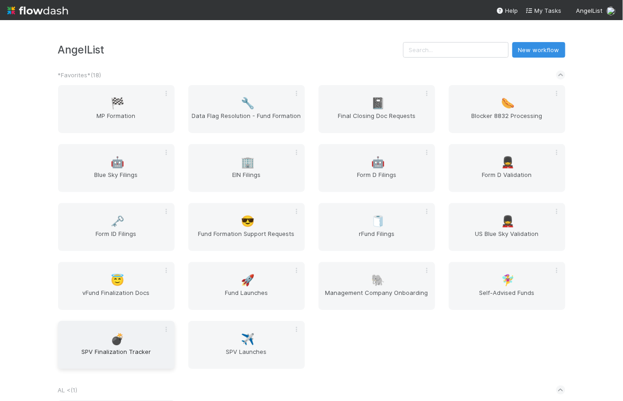
click at [116, 349] on span "SPV Finalization Tracker" at bounding box center [116, 356] width 109 height 18
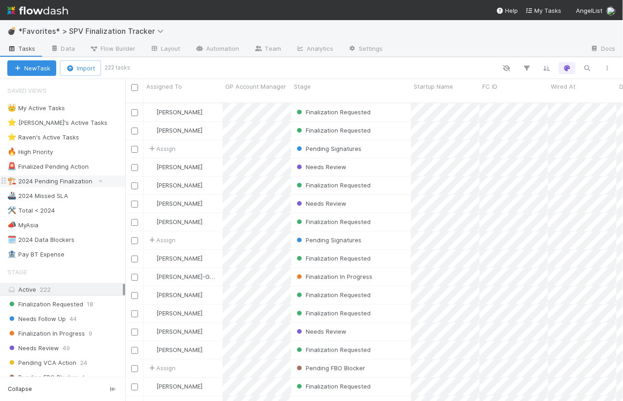
scroll to position [299, 491]
click at [72, 335] on span "Finalization In Progress" at bounding box center [46, 333] width 78 height 11
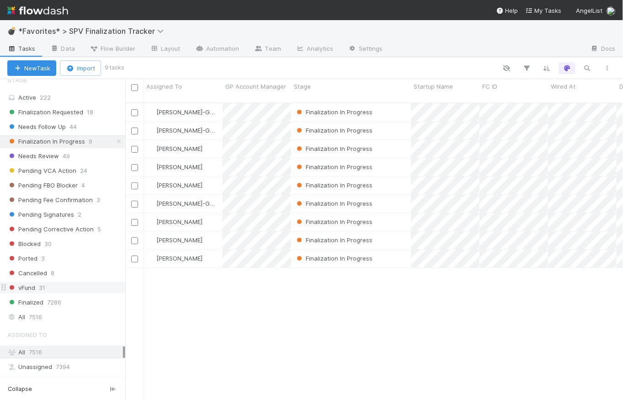
scroll to position [304, 0]
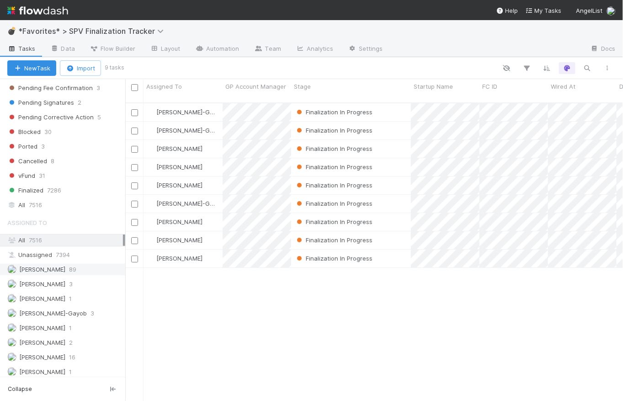
click at [59, 269] on span "[PERSON_NAME]" at bounding box center [42, 269] width 46 height 7
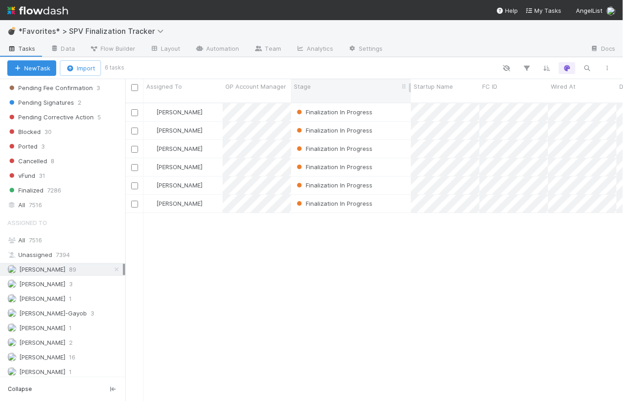
scroll to position [299, 491]
click at [398, 106] on div "Finalization In Progress" at bounding box center [351, 112] width 120 height 18
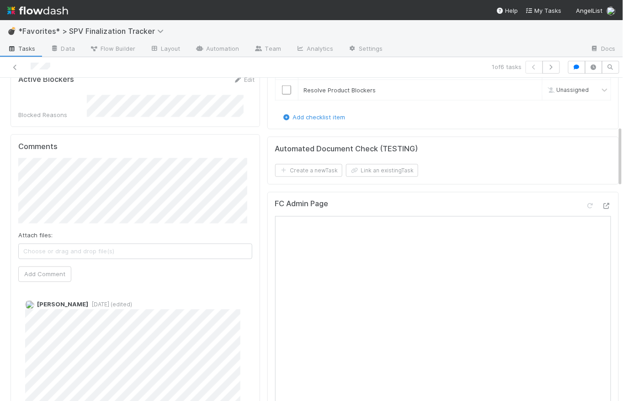
scroll to position [475, 0]
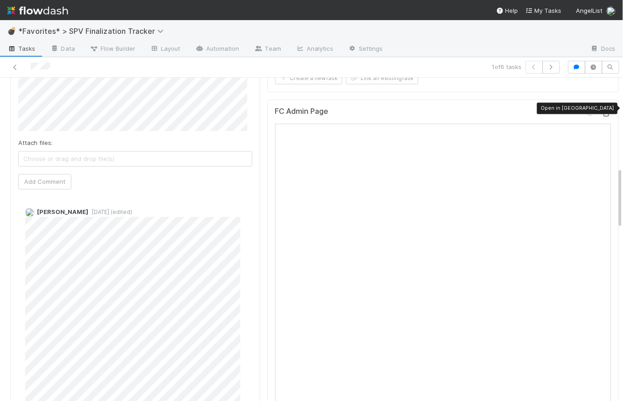
click at [602, 111] on icon at bounding box center [606, 114] width 9 height 6
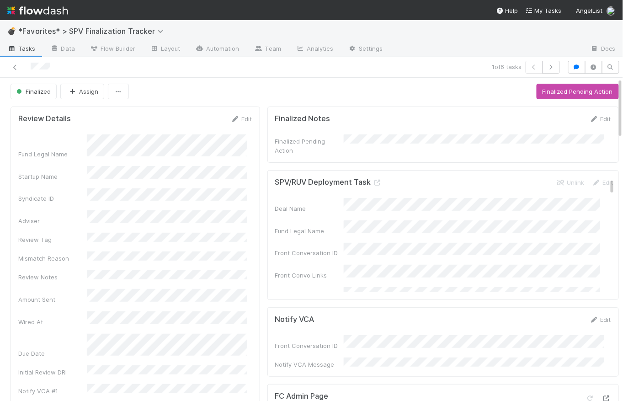
scroll to position [0, 0]
click at [549, 66] on icon "button" at bounding box center [551, 66] width 9 height 5
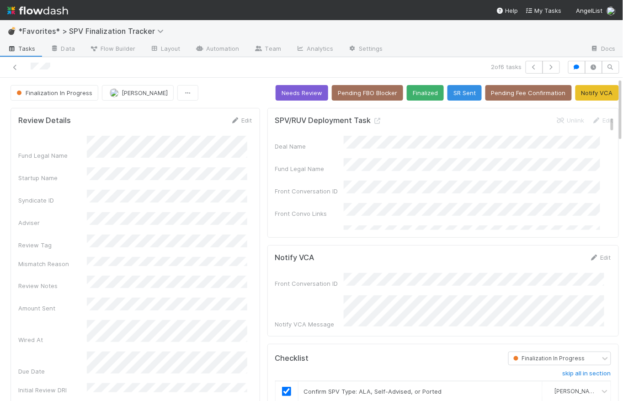
click at [232, 87] on div "Finalization In Progress Catherine Lambright Needs Review Pending FBO Blocker F…" at bounding box center [315, 93] width 608 height 16
click at [424, 97] on button "Finalized" at bounding box center [425, 93] width 37 height 16
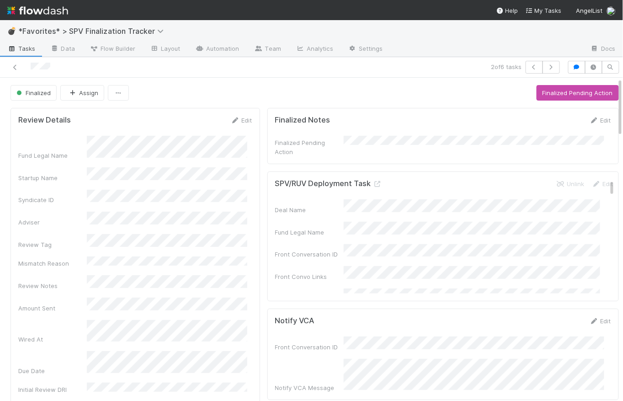
click at [31, 9] on img at bounding box center [37, 11] width 61 height 16
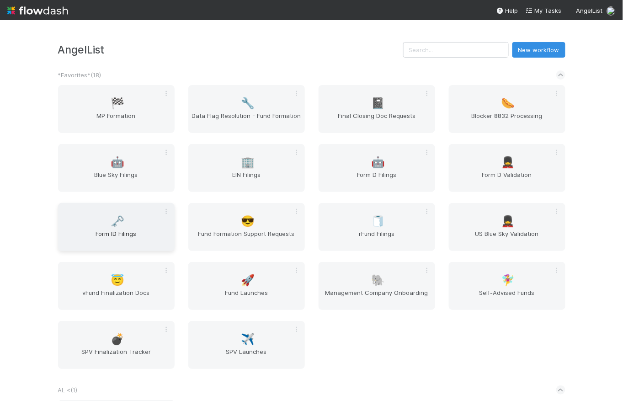
click at [105, 235] on span "Form ID Filings" at bounding box center [116, 238] width 109 height 18
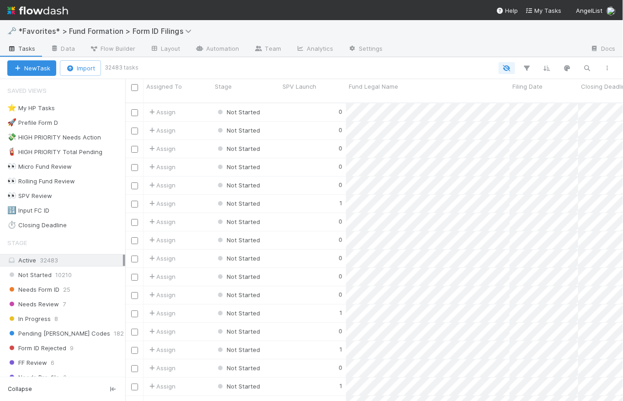
scroll to position [299, 491]
click at [48, 8] on img at bounding box center [37, 11] width 61 height 16
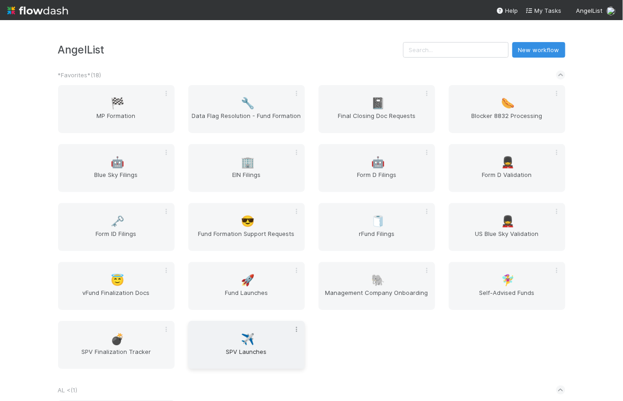
click at [293, 330] on icon at bounding box center [296, 329] width 9 height 6
click at [276, 297] on div "Unfavorite" at bounding box center [261, 300] width 72 height 14
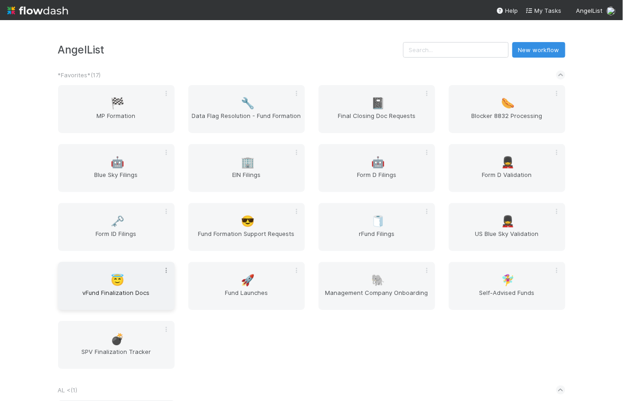
click at [165, 271] on icon at bounding box center [166, 270] width 9 height 6
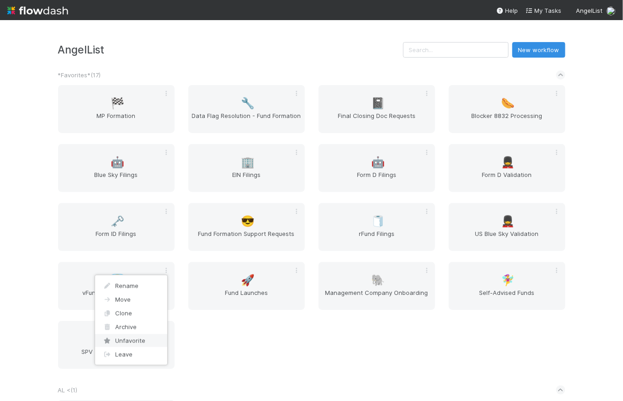
click at [146, 341] on div "Unfavorite" at bounding box center [131, 341] width 72 height 14
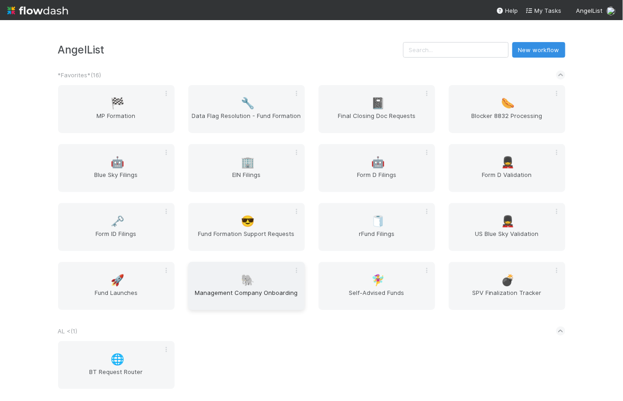
click at [262, 277] on div "🐘 Management Company Onboarding" at bounding box center [246, 286] width 117 height 48
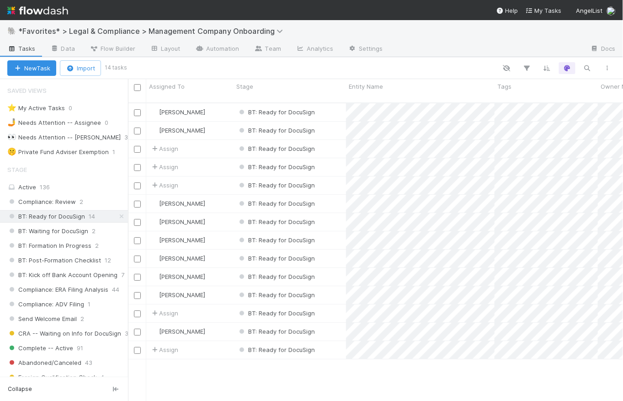
scroll to position [299, 489]
drag, startPoint x: 125, startPoint y: 178, endPoint x: 128, endPoint y: 168, distance: 10.4
click at [128, 168] on div at bounding box center [128, 240] width 0 height 322
click at [332, 104] on div "BT: Ready for DocuSign" at bounding box center [290, 112] width 112 height 18
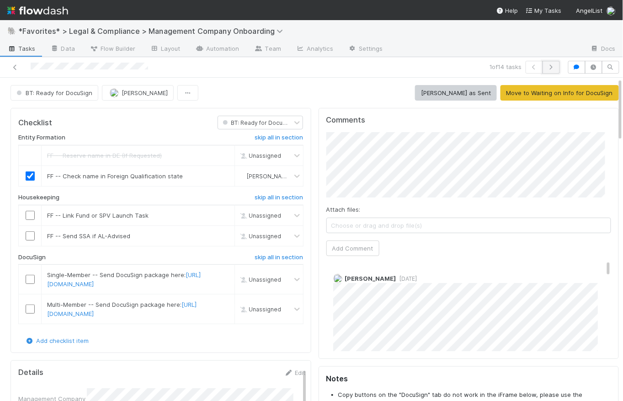
click at [550, 65] on button "button" at bounding box center [551, 67] width 17 height 13
click at [546, 63] on button "button" at bounding box center [551, 67] width 17 height 13
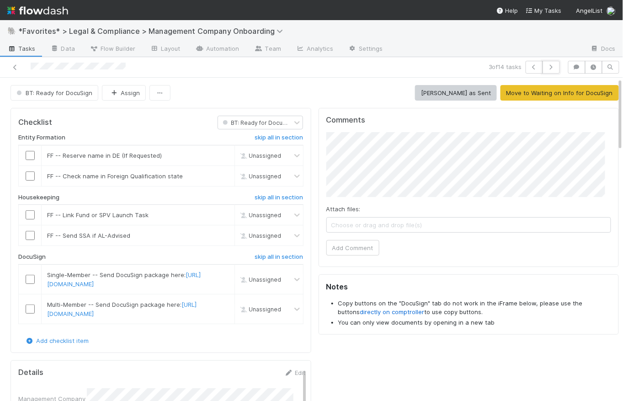
click at [546, 63] on button "button" at bounding box center [551, 67] width 17 height 13
click at [25, 54] on link "Tasks" at bounding box center [21, 49] width 43 height 15
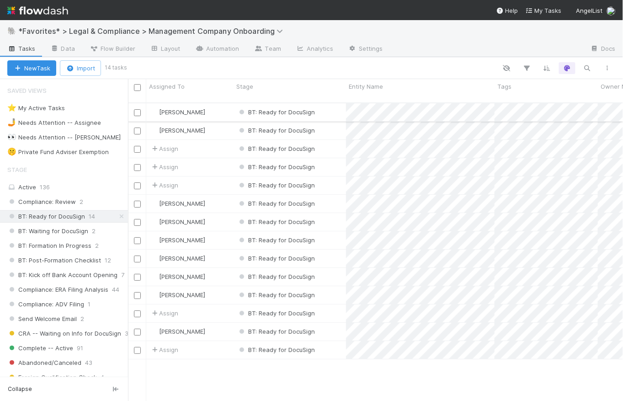
scroll to position [299, 489]
click at [52, 13] on img at bounding box center [37, 11] width 61 height 16
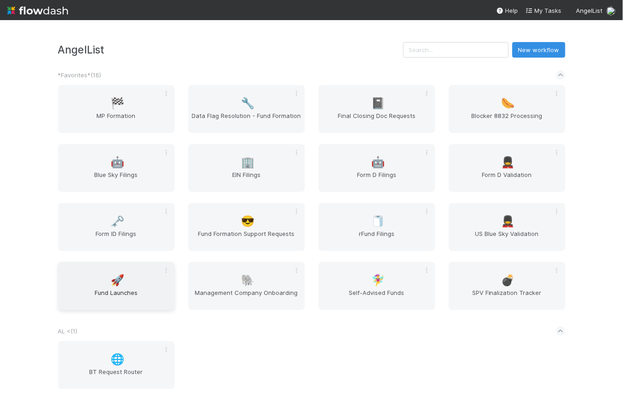
click at [121, 281] on div "🚀 Fund Launches" at bounding box center [116, 286] width 117 height 48
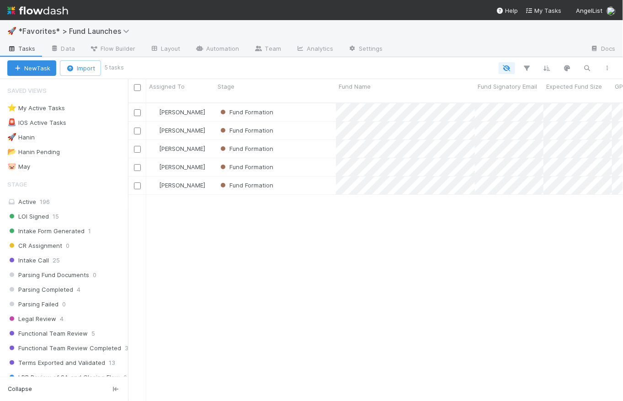
scroll to position [299, 489]
click at [209, 50] on link "Automation" at bounding box center [217, 49] width 59 height 15
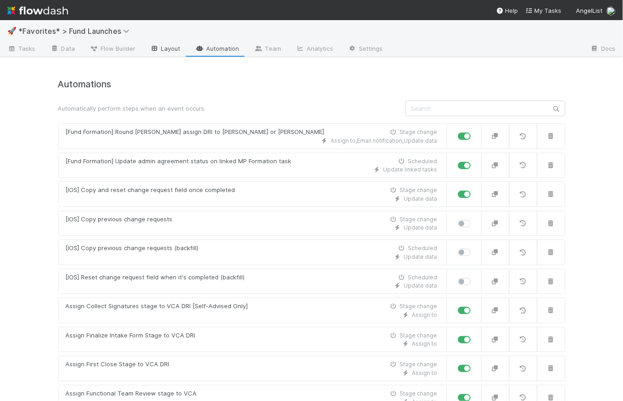
click at [165, 49] on link "Layout" at bounding box center [165, 49] width 45 height 15
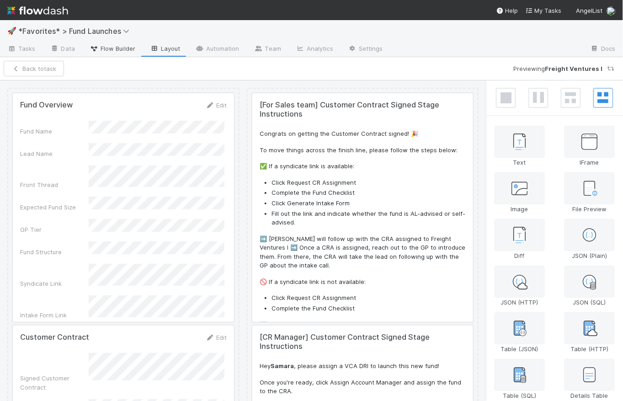
click at [128, 52] on span "Flow Builder" at bounding box center [113, 48] width 46 height 9
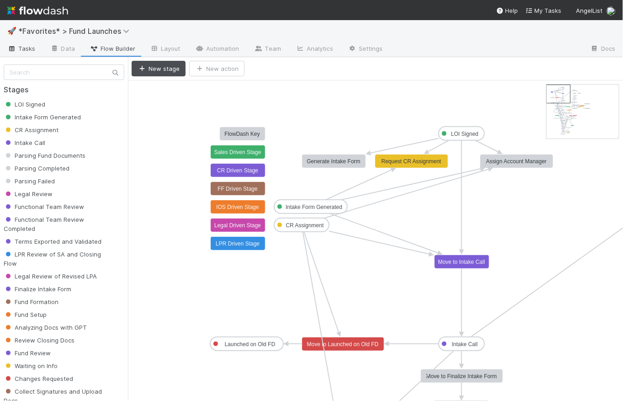
click at [34, 47] on span "Tasks" at bounding box center [21, 48] width 28 height 9
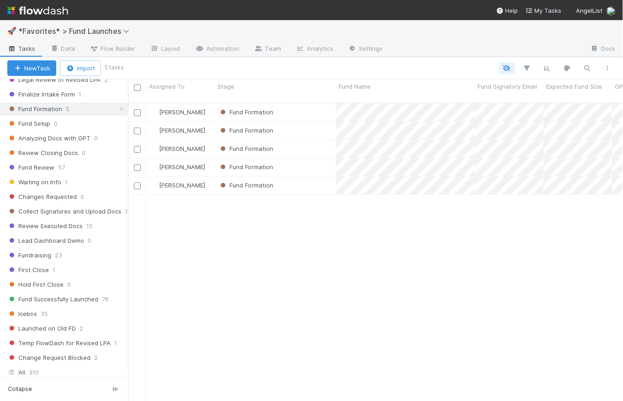
scroll to position [31, 0]
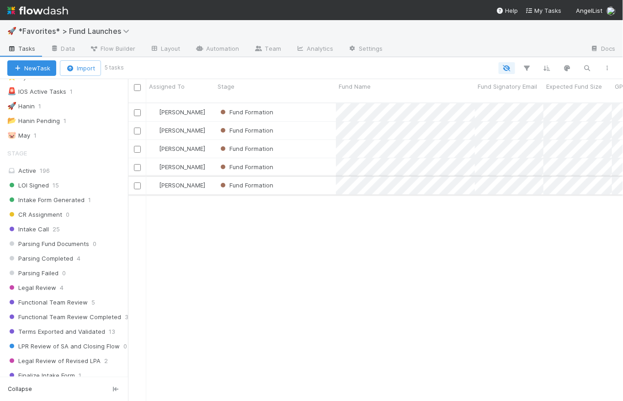
click at [306, 176] on div "Fund Formation" at bounding box center [275, 185] width 121 height 18
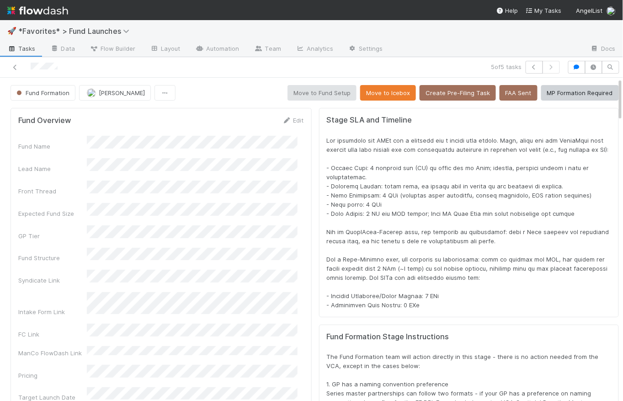
click at [50, 12] on img at bounding box center [37, 11] width 61 height 16
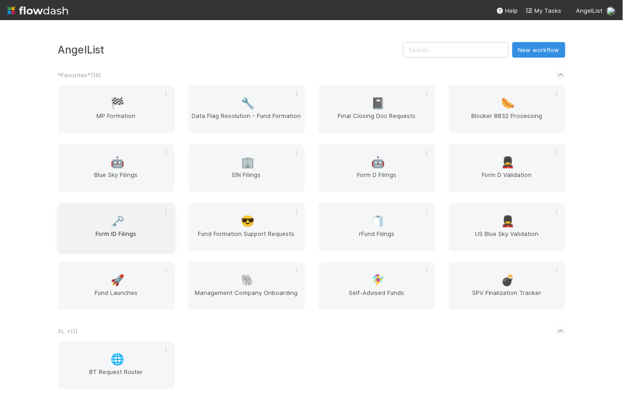
click at [145, 233] on span "Form ID Filings" at bounding box center [116, 238] width 109 height 18
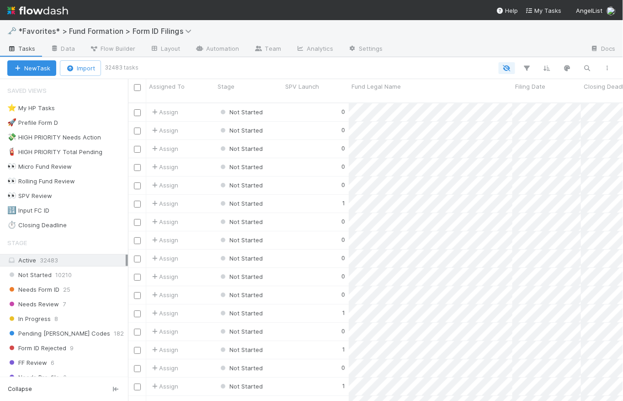
scroll to position [299, 489]
click at [64, 294] on div "Needs Form ID 25" at bounding box center [64, 289] width 128 height 12
click at [39, 287] on span "Needs Form ID" at bounding box center [33, 289] width 52 height 11
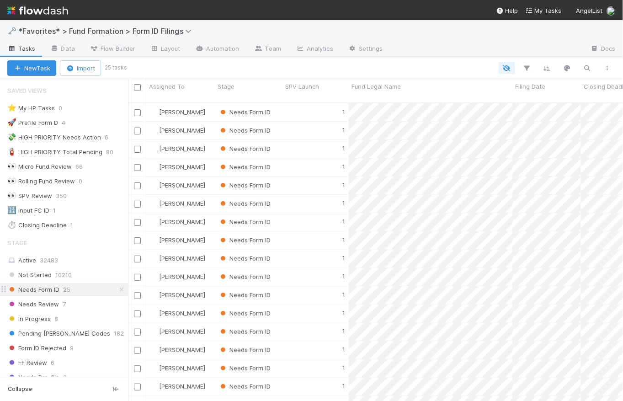
scroll to position [299, 489]
click at [298, 124] on div "1" at bounding box center [316, 131] width 66 height 18
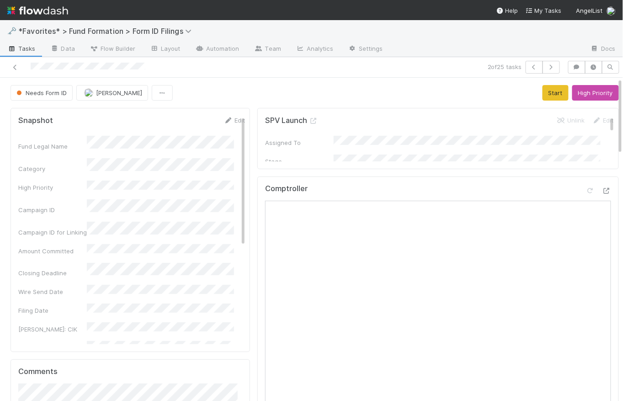
click at [21, 48] on span "Tasks" at bounding box center [21, 48] width 28 height 9
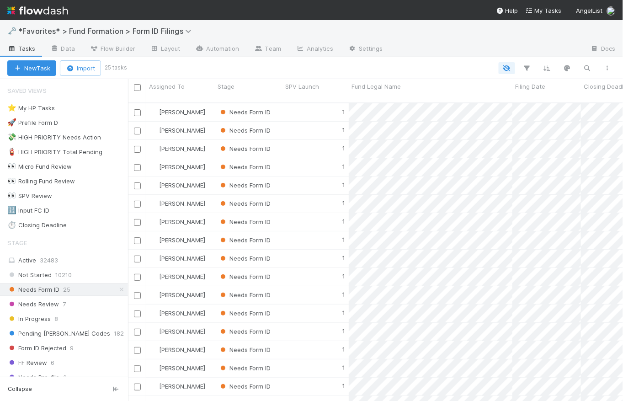
scroll to position [299, 489]
click at [138, 128] on input "checkbox" at bounding box center [137, 131] width 7 height 7
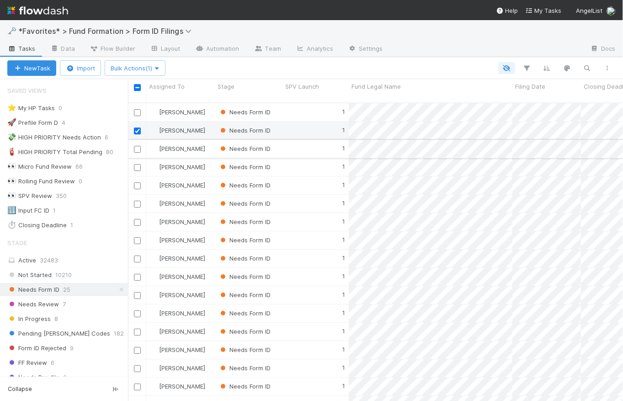
click at [136, 146] on input "checkbox" at bounding box center [137, 149] width 7 height 7
click at [139, 164] on input "checkbox" at bounding box center [137, 167] width 7 height 7
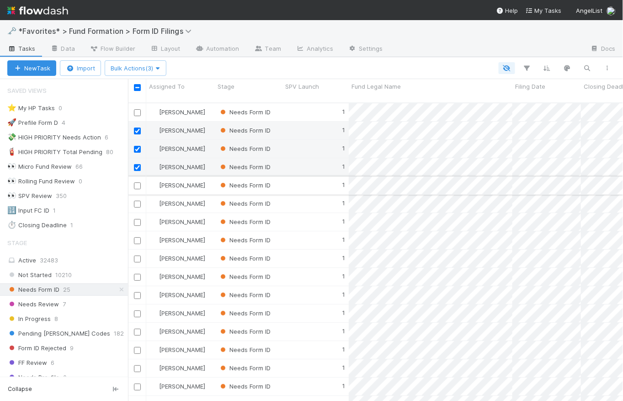
click at [137, 182] on input "checkbox" at bounding box center [137, 185] width 7 height 7
click at [134, 201] on input "checkbox" at bounding box center [137, 204] width 7 height 7
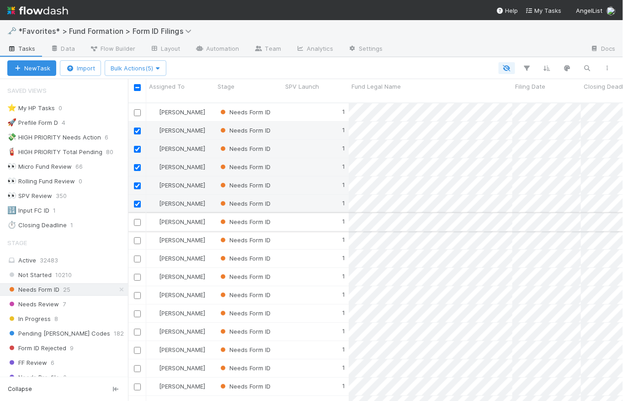
click at [135, 219] on input "checkbox" at bounding box center [137, 222] width 7 height 7
click at [138, 237] on input "checkbox" at bounding box center [137, 240] width 7 height 7
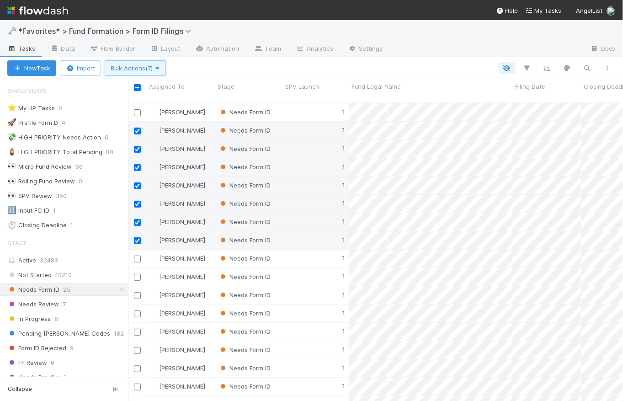
click at [142, 64] on button "Bulk Actions (7)" at bounding box center [135, 68] width 61 height 16
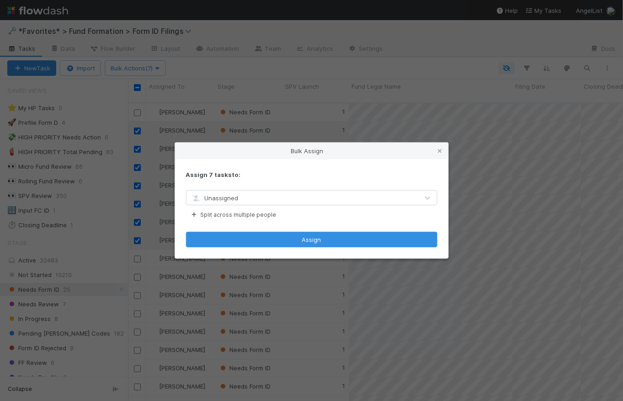
click at [333, 203] on div "Unassigned" at bounding box center [303, 198] width 232 height 15
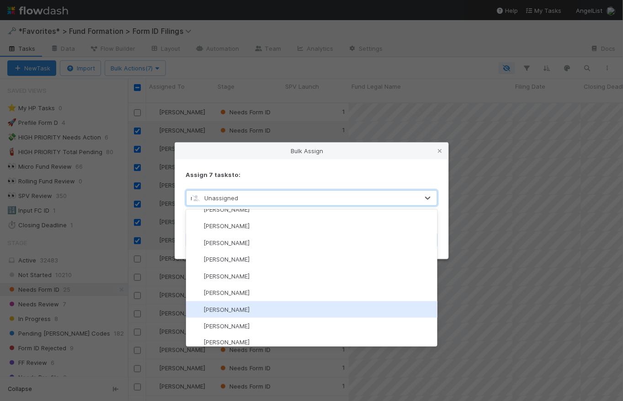
scroll to position [229, 0]
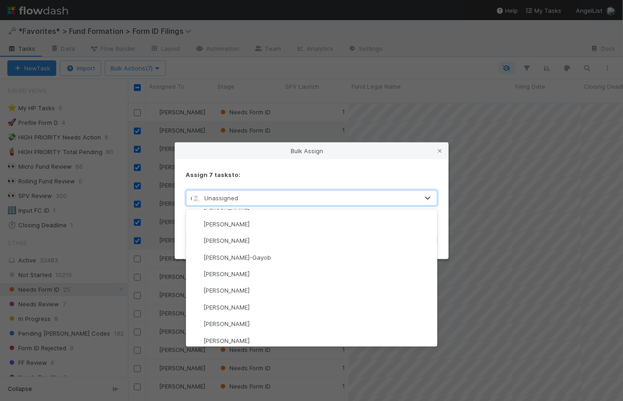
type input "no"
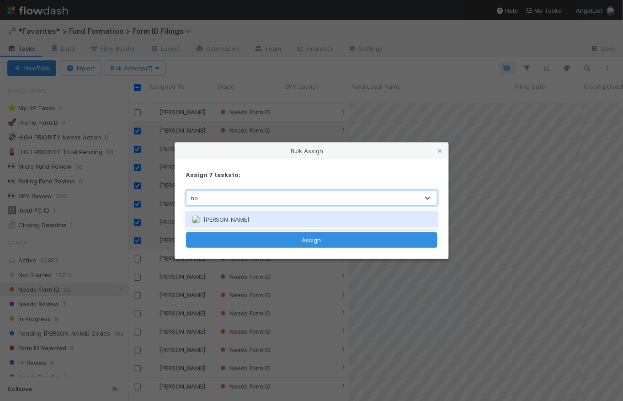
scroll to position [0, 0]
click at [296, 221] on div "Novia Bautista" at bounding box center [311, 219] width 251 height 16
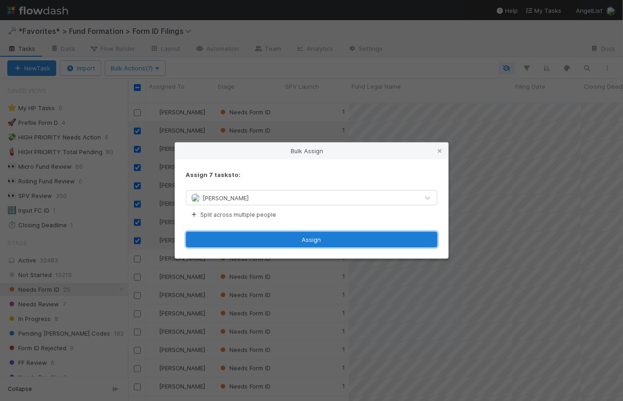
click at [308, 242] on button "Assign" at bounding box center [311, 240] width 251 height 16
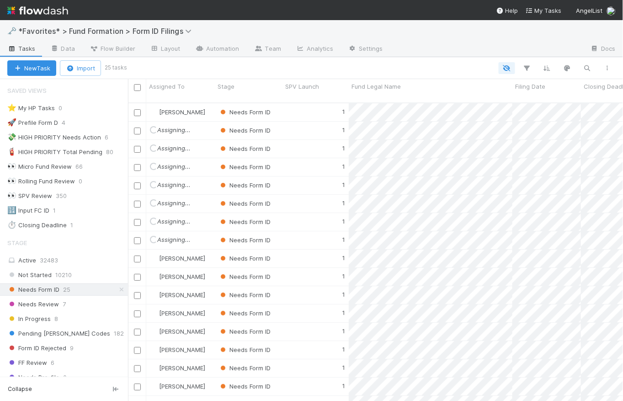
scroll to position [158, 0]
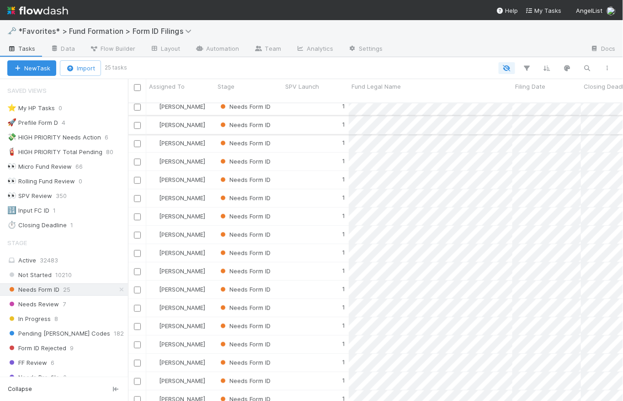
click at [136, 122] on input "checkbox" at bounding box center [137, 125] width 7 height 7
click at [156, 67] on icon "button" at bounding box center [156, 68] width 9 height 6
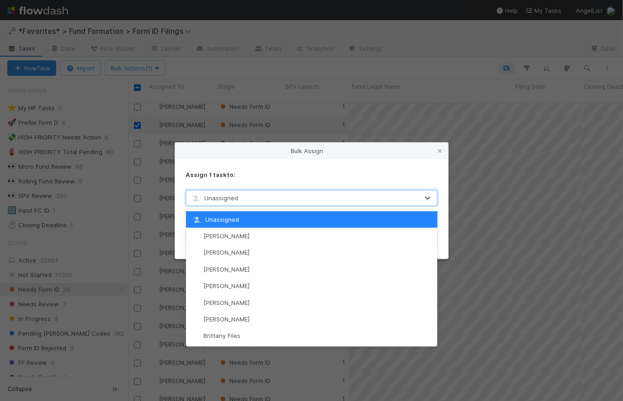
click at [276, 198] on div "Unassigned" at bounding box center [303, 198] width 232 height 15
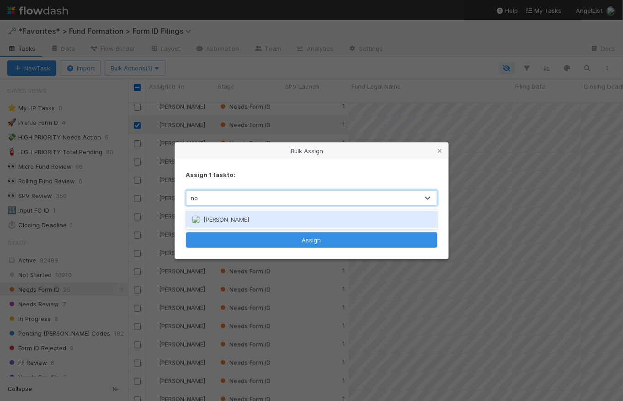
type input "nov"
click at [267, 218] on div "Novia Bautista" at bounding box center [311, 219] width 251 height 16
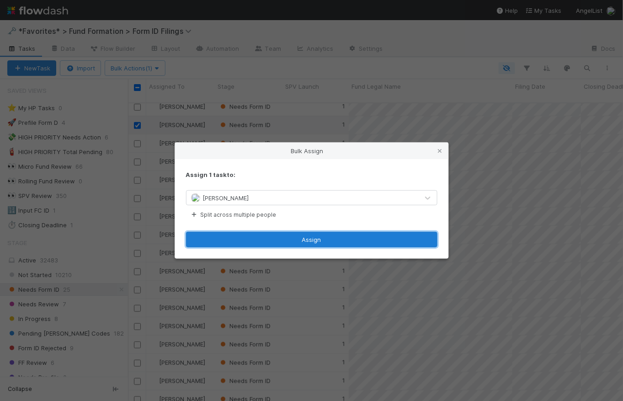
click at [304, 238] on button "Assign" at bounding box center [311, 240] width 251 height 16
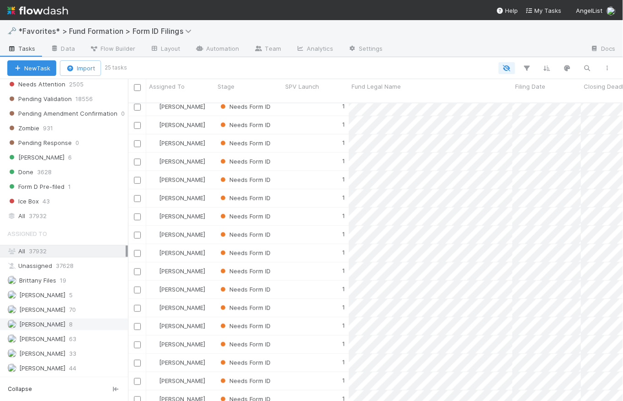
scroll to position [348, 0]
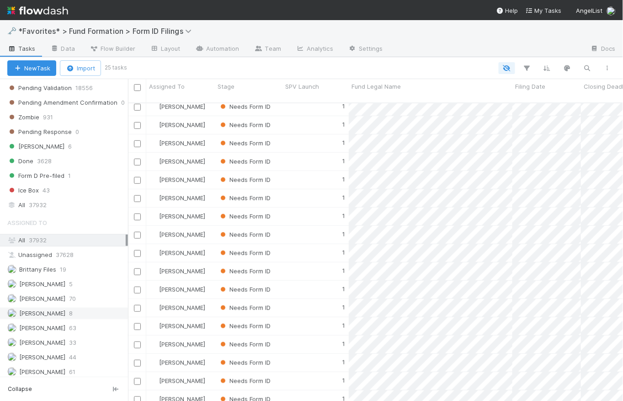
click at [54, 314] on span "Karen Jane Salcedo" at bounding box center [36, 313] width 58 height 11
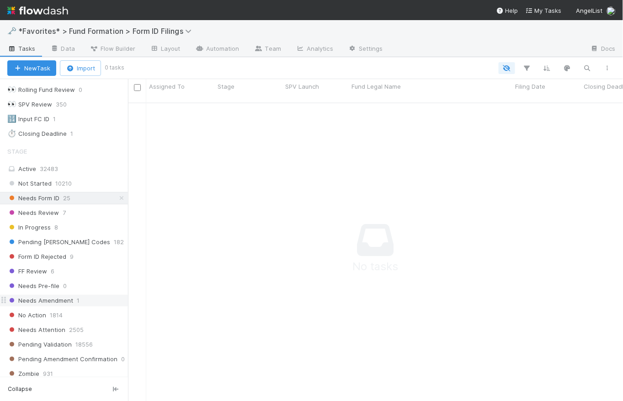
scroll to position [91, 0]
click at [117, 198] on icon at bounding box center [121, 199] width 9 height 6
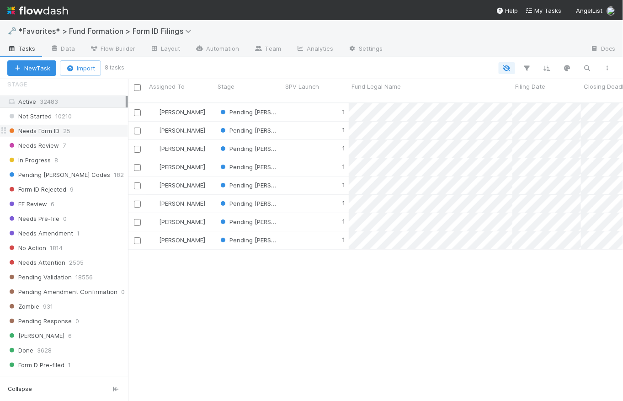
scroll to position [348, 0]
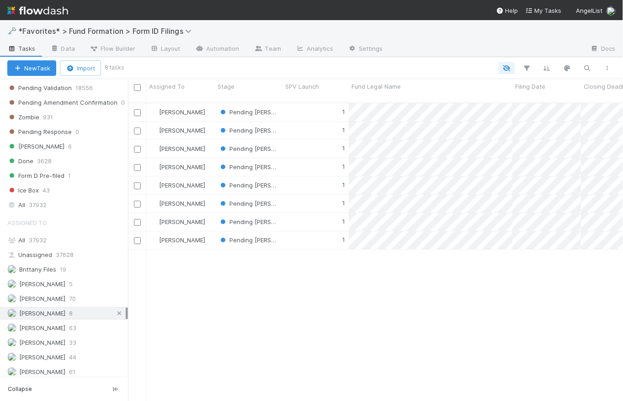
click at [115, 310] on icon at bounding box center [119, 313] width 9 height 6
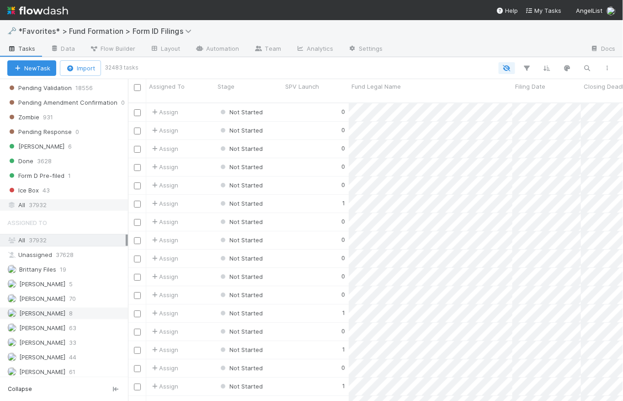
scroll to position [299, 489]
click at [65, 281] on span "[PERSON_NAME]" at bounding box center [42, 283] width 46 height 7
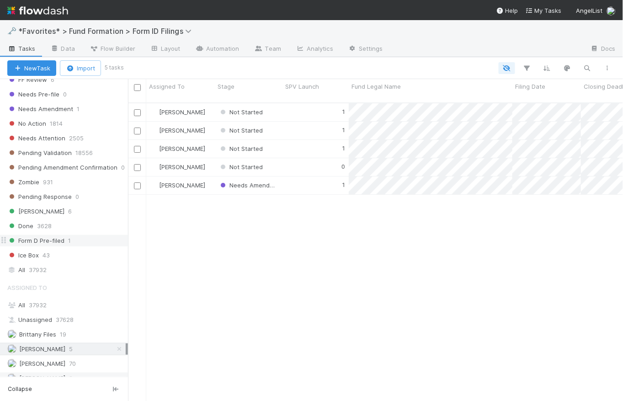
scroll to position [299, 489]
click at [49, 269] on div "All 37932" at bounding box center [66, 269] width 118 height 11
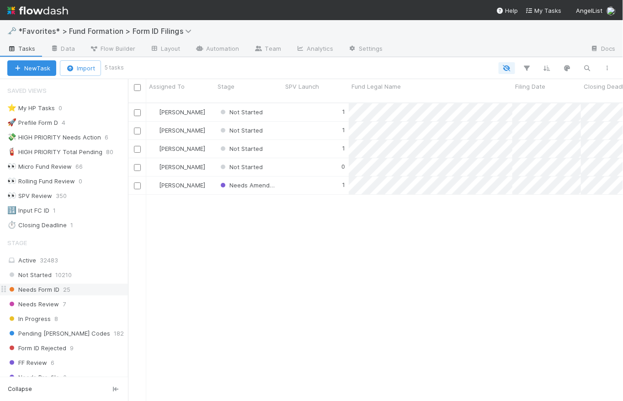
scroll to position [299, 489]
click at [305, 105] on div "1" at bounding box center [316, 112] width 66 height 18
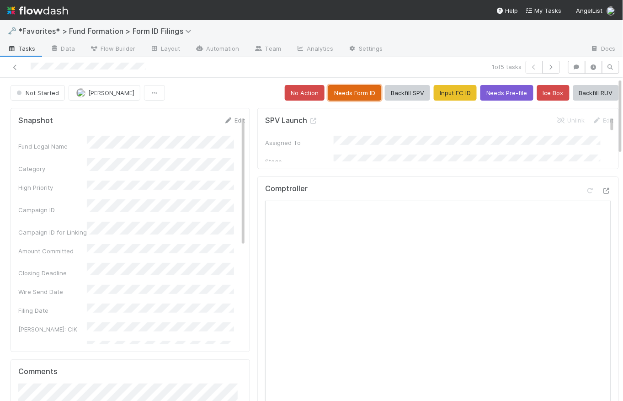
click at [357, 96] on button "Needs Form ID" at bounding box center [354, 93] width 53 height 16
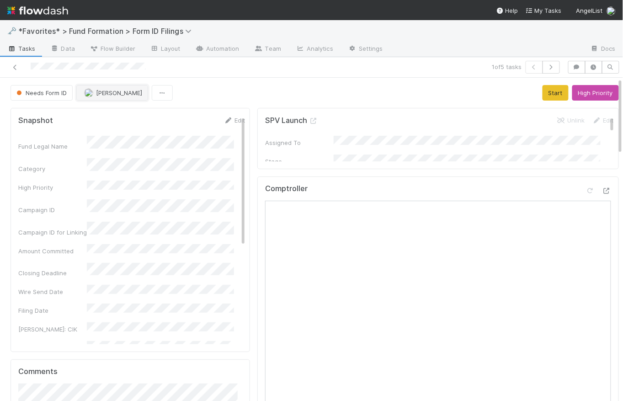
click at [131, 95] on span "[PERSON_NAME]" at bounding box center [119, 92] width 46 height 7
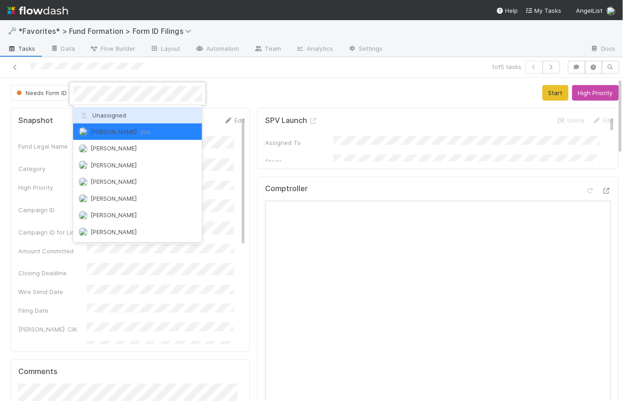
click at [140, 117] on div "Unassigned" at bounding box center [137, 115] width 129 height 16
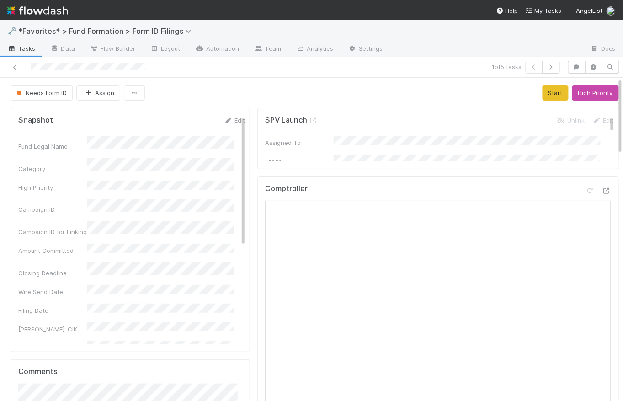
click at [315, 91] on div "Needs Form ID Assign Start High Priority" at bounding box center [315, 93] width 608 height 16
click at [35, 99] on button "Needs Form ID" at bounding box center [42, 93] width 62 height 16
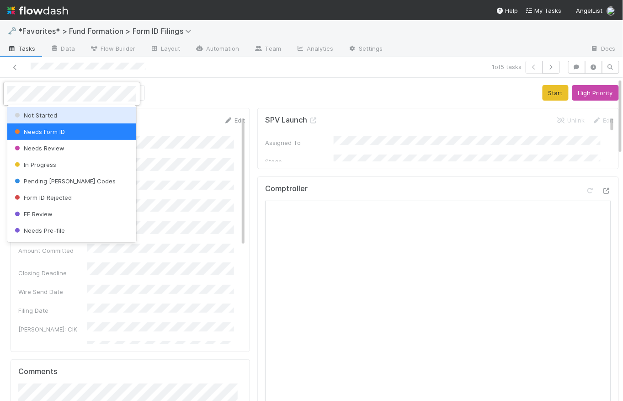
click at [42, 118] on span "Not Started" at bounding box center [35, 115] width 44 height 7
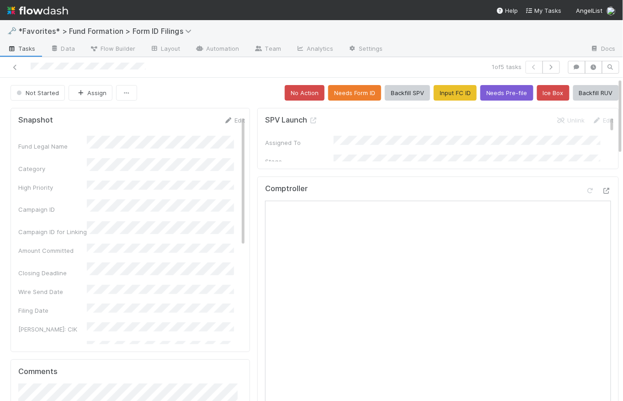
click at [239, 88] on div "Not Started Assign No Action Needs Form ID Backfill SPV Input FC ID Needs Pre-f…" at bounding box center [315, 93] width 608 height 16
click at [339, 92] on button "Needs Form ID" at bounding box center [354, 93] width 53 height 16
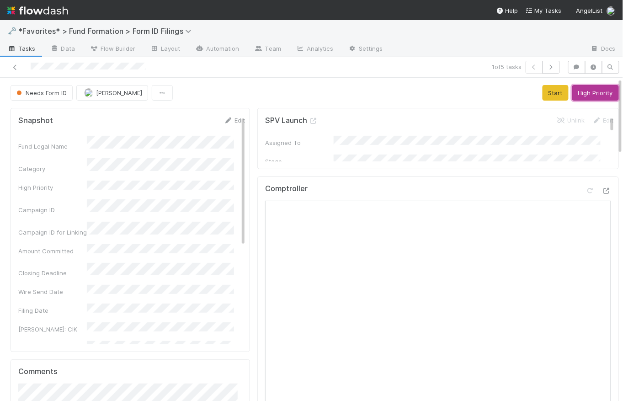
click at [589, 94] on button "High Priority" at bounding box center [595, 93] width 47 height 16
click at [547, 67] on icon "button" at bounding box center [551, 66] width 9 height 5
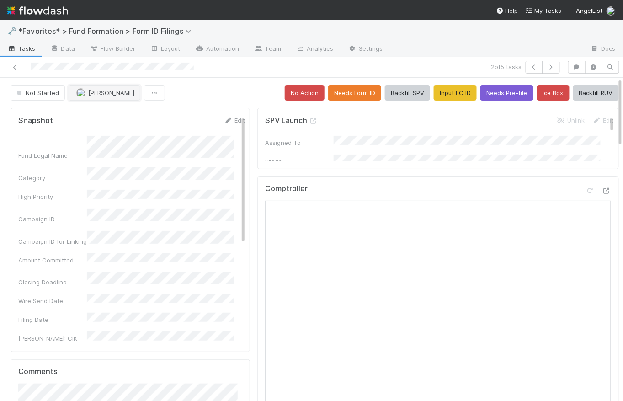
click at [115, 98] on button "[PERSON_NAME]" at bounding box center [105, 93] width 72 height 16
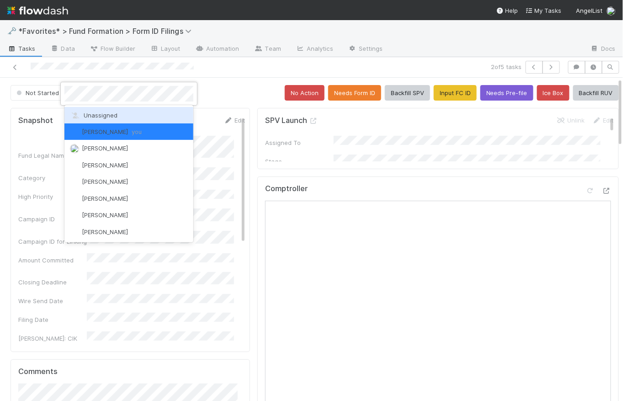
click at [115, 118] on span "Unassigned" at bounding box center [94, 115] width 48 height 7
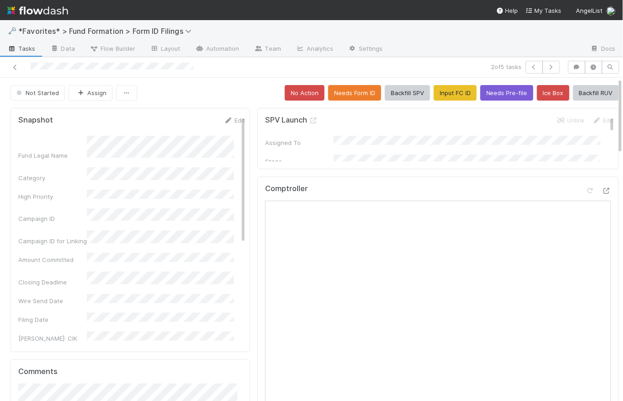
click at [217, 85] on div "Not Started Assign No Action Needs Form ID Backfill SPV Input FC ID Needs Pre-f…" at bounding box center [315, 93] width 608 height 16
click at [338, 90] on button "Needs Form ID" at bounding box center [354, 93] width 53 height 16
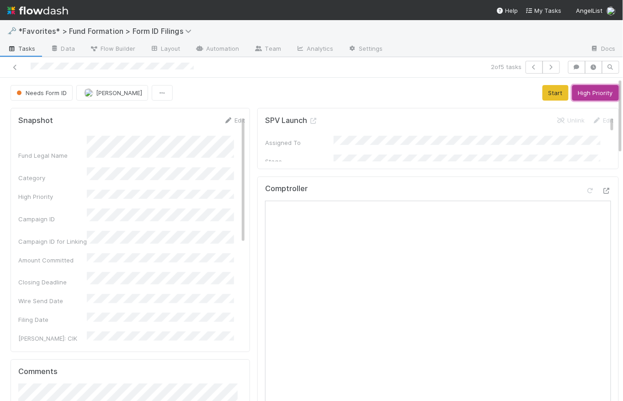
click at [588, 91] on button "High Priority" at bounding box center [595, 93] width 47 height 16
click at [545, 72] on button "button" at bounding box center [551, 67] width 17 height 13
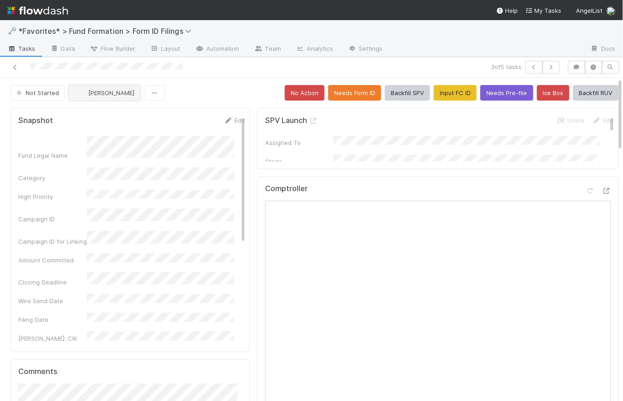
click at [121, 92] on span "[PERSON_NAME]" at bounding box center [111, 92] width 46 height 7
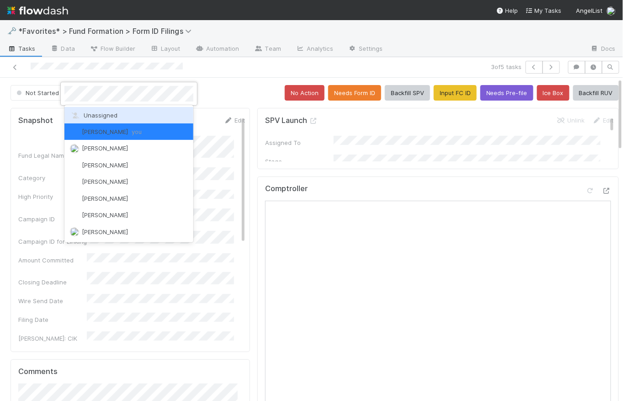
click at [129, 115] on div "Unassigned" at bounding box center [128, 115] width 129 height 16
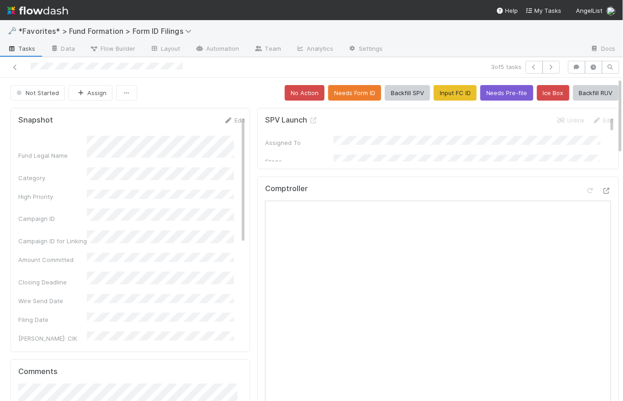
click at [212, 89] on div "Not Started Assign No Action Needs Form ID Backfill SPV Input FC ID Needs Pre-f…" at bounding box center [315, 93] width 608 height 16
click at [90, 91] on button "Assign" at bounding box center [91, 93] width 44 height 16
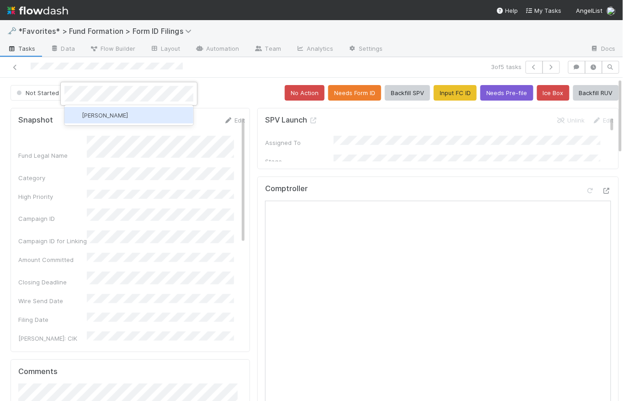
click at [96, 110] on div "Karen Jane Salcedo" at bounding box center [128, 115] width 129 height 16
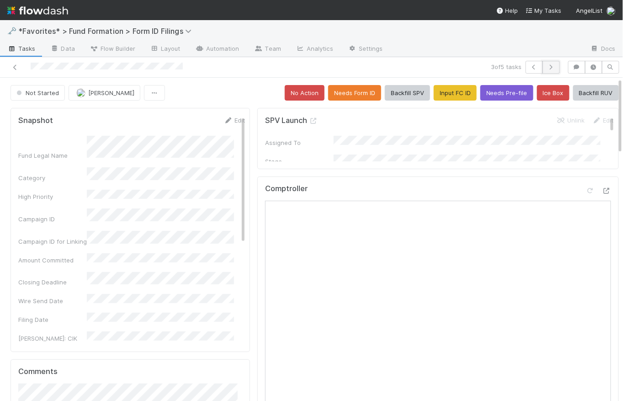
click at [544, 63] on button "button" at bounding box center [551, 67] width 17 height 13
click at [102, 92] on span "[PERSON_NAME]" at bounding box center [111, 92] width 46 height 7
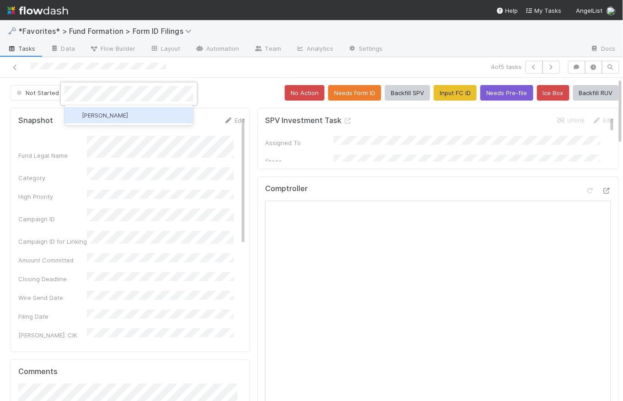
click at [126, 114] on span "Karen Jane Salcedo" at bounding box center [105, 115] width 46 height 7
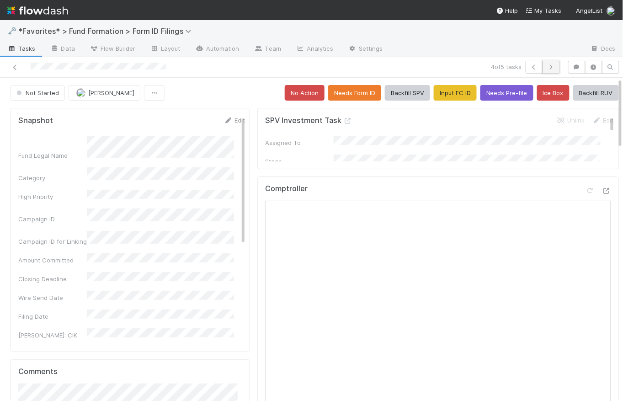
click at [548, 67] on icon "button" at bounding box center [551, 66] width 9 height 5
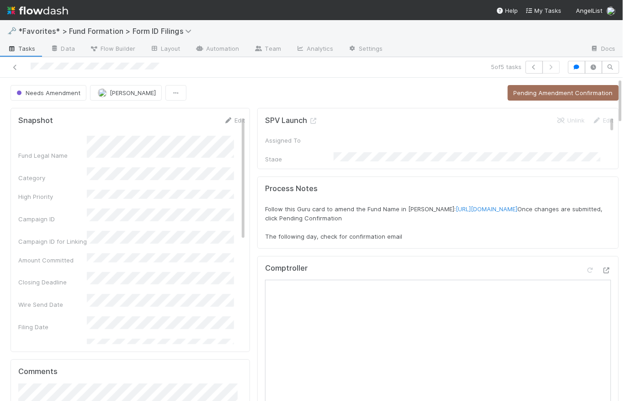
click at [26, 45] on span "Tasks" at bounding box center [21, 48] width 28 height 9
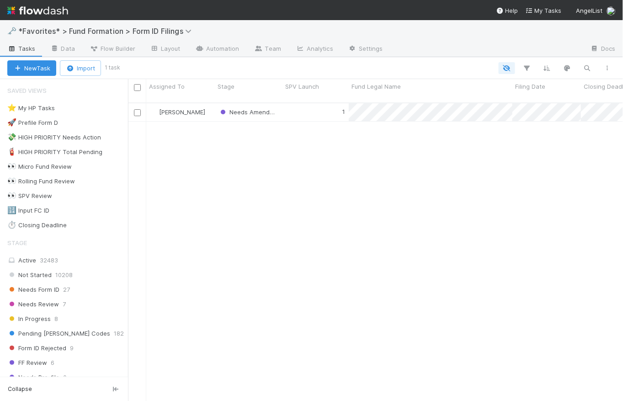
scroll to position [299, 489]
click at [230, 52] on link "Automation" at bounding box center [217, 49] width 59 height 15
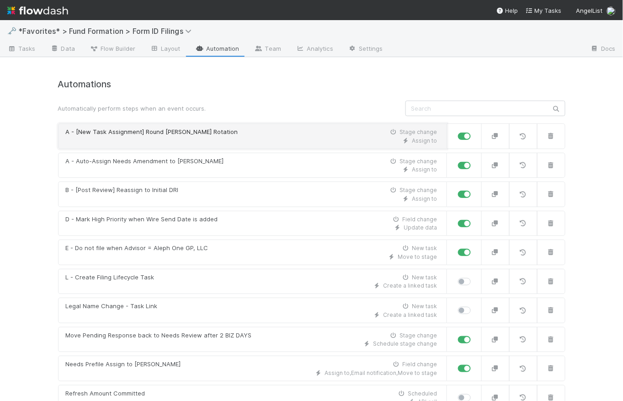
click at [256, 131] on div "A - [New Task Assignment] Round Robin Rotation Stage change" at bounding box center [252, 132] width 372 height 9
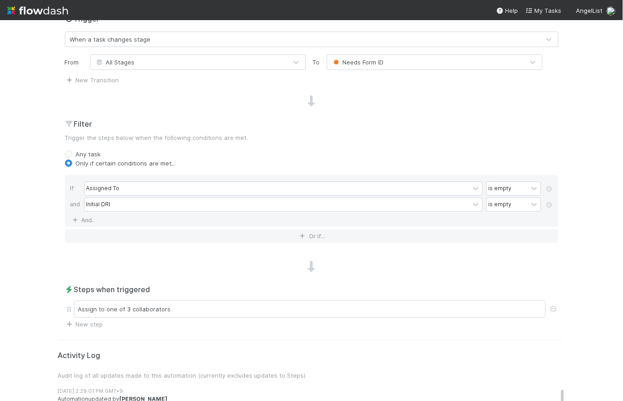
scroll to position [256, 0]
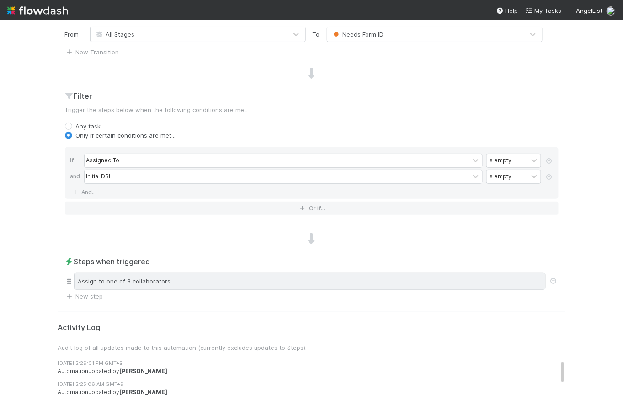
click at [203, 284] on div "Assign to one of 3 collaborators" at bounding box center [310, 280] width 472 height 17
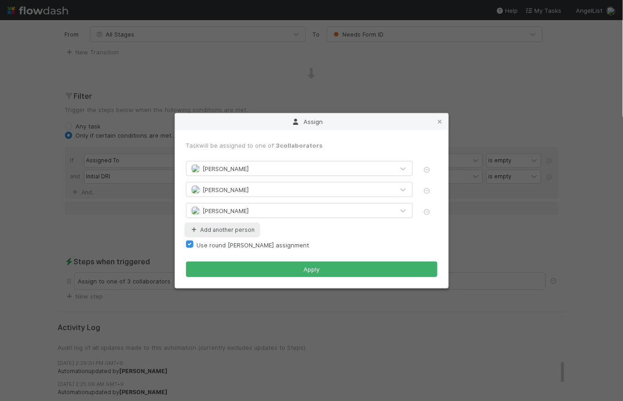
click at [242, 228] on button "Add another person" at bounding box center [222, 230] width 73 height 12
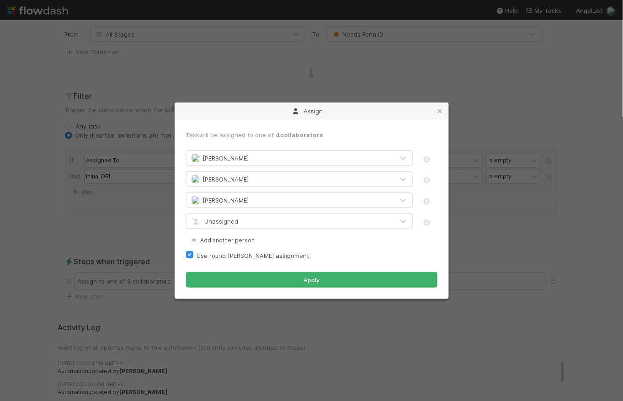
click at [244, 217] on div "Unassigned" at bounding box center [291, 221] width 208 height 15
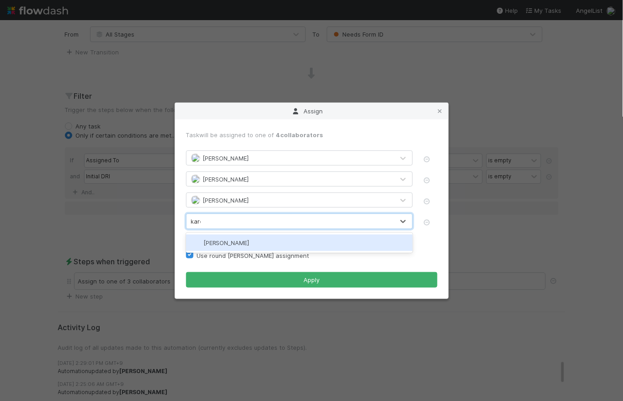
type input "karen"
click at [250, 241] on span "Karen Jane Salcedo" at bounding box center [226, 242] width 46 height 7
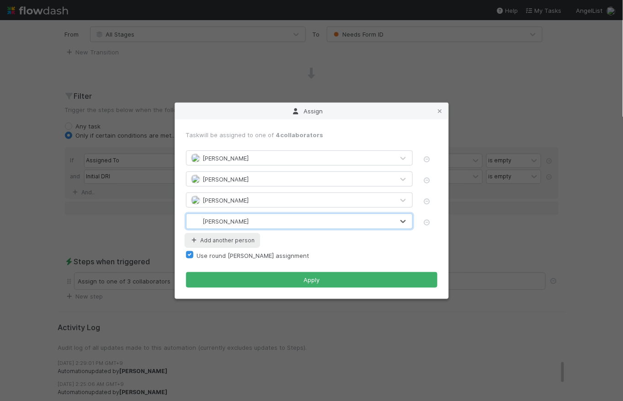
click at [239, 242] on button "Add another person" at bounding box center [222, 241] width 73 height 12
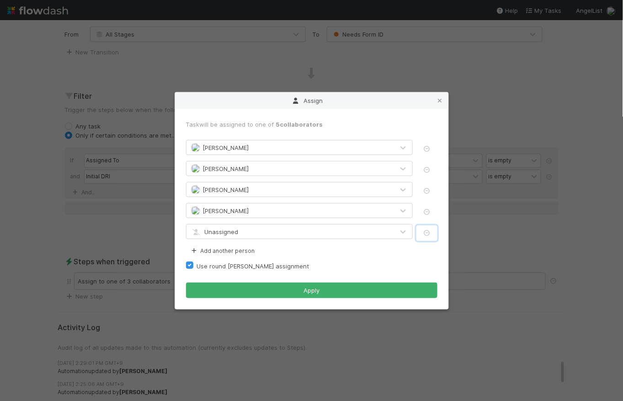
click at [432, 233] on button "button" at bounding box center [426, 233] width 21 height 16
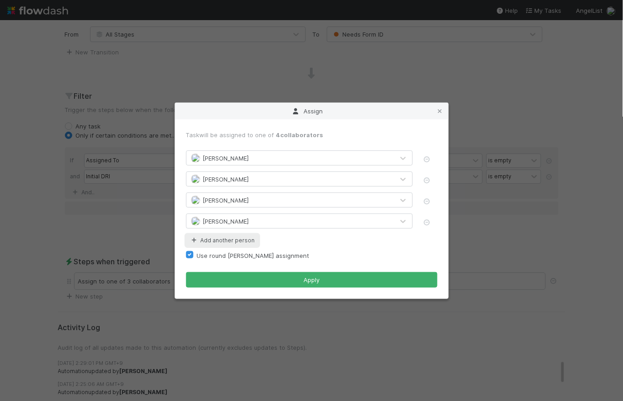
click at [234, 242] on button "Add another person" at bounding box center [222, 241] width 73 height 12
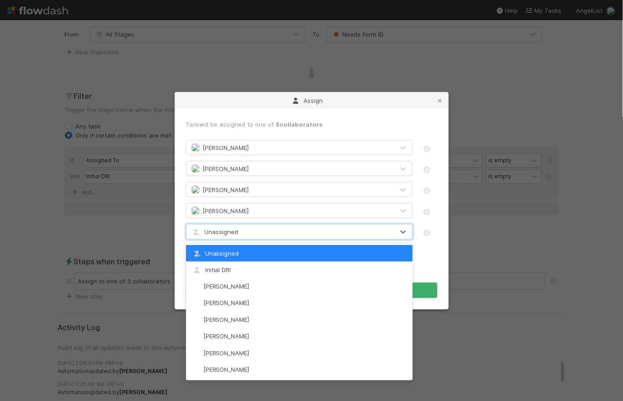
click at [250, 226] on div "Unassigned" at bounding box center [291, 231] width 208 height 15
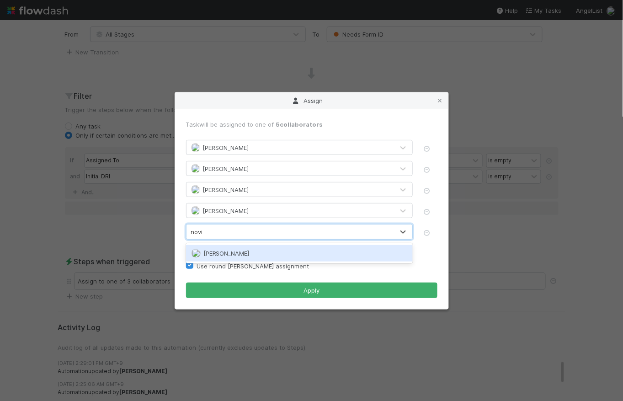
type input "novia"
click at [228, 251] on span "Novia Bautista" at bounding box center [226, 253] width 46 height 7
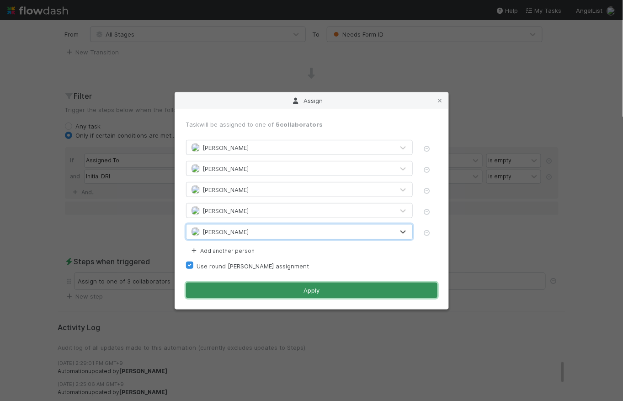
click at [319, 290] on button "Apply" at bounding box center [311, 291] width 251 height 16
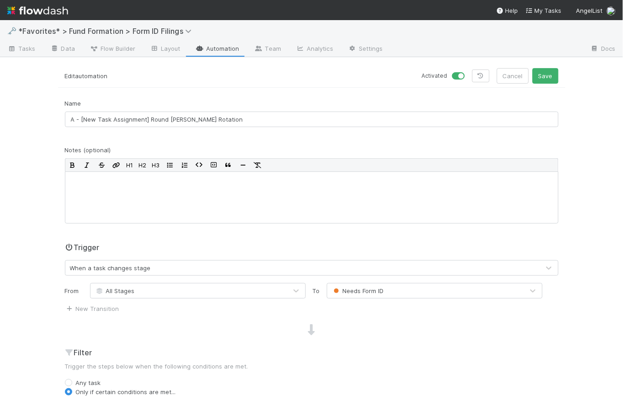
scroll to position [0, 0]
click at [553, 77] on button "Save" at bounding box center [546, 76] width 26 height 16
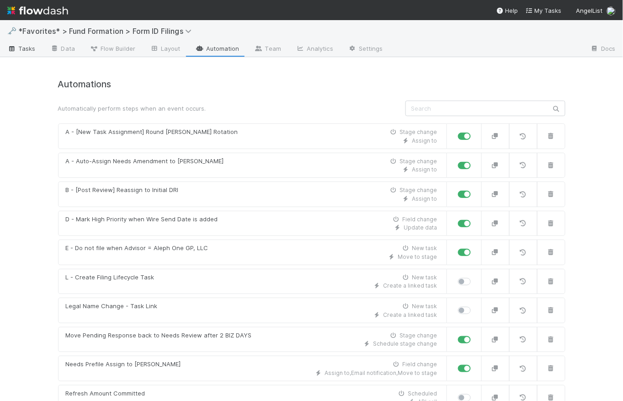
click at [21, 48] on span "Tasks" at bounding box center [21, 48] width 28 height 9
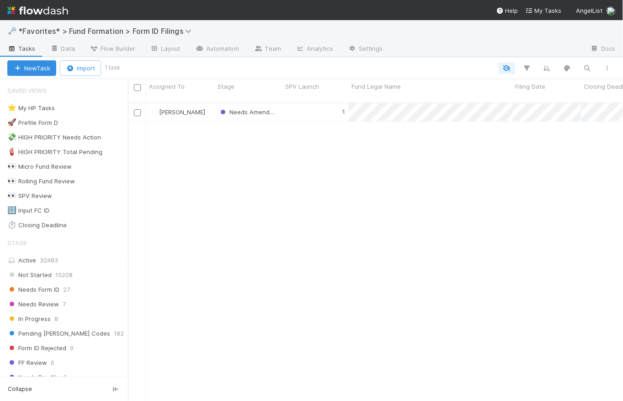
scroll to position [299, 489]
click at [39, 11] on img at bounding box center [37, 11] width 61 height 16
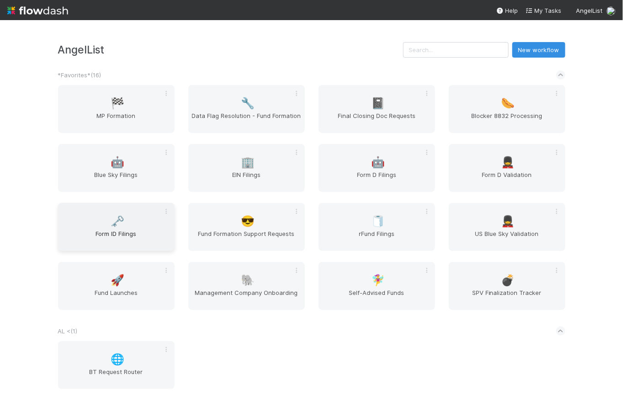
click at [120, 233] on span "Form ID Filings" at bounding box center [116, 238] width 109 height 18
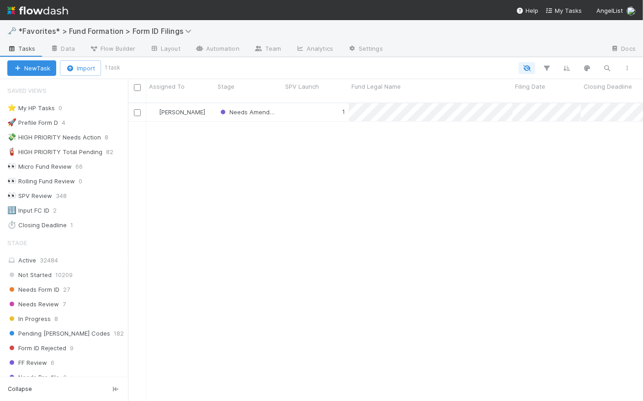
scroll to position [299, 509]
click at [50, 11] on img at bounding box center [37, 11] width 61 height 16
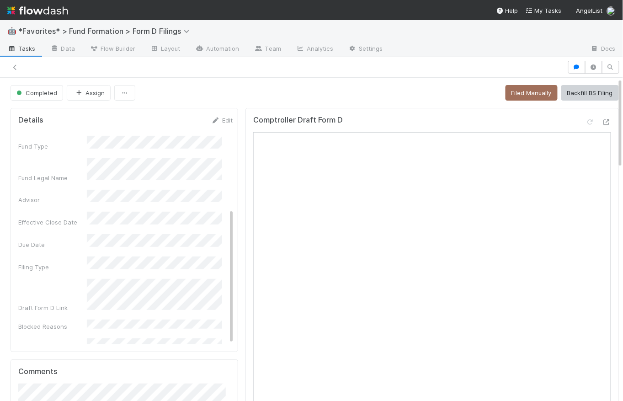
scroll to position [509, 0]
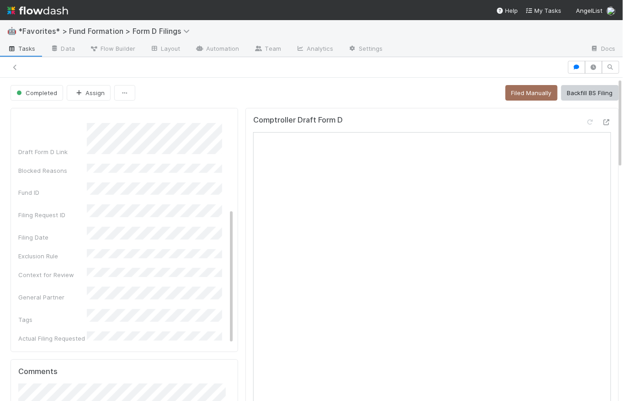
drag, startPoint x: 0, startPoint y: 0, endPoint x: 42, endPoint y: 14, distance: 44.2
click at [42, 14] on img at bounding box center [37, 11] width 61 height 16
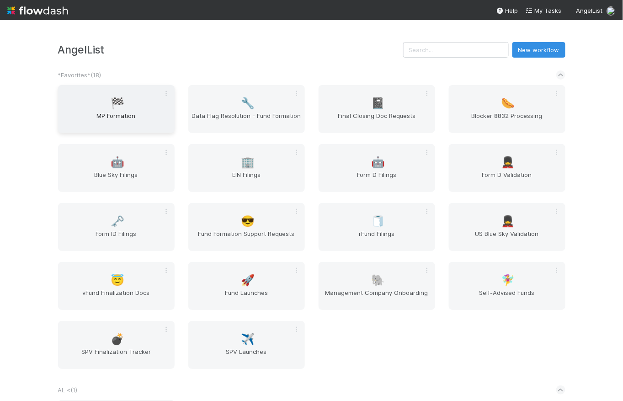
click at [132, 108] on div "🏁 MP Formation" at bounding box center [116, 109] width 117 height 48
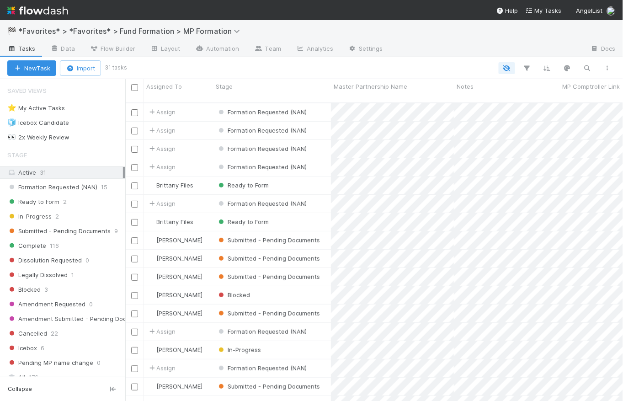
scroll to position [299, 491]
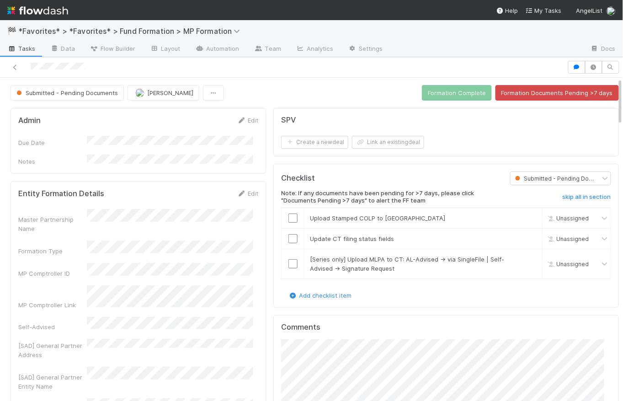
click at [223, 48] on link "Automation" at bounding box center [217, 49] width 59 height 15
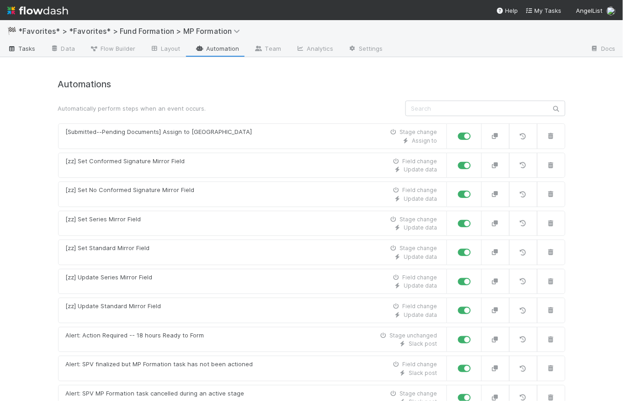
click at [23, 52] on span "Tasks" at bounding box center [21, 48] width 28 height 9
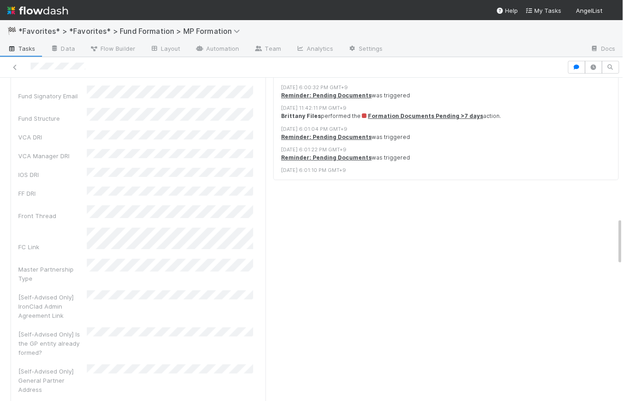
scroll to position [777, 0]
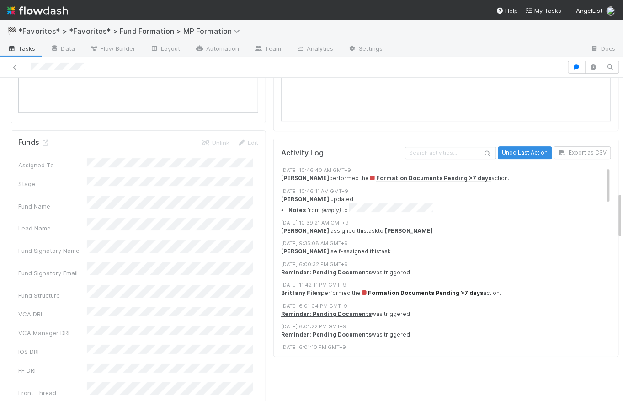
click at [432, 289] on span "Formation Documents Pending >7 days" at bounding box center [422, 292] width 123 height 7
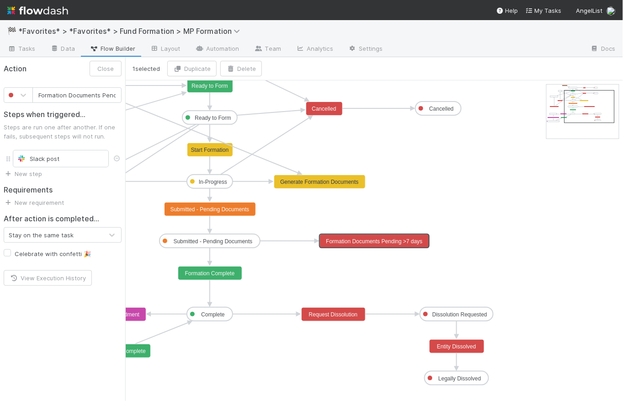
scroll to position [0, 32]
click at [358, 243] on text "Formation Documents Pending >7 days" at bounding box center [374, 241] width 96 height 6
click at [92, 162] on div "Slack post" at bounding box center [61, 158] width 88 height 9
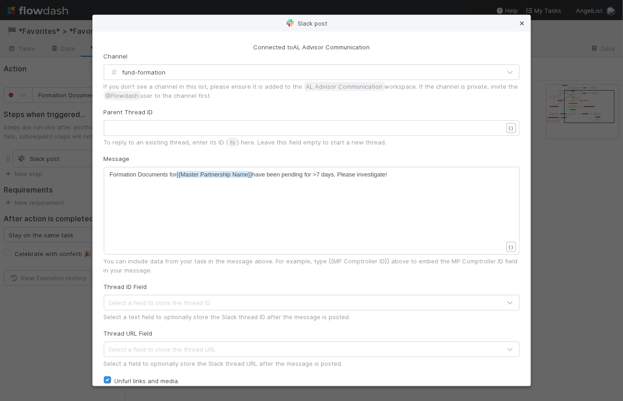
click at [523, 23] on icon at bounding box center [522, 24] width 9 height 6
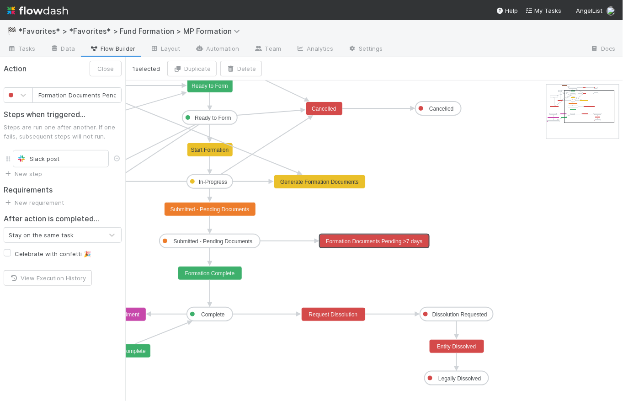
click at [302, 241] on icon at bounding box center [287, 241] width 55 height 0
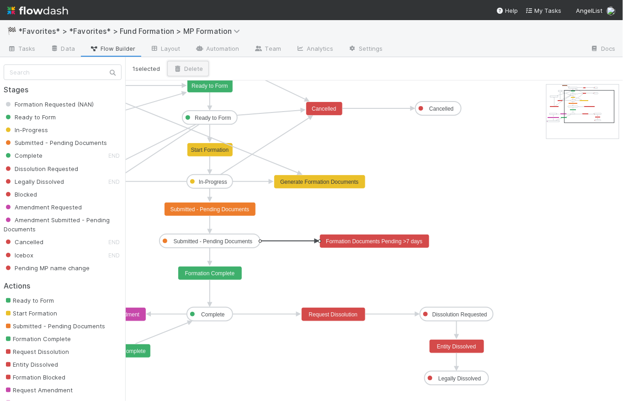
click at [202, 64] on button "Delete" at bounding box center [188, 69] width 42 height 16
click at [28, 48] on span "Tasks" at bounding box center [21, 48] width 28 height 9
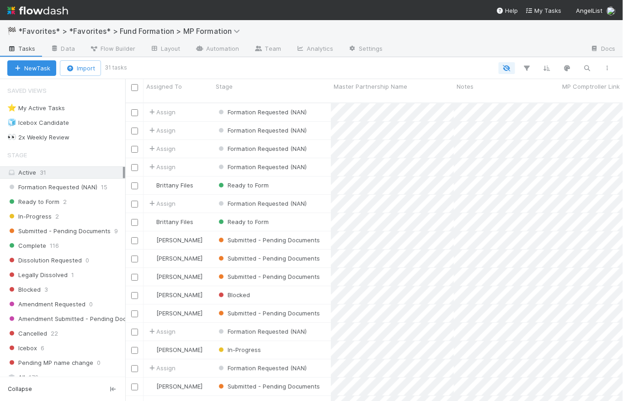
scroll to position [299, 491]
click at [238, 48] on link "Automation" at bounding box center [217, 49] width 59 height 15
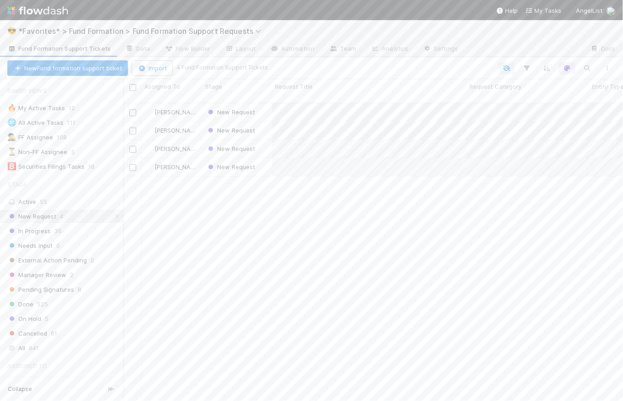
scroll to position [299, 494]
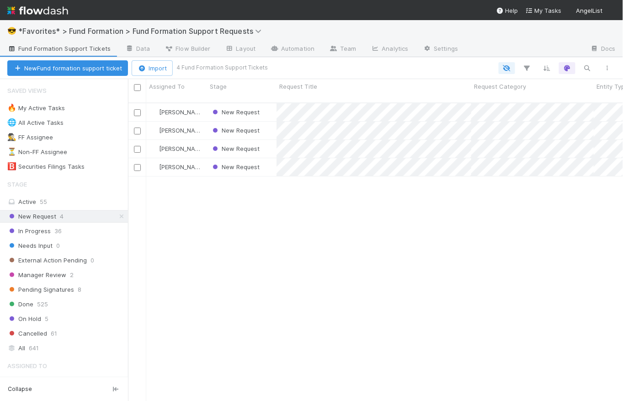
scroll to position [299, 489]
click at [267, 124] on div "New Request" at bounding box center [241, 131] width 69 height 18
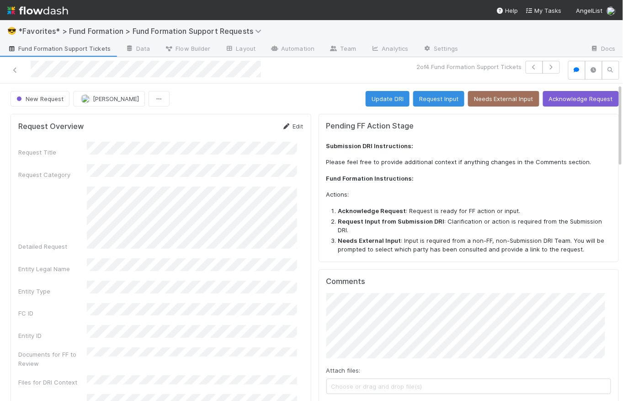
click at [294, 123] on link "Edit" at bounding box center [292, 126] width 21 height 7
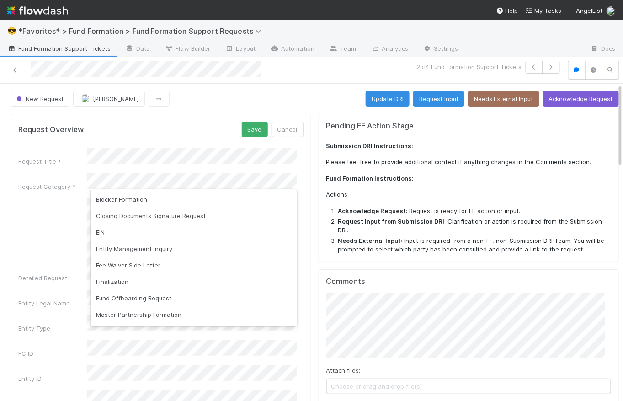
scroll to position [68, 0]
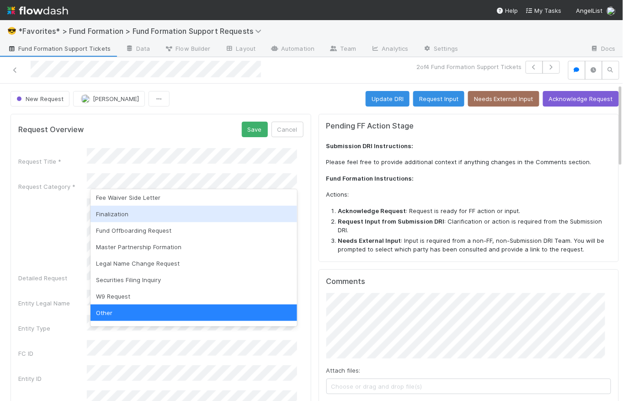
click at [208, 212] on div "Finalization" at bounding box center [194, 214] width 207 height 16
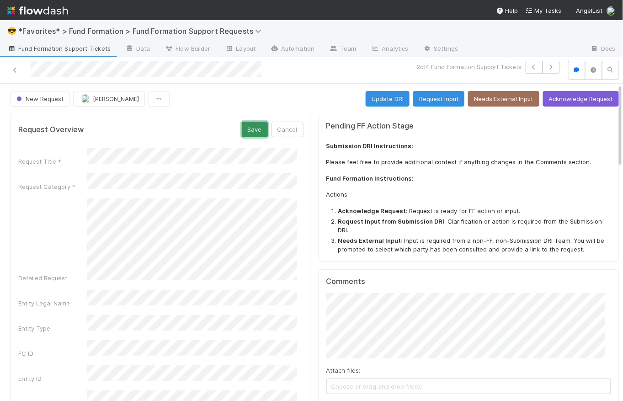
click at [242, 129] on button "Save" at bounding box center [255, 130] width 26 height 16
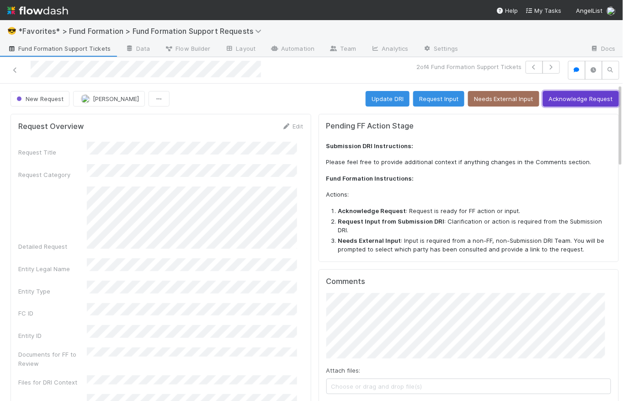
click at [588, 98] on button "Acknowledge Request" at bounding box center [581, 99] width 76 height 16
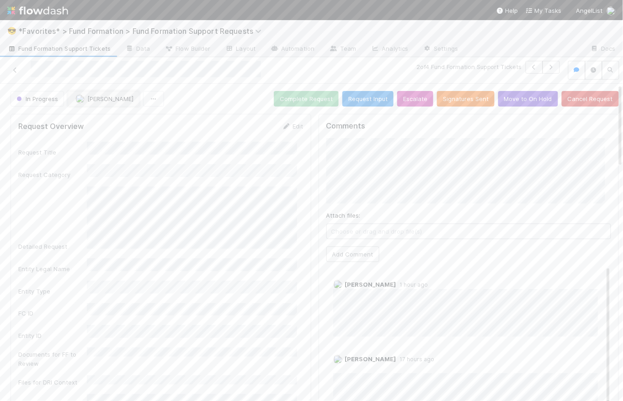
click at [119, 96] on span "[PERSON_NAME]" at bounding box center [110, 98] width 46 height 7
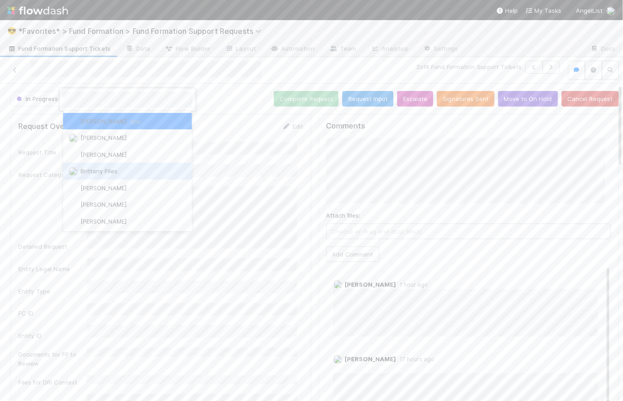
click at [117, 175] on div "Brittany Files" at bounding box center [127, 171] width 129 height 16
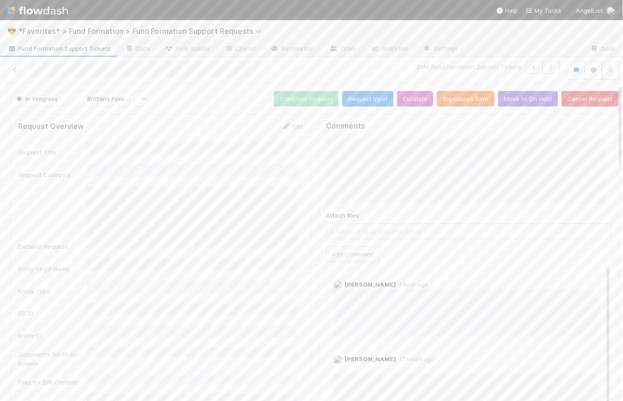
click at [365, 68] on div "2 of 4 Fund Formation Support Tickets" at bounding box center [424, 70] width 278 height 19
click at [547, 70] on button "button" at bounding box center [551, 67] width 17 height 13
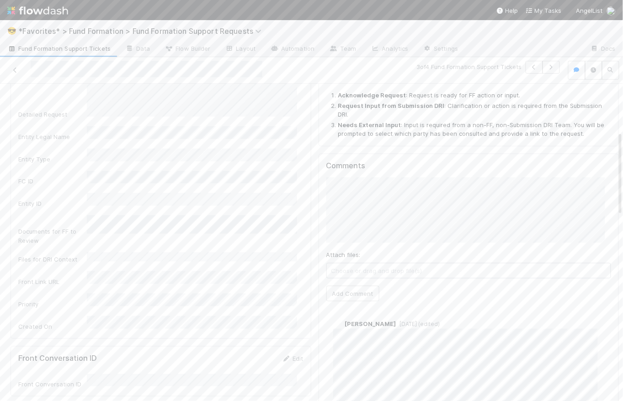
scroll to position [179, 0]
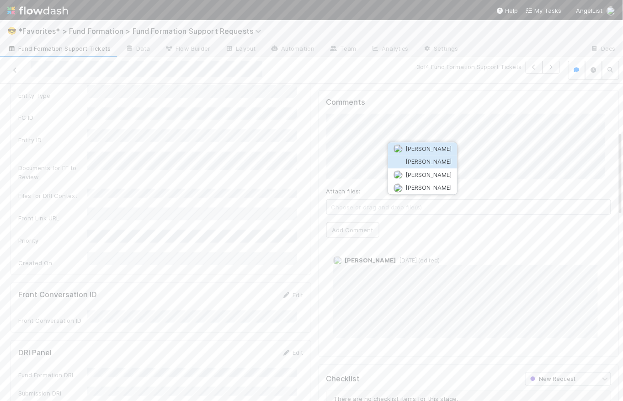
click at [427, 166] on button "[PERSON_NAME]" at bounding box center [422, 161] width 69 height 13
click at [352, 229] on button "Add Comment" at bounding box center [352, 230] width 53 height 16
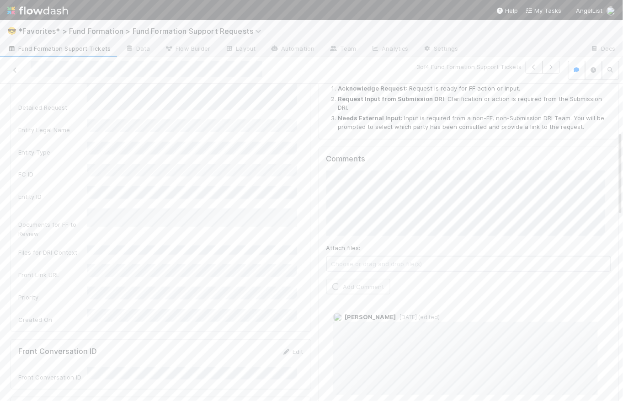
scroll to position [11, 0]
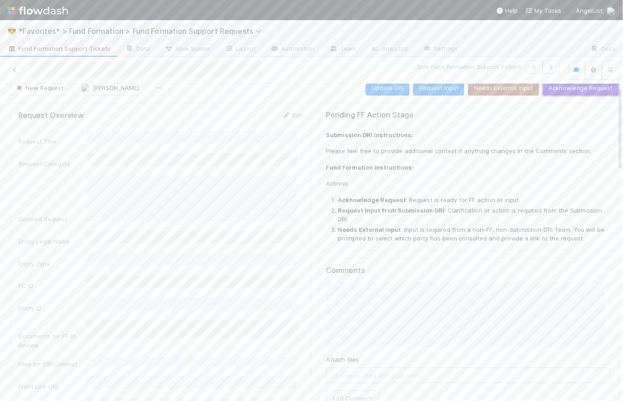
click at [599, 89] on button "Acknowledge Request" at bounding box center [581, 88] width 76 height 16
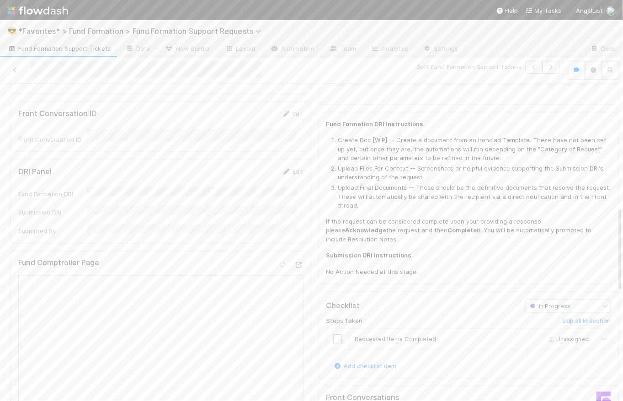
scroll to position [464, 0]
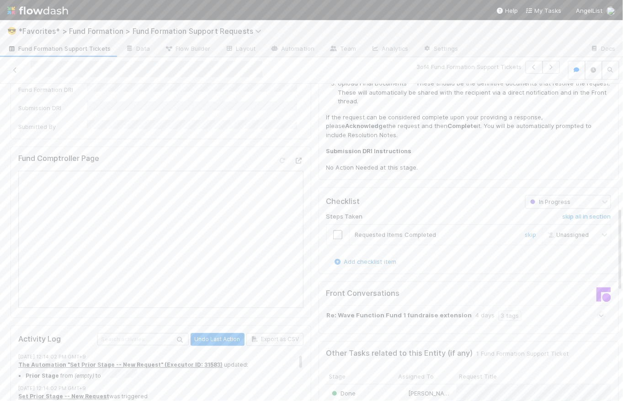
click at [334, 232] on input "checkbox" at bounding box center [337, 234] width 9 height 9
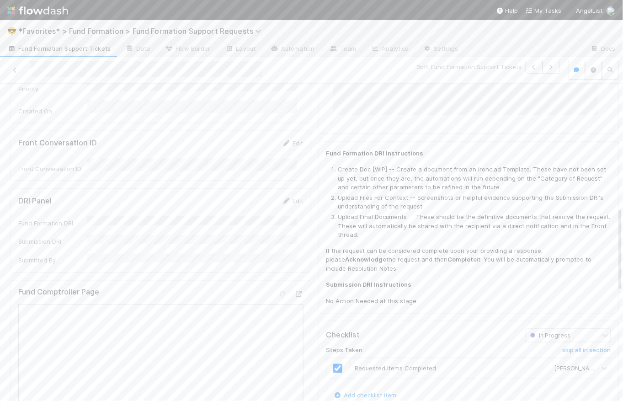
scroll to position [0, 0]
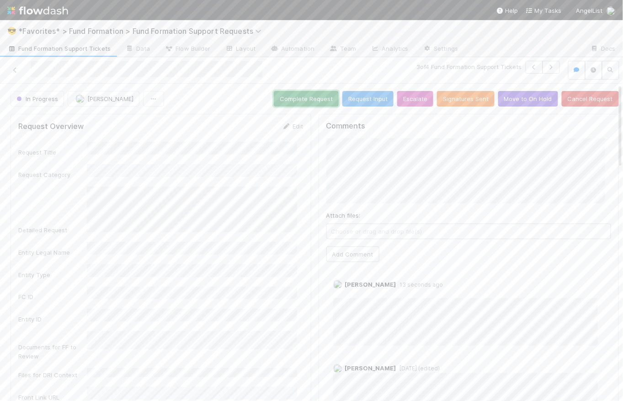
click at [306, 98] on button "Complete Request" at bounding box center [306, 99] width 65 height 16
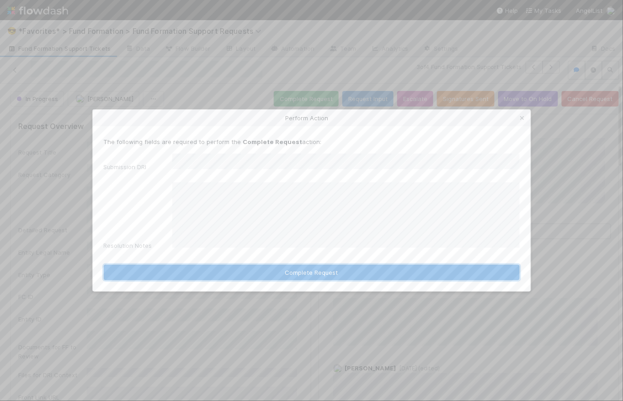
click at [363, 265] on button "Complete Request" at bounding box center [312, 273] width 416 height 16
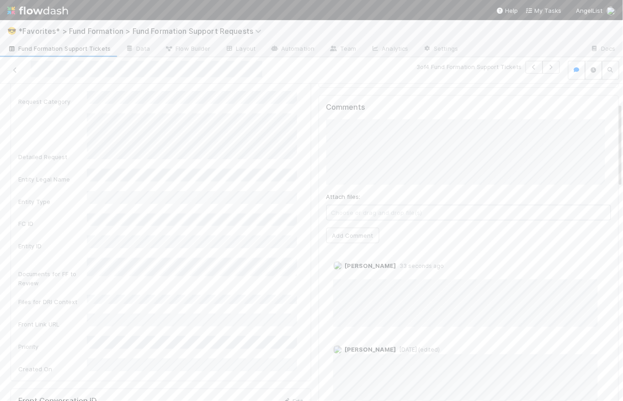
scroll to position [268, 0]
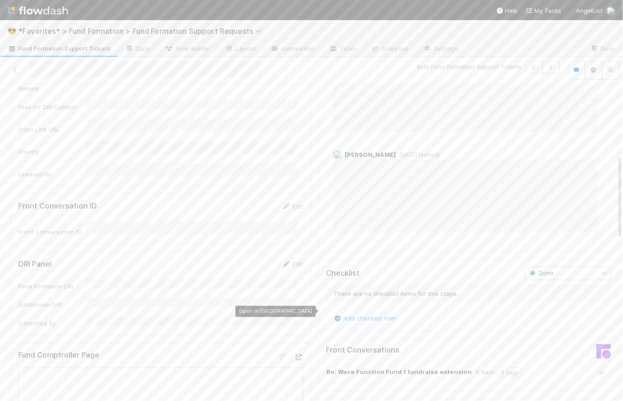
click at [294, 355] on icon at bounding box center [298, 358] width 9 height 6
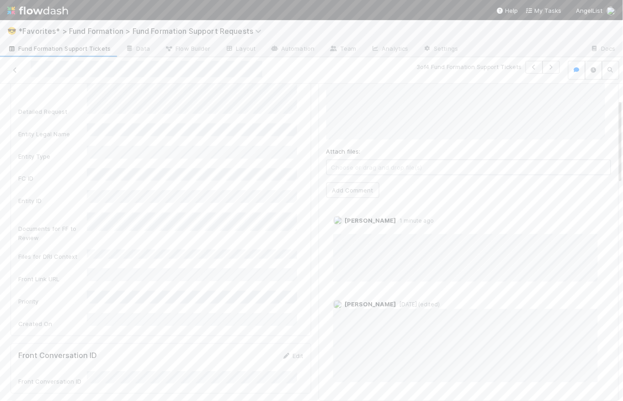
scroll to position [0, 0]
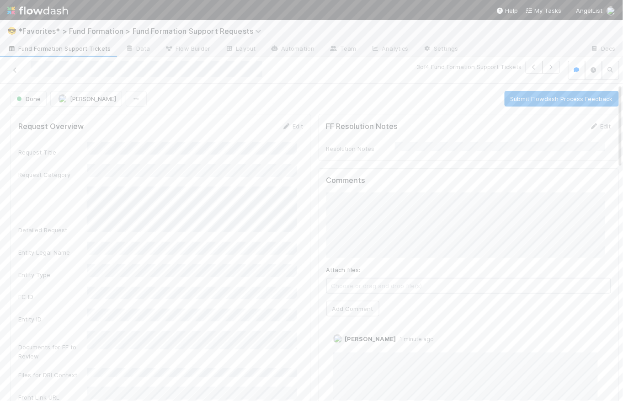
click at [59, 52] on span "Fund Formation Support Tickets" at bounding box center [58, 48] width 103 height 9
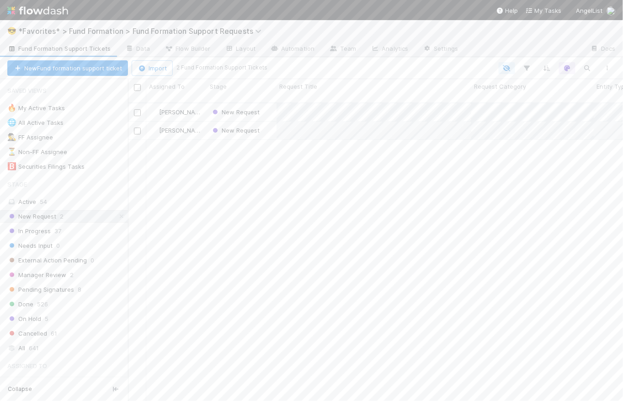
scroll to position [299, 489]
click at [271, 103] on div "New Request" at bounding box center [241, 112] width 69 height 18
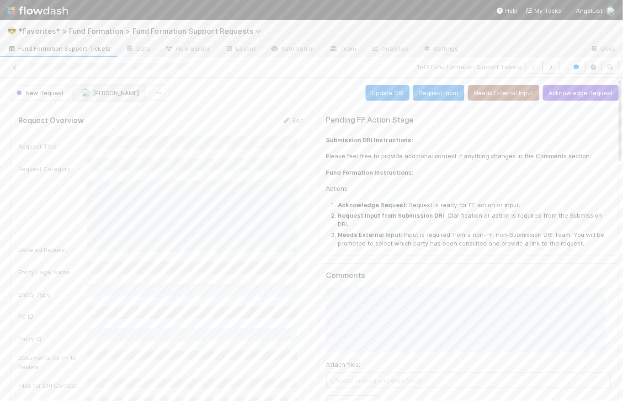
click at [120, 94] on span "[PERSON_NAME]" at bounding box center [116, 92] width 46 height 7
click at [151, 176] on div "Brittany Files" at bounding box center [133, 174] width 129 height 16
click at [270, 92] on div "New Request [PERSON_NAME] Files Update DRI Request Input Needs External Input A…" at bounding box center [315, 93] width 608 height 16
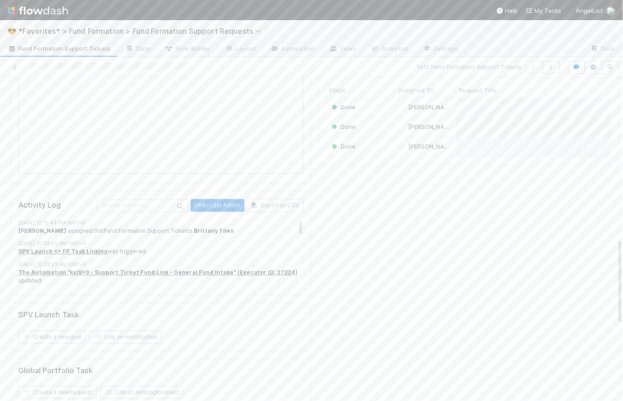
scroll to position [426, 0]
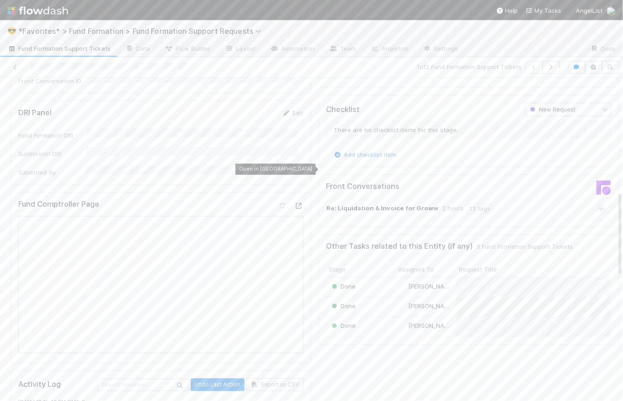
click at [295, 203] on icon at bounding box center [298, 206] width 9 height 6
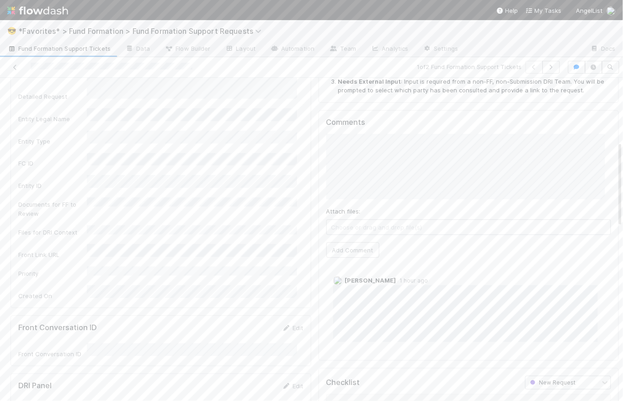
scroll to position [333, 0]
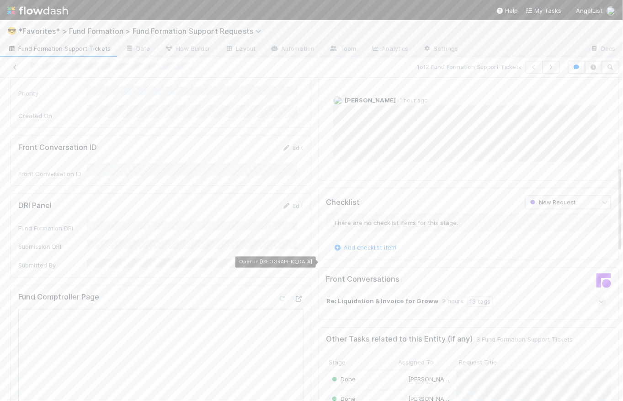
click at [294, 294] on div at bounding box center [298, 298] width 9 height 9
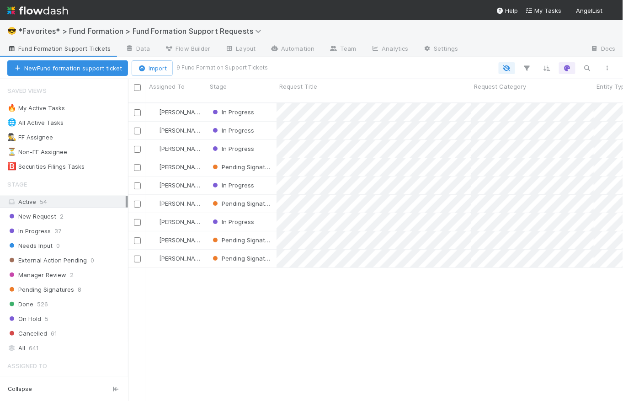
scroll to position [299, 489]
click at [64, 220] on div "New Request 2" at bounding box center [67, 216] width 121 height 11
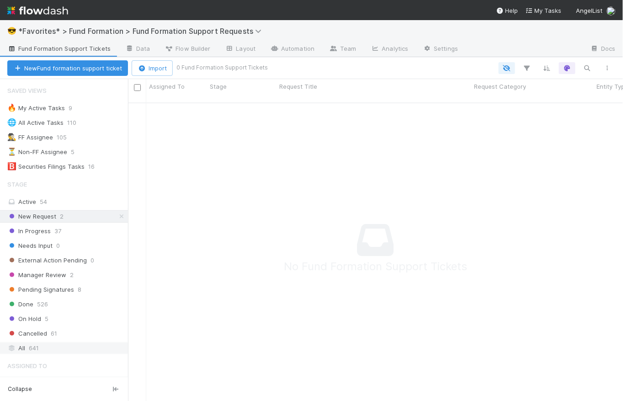
scroll to position [101, 0]
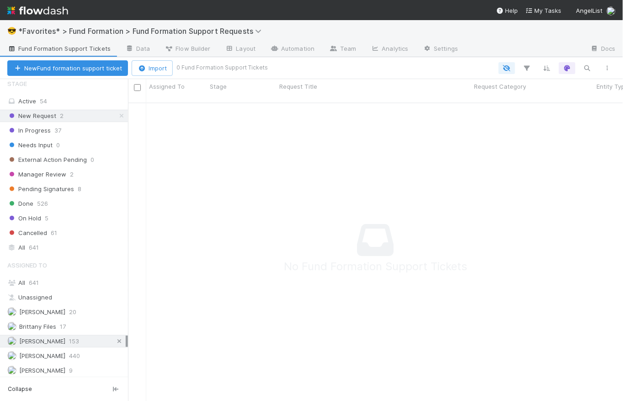
click at [115, 340] on icon at bounding box center [119, 341] width 9 height 6
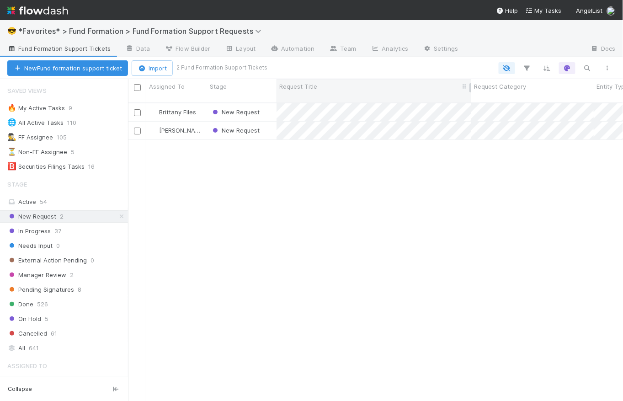
scroll to position [299, 489]
click at [270, 103] on div "New Request" at bounding box center [241, 112] width 69 height 18
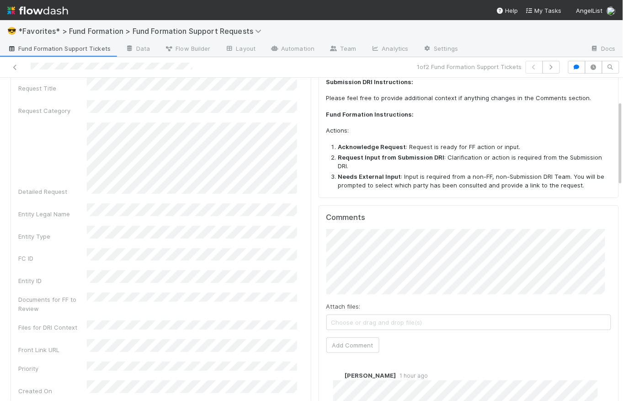
scroll to position [85, 0]
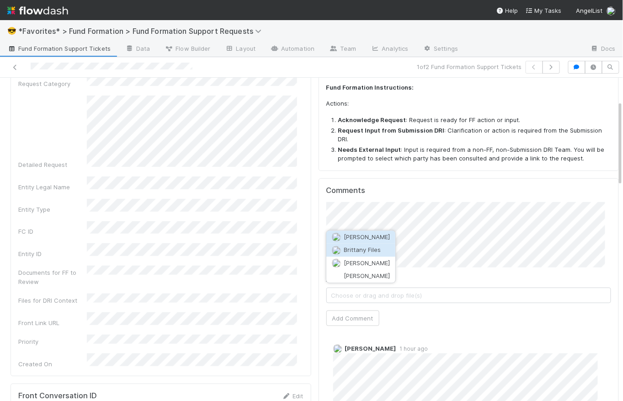
click at [378, 247] on span "Brittany Files" at bounding box center [362, 249] width 37 height 7
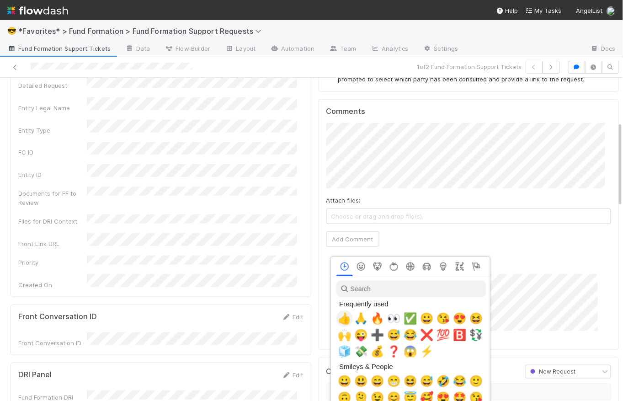
scroll to position [0, 2]
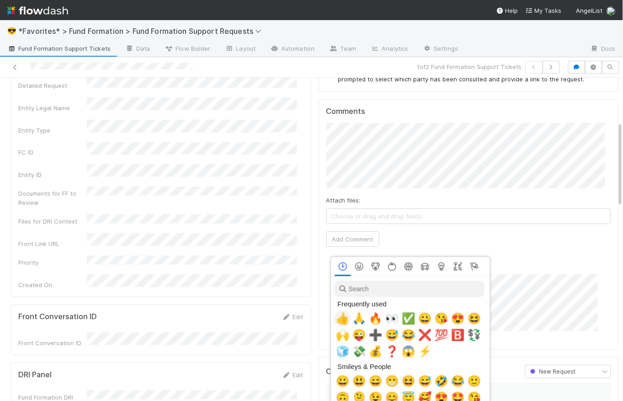
click at [344, 320] on span "👍" at bounding box center [343, 318] width 14 height 13
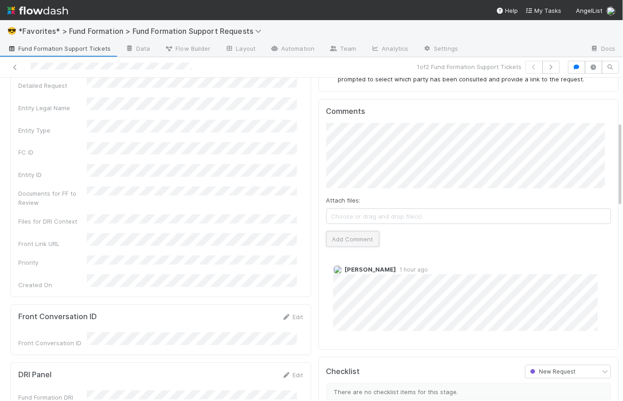
click at [351, 237] on button "Add Comment" at bounding box center [352, 239] width 53 height 16
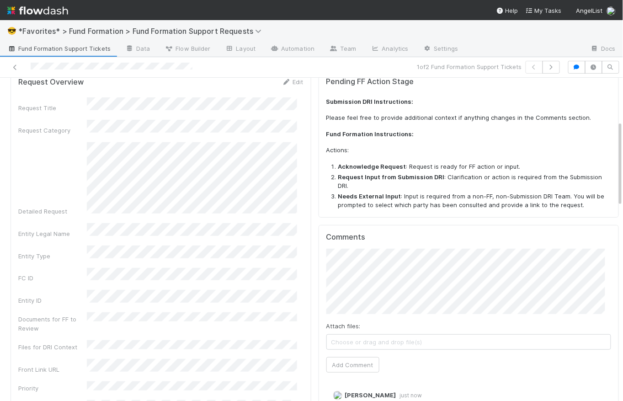
scroll to position [0, 0]
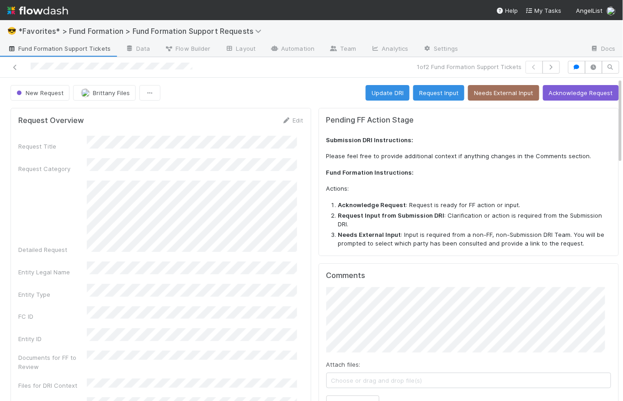
click at [304, 87] on div "New Request [PERSON_NAME] Files Update DRI Request Input Needs External Input A…" at bounding box center [315, 93] width 608 height 16
click at [52, 11] on img at bounding box center [37, 11] width 61 height 16
